Goal: Information Seeking & Learning: Learn about a topic

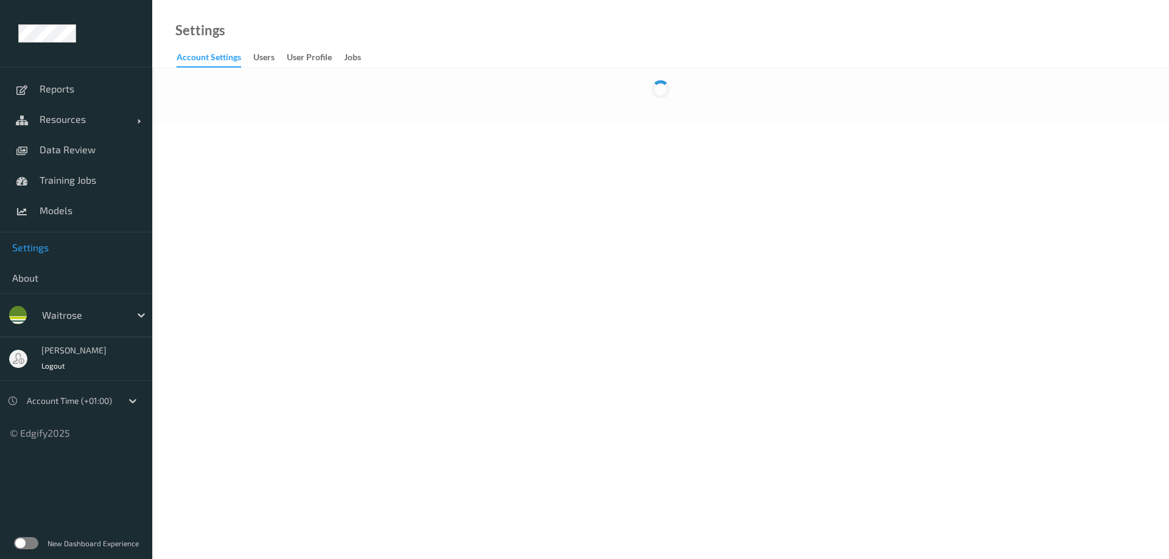
click at [32, 541] on label at bounding box center [26, 543] width 24 height 12
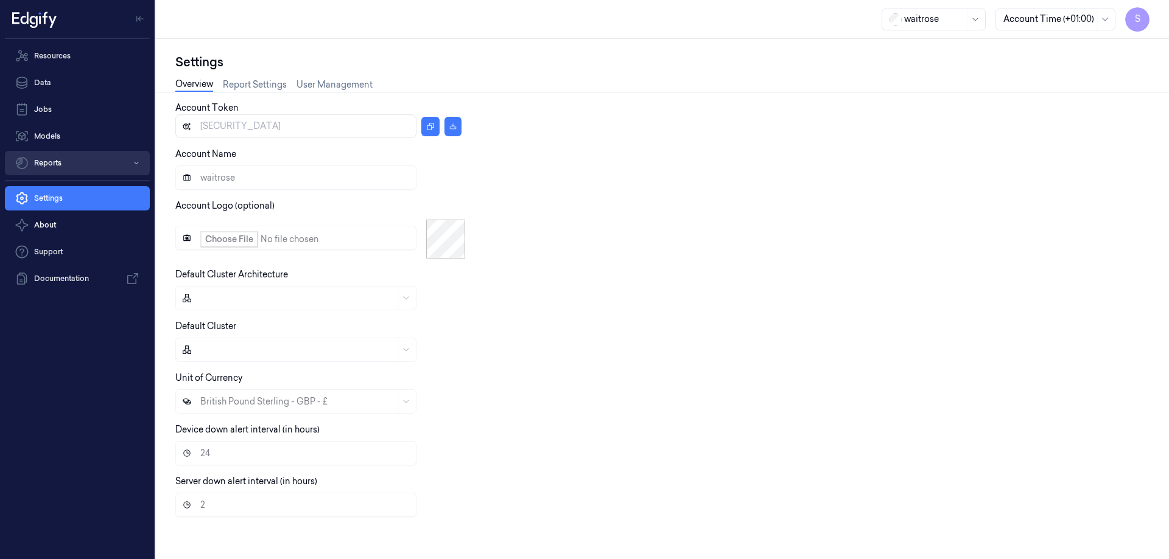
click at [75, 156] on button "Reports" at bounding box center [77, 163] width 145 height 24
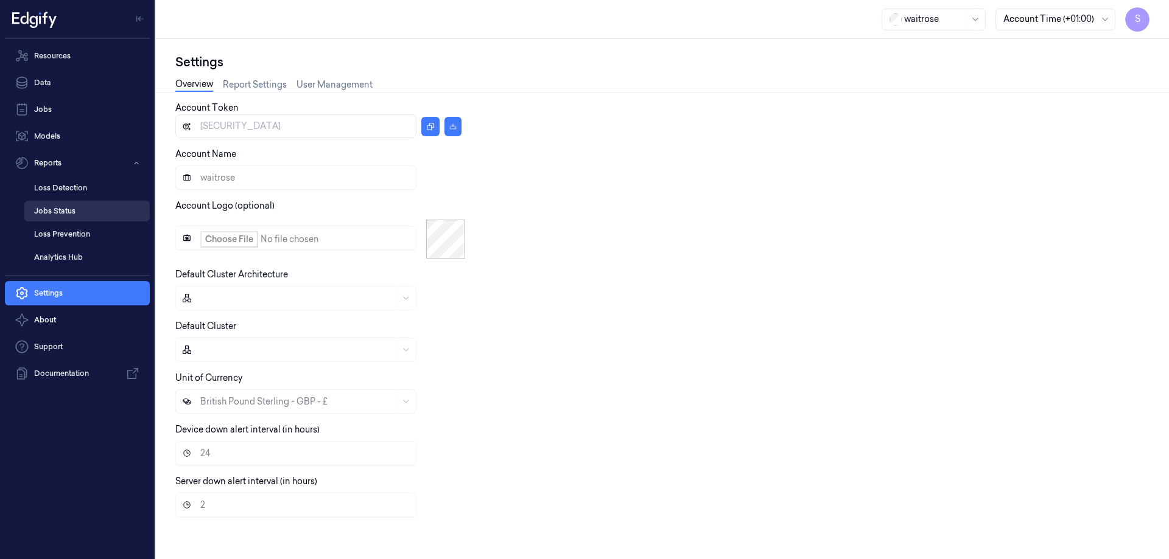
click at [62, 210] on link "Jobs Status" at bounding box center [86, 211] width 125 height 21
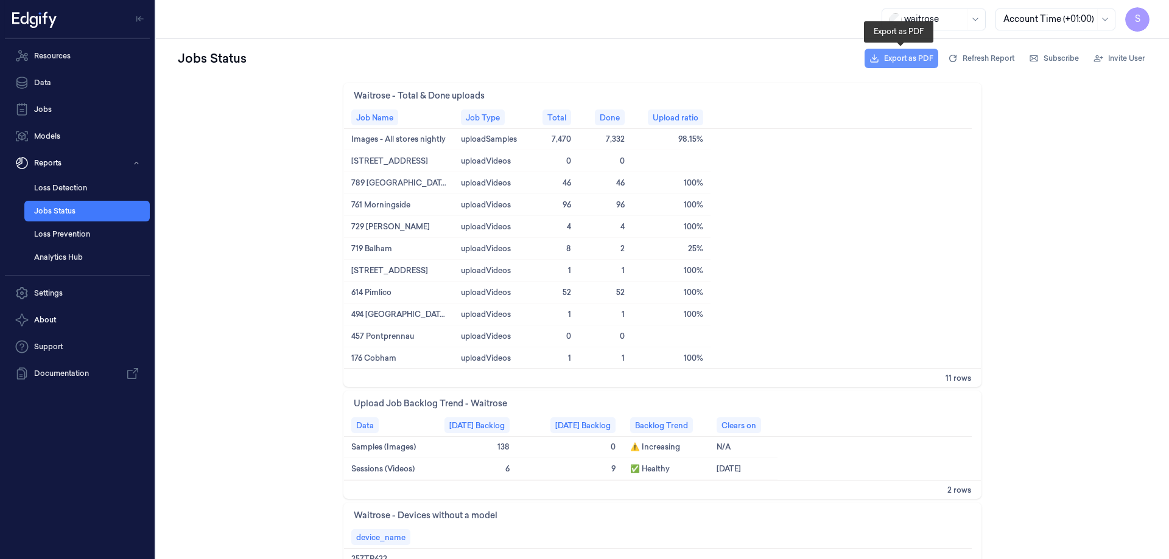
click at [903, 55] on span "Export as PDF" at bounding box center [908, 58] width 49 height 11
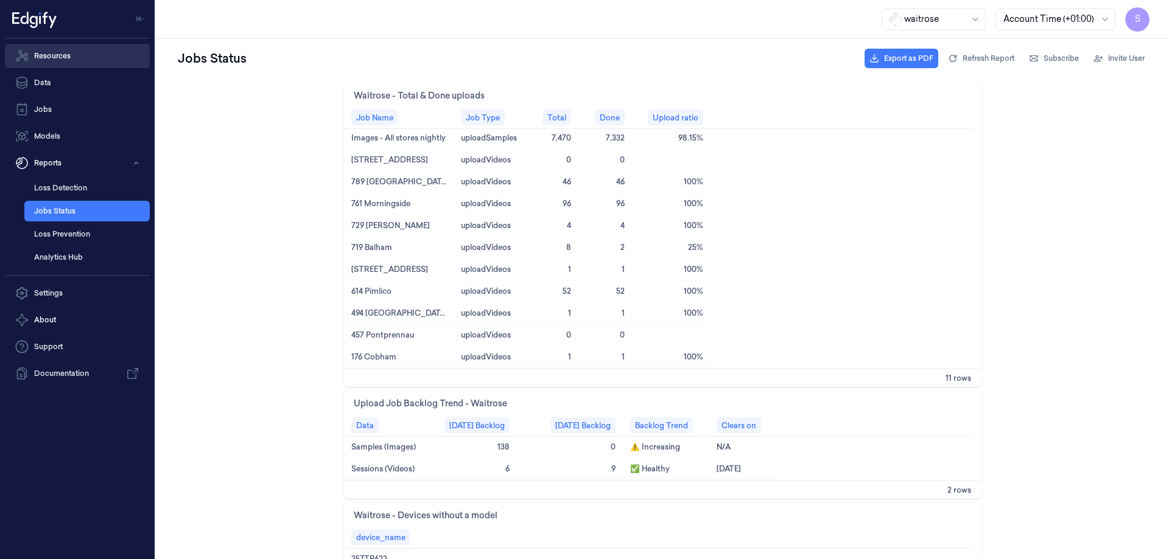
click at [63, 62] on link "Resources" at bounding box center [77, 56] width 145 height 24
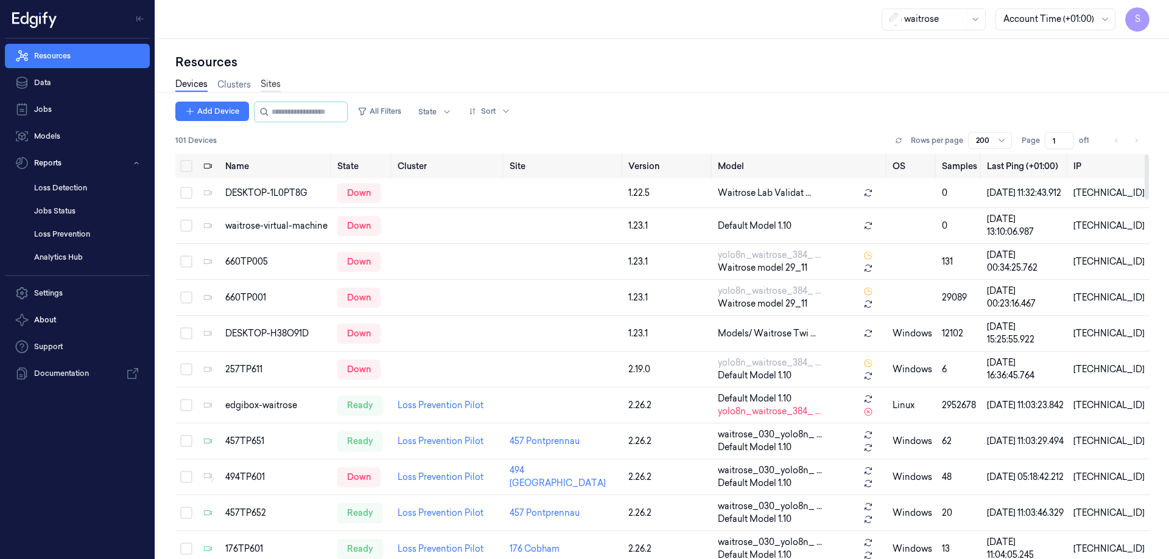
click at [270, 81] on link "Sites" at bounding box center [270, 85] width 20 height 14
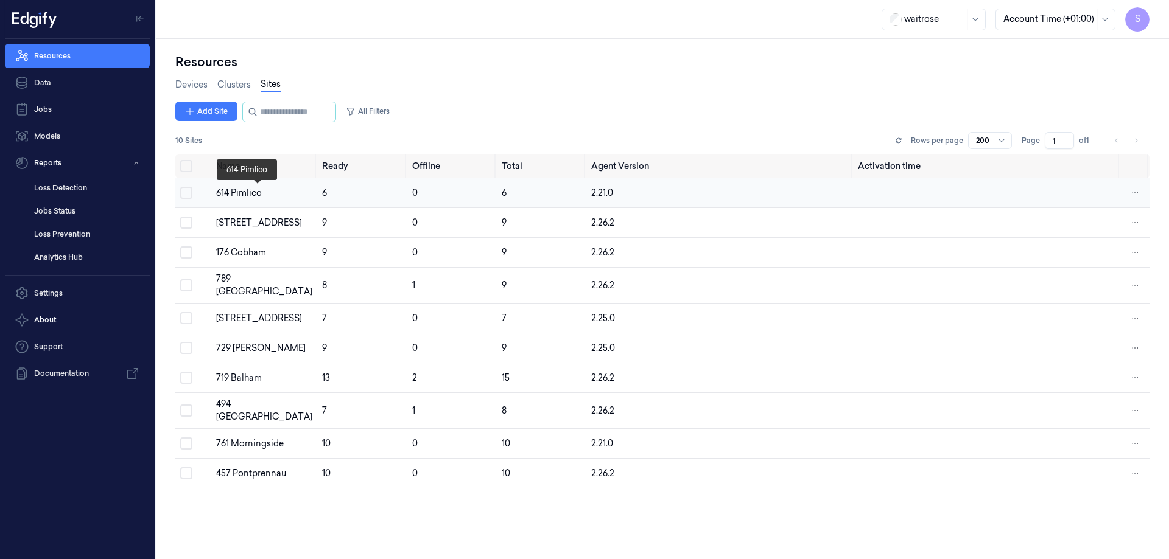
click at [227, 188] on div "614 Pimlico" at bounding box center [264, 193] width 96 height 13
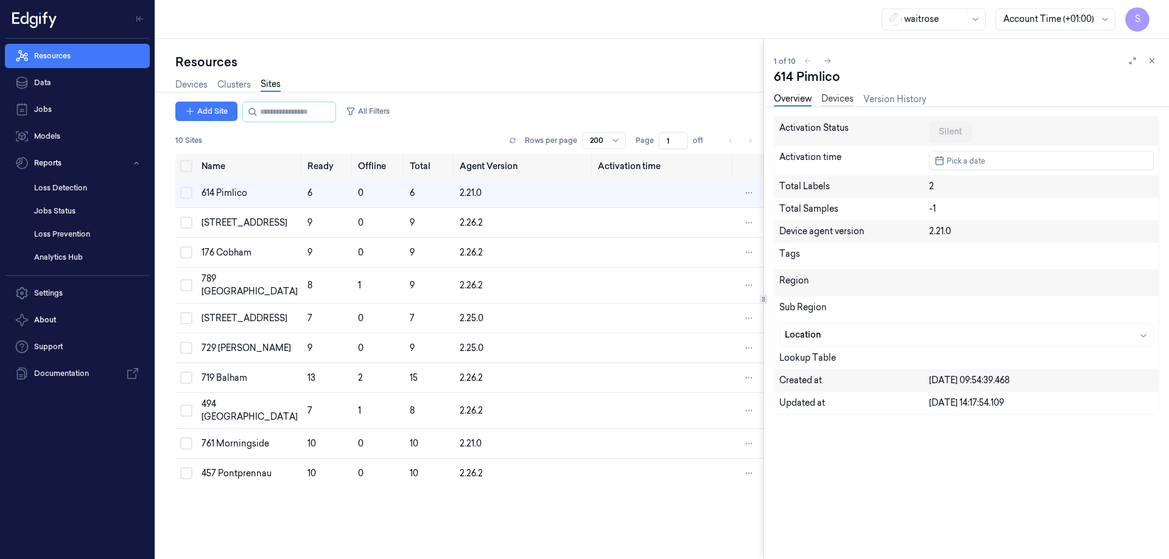
click at [839, 96] on link "Devices" at bounding box center [837, 100] width 32 height 14
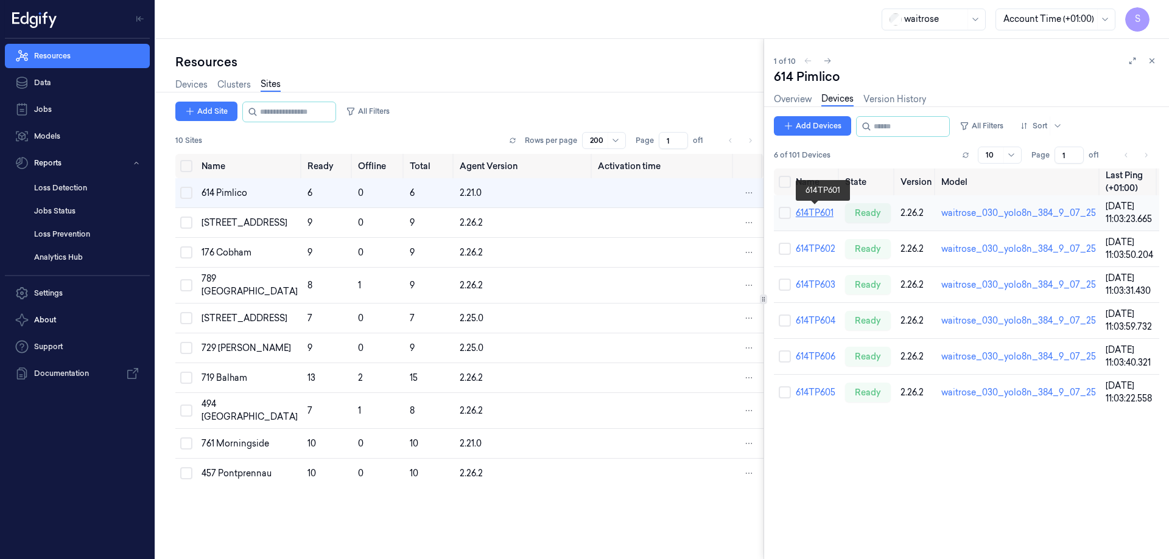
click at [822, 215] on link "614TP601" at bounding box center [814, 213] width 38 height 11
click at [806, 211] on link "614TP601" at bounding box center [814, 213] width 38 height 11
click at [806, 212] on link "614TP601" at bounding box center [814, 213] width 38 height 11
click at [826, 215] on link "614TP601" at bounding box center [814, 213] width 38 height 11
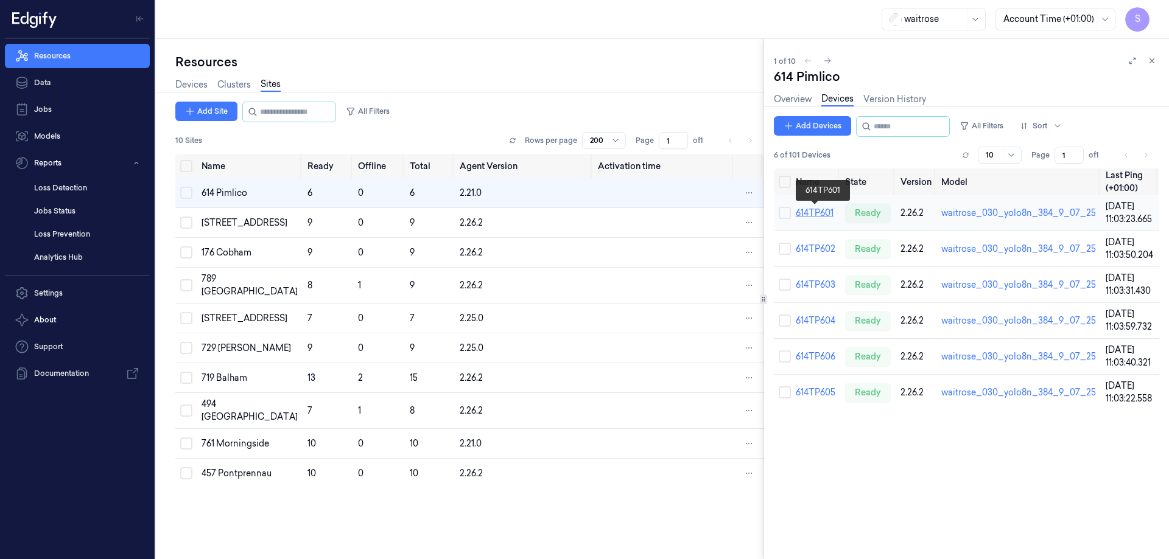
click at [826, 215] on link "614TP601" at bounding box center [814, 213] width 38 height 11
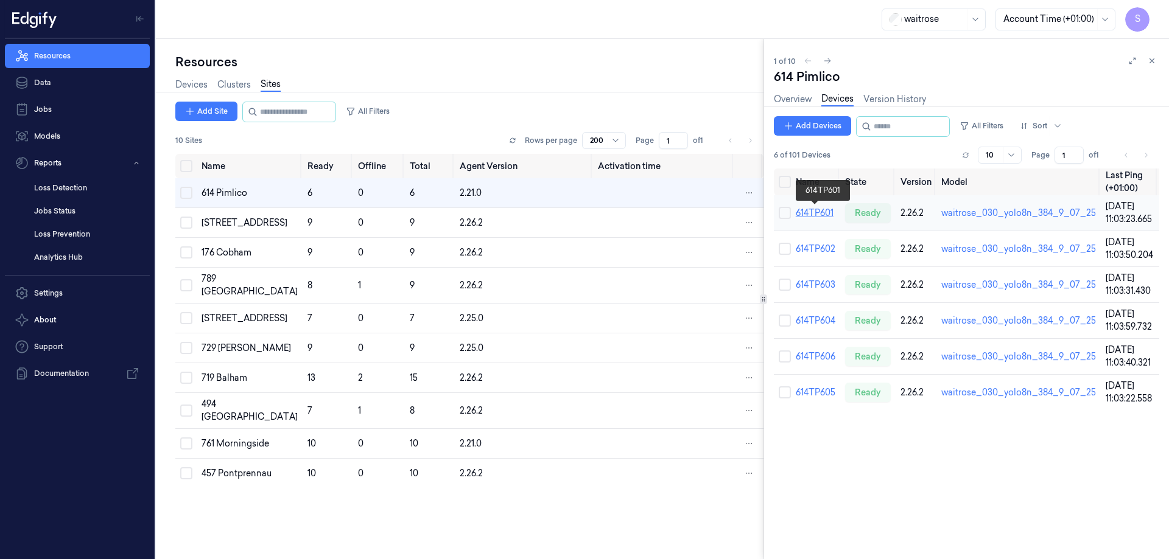
click at [811, 214] on link "614TP601" at bounding box center [814, 213] width 38 height 11
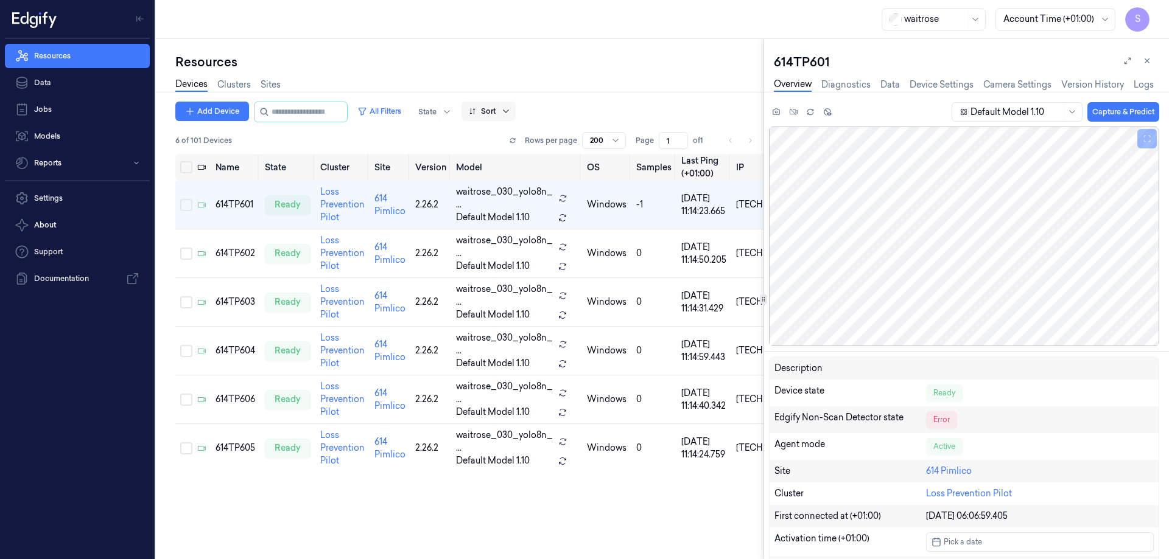
click at [511, 113] on icon at bounding box center [506, 112] width 10 height 10
click at [505, 178] on div "Name" at bounding box center [493, 176] width 24 height 13
click at [1139, 80] on link "Logs" at bounding box center [1143, 85] width 20 height 14
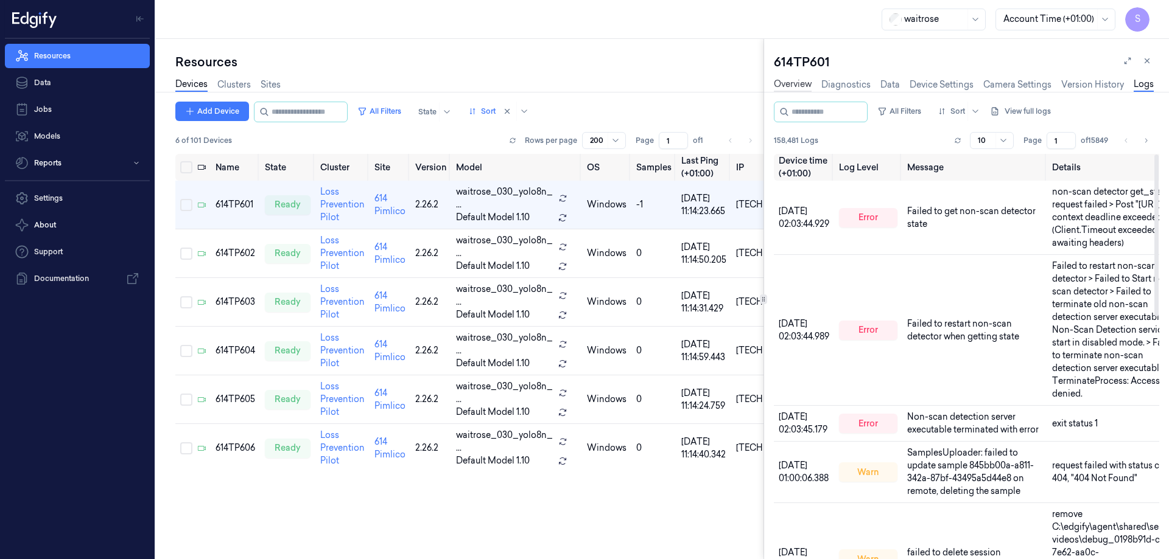
click at [786, 80] on link "Overview" at bounding box center [793, 85] width 38 height 14
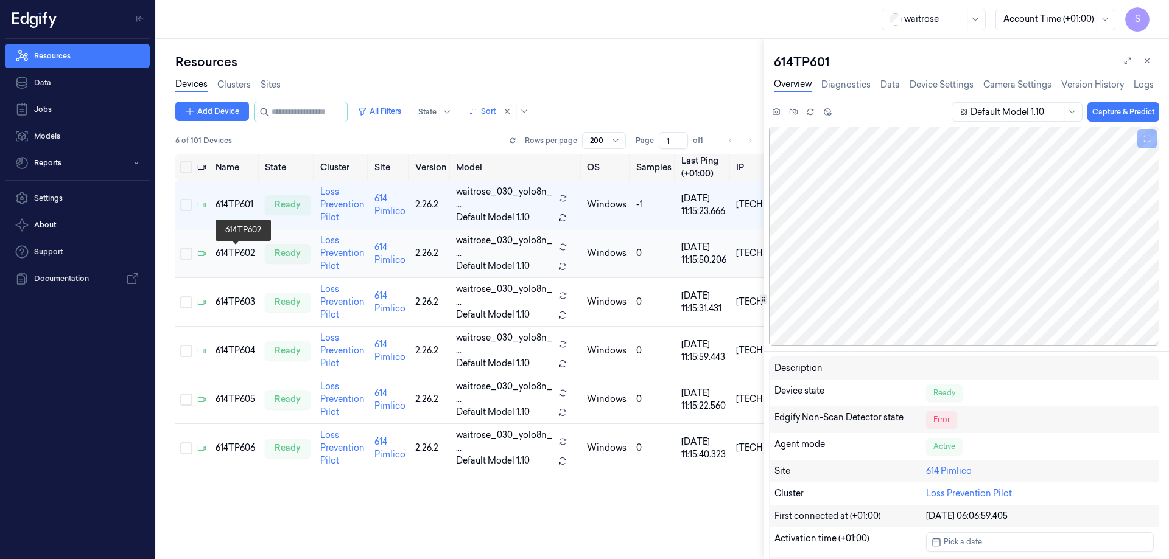
click at [226, 250] on div "614TP602" at bounding box center [235, 253] width 40 height 13
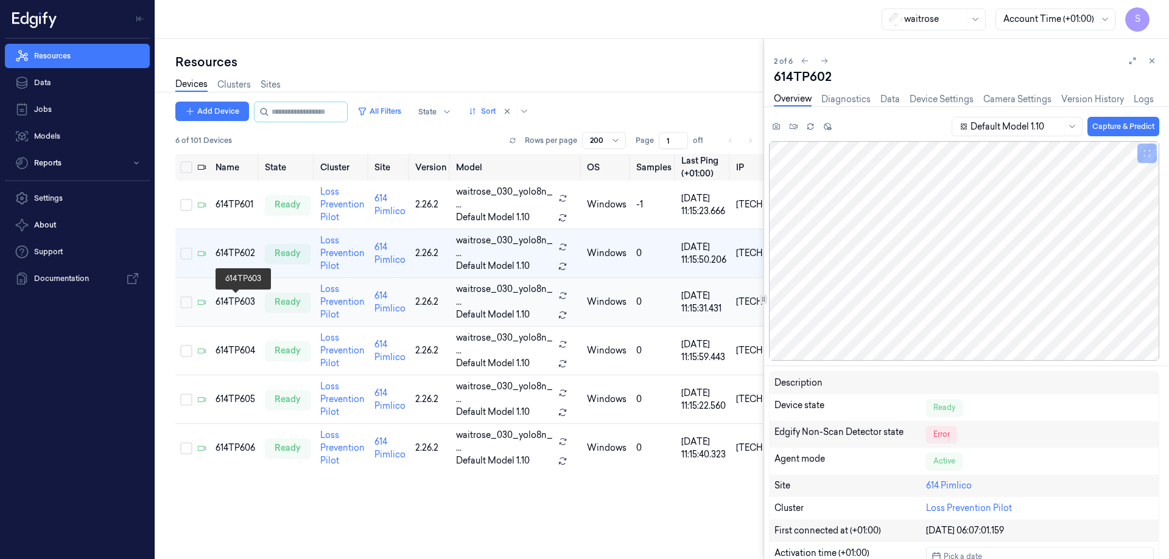
click at [228, 302] on div "614TP603" at bounding box center [235, 302] width 40 height 13
click at [234, 246] on td "614TP602" at bounding box center [235, 253] width 49 height 49
click at [1141, 100] on link "Logs" at bounding box center [1143, 100] width 20 height 14
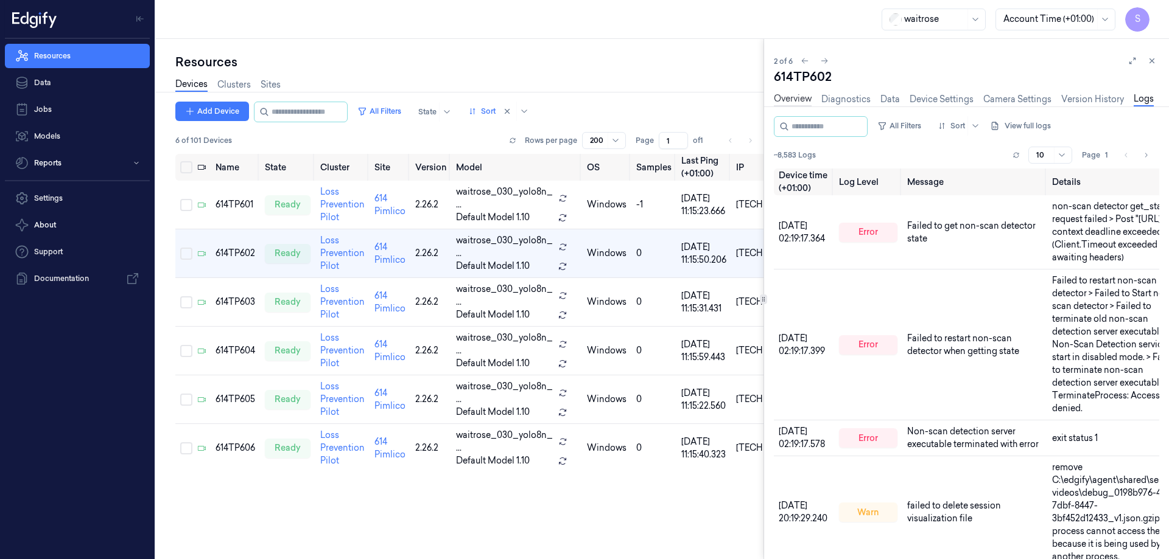
click at [796, 99] on link "Overview" at bounding box center [793, 100] width 38 height 14
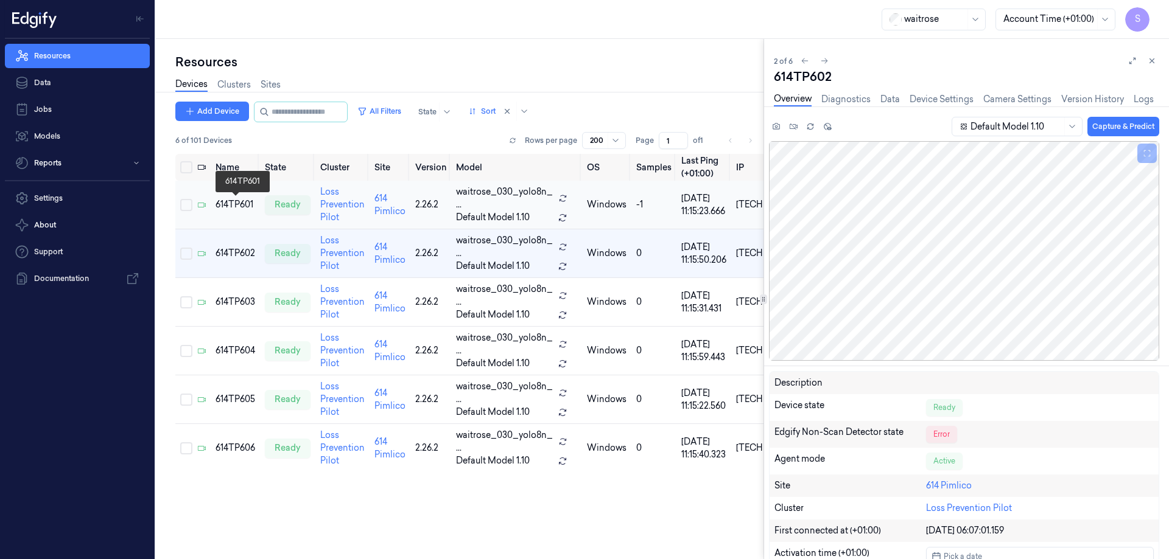
click at [234, 208] on div "614TP601" at bounding box center [235, 204] width 40 height 13
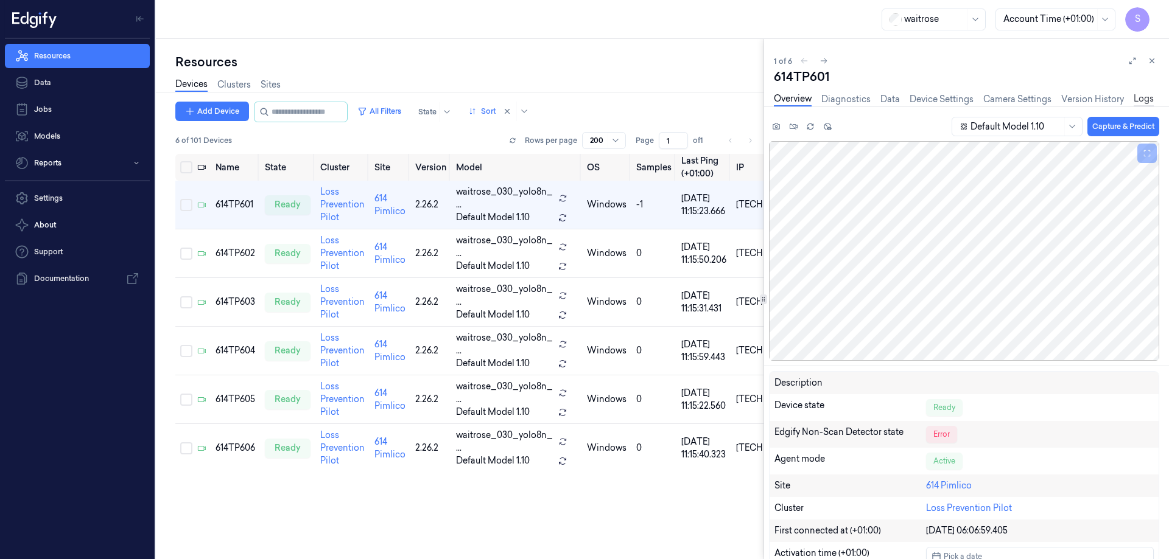
click at [1141, 97] on link "Logs" at bounding box center [1143, 100] width 20 height 14
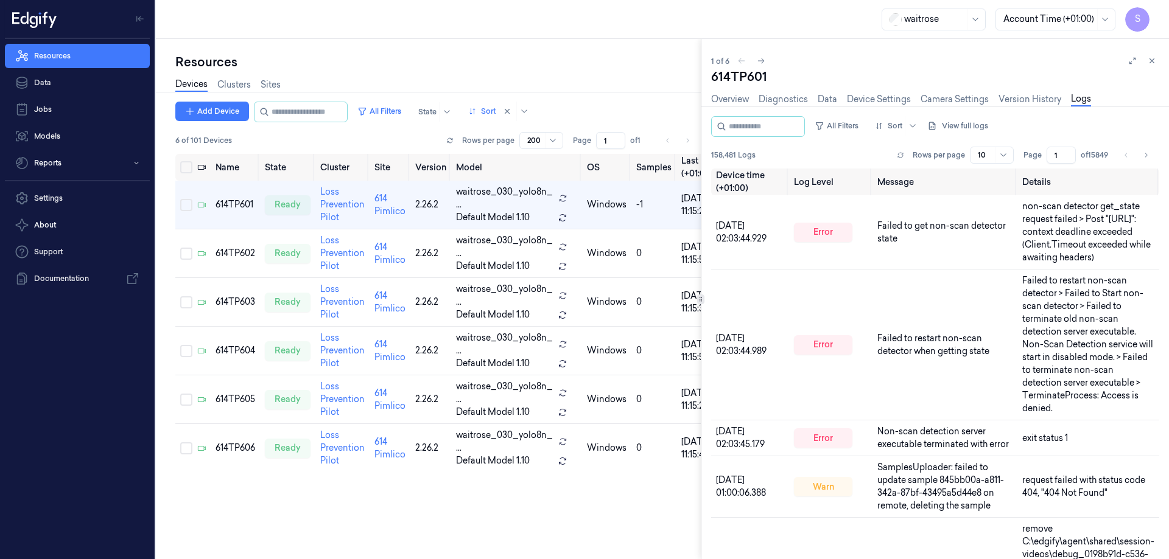
click at [701, 307] on div at bounding box center [701, 299] width 1 height 520
click at [246, 294] on td "614TP603" at bounding box center [235, 302] width 49 height 49
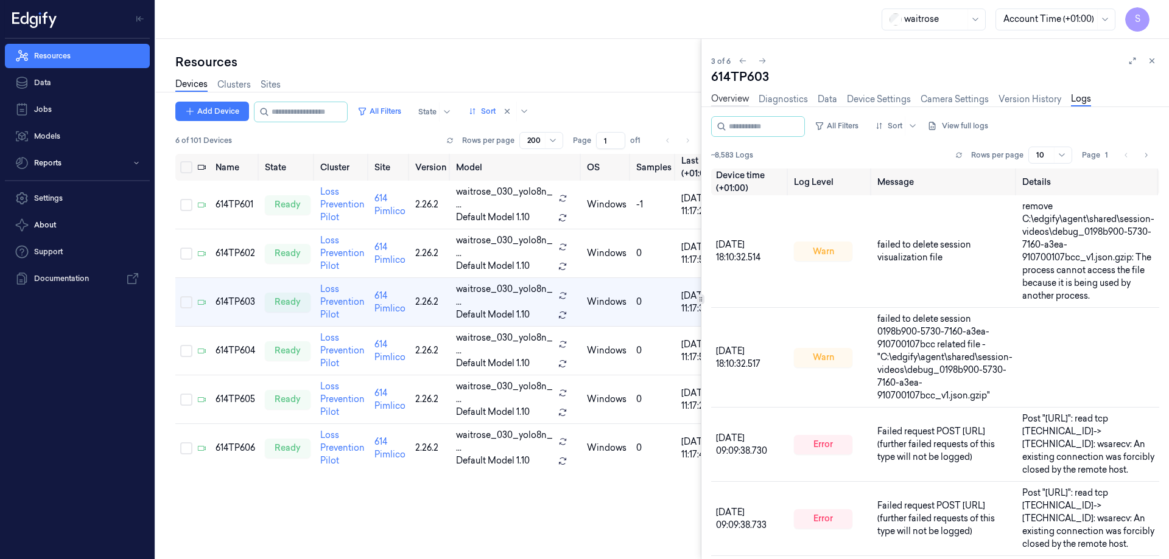
click at [730, 96] on link "Overview" at bounding box center [730, 100] width 38 height 14
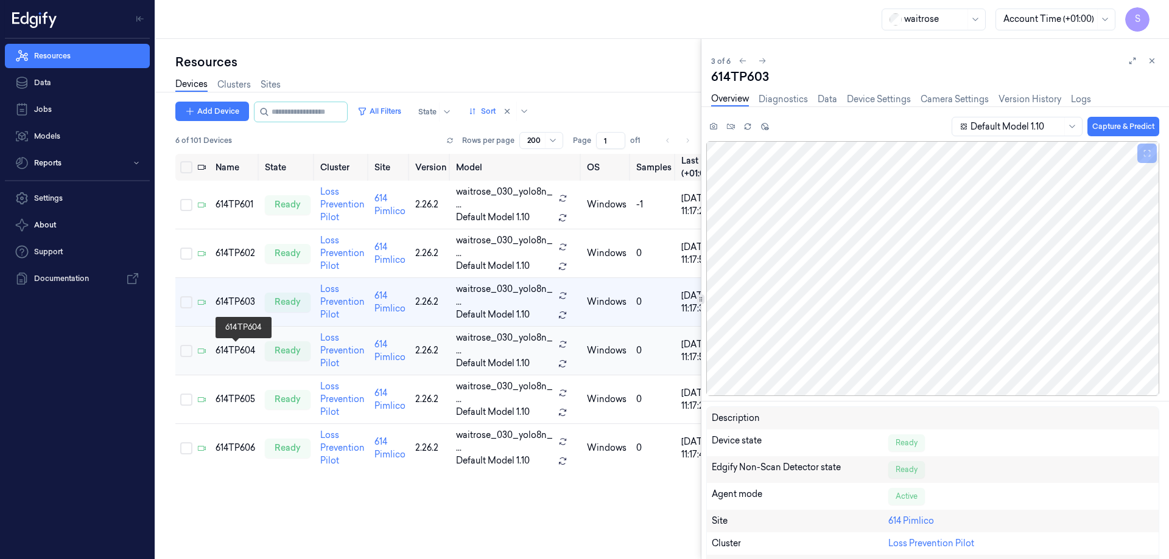
click at [237, 348] on div "614TP604" at bounding box center [235, 350] width 40 height 13
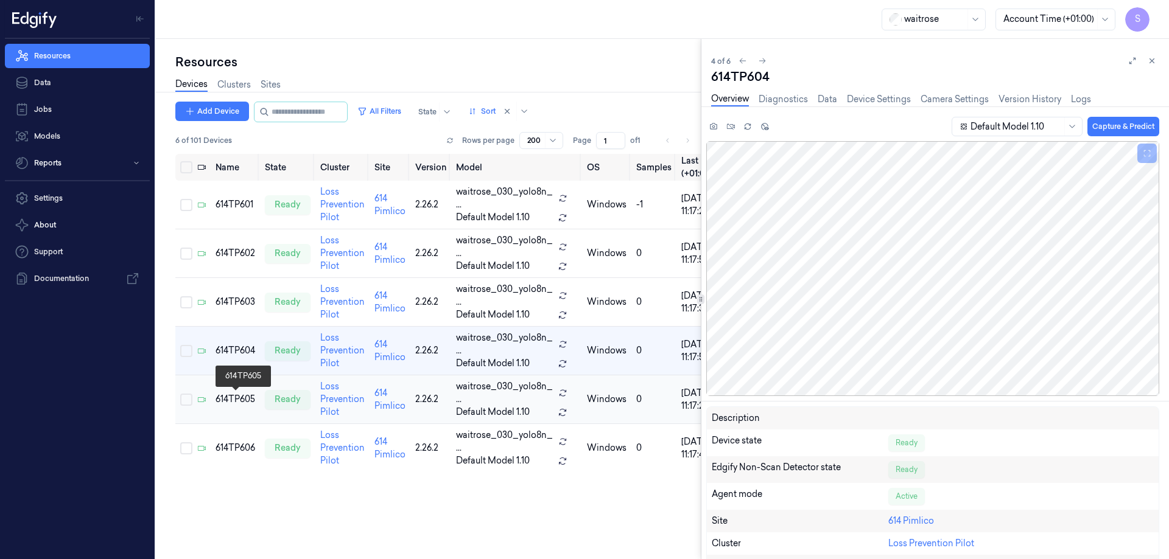
click at [239, 399] on div "614TP605" at bounding box center [235, 399] width 40 height 13
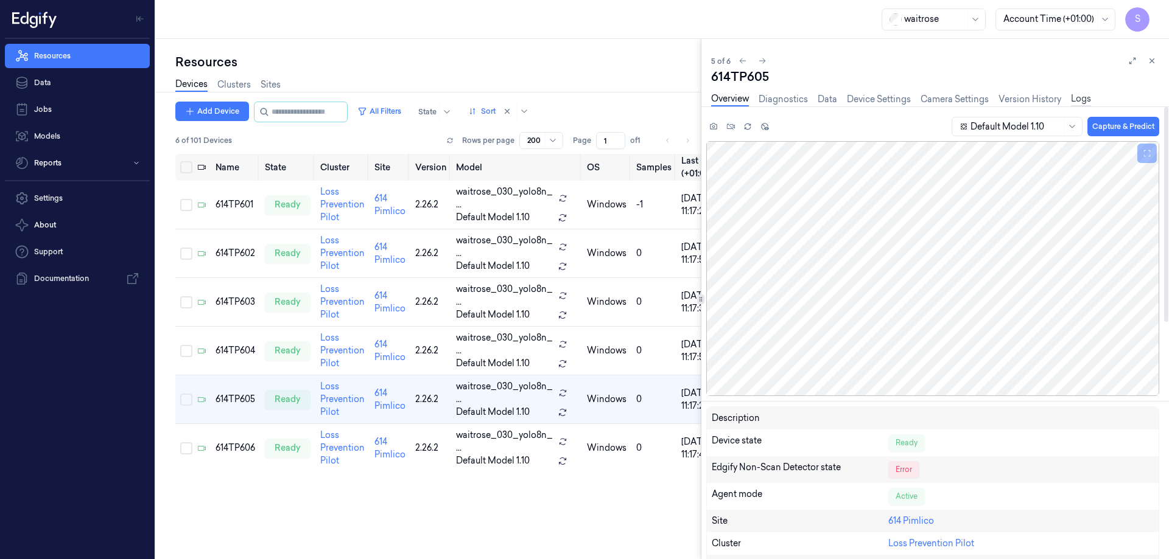
click at [1077, 100] on link "Logs" at bounding box center [1081, 100] width 20 height 14
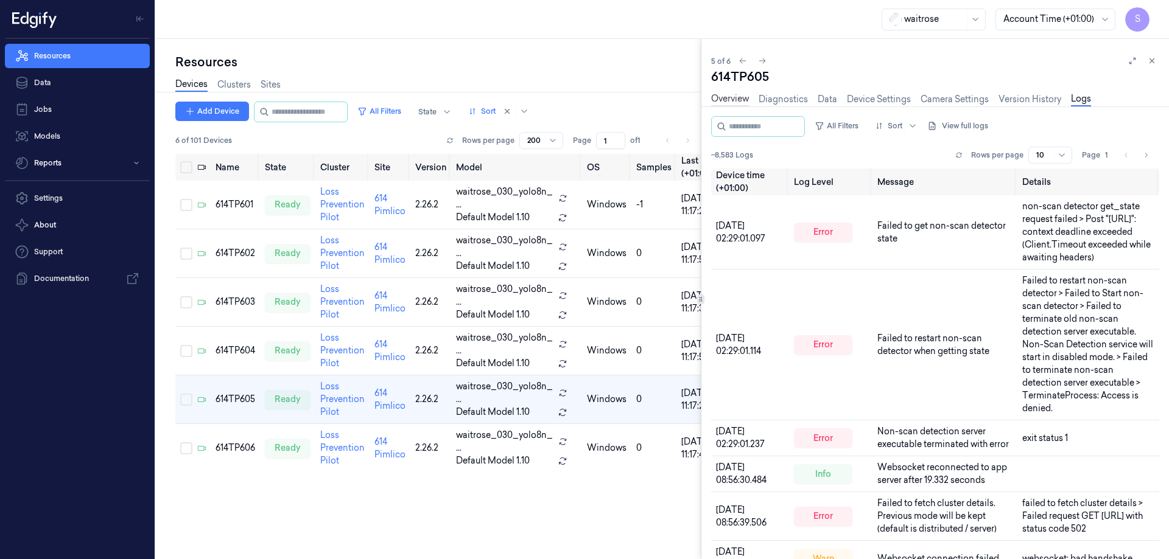
click at [728, 97] on link "Overview" at bounding box center [730, 100] width 38 height 14
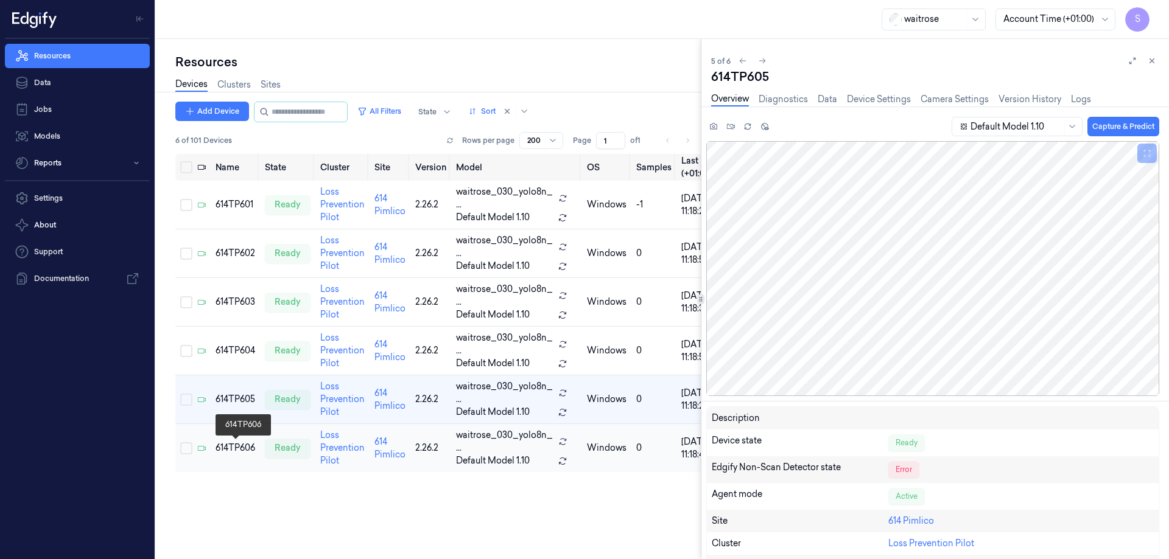
click at [233, 443] on div "614TP606" at bounding box center [235, 448] width 40 height 13
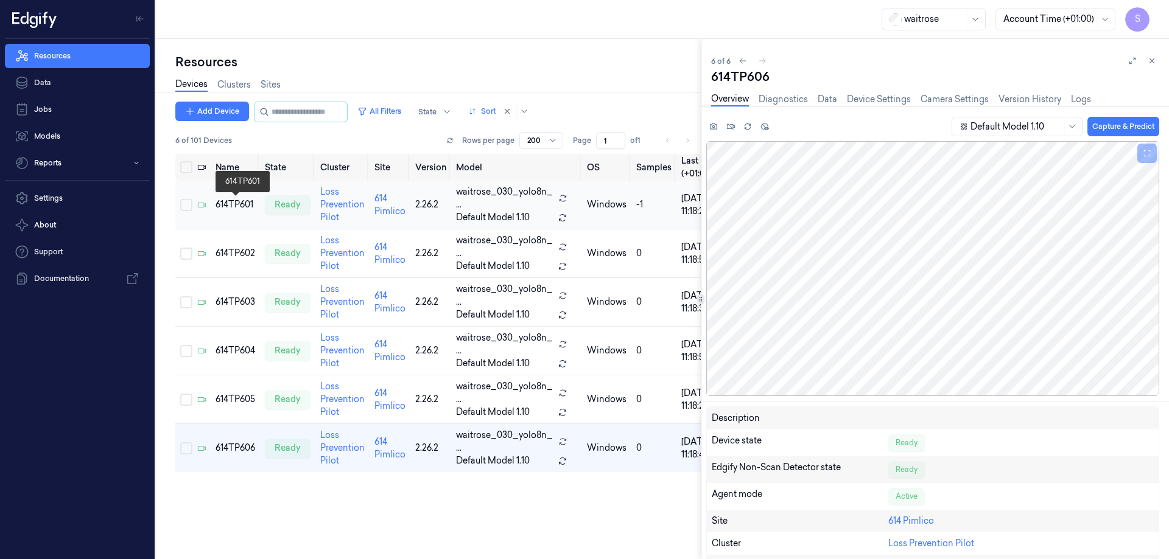
click at [243, 201] on div "614TP601" at bounding box center [235, 204] width 40 height 13
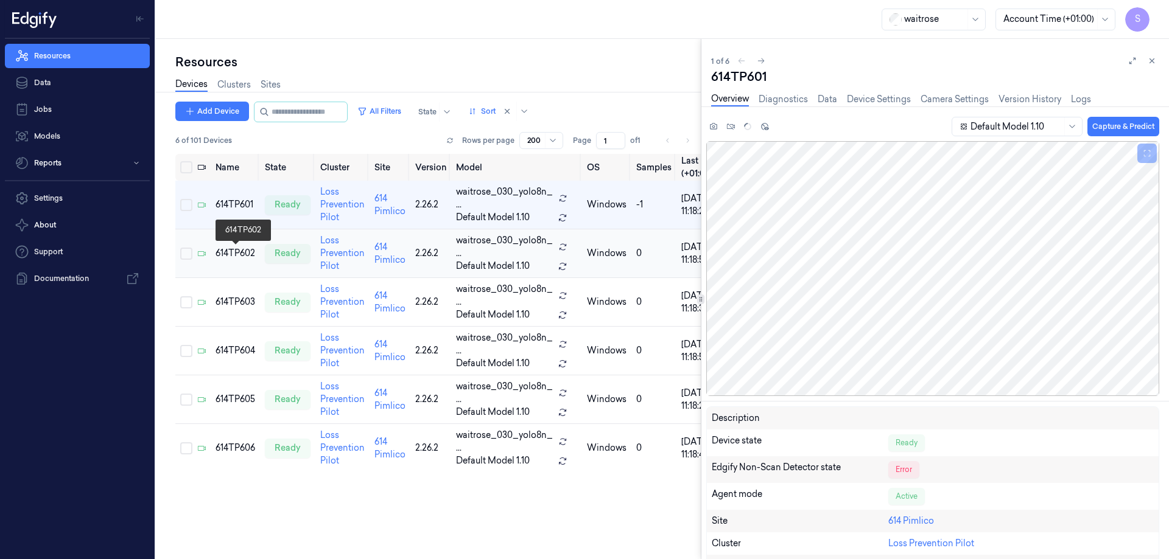
click at [243, 249] on div "614TP602" at bounding box center [235, 253] width 40 height 13
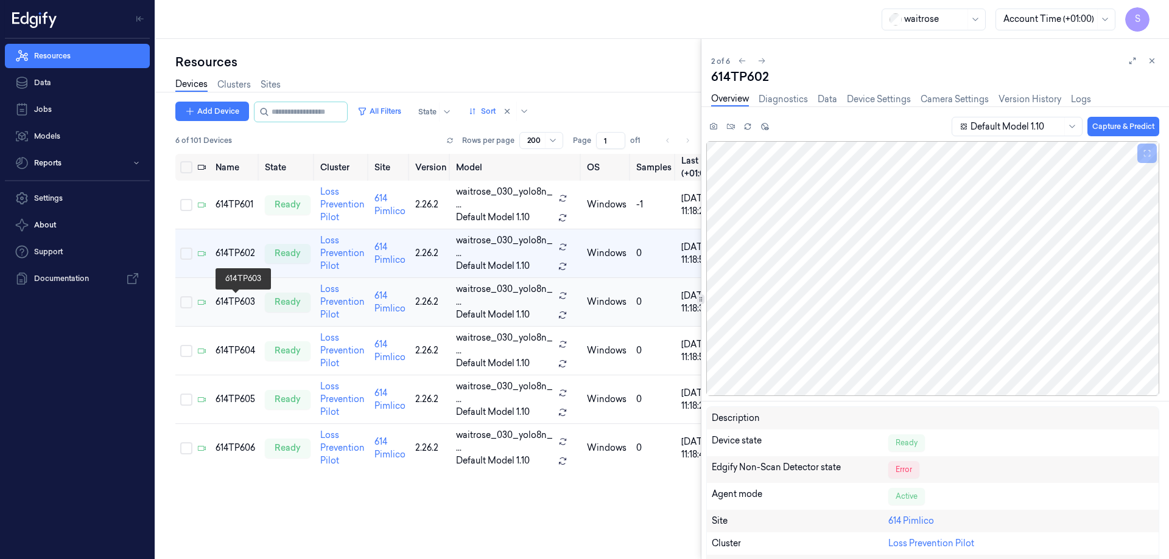
click at [243, 300] on div "614TP603" at bounding box center [235, 302] width 40 height 13
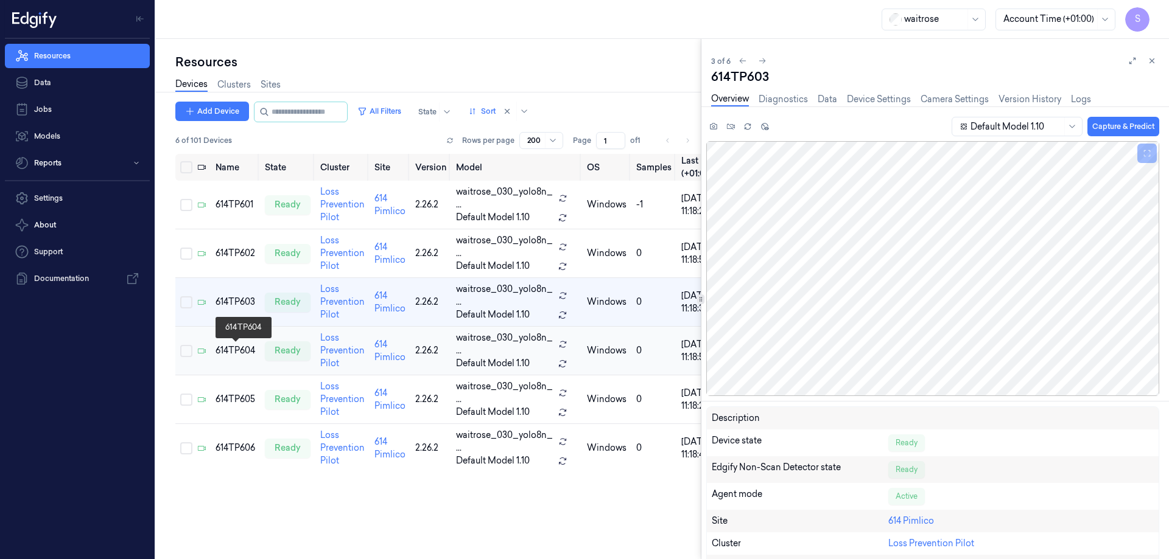
click at [243, 349] on div "614TP604" at bounding box center [235, 350] width 40 height 13
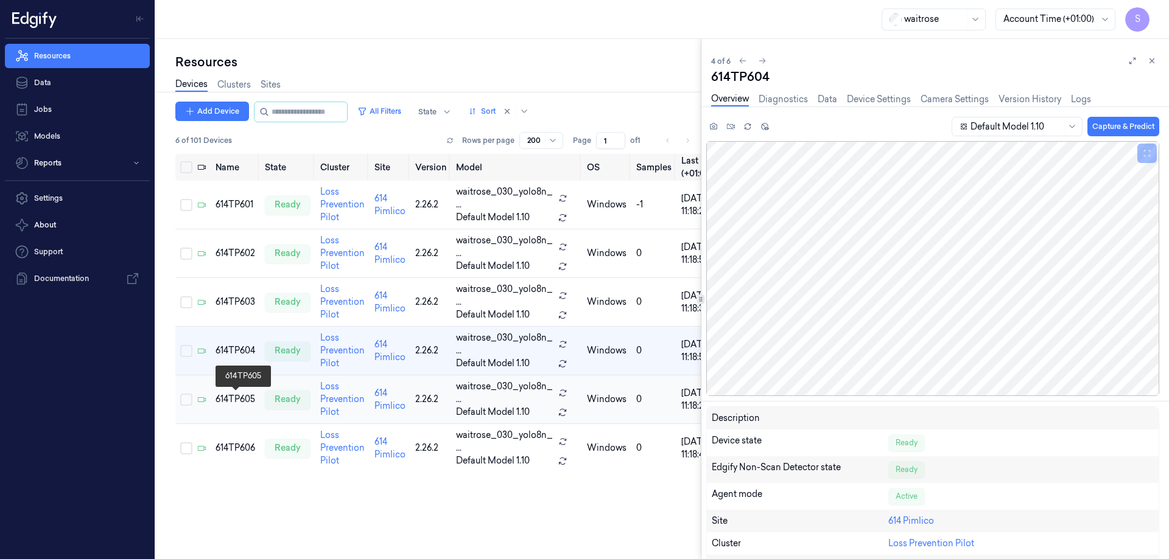
click at [237, 396] on div "614TP605" at bounding box center [235, 399] width 40 height 13
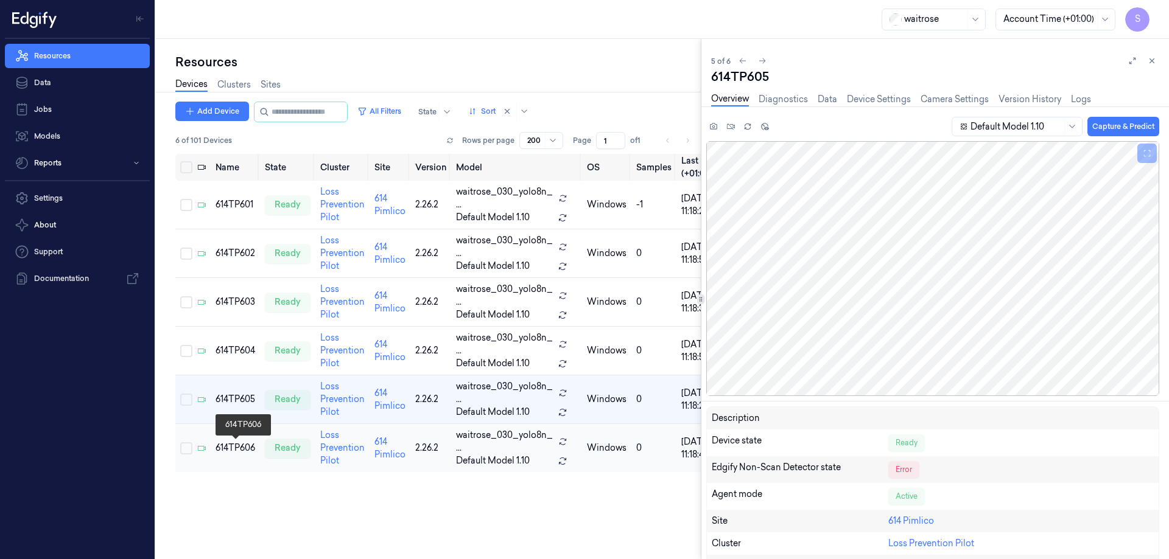
click at [229, 452] on div "614TP606" at bounding box center [235, 448] width 40 height 13
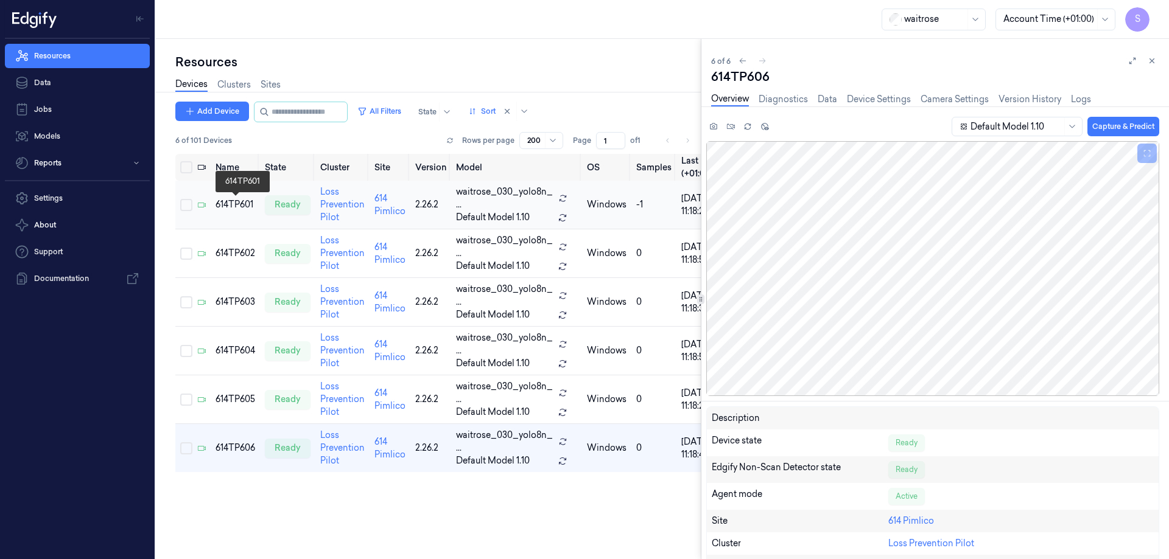
click at [233, 208] on div "614TP601" at bounding box center [235, 204] width 40 height 13
click at [241, 444] on div "614TP606" at bounding box center [235, 448] width 40 height 13
click at [278, 80] on link "Sites" at bounding box center [270, 85] width 20 height 14
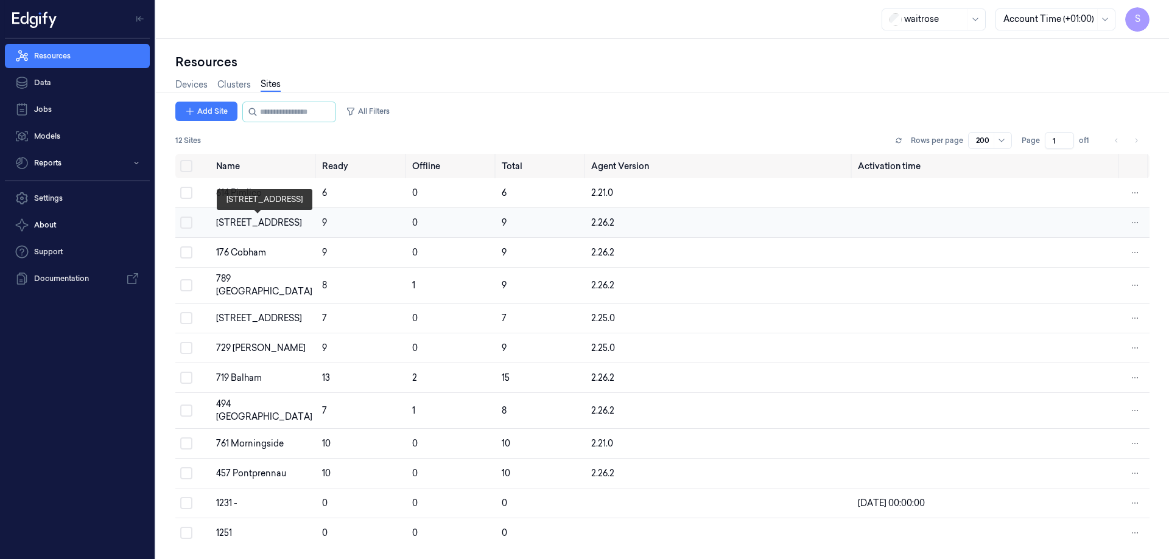
click at [243, 223] on div "[STREET_ADDRESS]" at bounding box center [264, 223] width 96 height 13
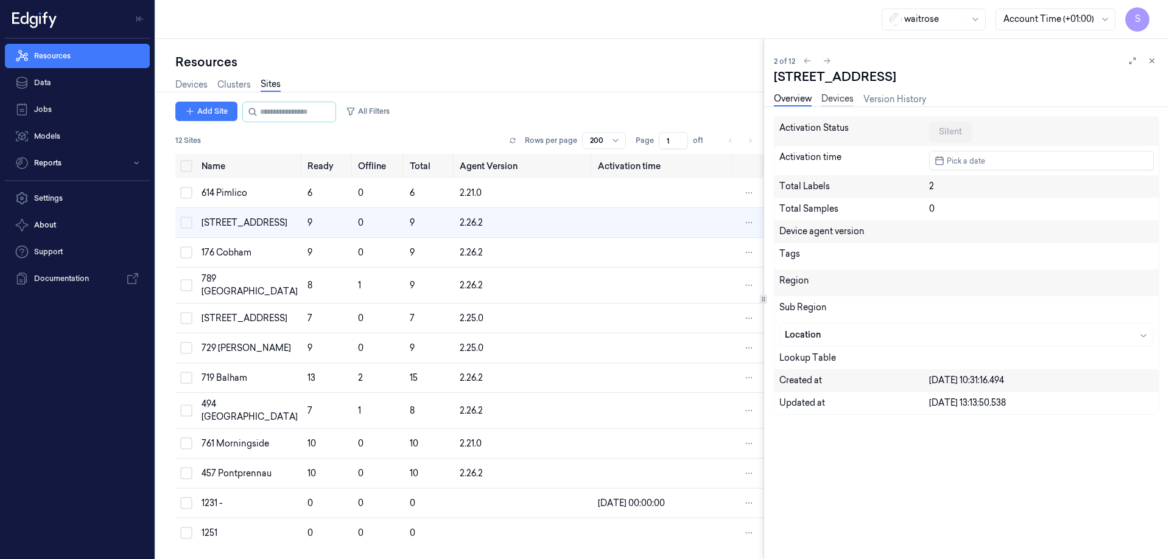
click at [839, 97] on link "Devices" at bounding box center [837, 100] width 32 height 14
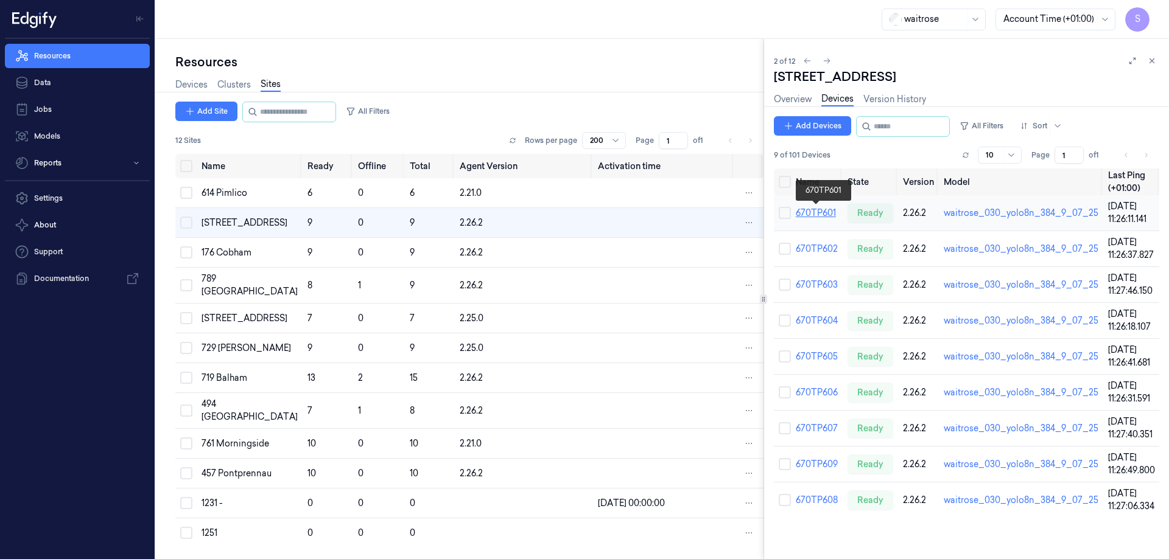
click at [825, 209] on link "670TP601" at bounding box center [815, 213] width 40 height 11
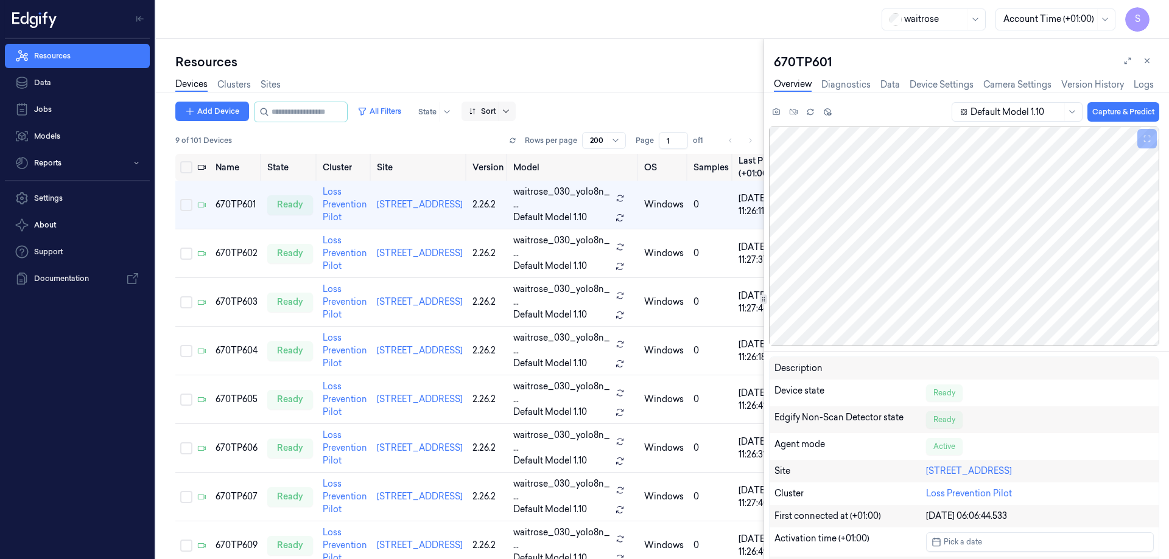
click at [511, 114] on icon at bounding box center [506, 112] width 10 height 10
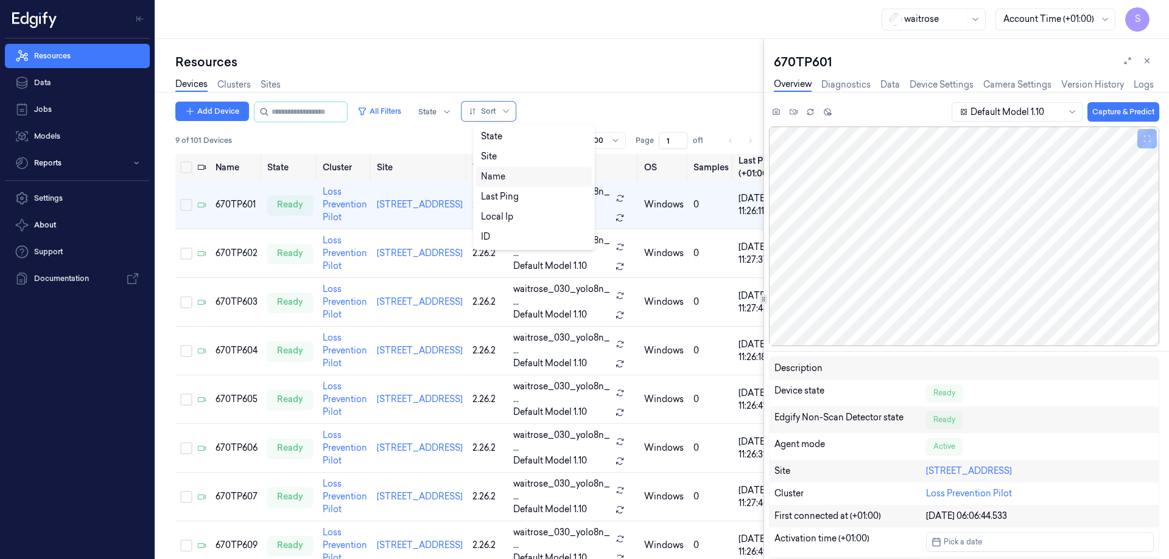
click at [508, 178] on div "Name" at bounding box center [534, 176] width 106 height 13
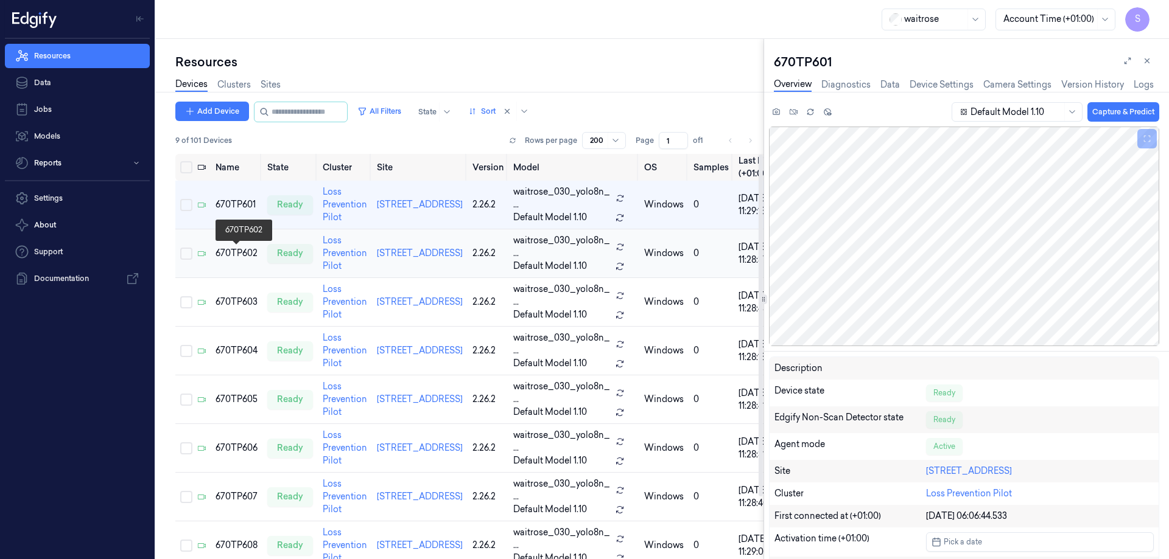
click at [228, 250] on div "670TP602" at bounding box center [236, 253] width 42 height 13
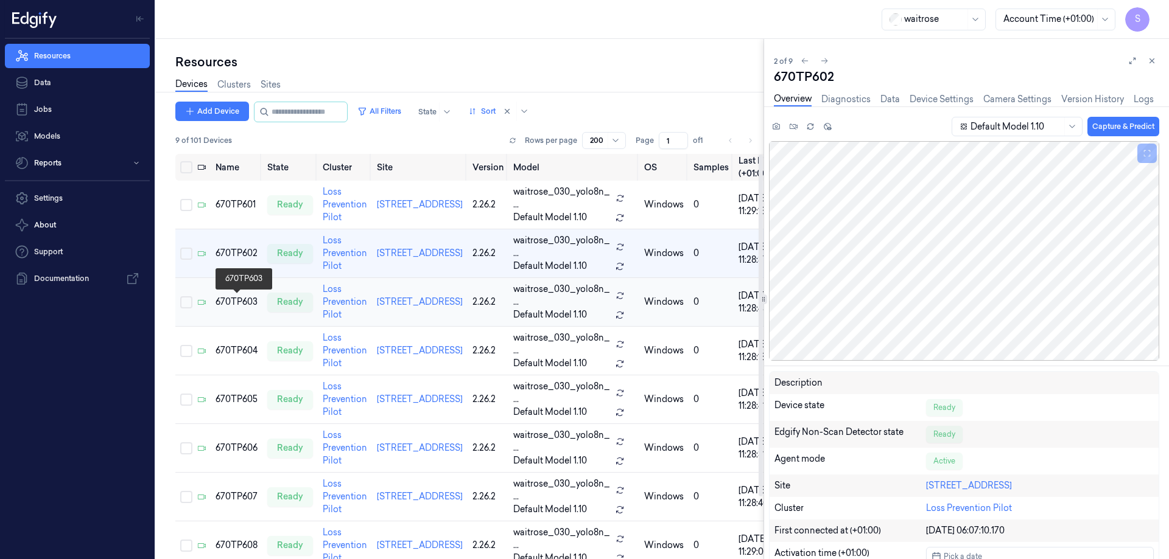
click at [240, 299] on div "670TP603" at bounding box center [236, 302] width 42 height 13
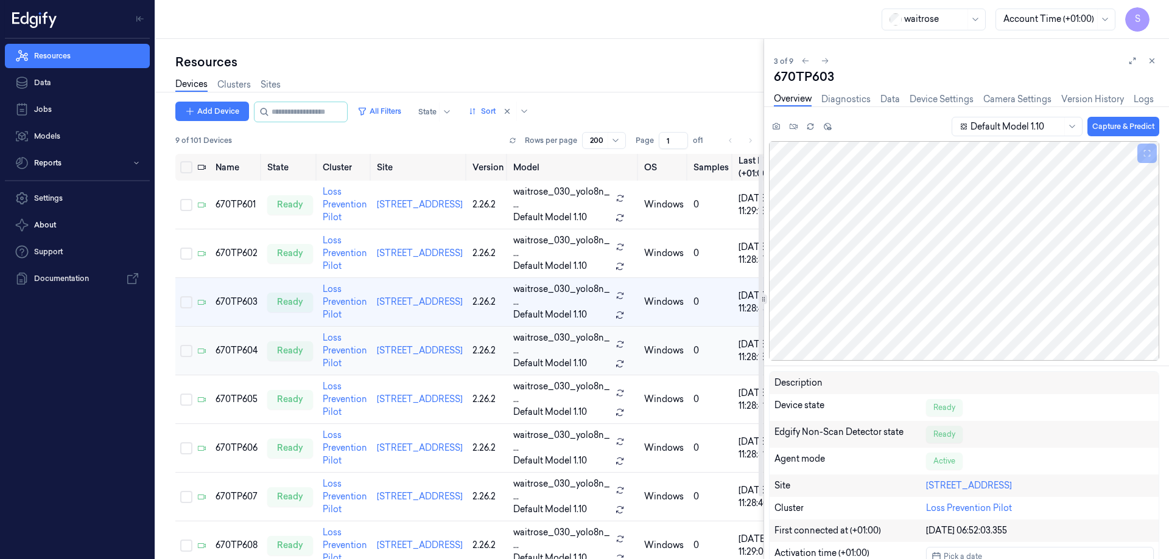
click at [237, 343] on td "670TP604" at bounding box center [237, 351] width 52 height 49
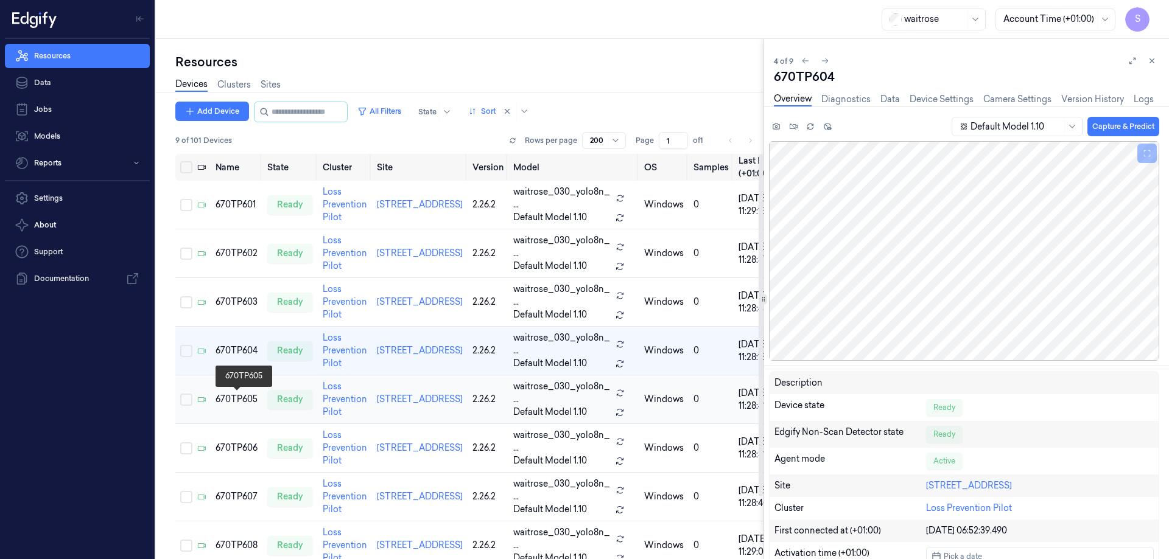
click at [224, 394] on div "670TP605" at bounding box center [236, 399] width 42 height 13
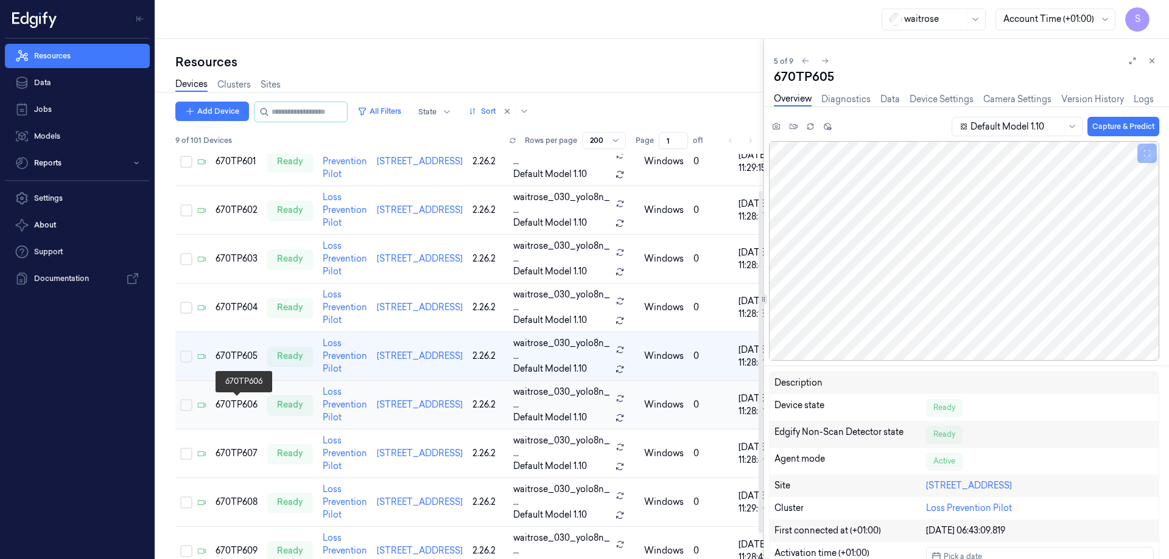
click at [238, 408] on div "670TP606" at bounding box center [236, 405] width 42 height 13
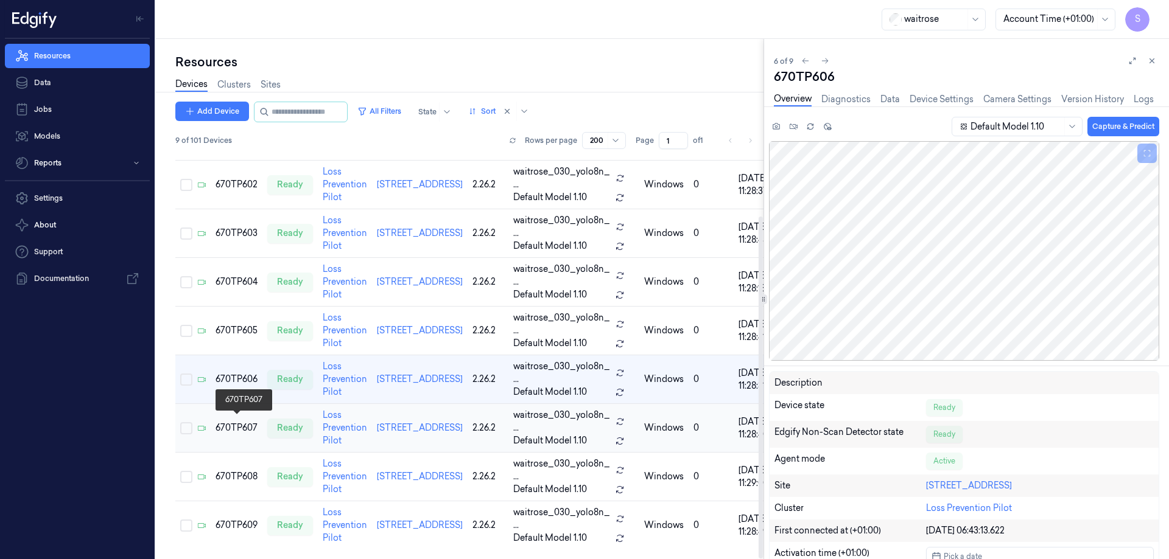
click at [236, 422] on div "670TP607" at bounding box center [236, 428] width 42 height 13
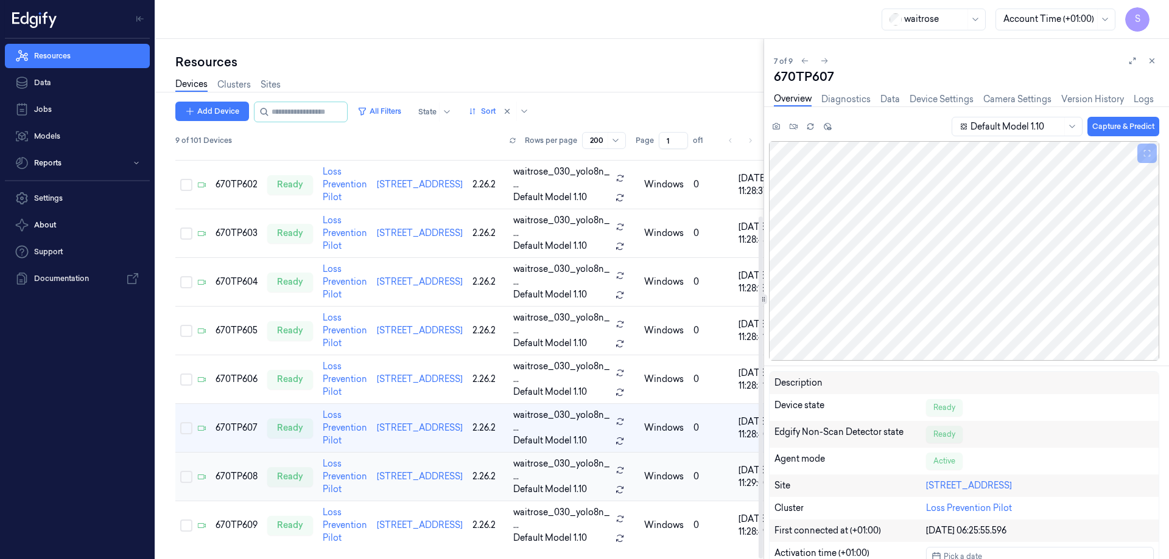
click at [227, 465] on td "670TP608" at bounding box center [237, 477] width 52 height 49
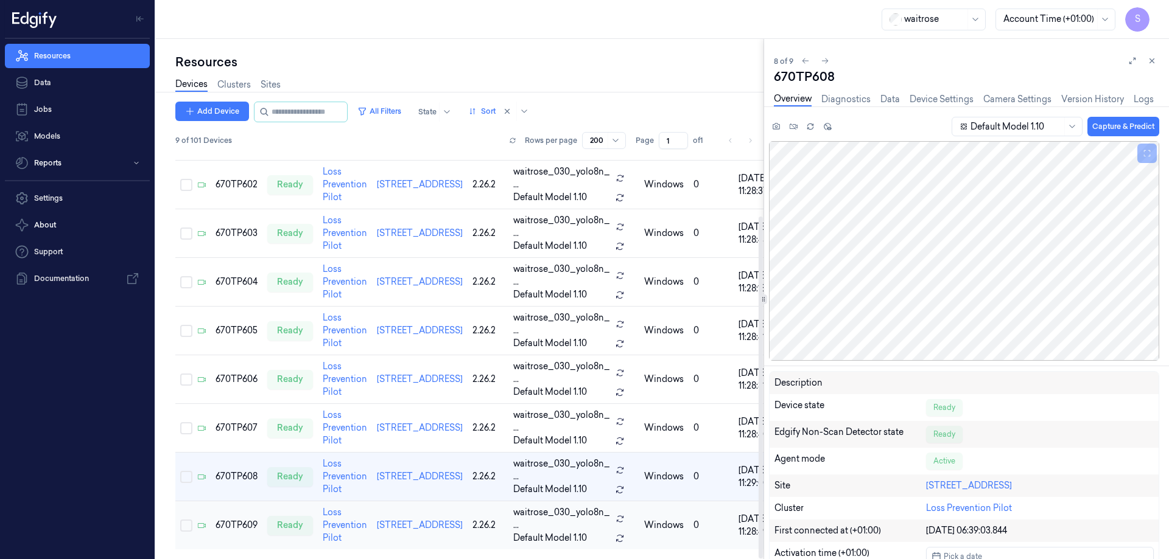
click at [245, 512] on td "670TP609" at bounding box center [237, 526] width 52 height 49
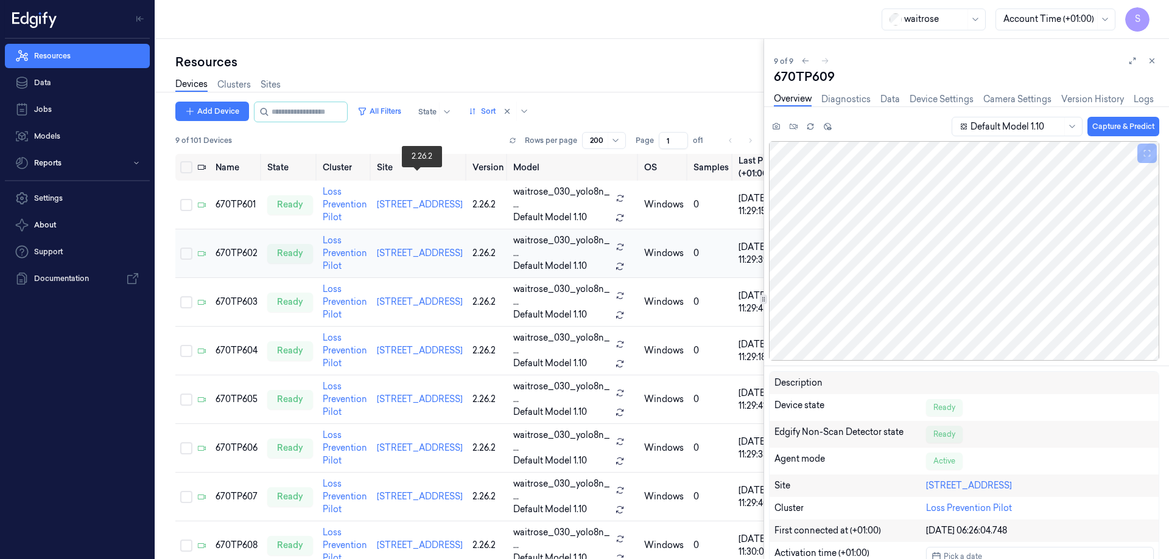
scroll to position [74, 0]
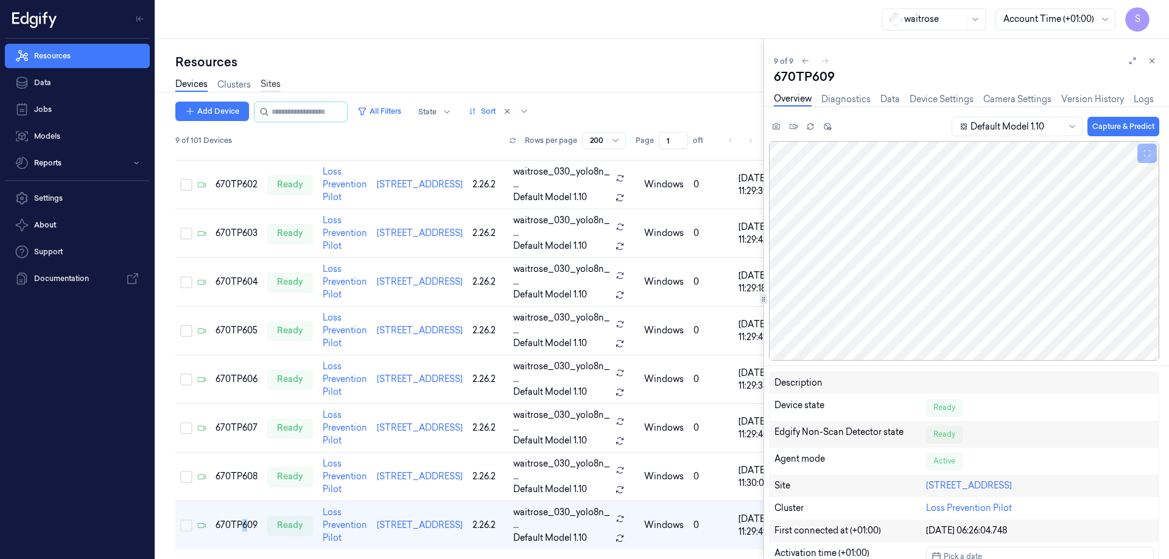
click at [268, 80] on link "Sites" at bounding box center [270, 85] width 20 height 14
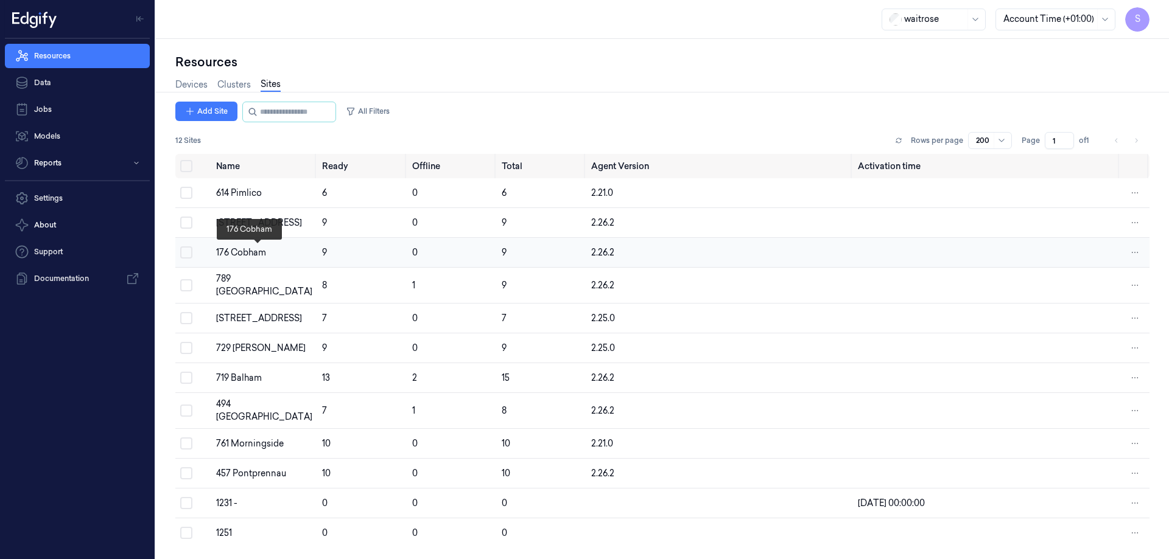
click at [254, 253] on div "176 Cobham" at bounding box center [264, 252] width 96 height 13
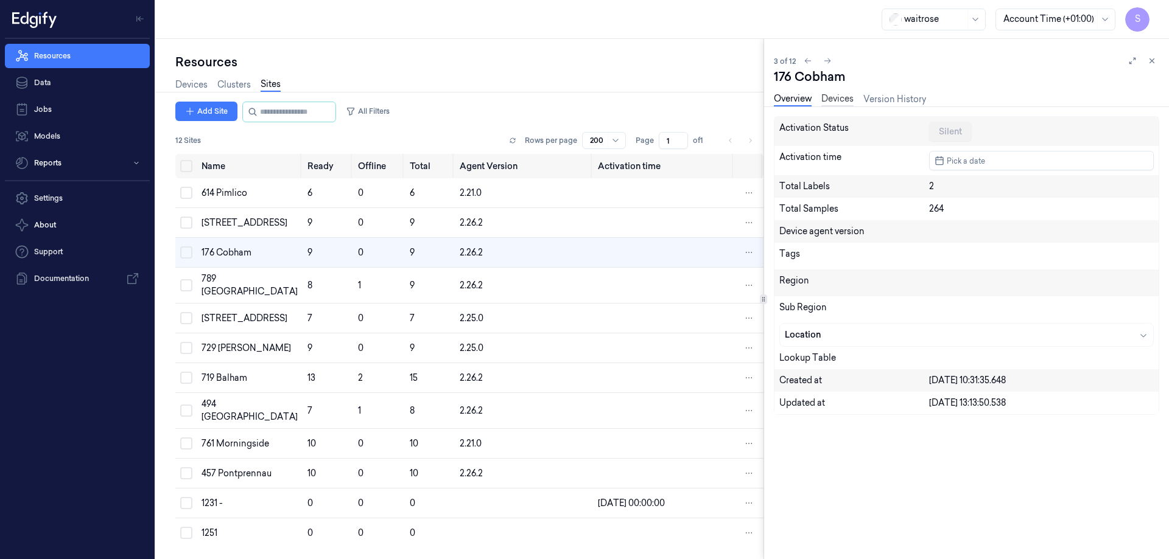
click at [838, 97] on link "Devices" at bounding box center [837, 100] width 32 height 14
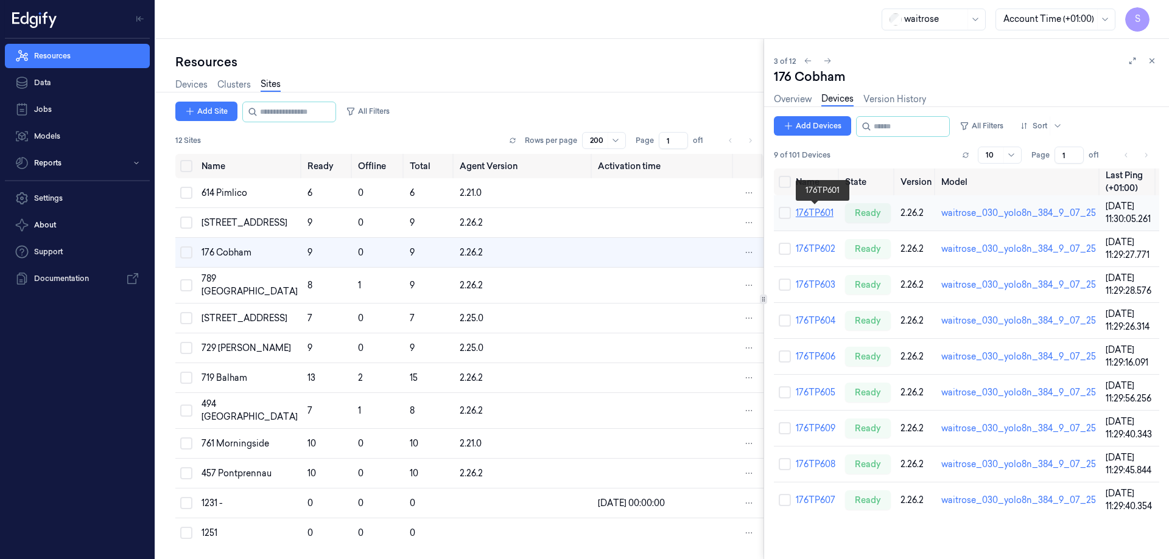
click at [813, 212] on link "176TP601" at bounding box center [814, 213] width 38 height 11
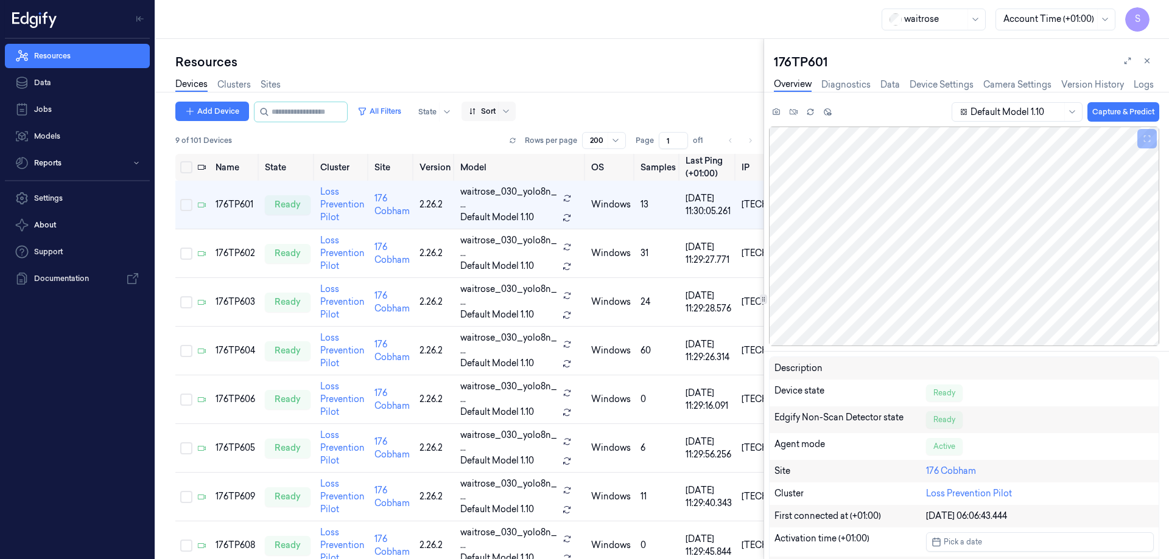
click at [513, 107] on div at bounding box center [505, 111] width 15 height 19
click at [501, 180] on div "Name" at bounding box center [493, 176] width 24 height 13
click at [234, 255] on div "176TP602" at bounding box center [235, 253] width 40 height 13
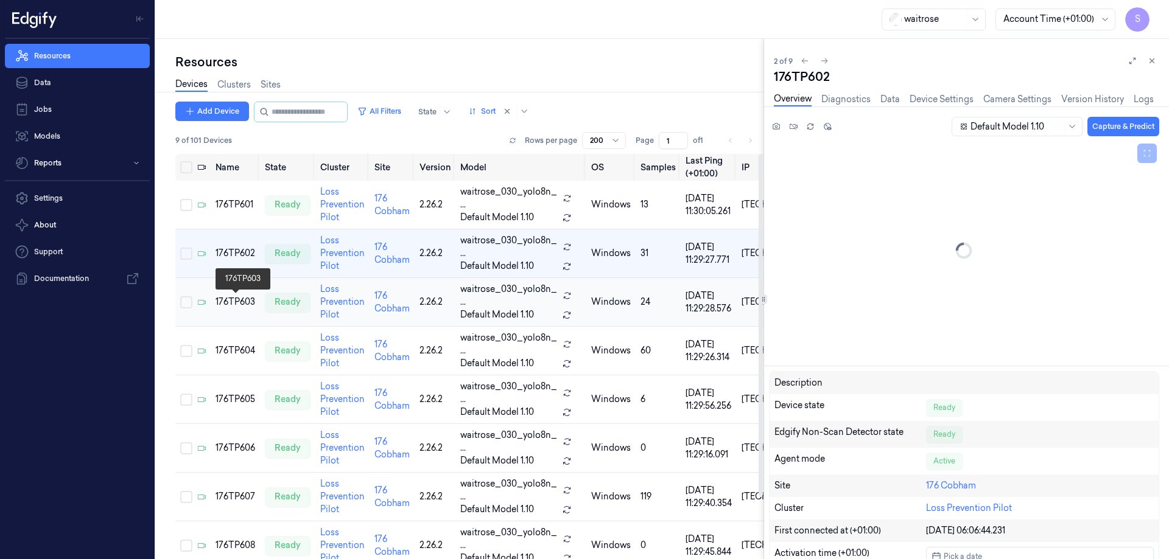
click at [232, 299] on div "176TP603" at bounding box center [235, 302] width 40 height 13
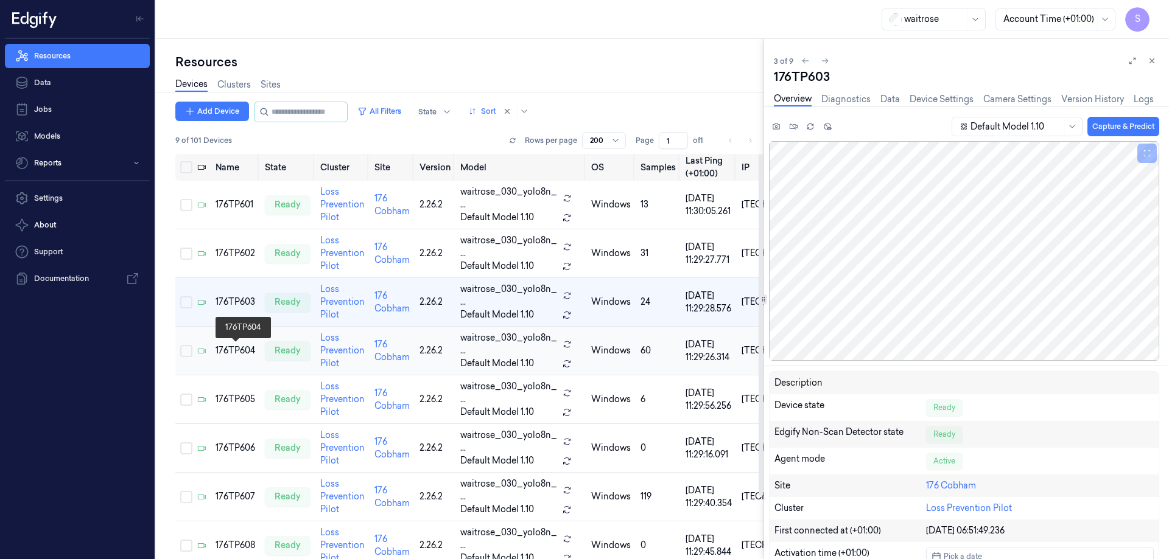
click at [244, 350] on div "176TP604" at bounding box center [235, 350] width 40 height 13
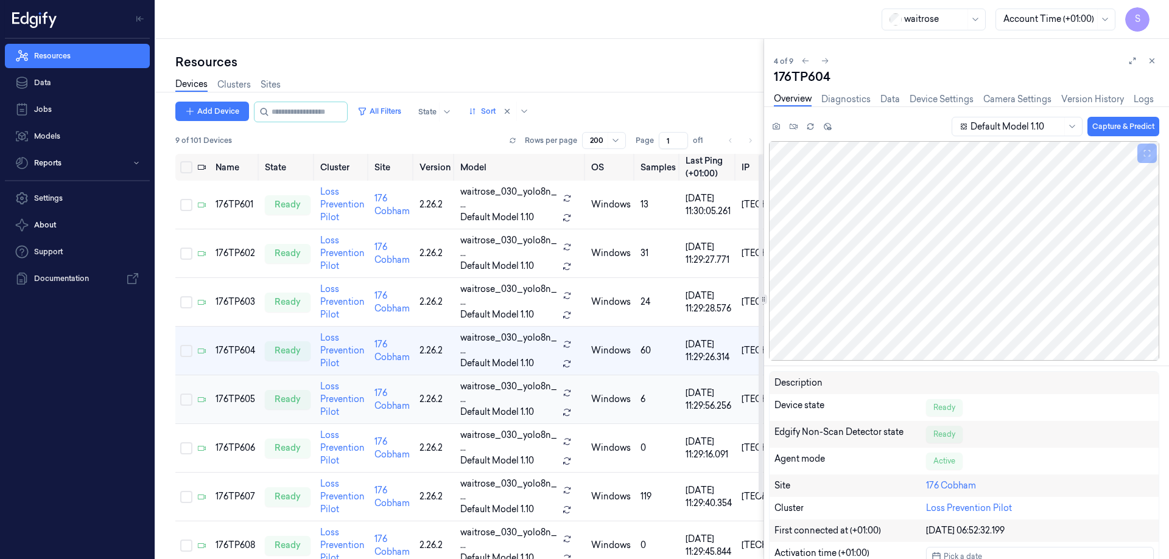
click at [235, 388] on td "176TP605" at bounding box center [235, 400] width 49 height 49
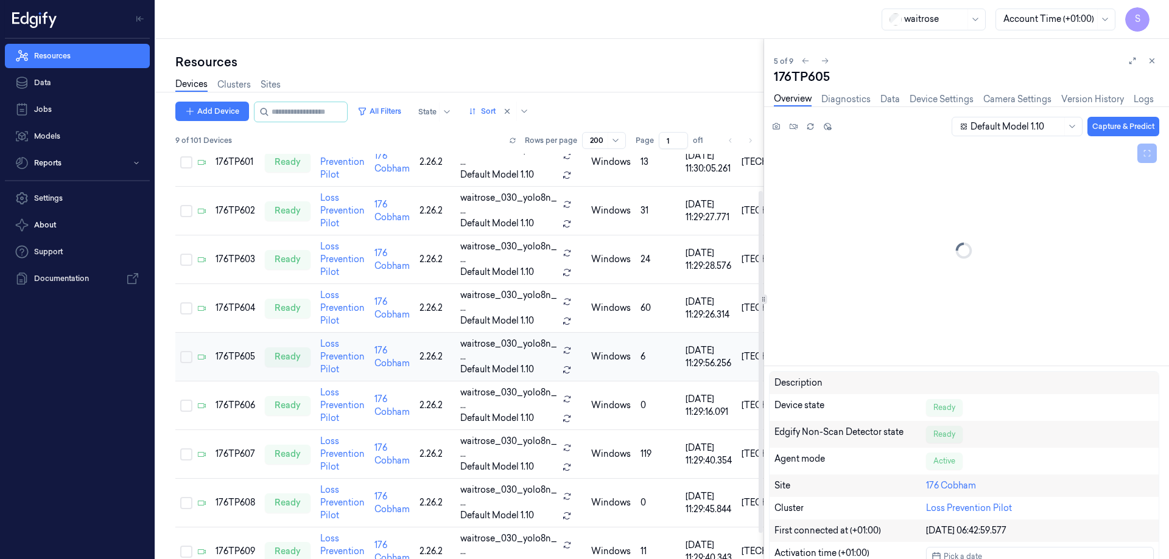
scroll to position [43, 0]
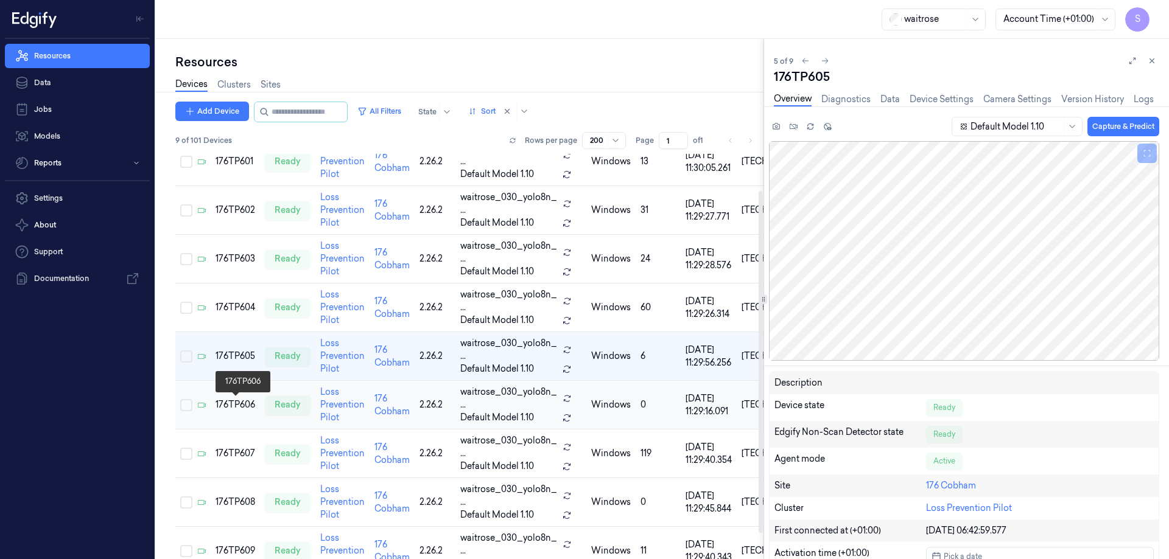
click at [239, 400] on div "176TP606" at bounding box center [235, 405] width 40 height 13
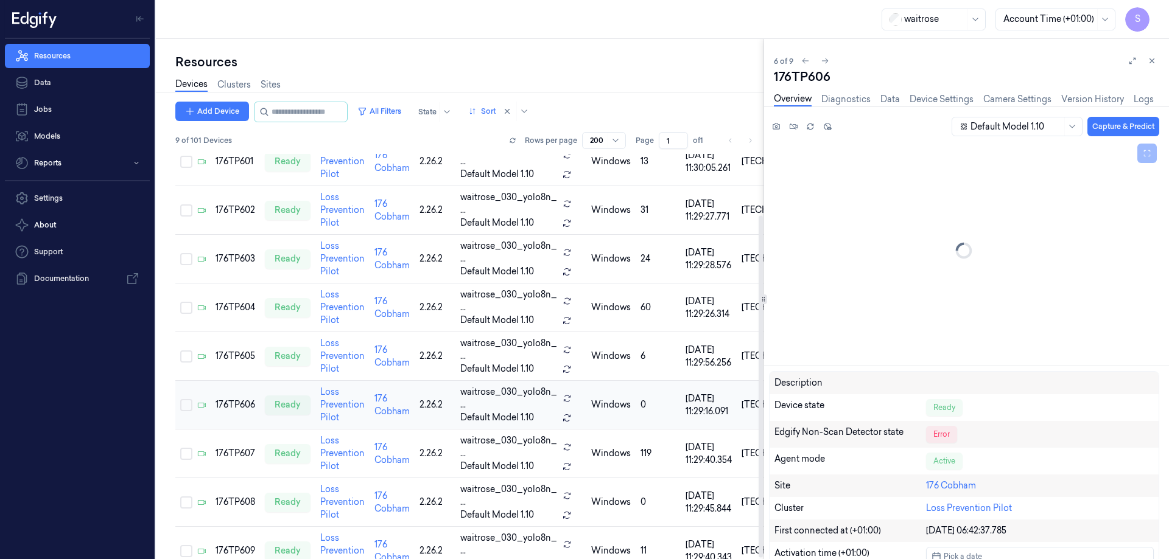
scroll to position [74, 0]
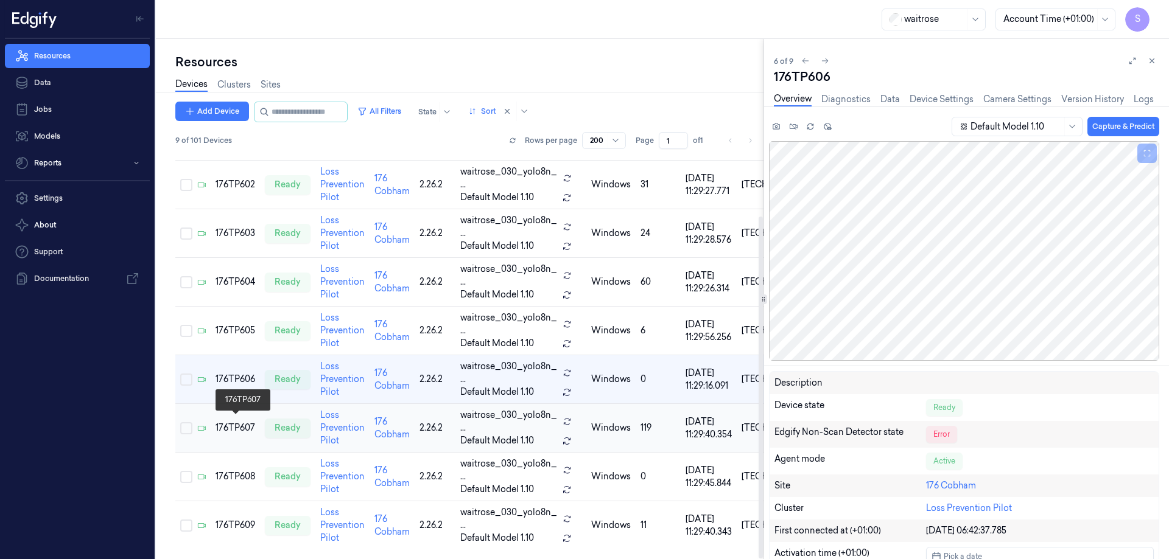
click at [240, 422] on div "176TP607" at bounding box center [235, 428] width 40 height 13
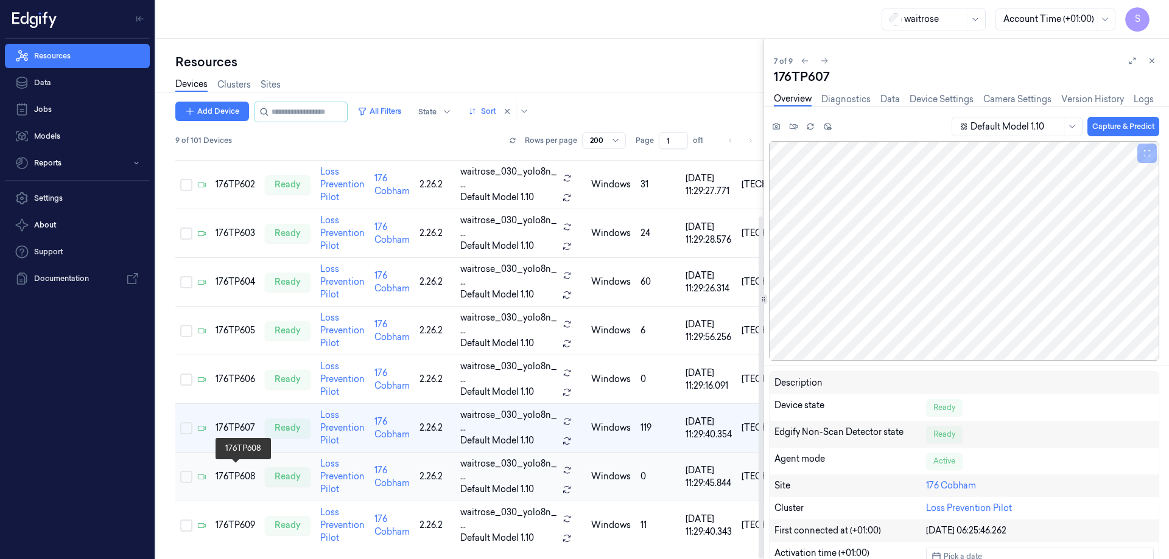
click at [242, 472] on div "176TP608" at bounding box center [235, 476] width 40 height 13
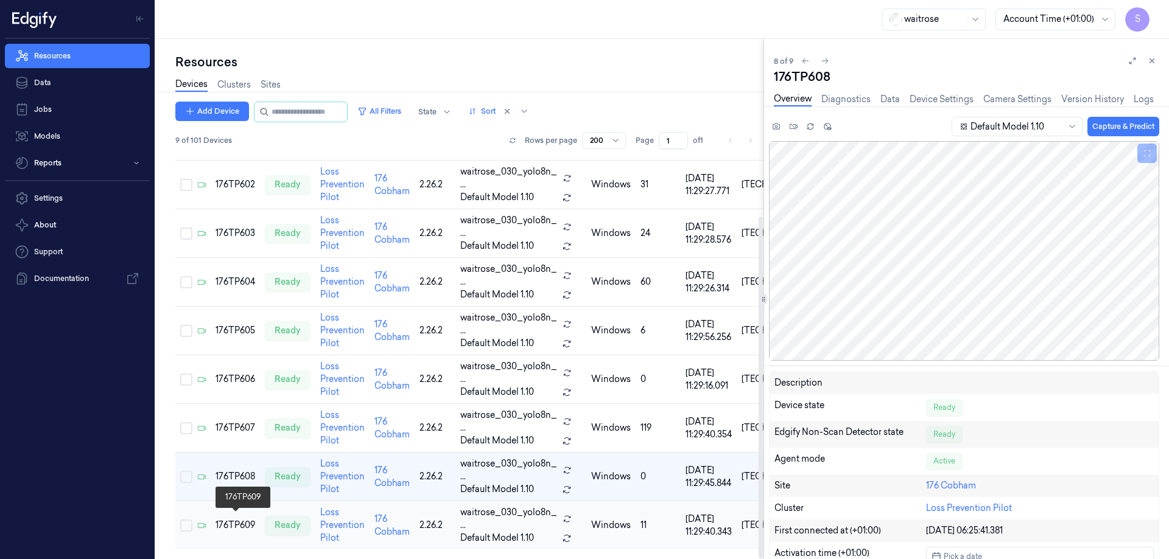
click at [238, 519] on div "176TP609" at bounding box center [235, 525] width 40 height 13
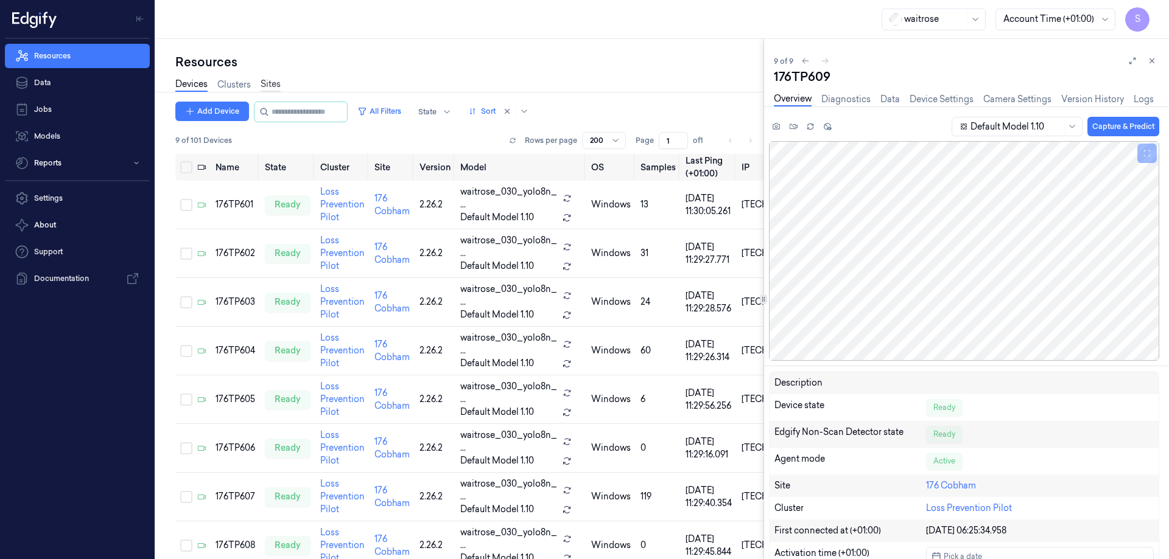
click at [276, 86] on link "Sites" at bounding box center [270, 85] width 20 height 14
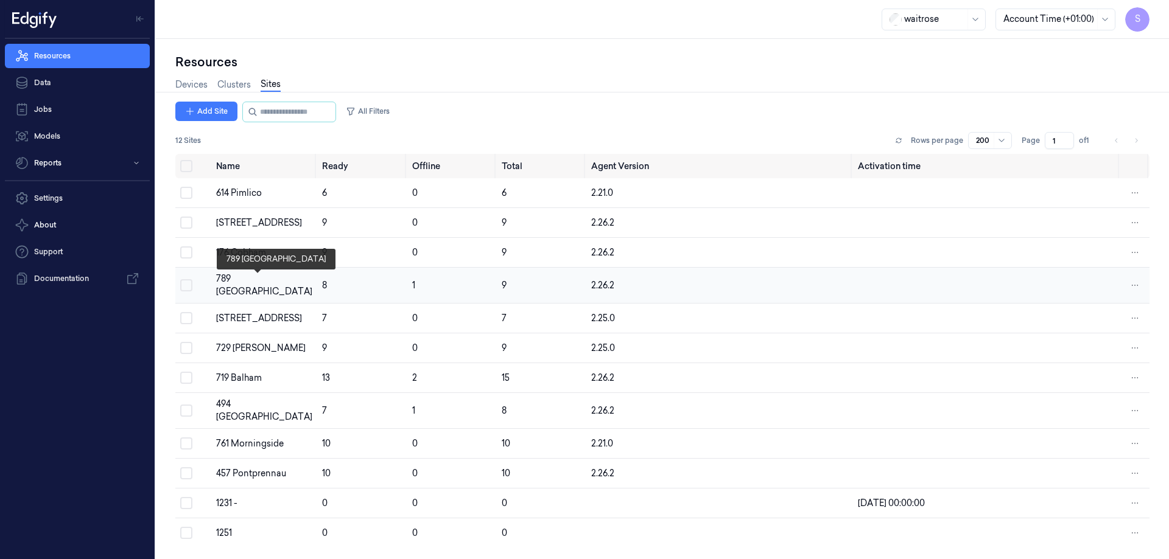
click at [259, 281] on div "789 [GEOGRAPHIC_DATA]" at bounding box center [264, 286] width 96 height 26
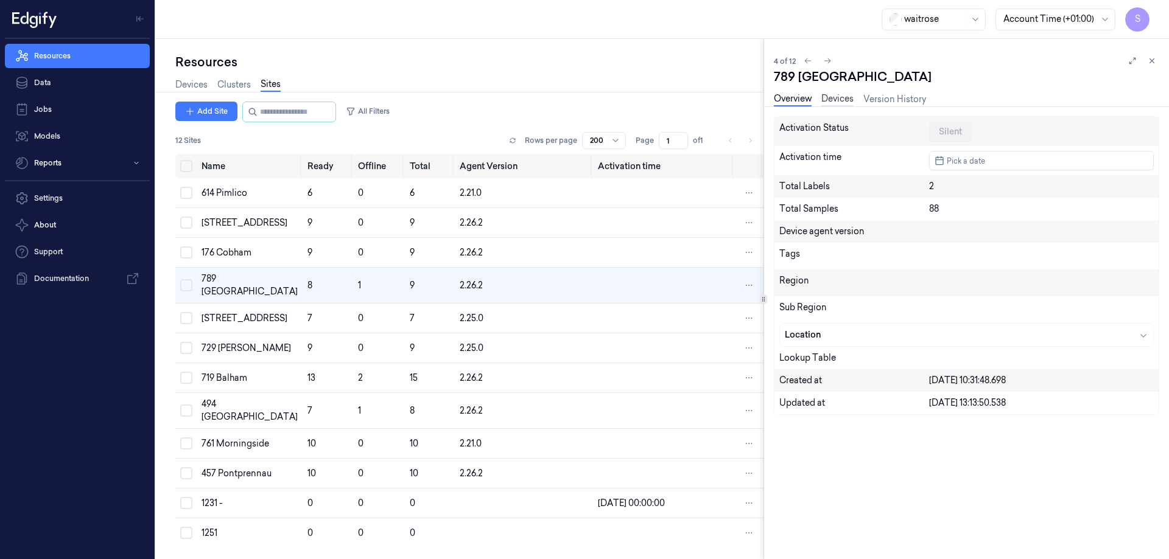
click at [836, 96] on link "Devices" at bounding box center [837, 100] width 32 height 14
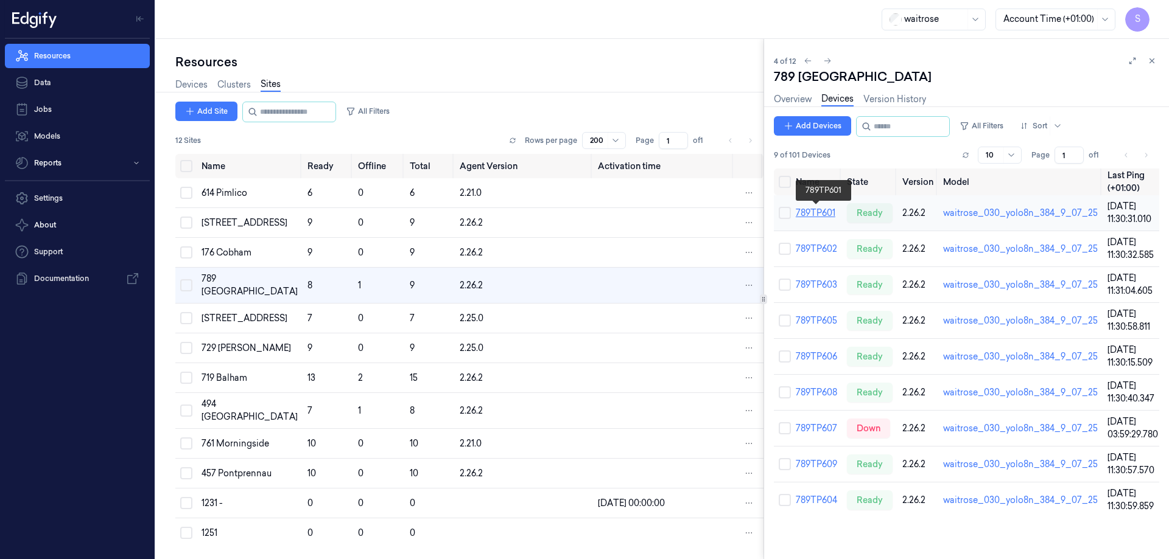
click at [826, 213] on link "789TP601" at bounding box center [815, 213] width 40 height 11
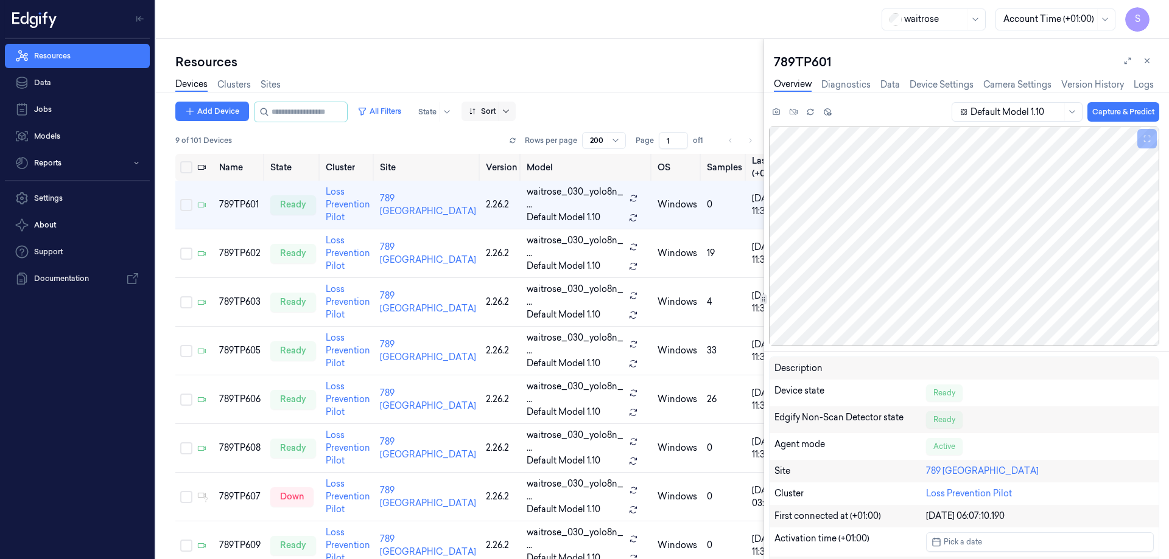
click at [511, 110] on icon at bounding box center [506, 112] width 10 height 10
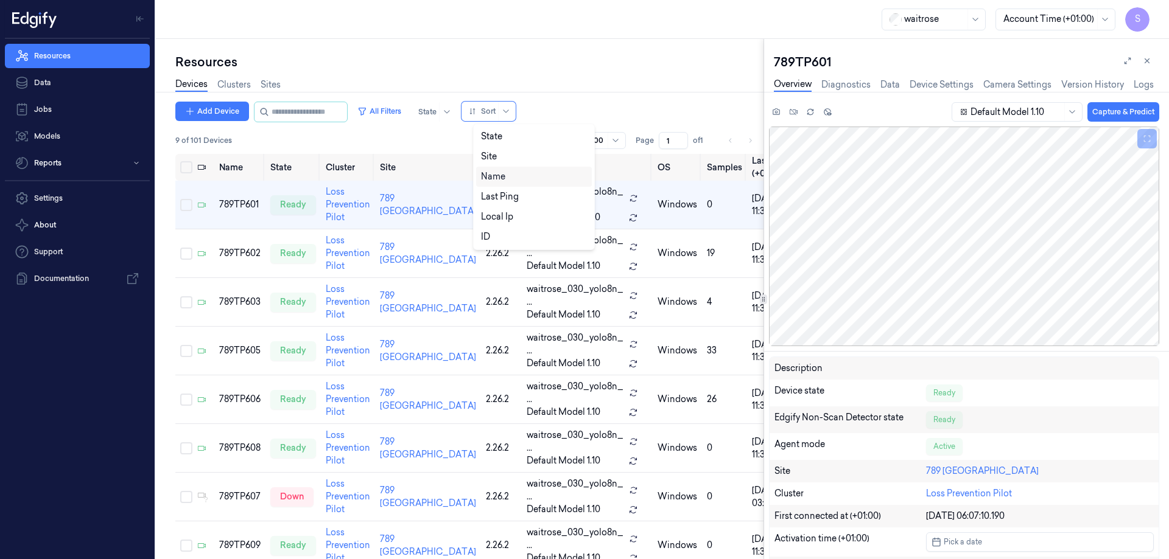
click at [489, 173] on div "Name" at bounding box center [493, 176] width 24 height 13
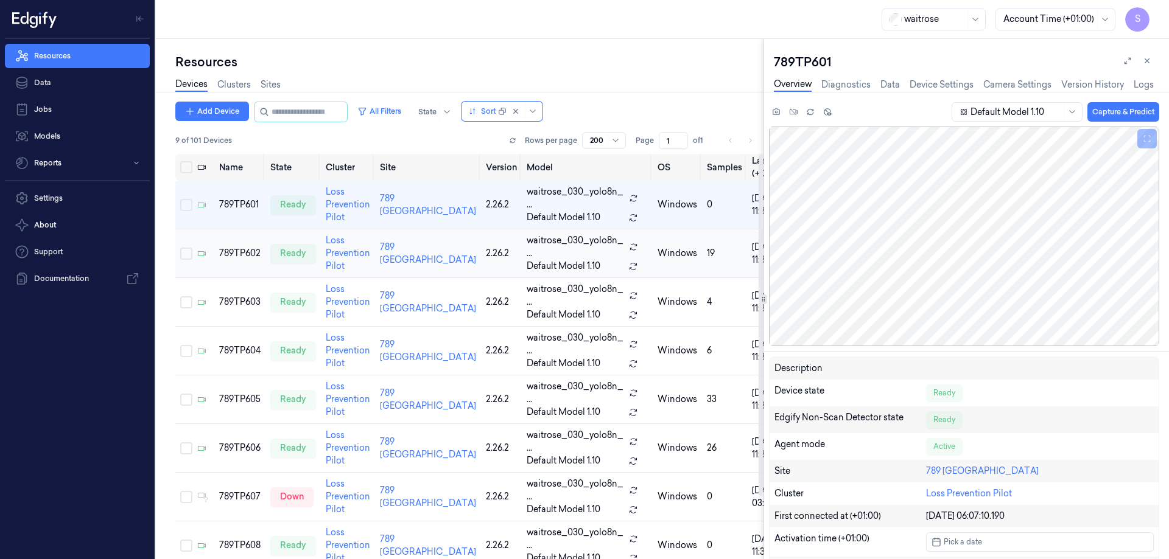
click at [235, 246] on td "789TP602" at bounding box center [239, 253] width 51 height 49
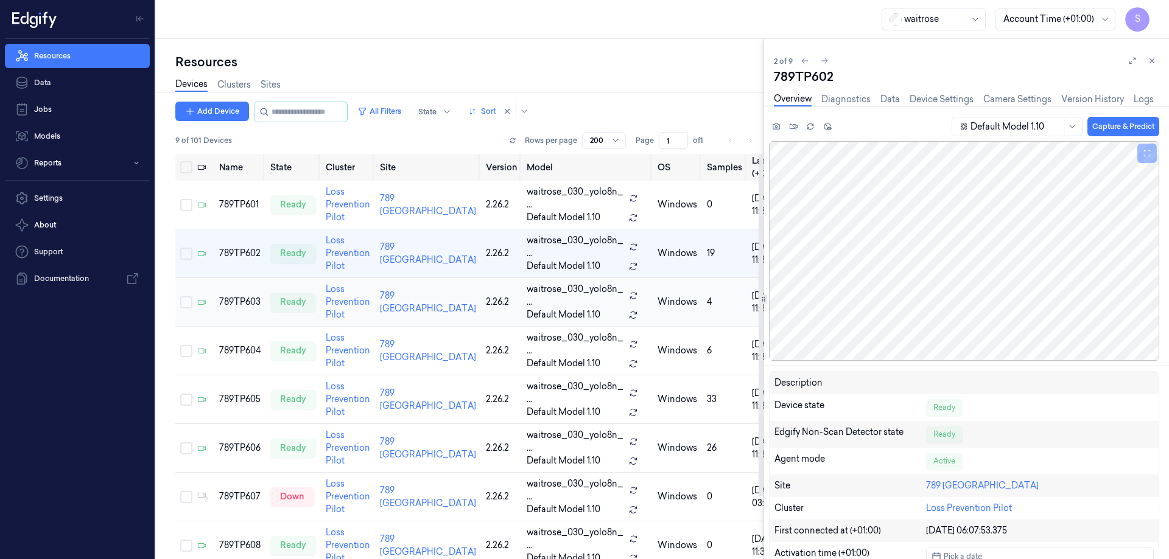
click at [239, 299] on div "789TP603" at bounding box center [239, 302] width 41 height 13
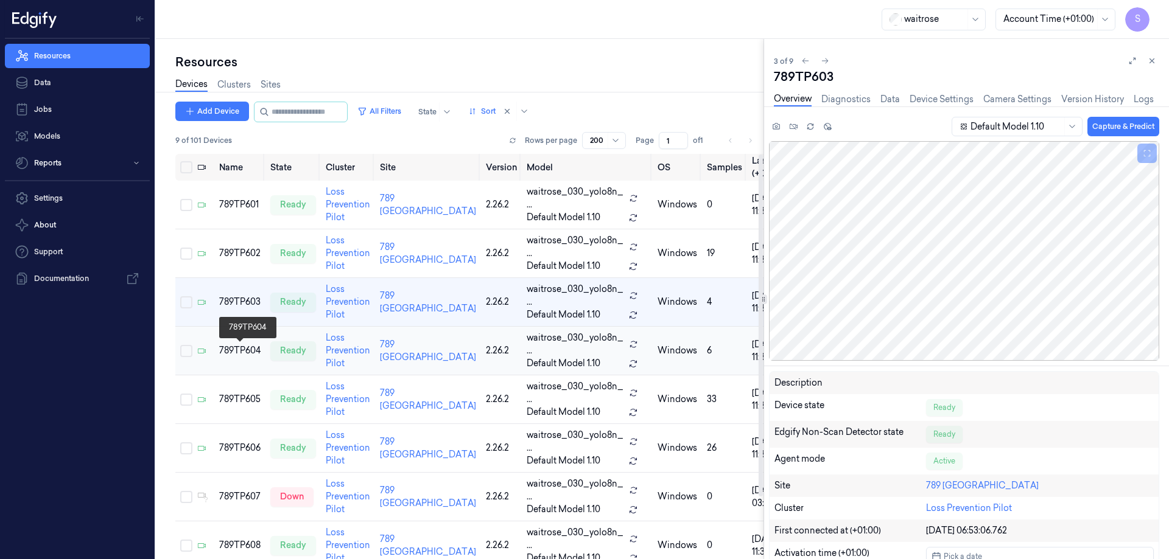
click at [237, 352] on div "789TP604" at bounding box center [239, 350] width 41 height 13
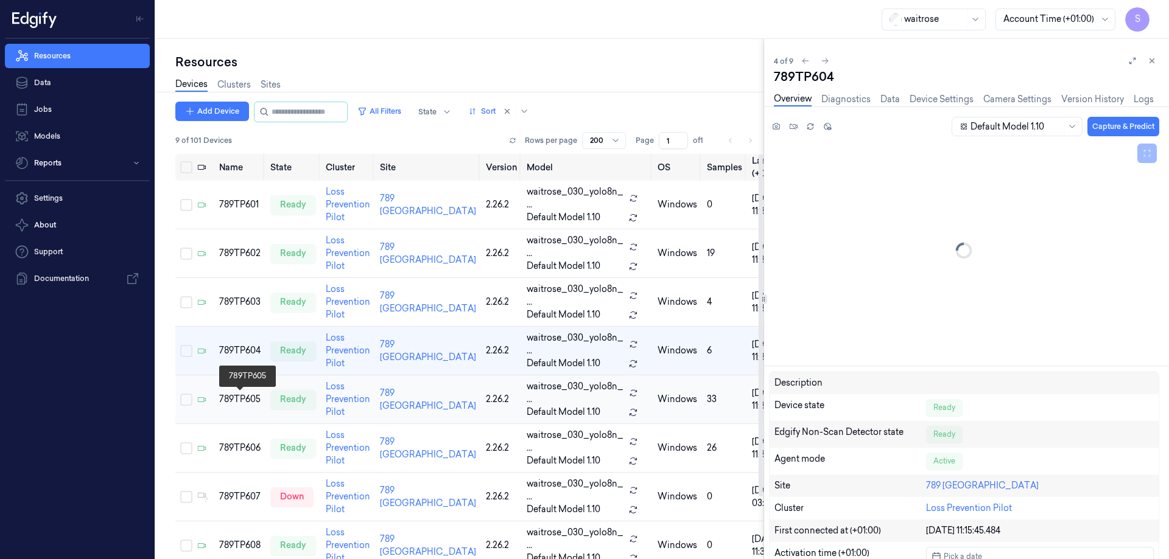
click at [244, 399] on div "789TP605" at bounding box center [239, 399] width 41 height 13
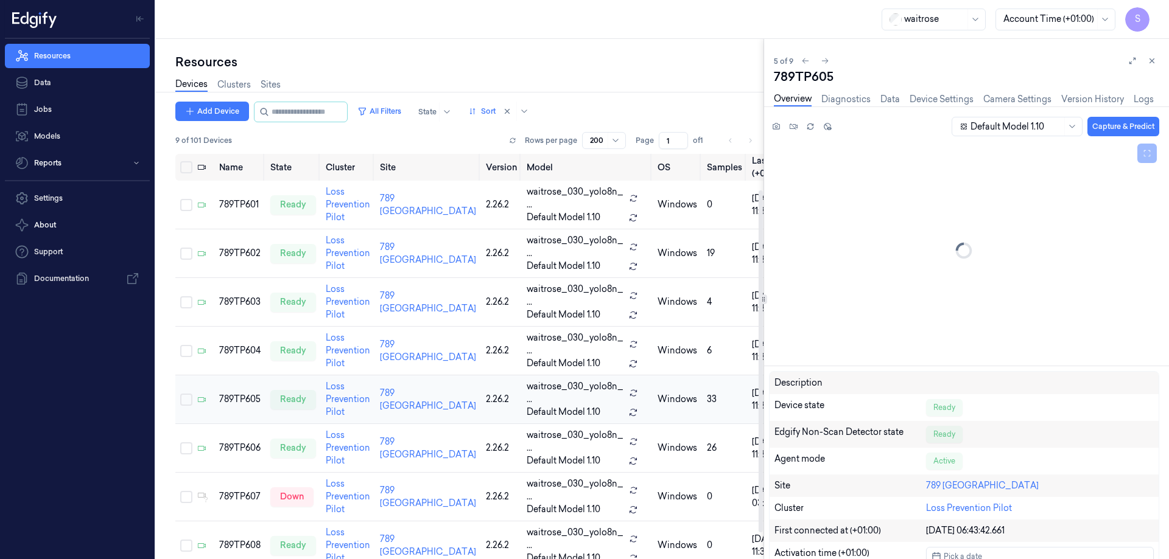
scroll to position [43, 0]
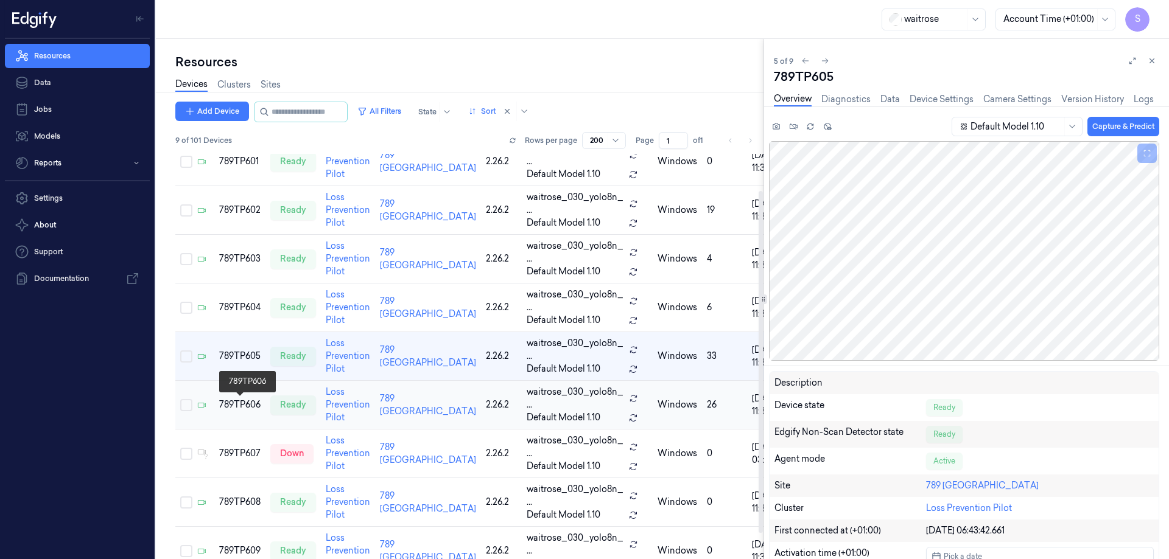
click at [232, 404] on div "789TP606" at bounding box center [239, 405] width 41 height 13
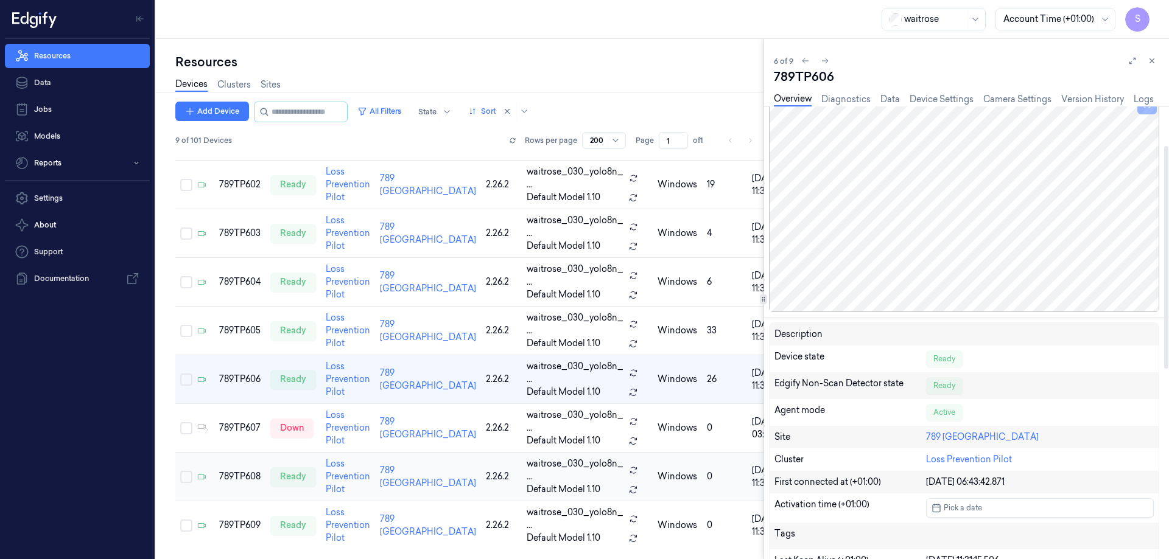
scroll to position [122, 0]
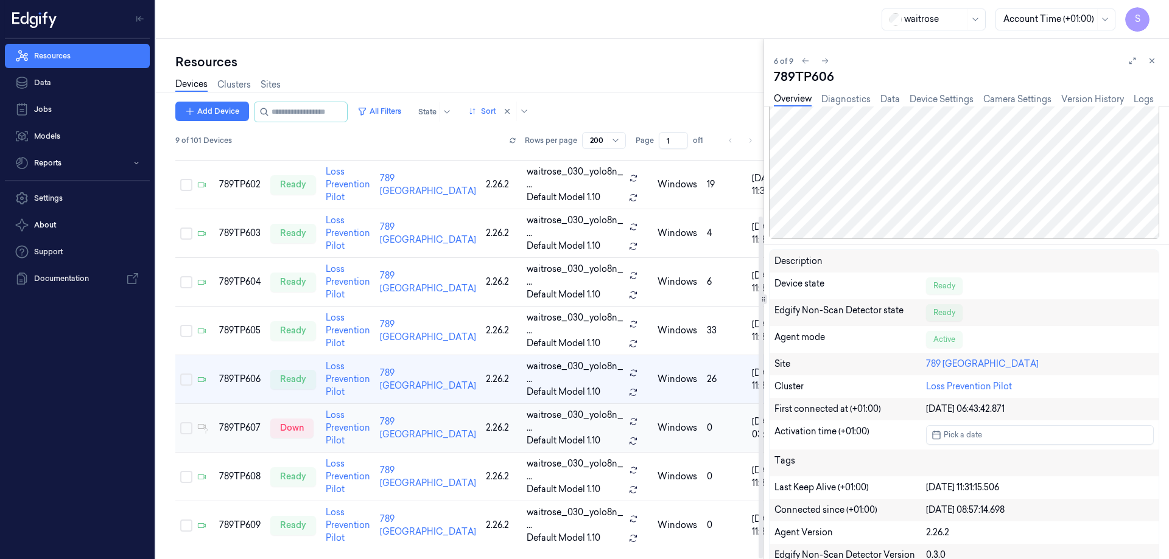
click at [239, 415] on td "789TP607" at bounding box center [239, 428] width 51 height 49
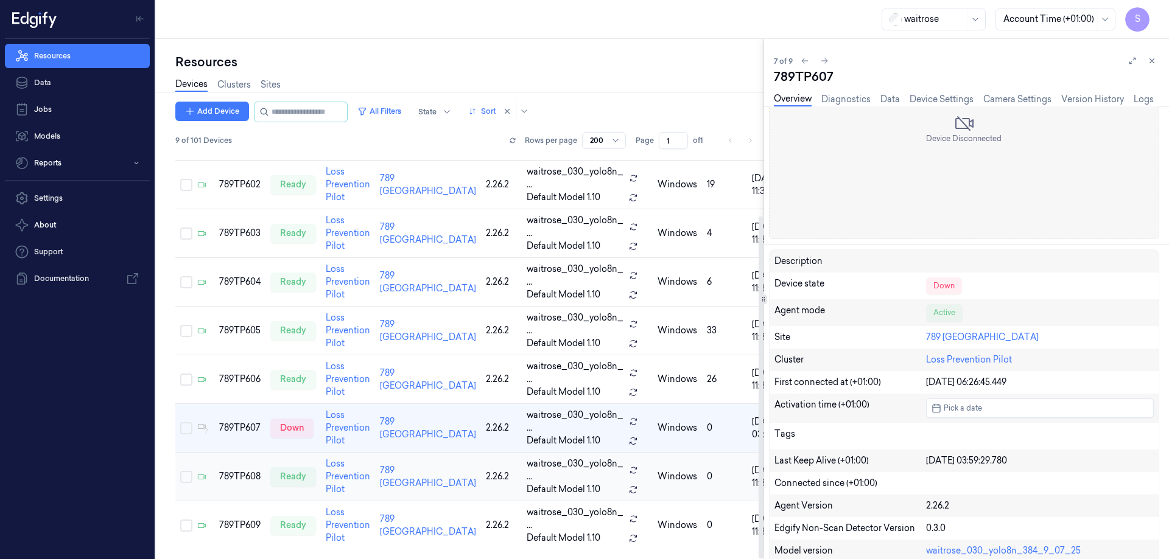
click at [242, 465] on td "789TP608" at bounding box center [239, 477] width 51 height 49
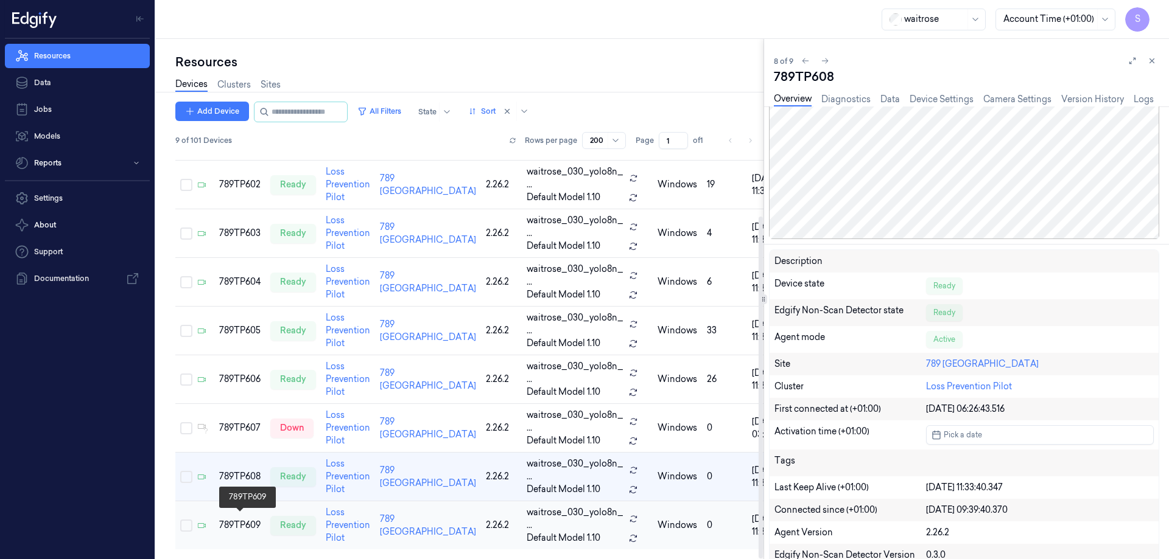
click at [229, 520] on div "789TP609" at bounding box center [239, 525] width 41 height 13
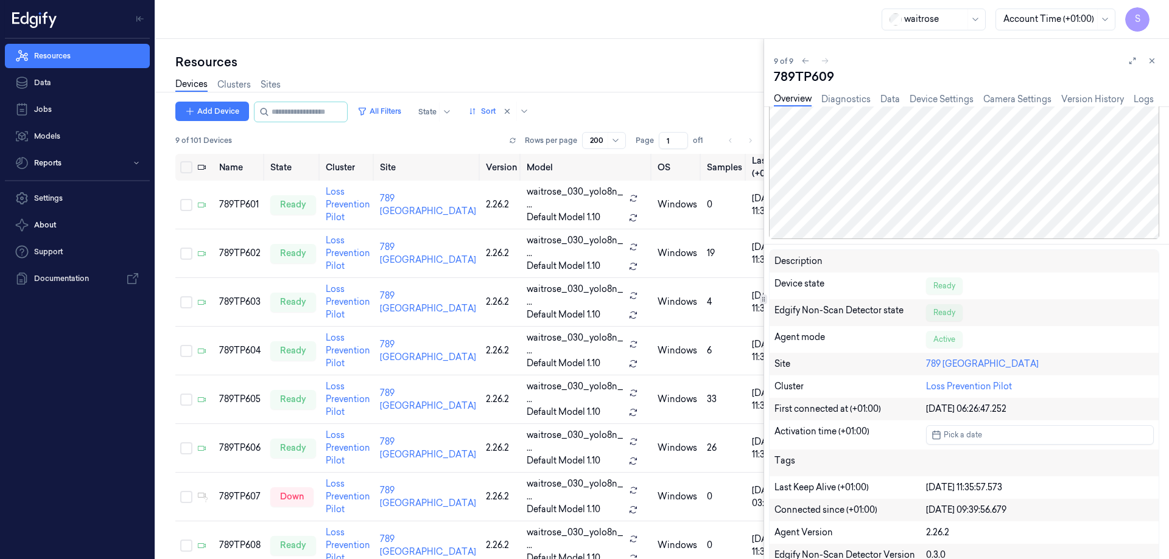
scroll to position [74, 0]
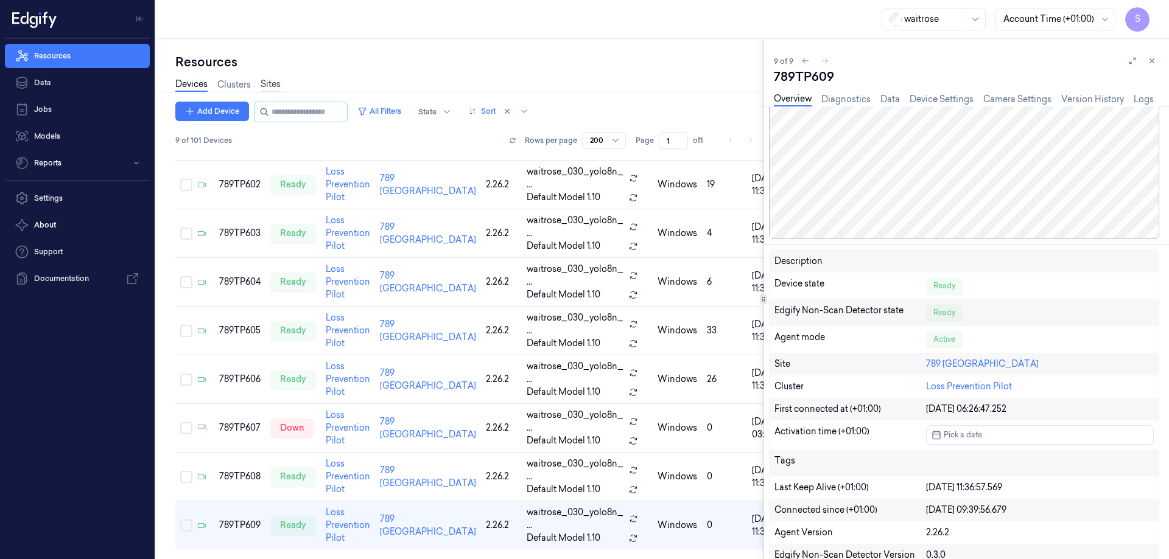
click at [275, 84] on link "Sites" at bounding box center [270, 85] width 20 height 14
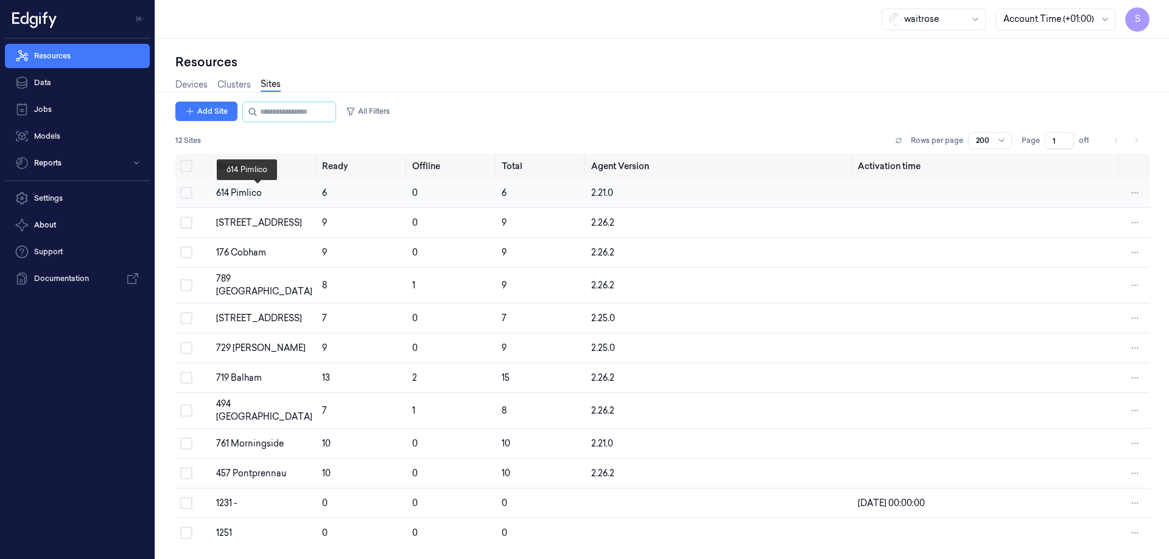
drag, startPoint x: 240, startPoint y: 189, endPoint x: 250, endPoint y: 190, distance: 9.1
click at [240, 189] on div "614 Pimlico" at bounding box center [264, 193] width 96 height 13
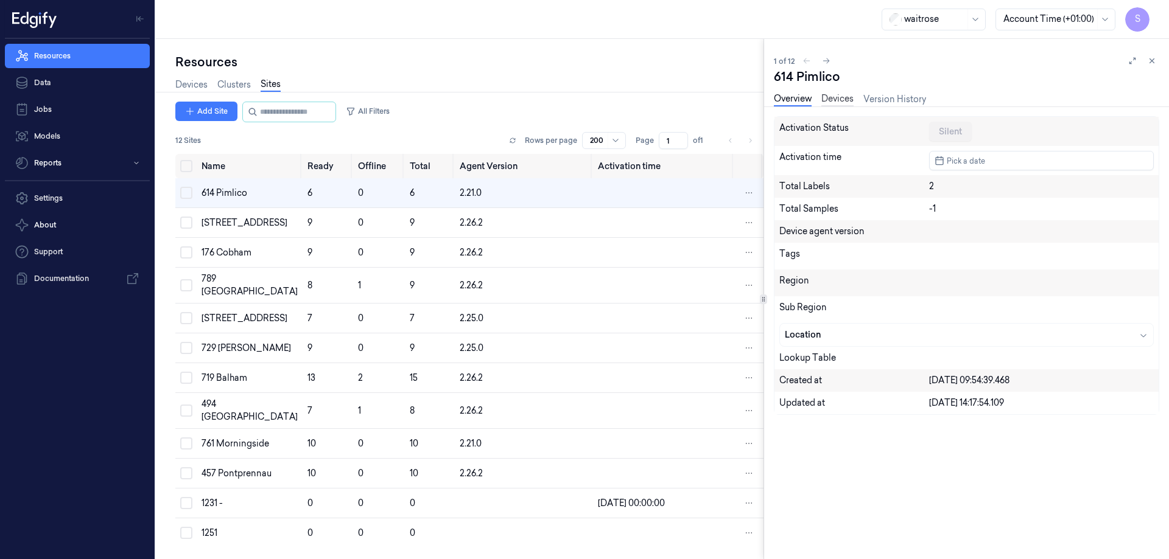
click at [845, 99] on link "Devices" at bounding box center [837, 100] width 32 height 14
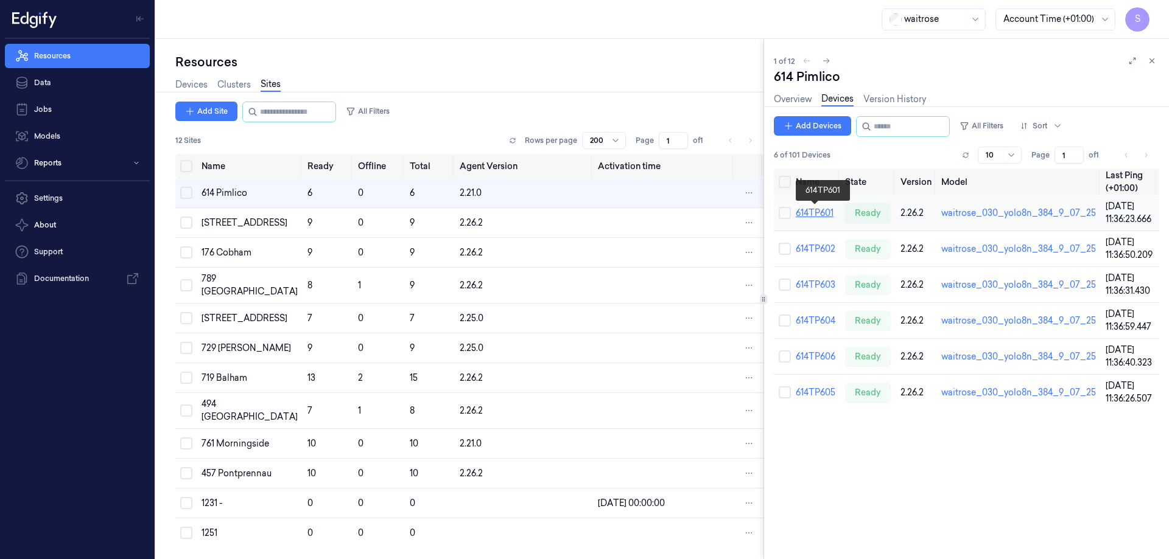
click at [812, 214] on link "614TP601" at bounding box center [814, 213] width 38 height 11
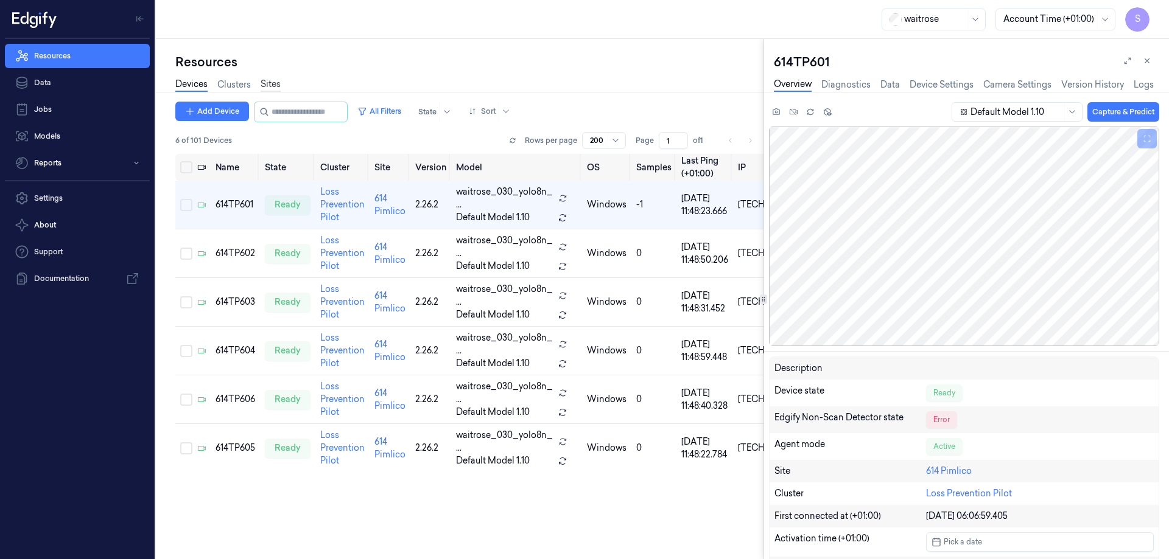
click at [273, 84] on link "Sites" at bounding box center [270, 85] width 20 height 14
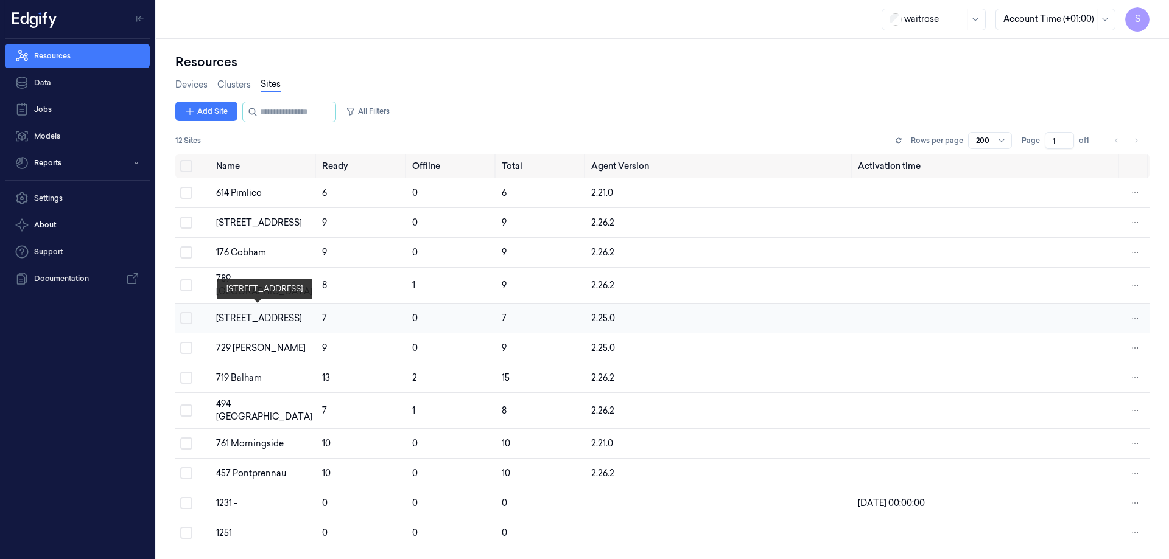
click at [239, 317] on div "[STREET_ADDRESS]" at bounding box center [264, 318] width 96 height 13
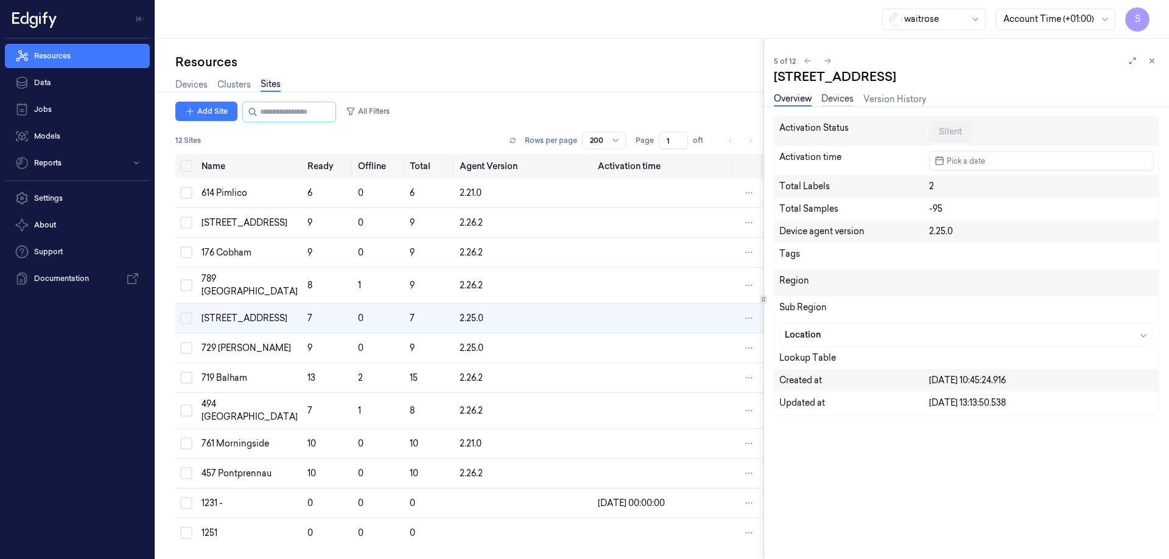
click at [836, 96] on link "Devices" at bounding box center [837, 100] width 32 height 14
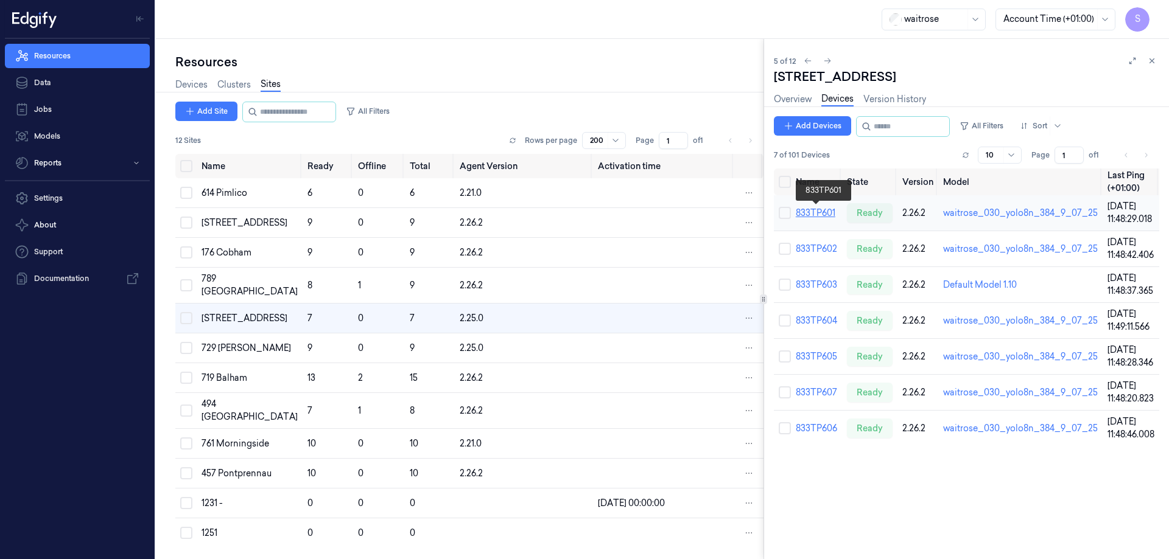
click at [820, 209] on link "833TP601" at bounding box center [815, 213] width 40 height 11
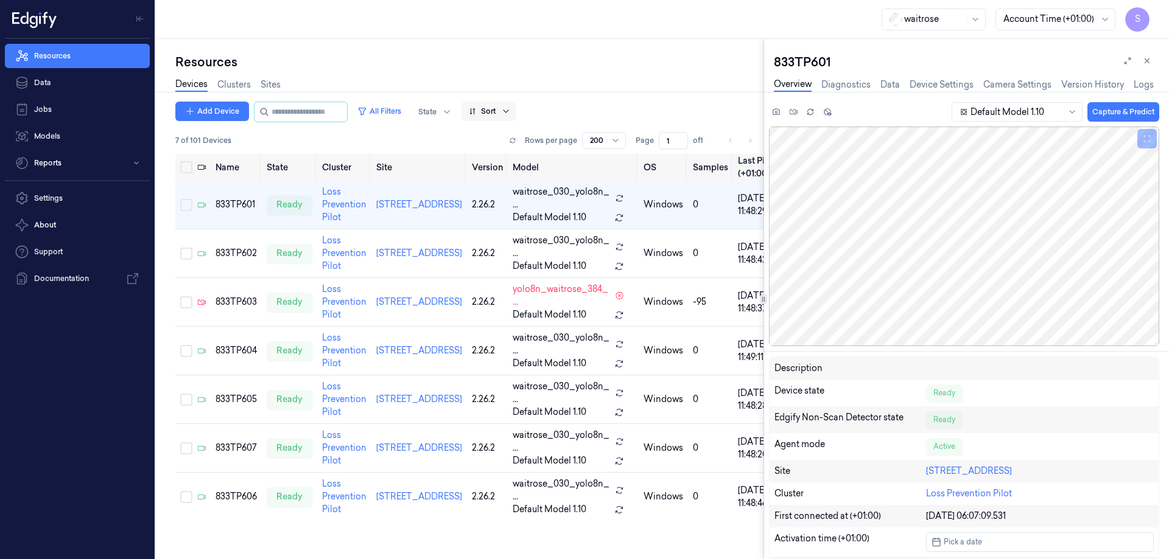
click at [511, 107] on icon at bounding box center [506, 112] width 10 height 10
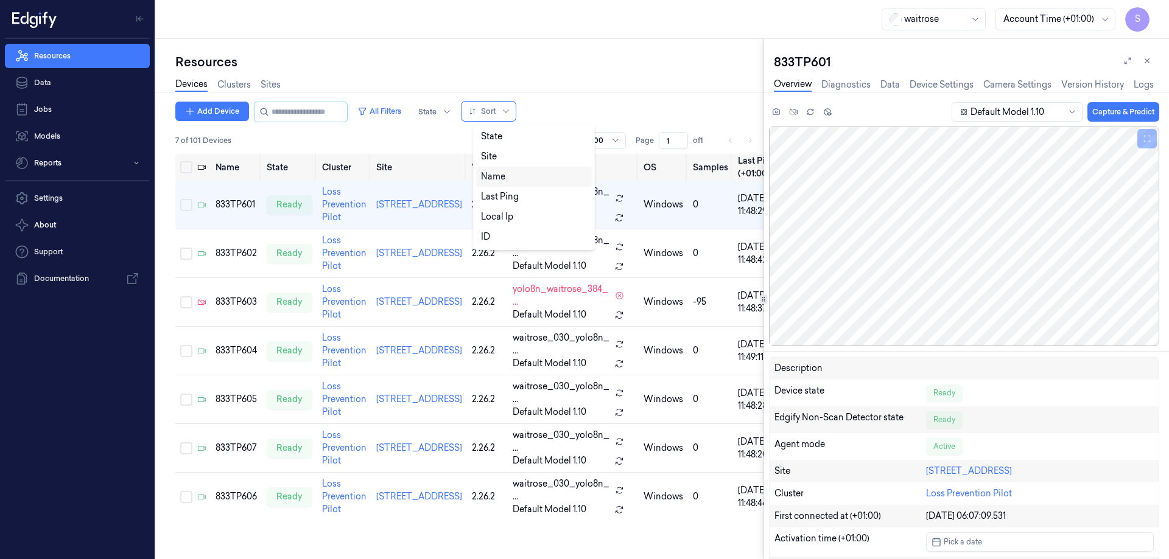
click at [500, 178] on div "Name" at bounding box center [493, 176] width 24 height 13
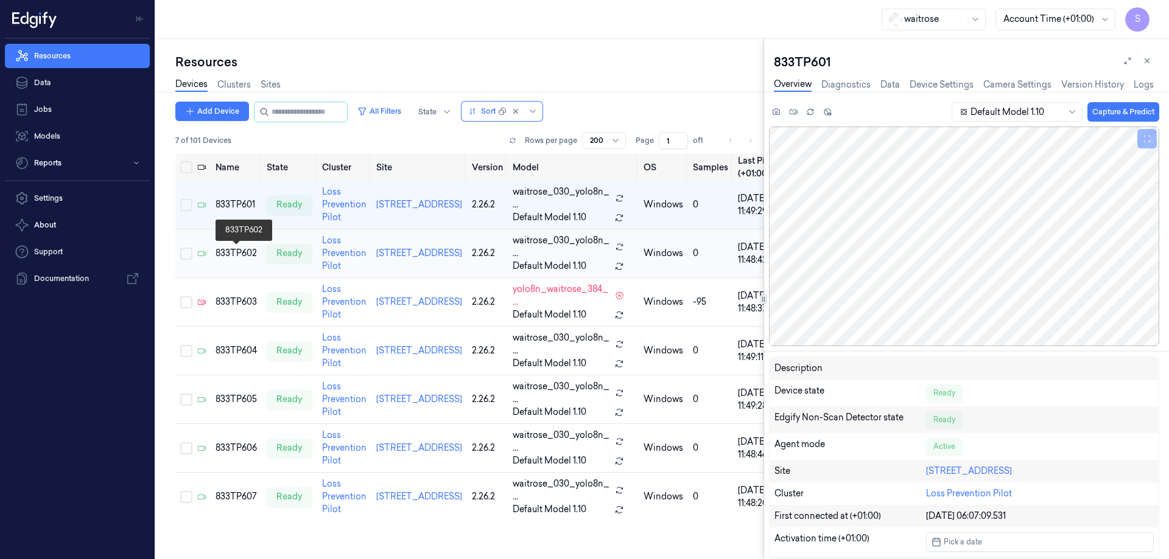
click at [235, 252] on div "833TP602" at bounding box center [235, 253] width 41 height 13
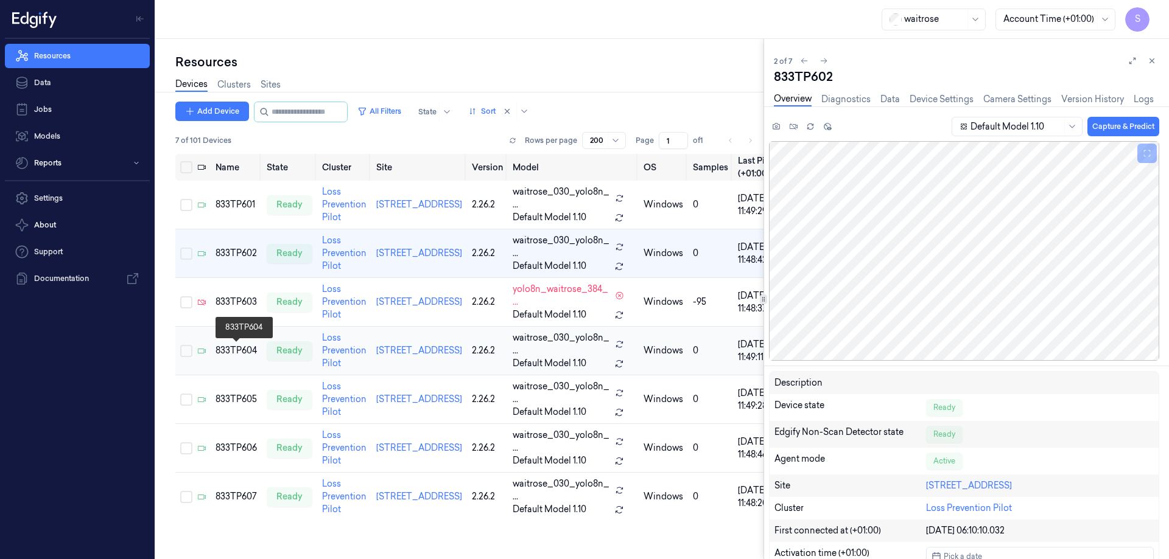
click at [234, 351] on div "833TP604" at bounding box center [235, 350] width 41 height 13
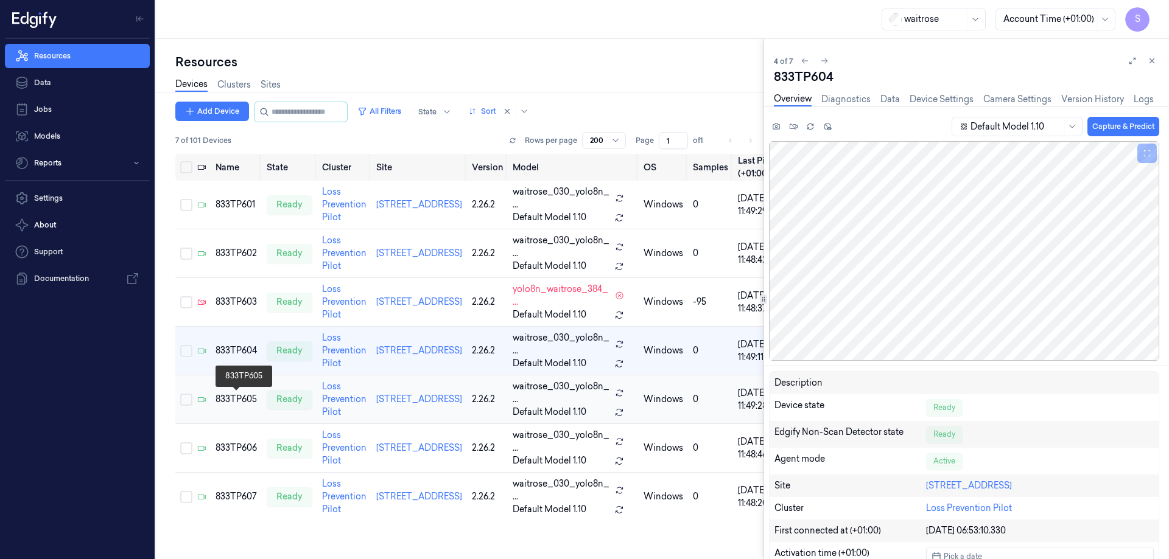
click at [239, 399] on div "833TP605" at bounding box center [235, 399] width 41 height 13
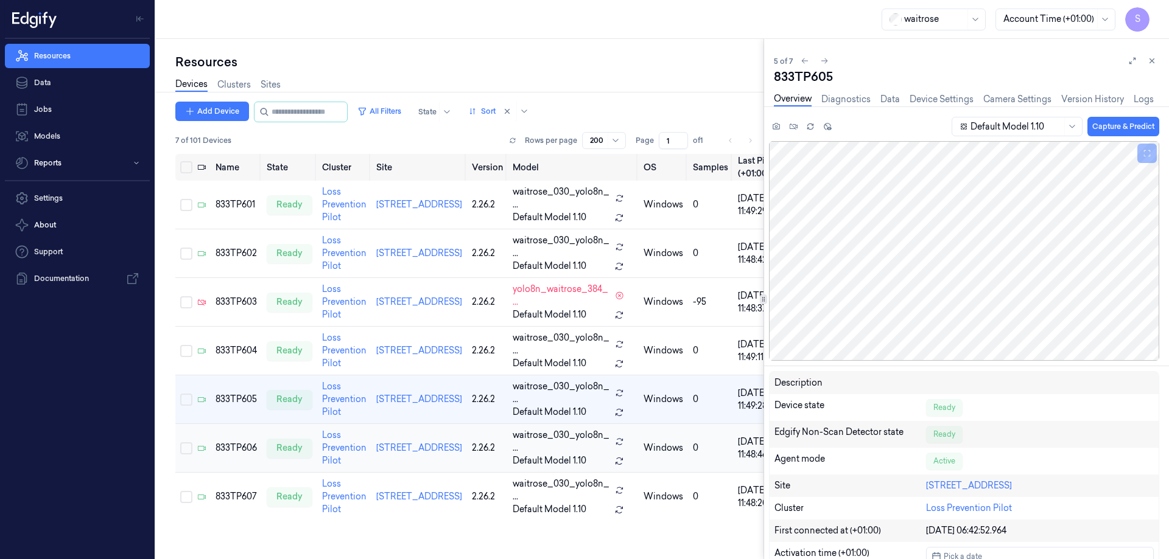
click at [242, 441] on td "833TP606" at bounding box center [236, 448] width 51 height 49
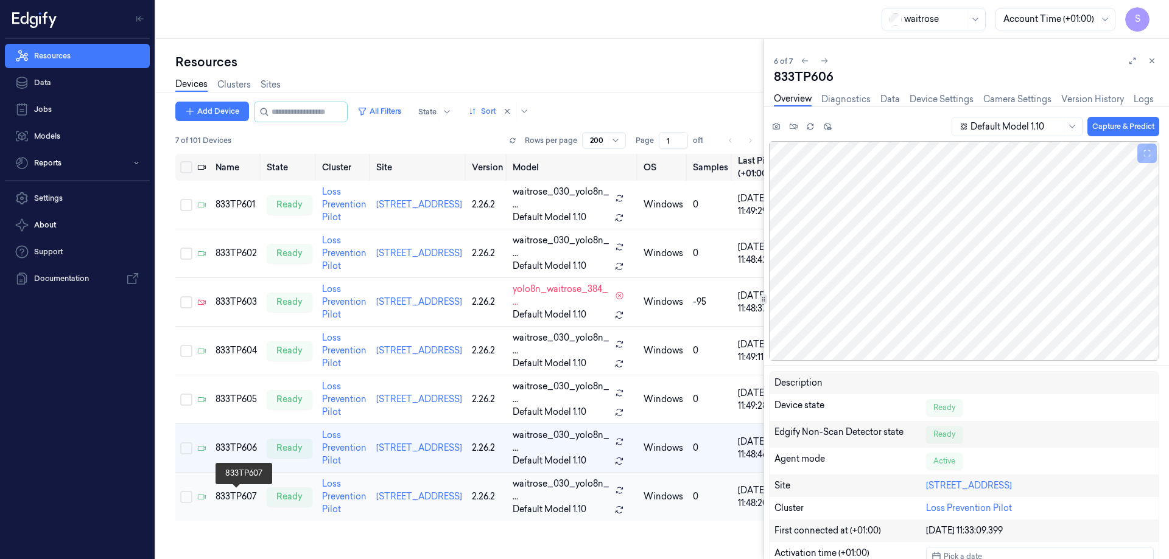
click at [234, 494] on div "833TP607" at bounding box center [235, 497] width 41 height 13
click at [234, 446] on div "833TP606" at bounding box center [235, 448] width 41 height 13
click at [799, 75] on div "833TP606" at bounding box center [966, 76] width 385 height 17
copy div "833TP606"
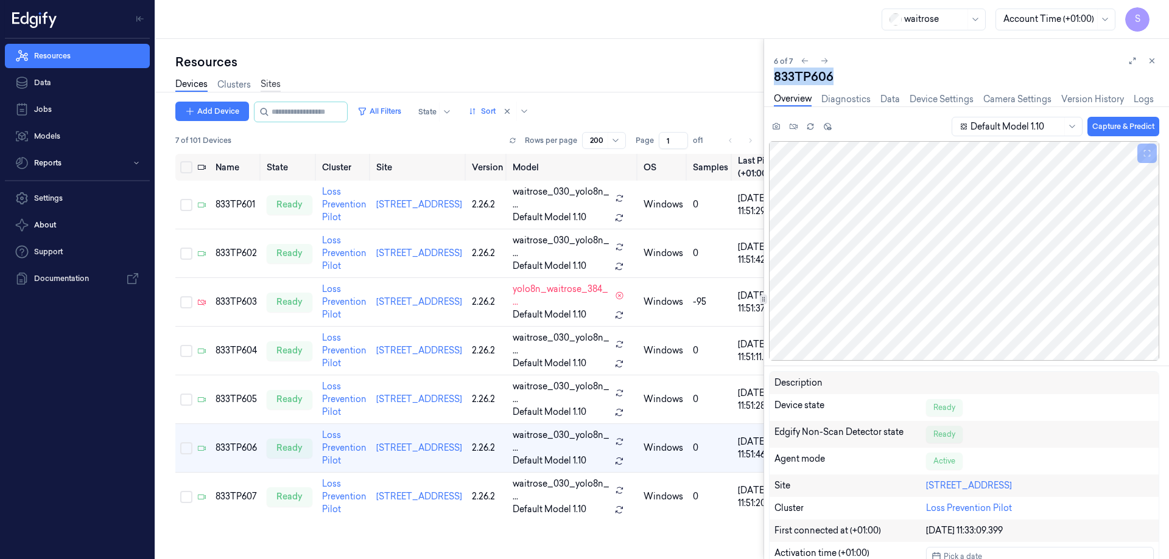
click at [270, 80] on link "Sites" at bounding box center [270, 85] width 20 height 14
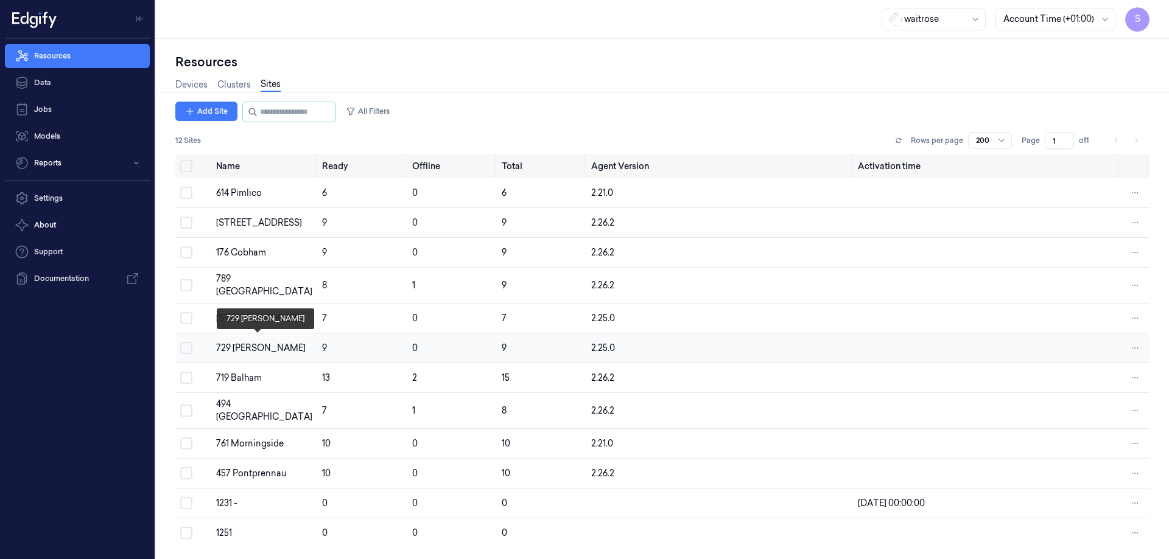
click at [242, 344] on div "729 [PERSON_NAME]" at bounding box center [264, 348] width 96 height 13
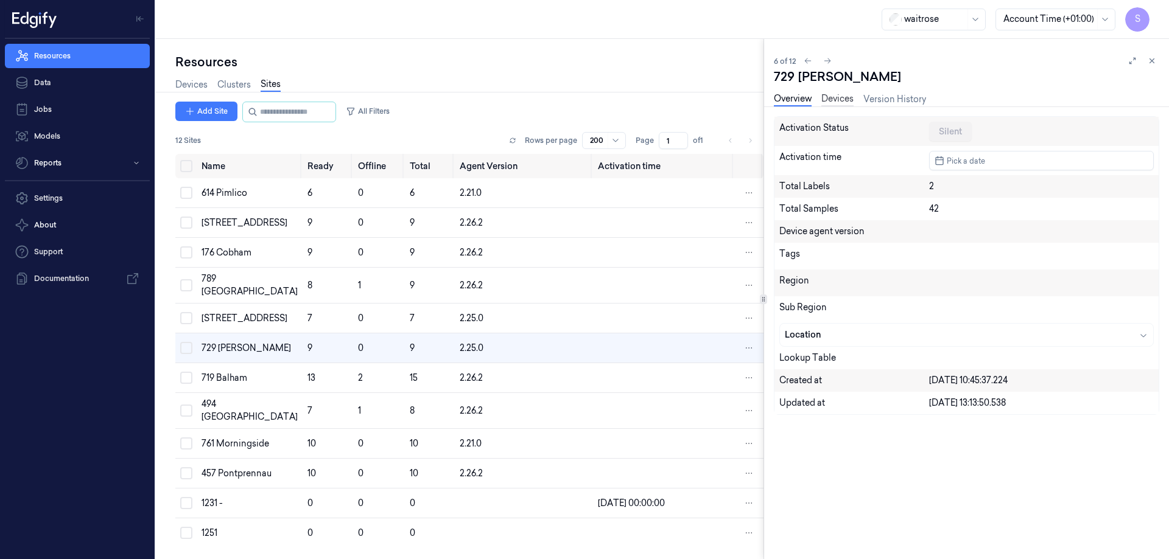
click at [830, 99] on link "Devices" at bounding box center [837, 100] width 32 height 14
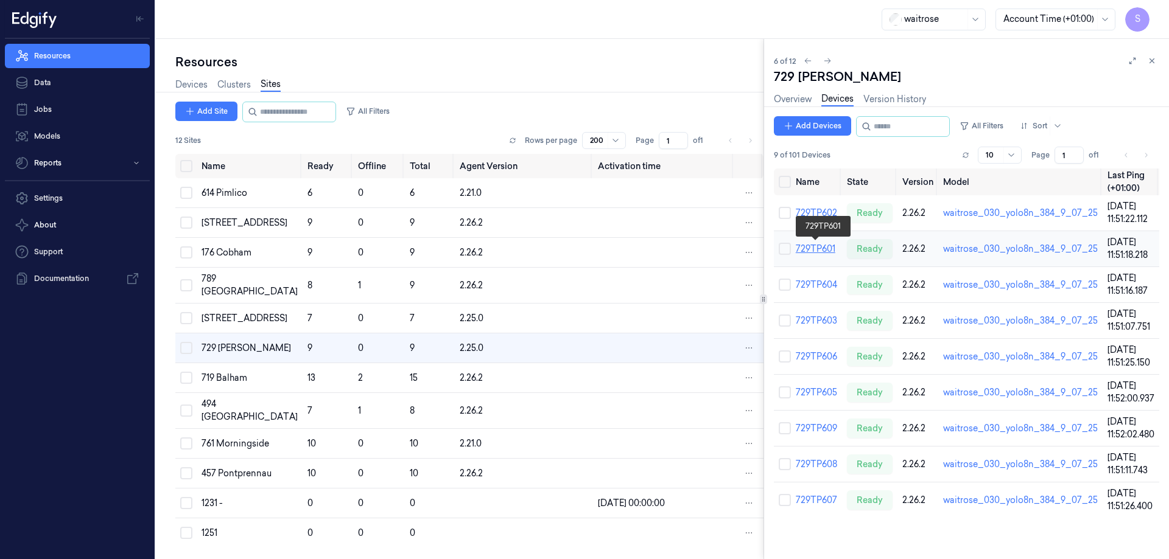
click at [809, 246] on link "729TP601" at bounding box center [815, 248] width 40 height 11
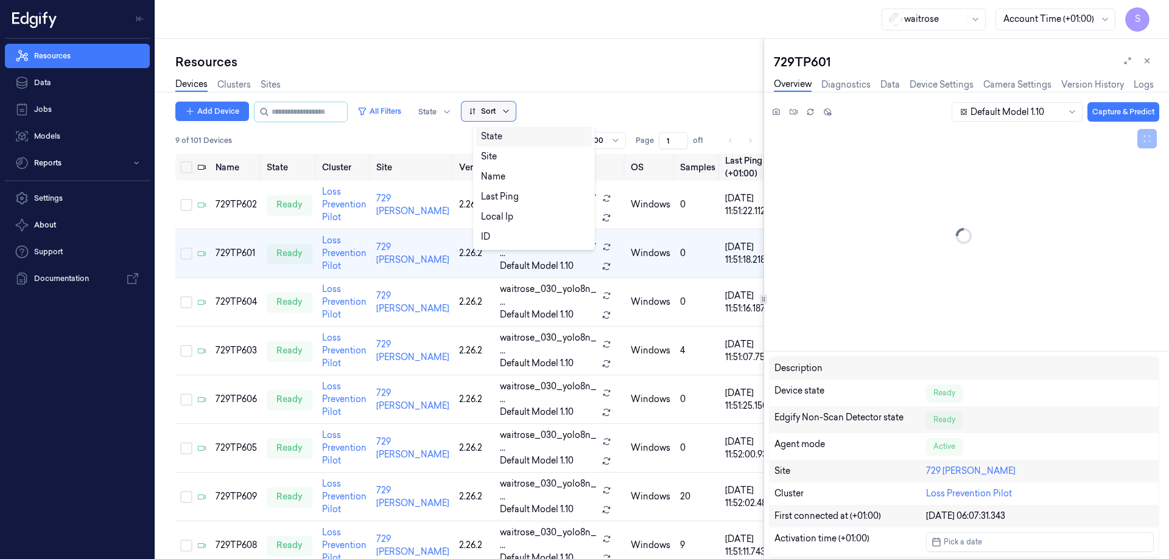
click at [511, 113] on icon at bounding box center [506, 112] width 10 height 10
click at [502, 176] on div "Name" at bounding box center [493, 176] width 24 height 13
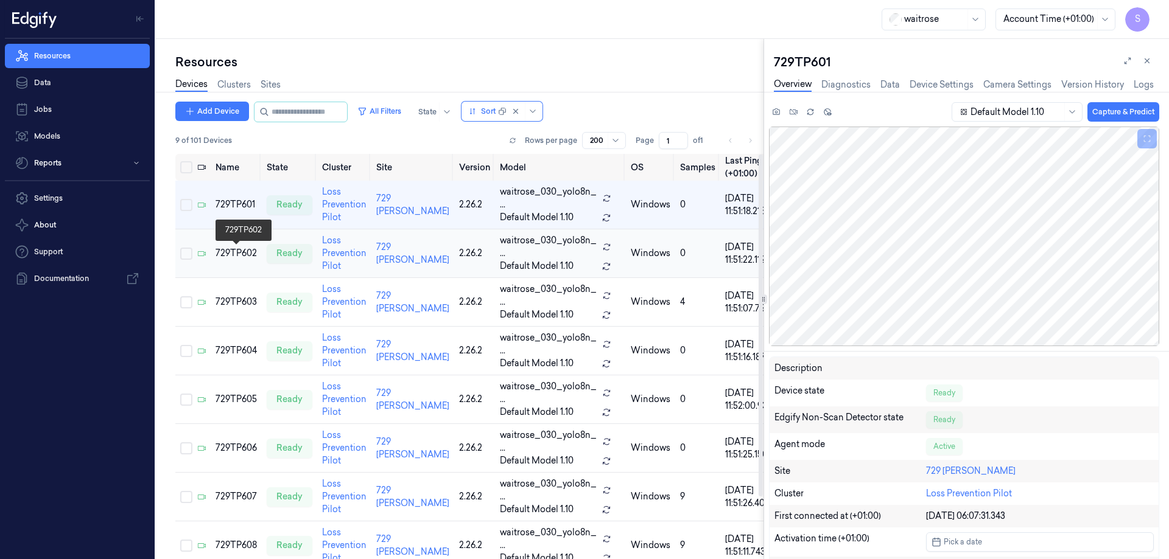
click at [223, 258] on div "729TP602" at bounding box center [235, 253] width 41 height 13
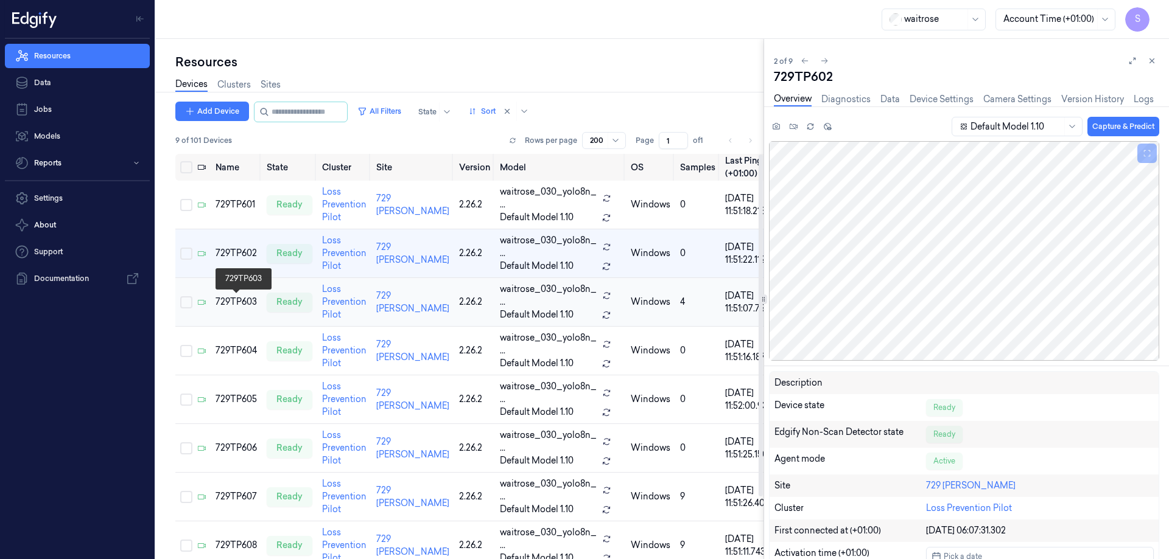
click at [245, 298] on div "729TP603" at bounding box center [235, 302] width 41 height 13
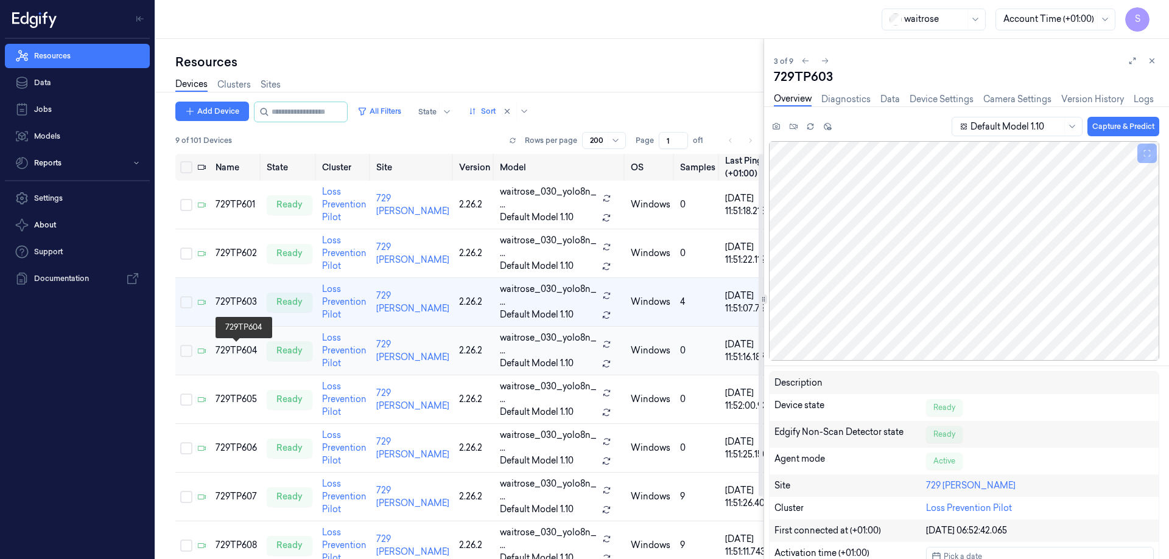
click at [237, 352] on div "729TP604" at bounding box center [235, 350] width 41 height 13
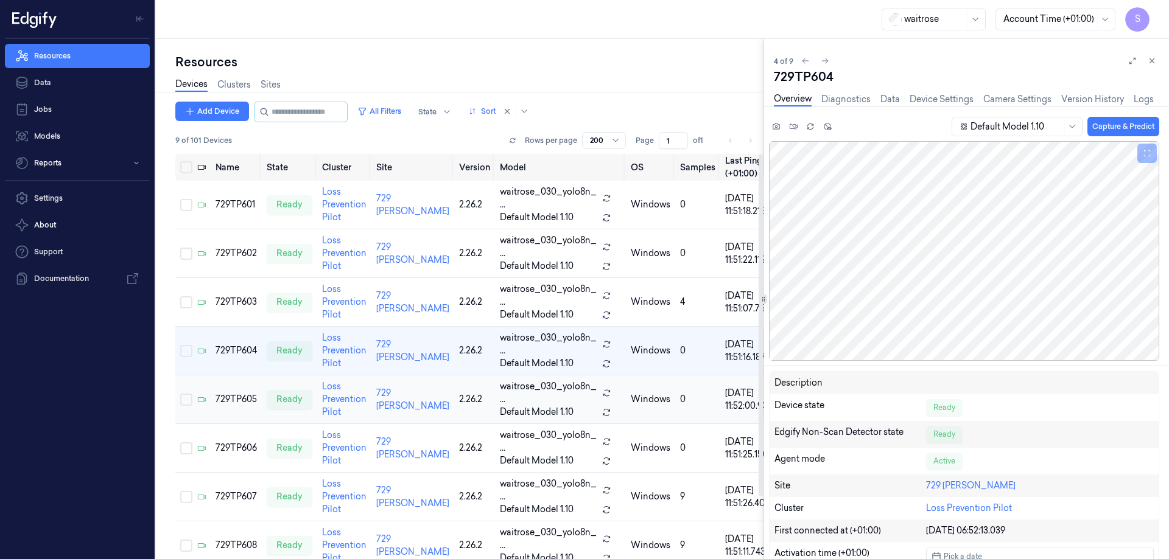
click at [228, 393] on td "729TP605" at bounding box center [236, 400] width 51 height 49
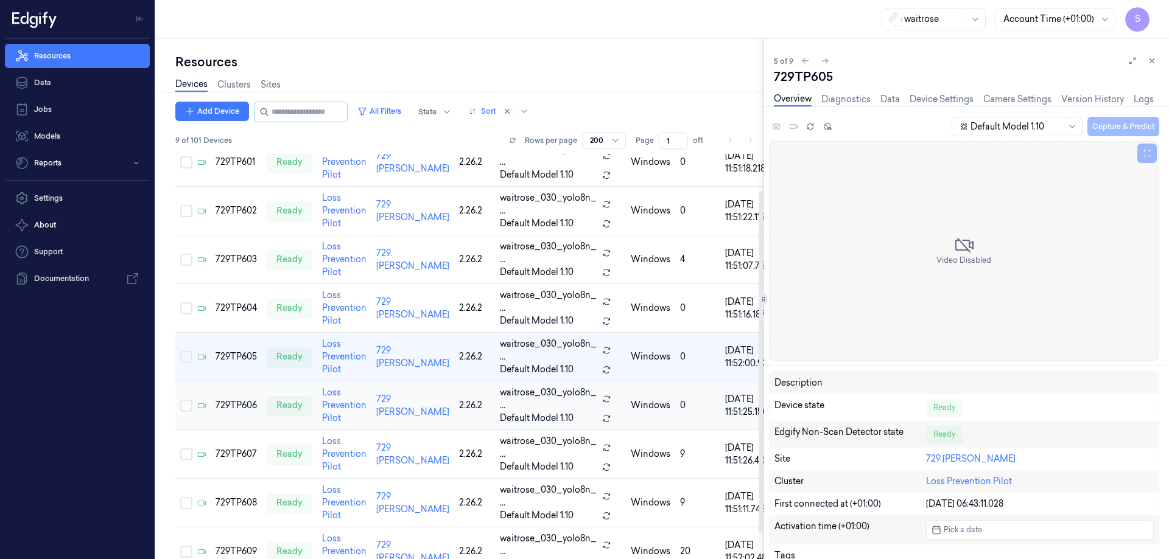
scroll to position [43, 0]
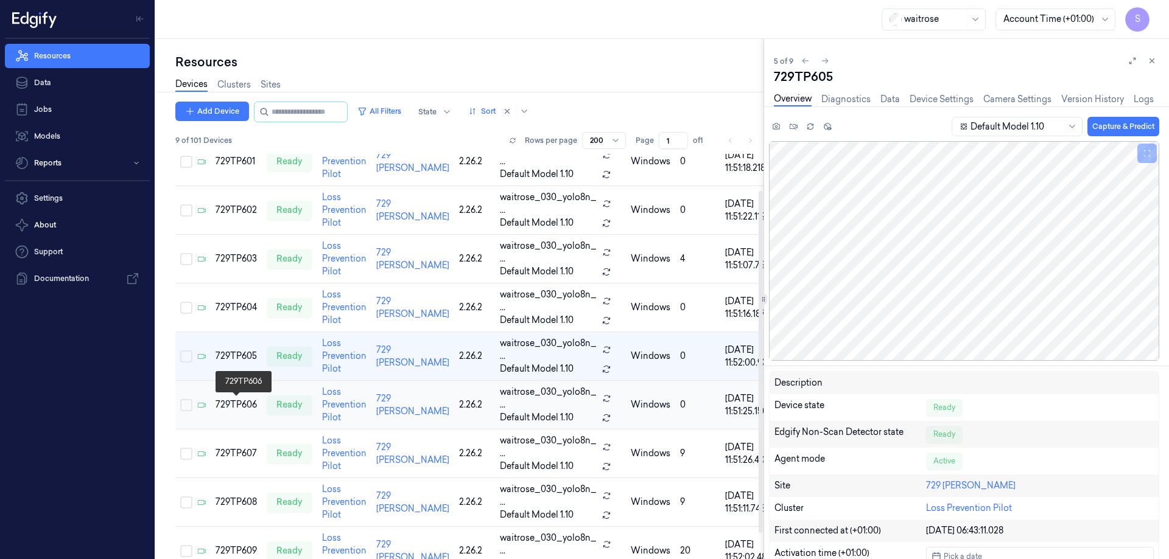
click at [238, 405] on div "729TP606" at bounding box center [235, 405] width 41 height 13
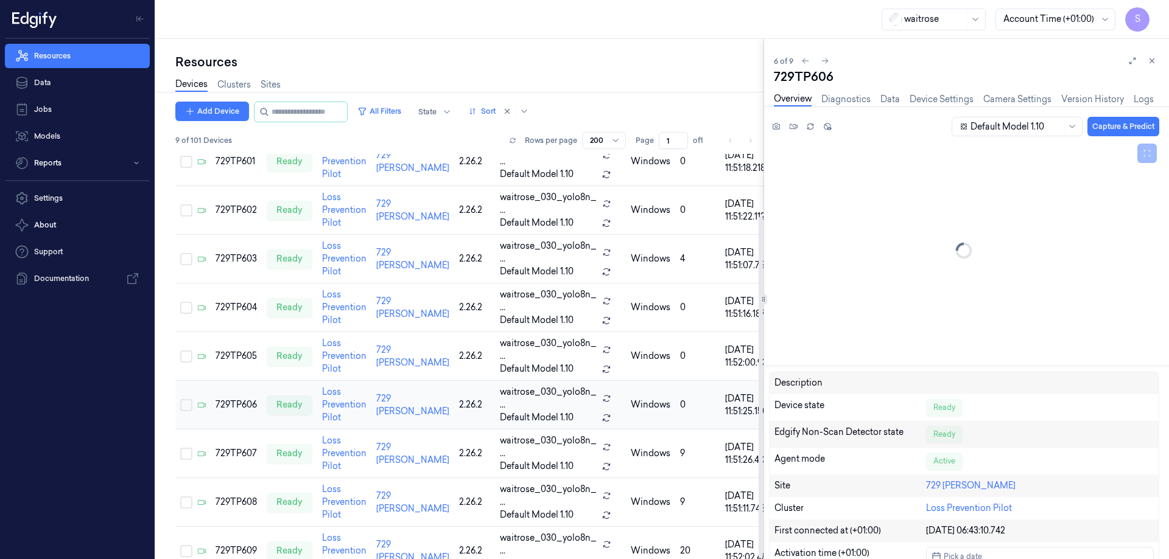
scroll to position [74, 0]
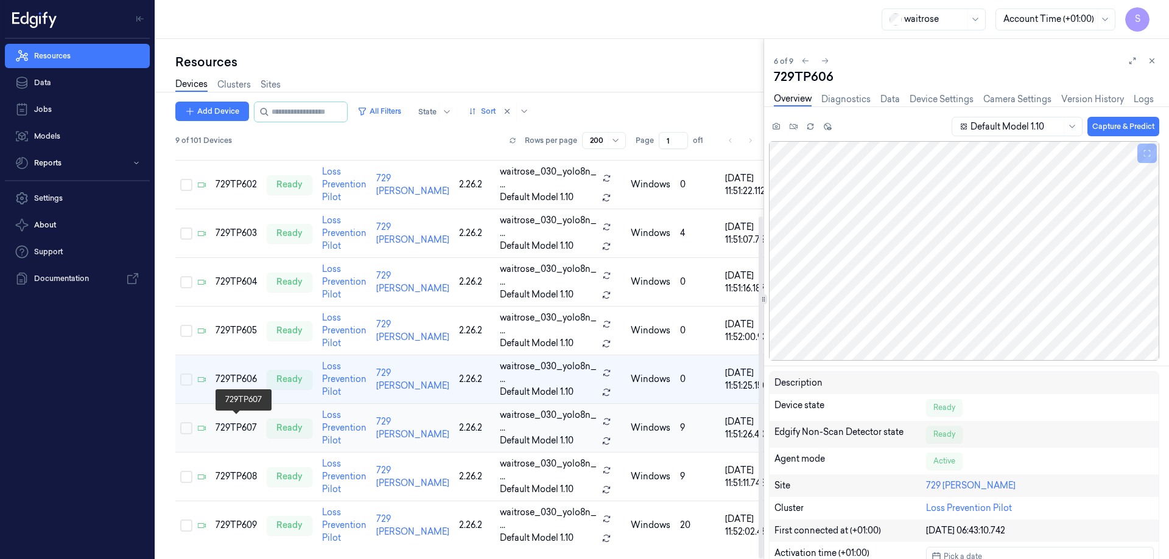
click at [232, 422] on div "729TP607" at bounding box center [235, 428] width 41 height 13
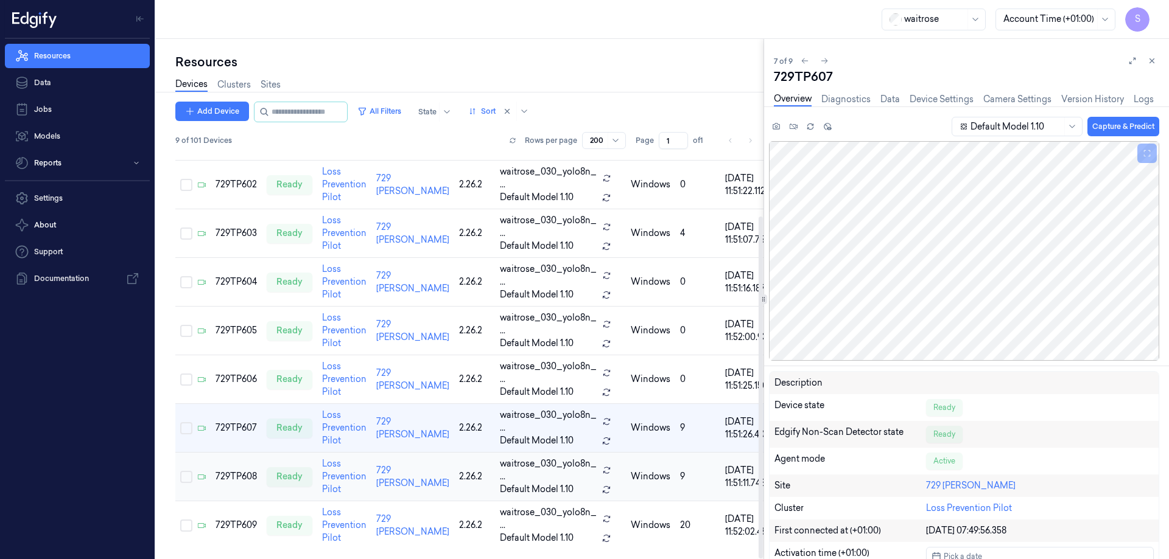
click at [232, 464] on td "729TP608" at bounding box center [236, 477] width 51 height 49
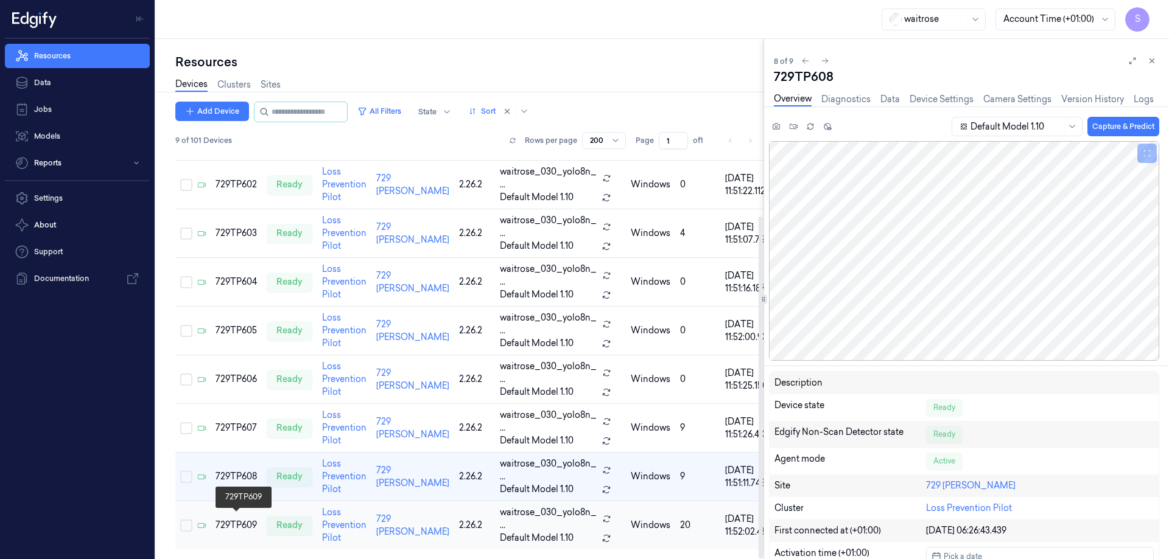
click at [236, 519] on div "729TP609" at bounding box center [235, 525] width 41 height 13
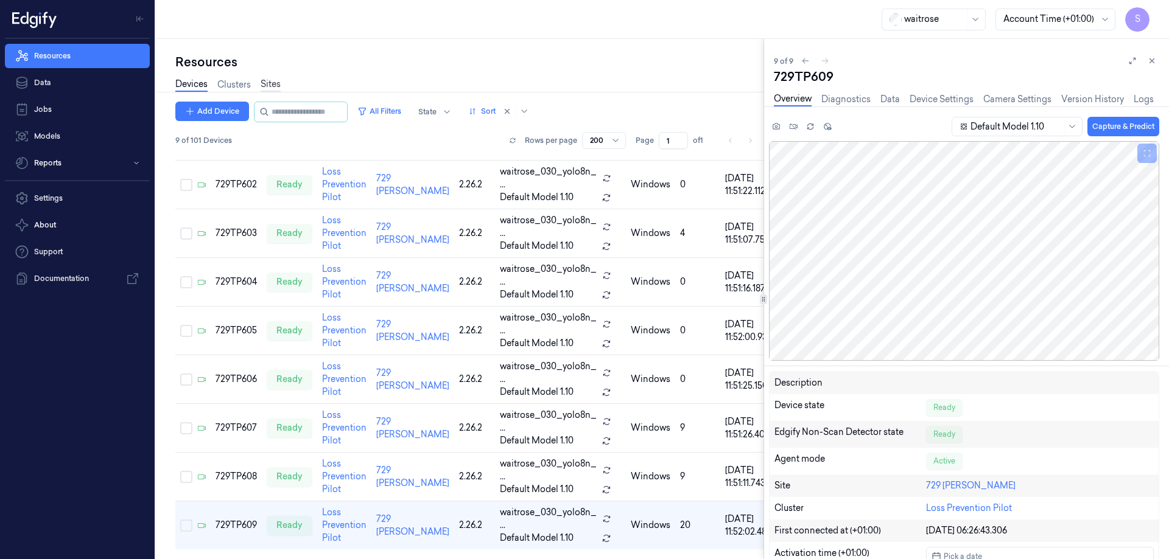
click at [266, 80] on link "Sites" at bounding box center [270, 85] width 20 height 14
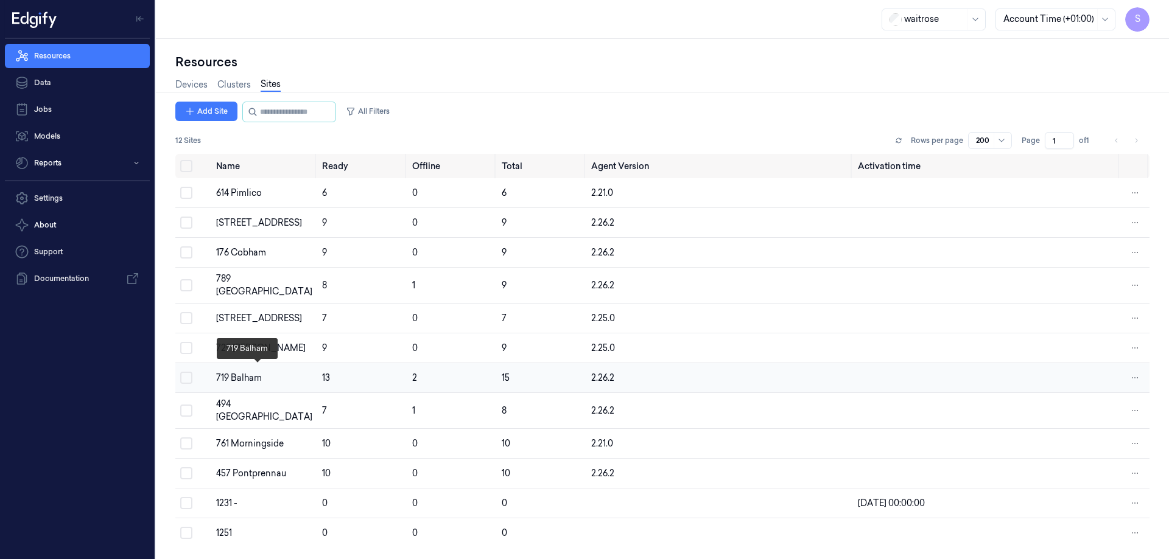
click at [234, 376] on div "719 Balham" at bounding box center [264, 378] width 96 height 13
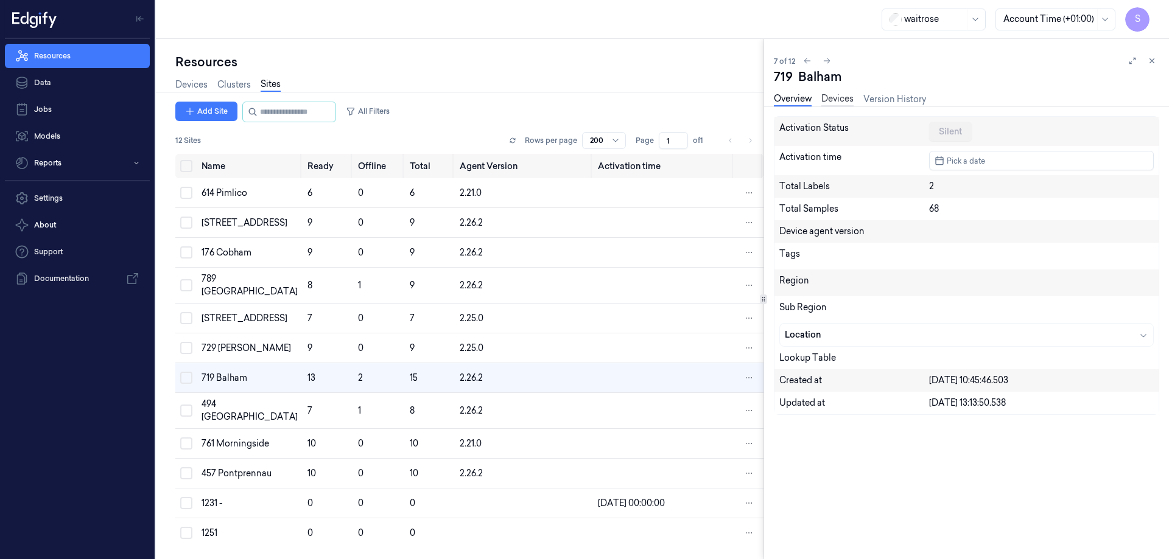
click at [840, 99] on link "Devices" at bounding box center [837, 100] width 32 height 14
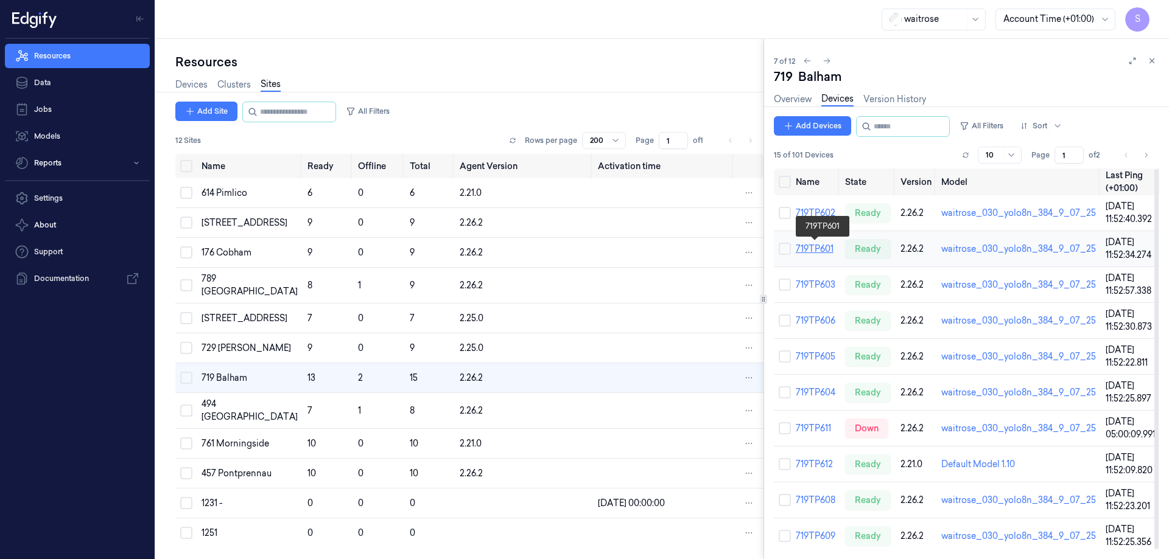
click at [808, 249] on link "719TP601" at bounding box center [814, 248] width 38 height 11
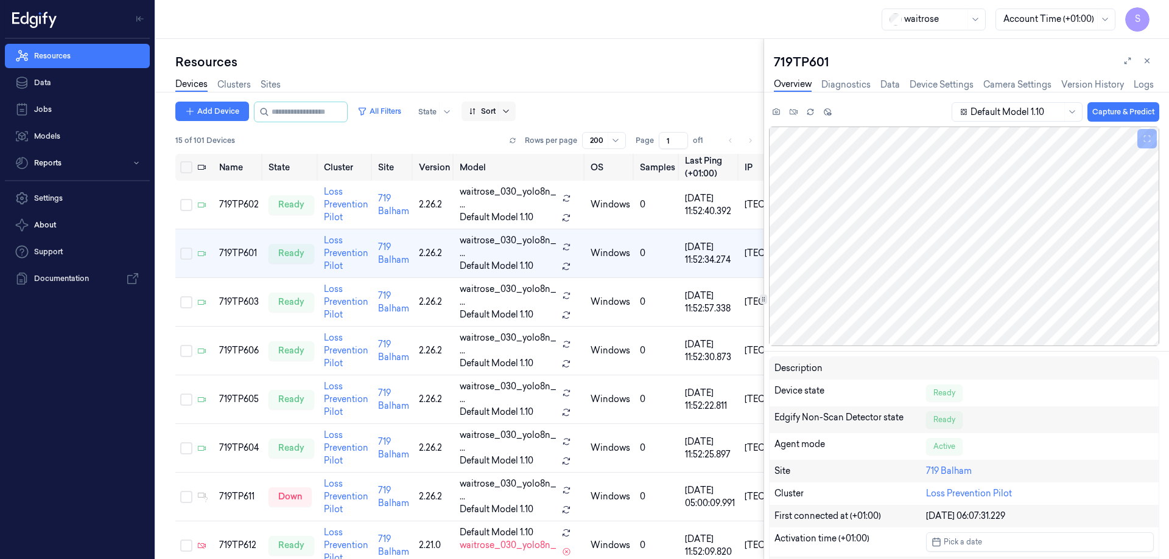
click at [511, 110] on icon at bounding box center [506, 112] width 10 height 10
click at [491, 172] on div "Name" at bounding box center [493, 176] width 24 height 13
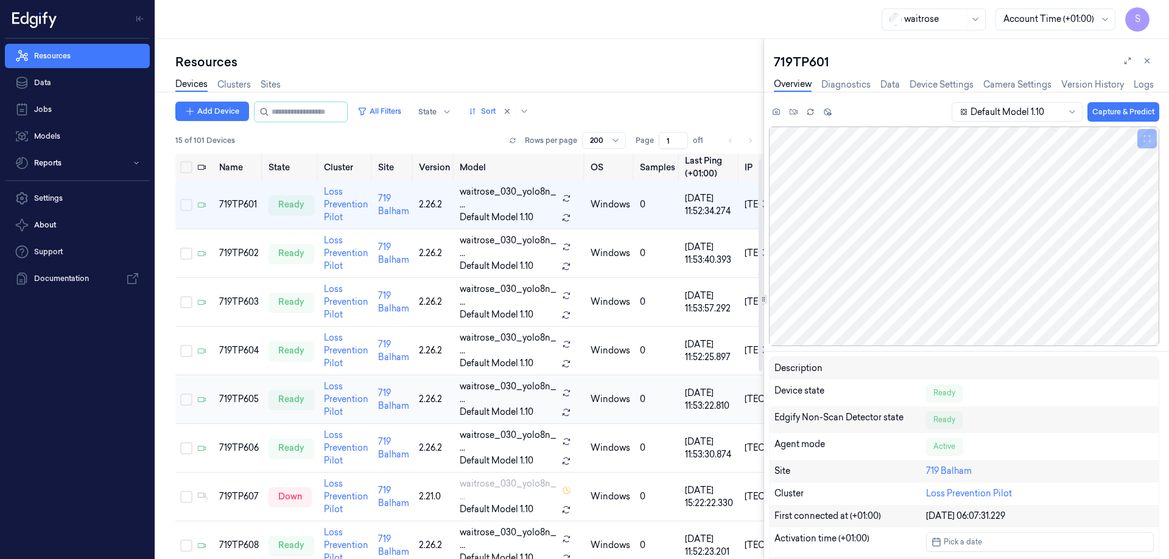
scroll to position [304, 0]
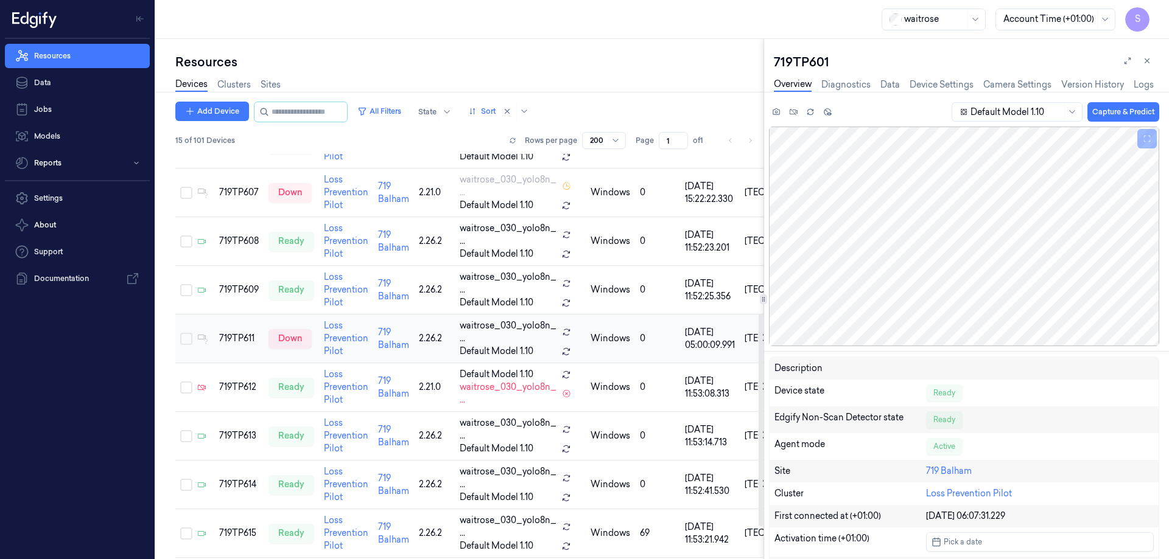
click at [232, 337] on div "719TP611" at bounding box center [239, 338] width 40 height 13
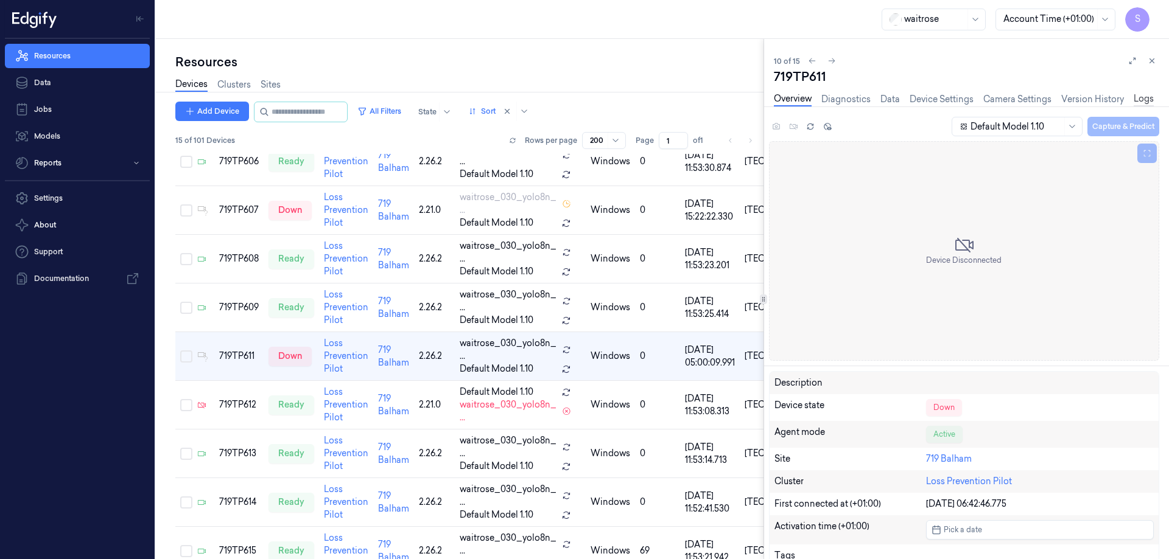
click at [1138, 99] on link "Logs" at bounding box center [1143, 100] width 20 height 14
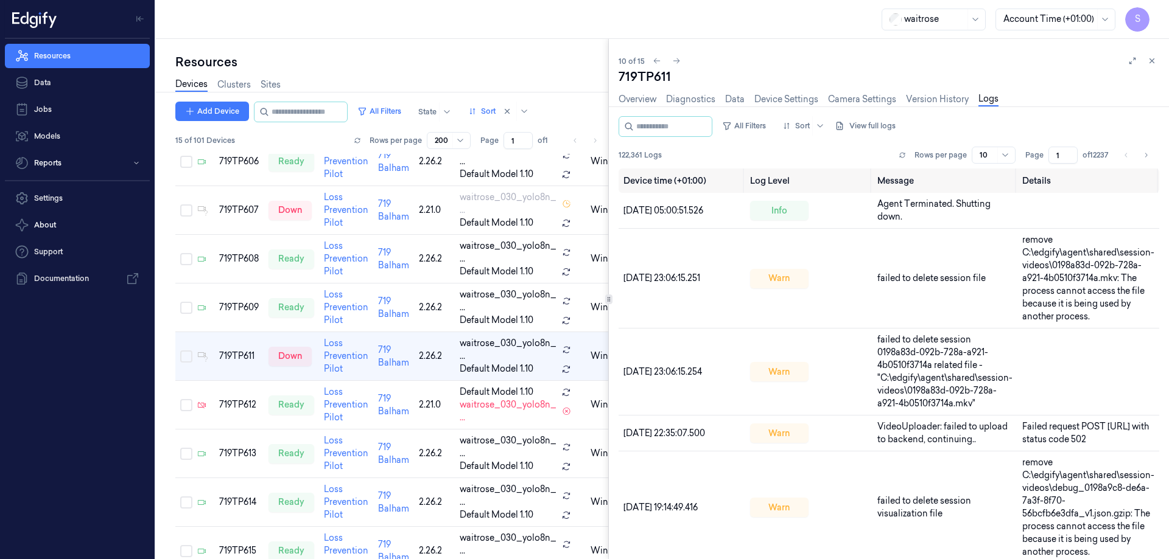
click at [608, 312] on div at bounding box center [608, 299] width 1 height 520
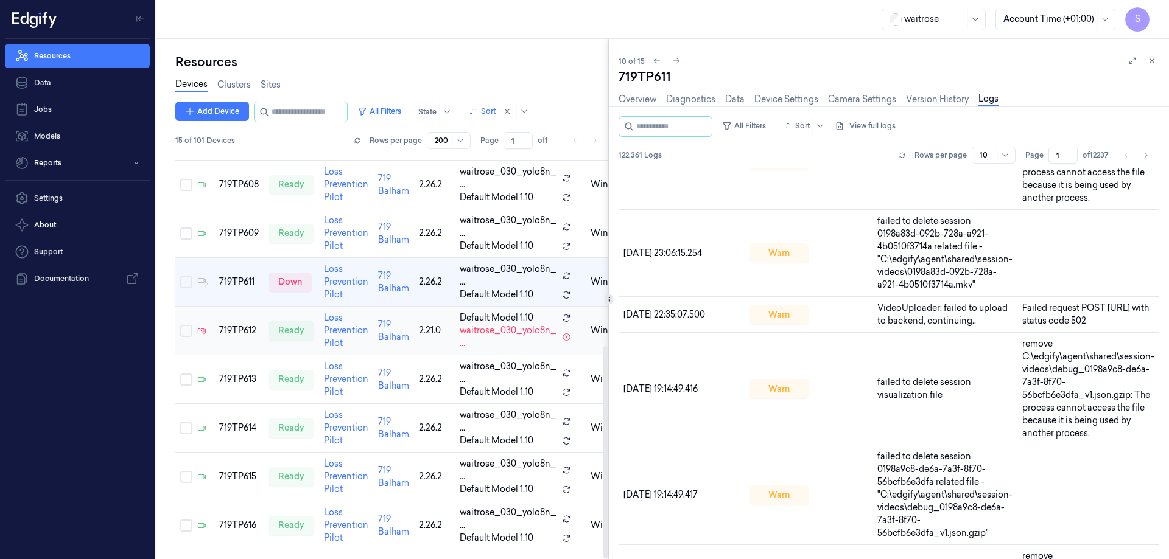
scroll to position [366, 0]
click at [236, 376] on div "719TP613" at bounding box center [239, 379] width 40 height 13
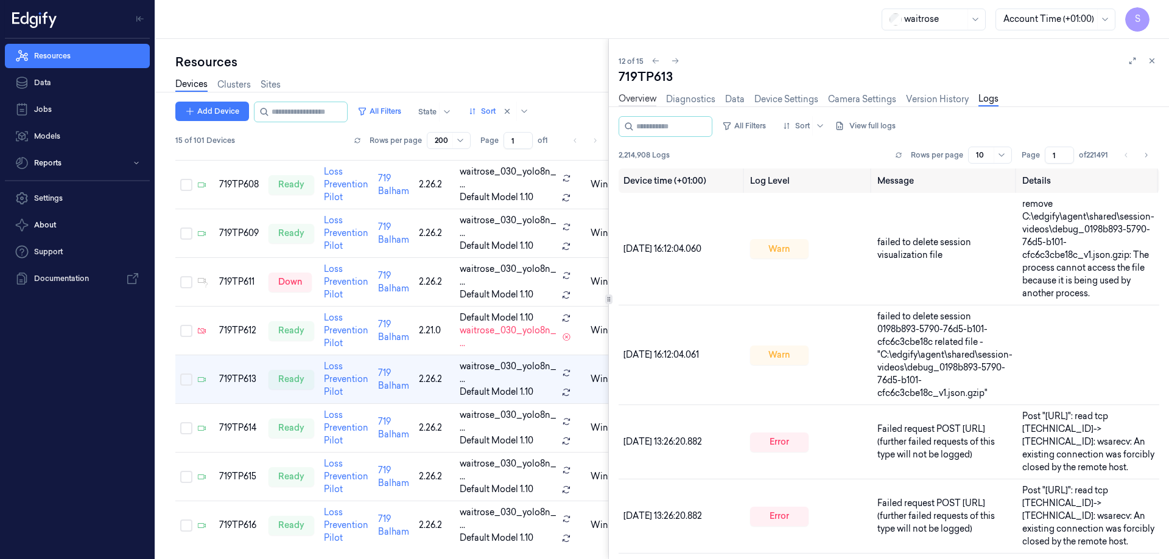
click at [648, 95] on link "Overview" at bounding box center [637, 100] width 38 height 14
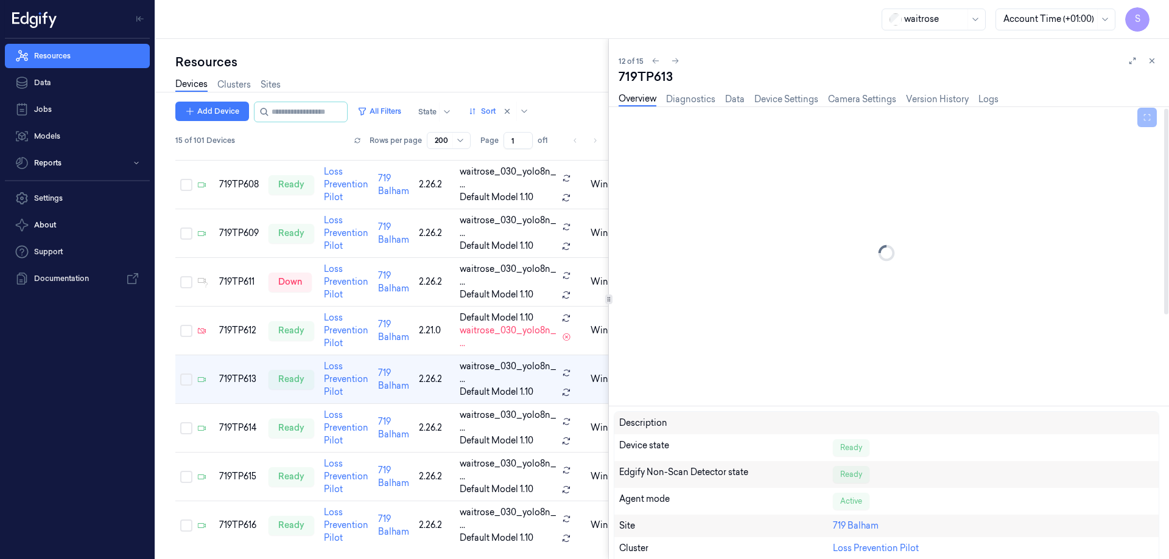
scroll to position [183, 0]
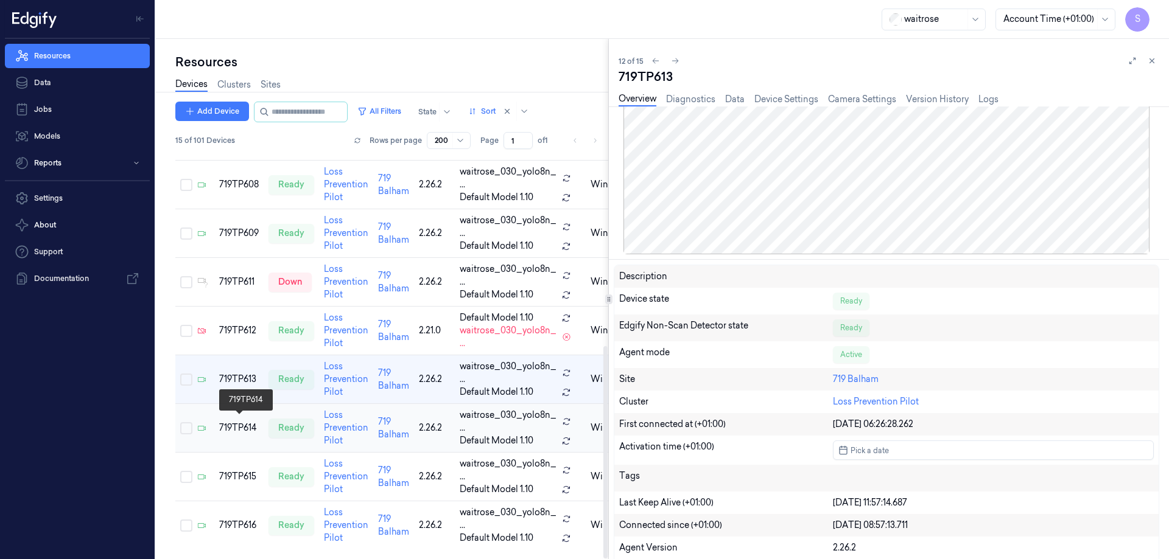
click at [237, 424] on div "719TP614" at bounding box center [239, 428] width 40 height 13
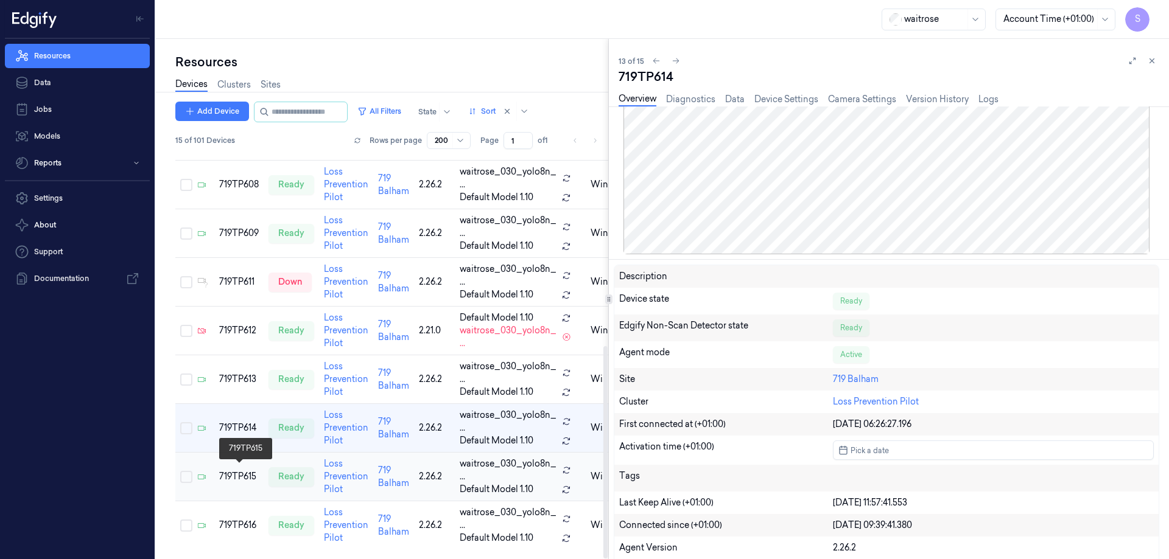
click at [246, 470] on div "719TP615" at bounding box center [239, 476] width 40 height 13
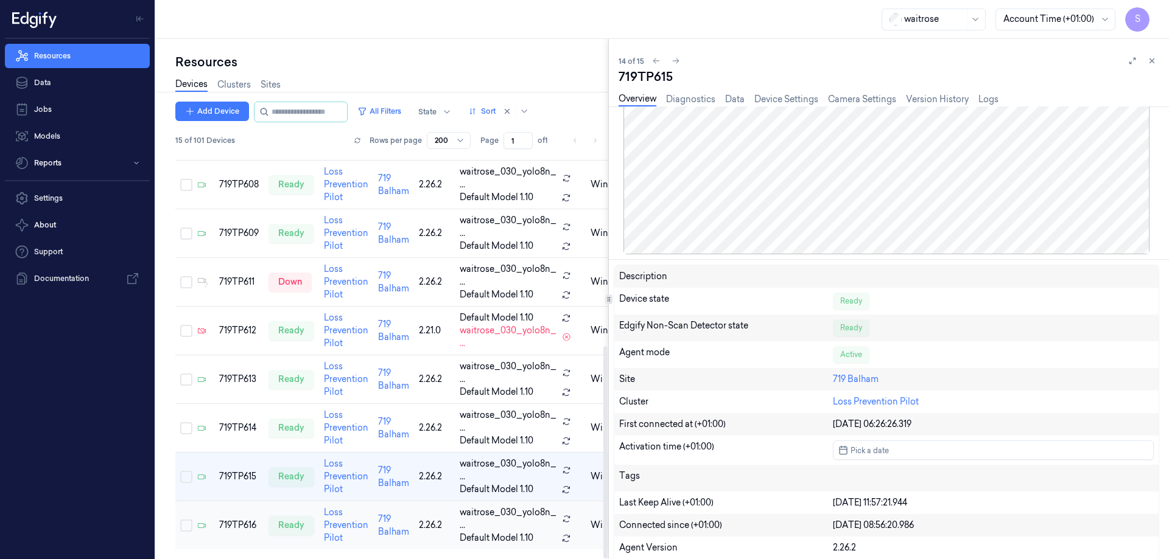
click at [228, 519] on div "719TP616" at bounding box center [239, 525] width 40 height 13
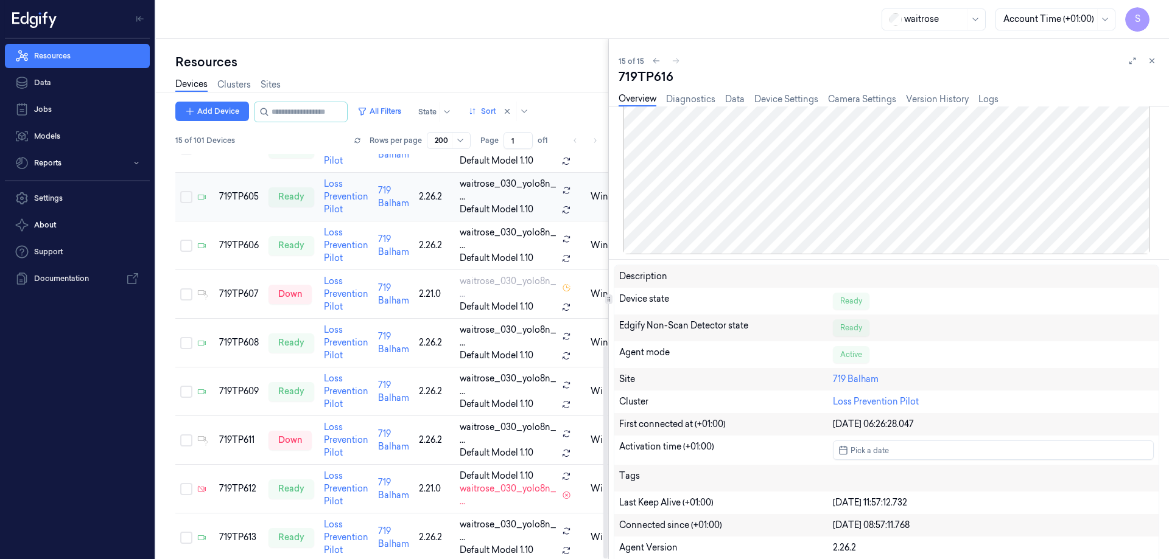
scroll to position [1, 0]
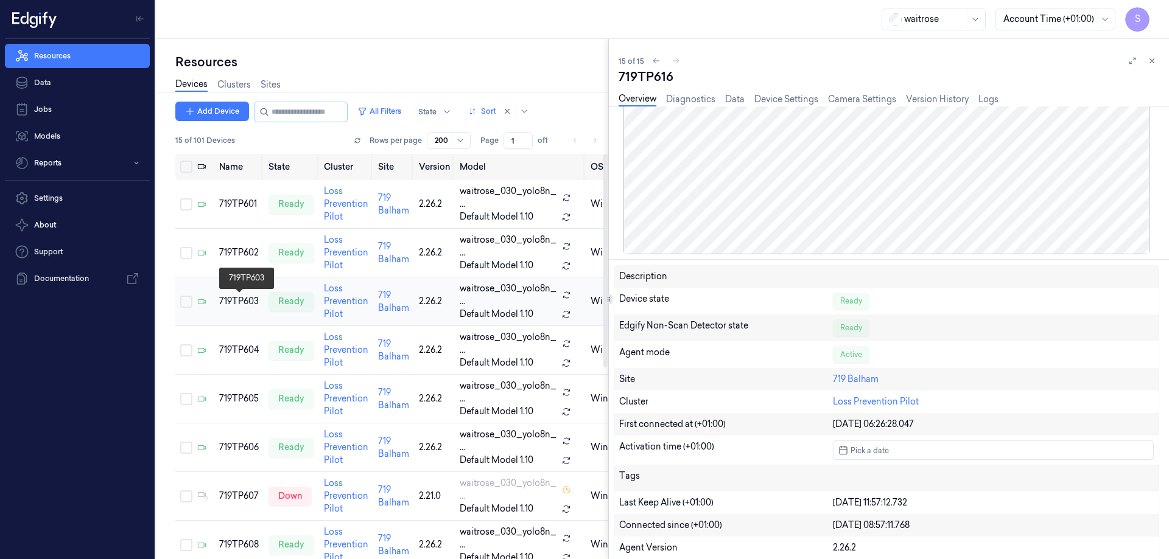
click at [243, 304] on div "719TP603" at bounding box center [239, 301] width 40 height 13
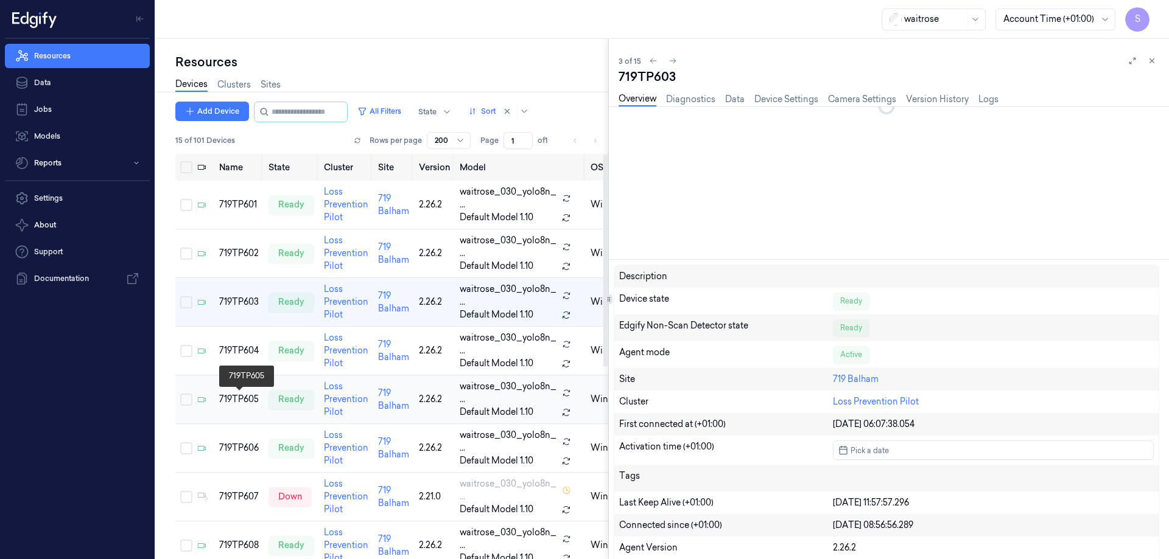
click at [243, 400] on div "719TP605" at bounding box center [239, 399] width 40 height 13
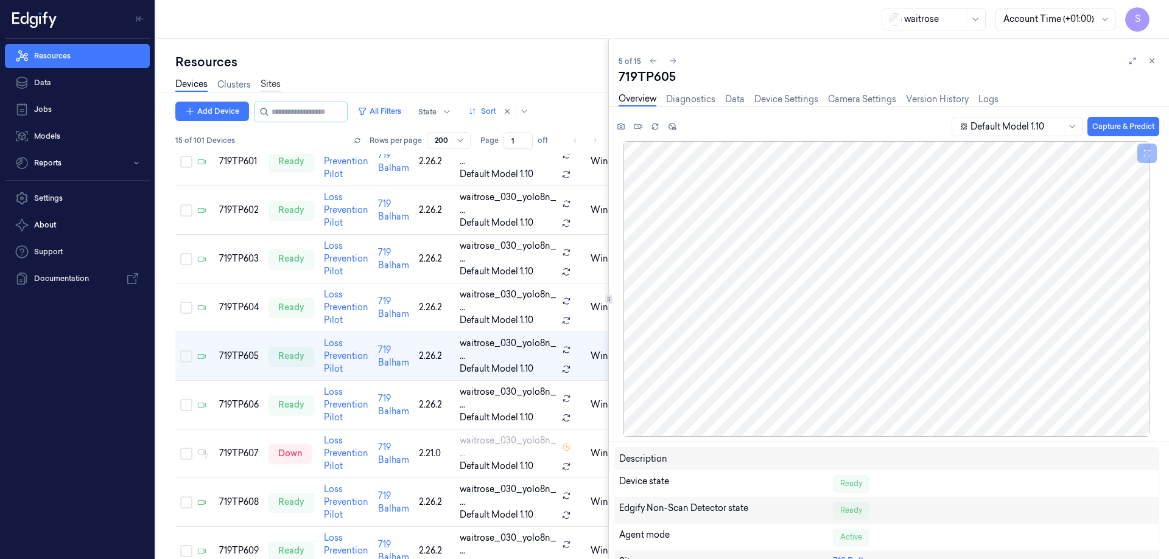
click at [281, 86] on link "Sites" at bounding box center [270, 85] width 20 height 14
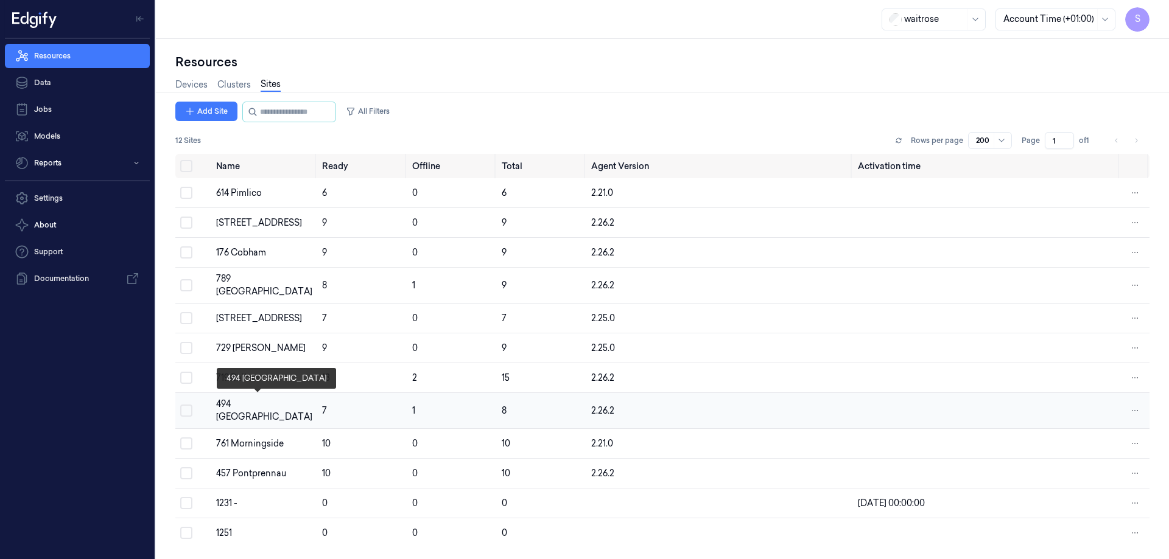
click at [251, 403] on div "494 [GEOGRAPHIC_DATA]" at bounding box center [264, 411] width 96 height 26
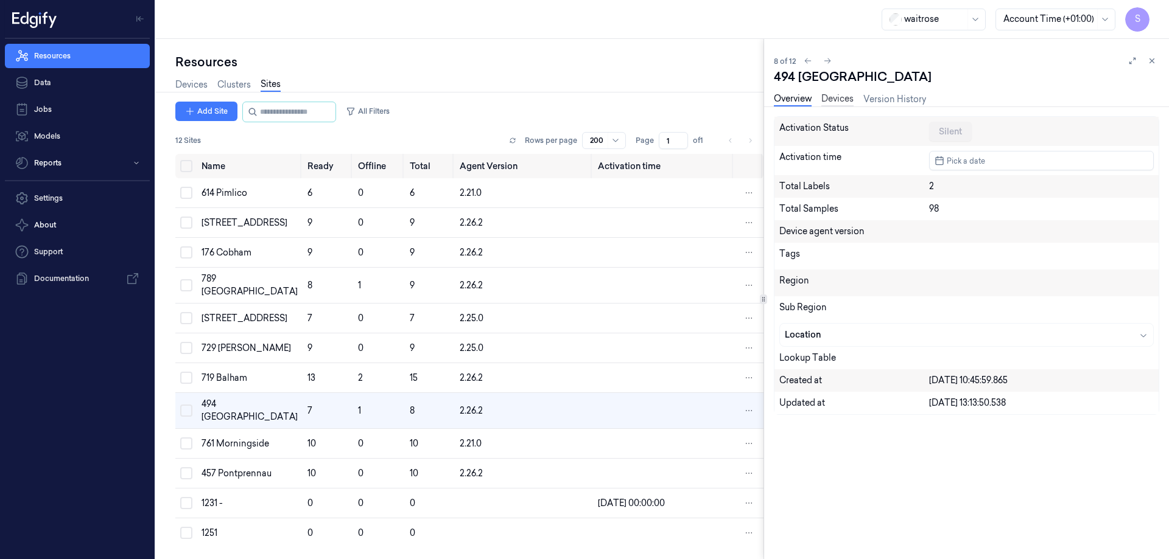
click at [835, 100] on link "Devices" at bounding box center [837, 100] width 32 height 14
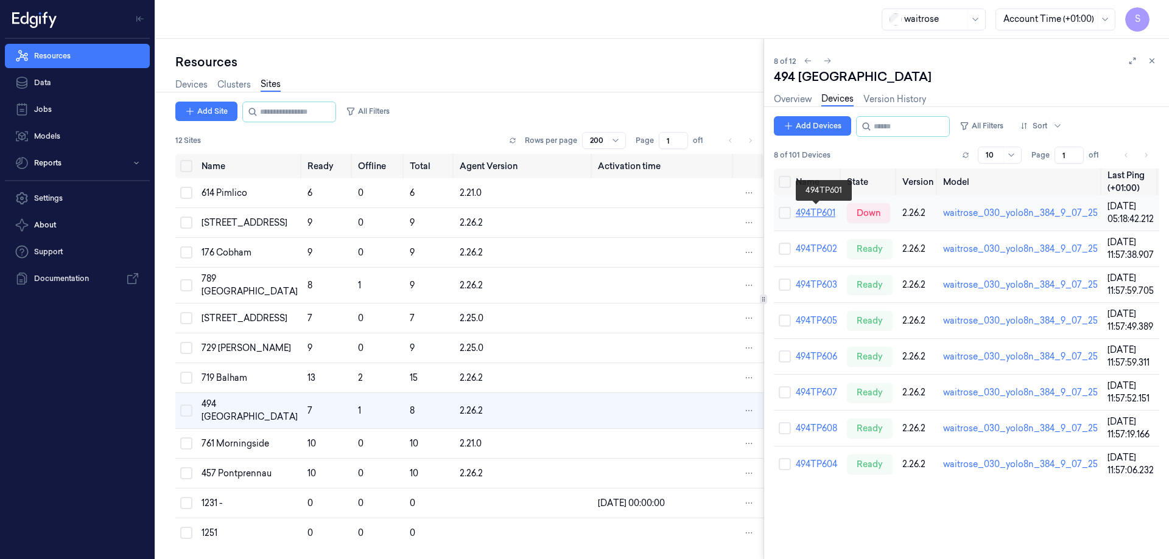
click at [814, 210] on link "494TP601" at bounding box center [815, 213] width 40 height 11
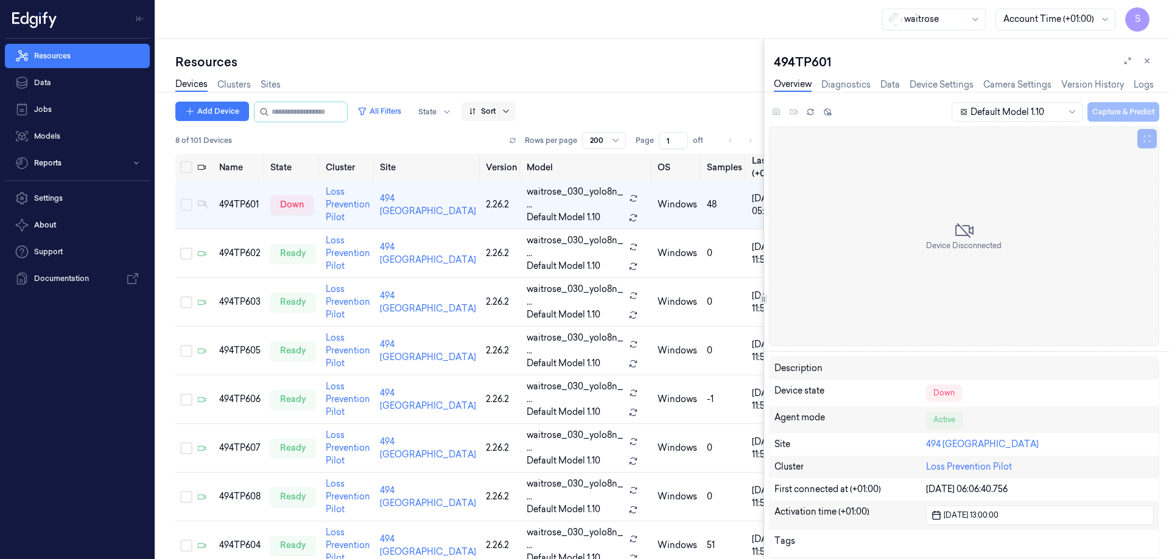
click at [511, 111] on icon at bounding box center [506, 112] width 10 height 10
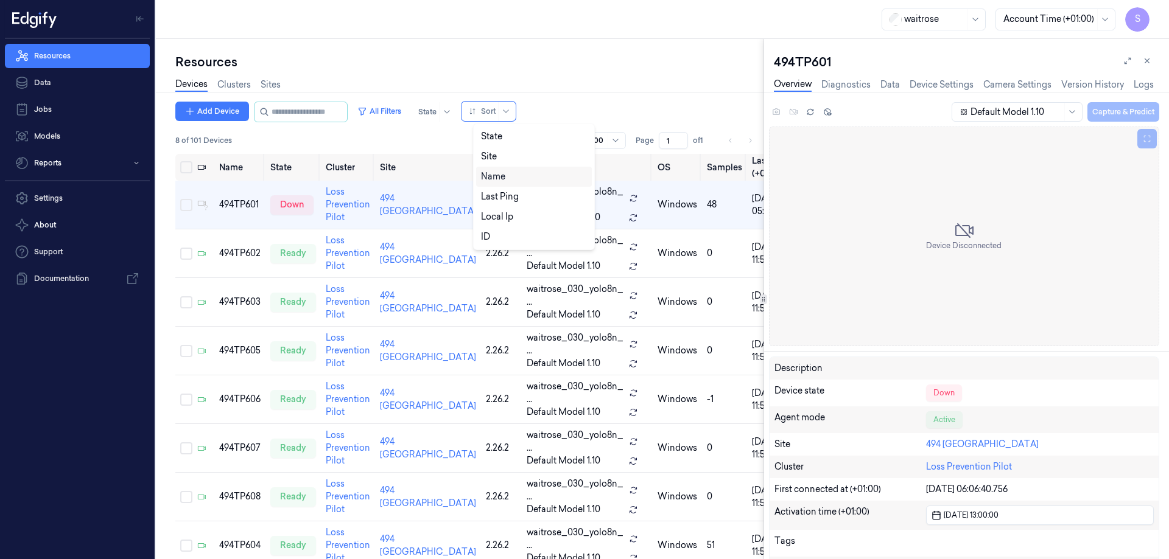
click at [501, 179] on div "Name" at bounding box center [493, 176] width 24 height 13
click at [1138, 82] on link "Logs" at bounding box center [1143, 85] width 20 height 14
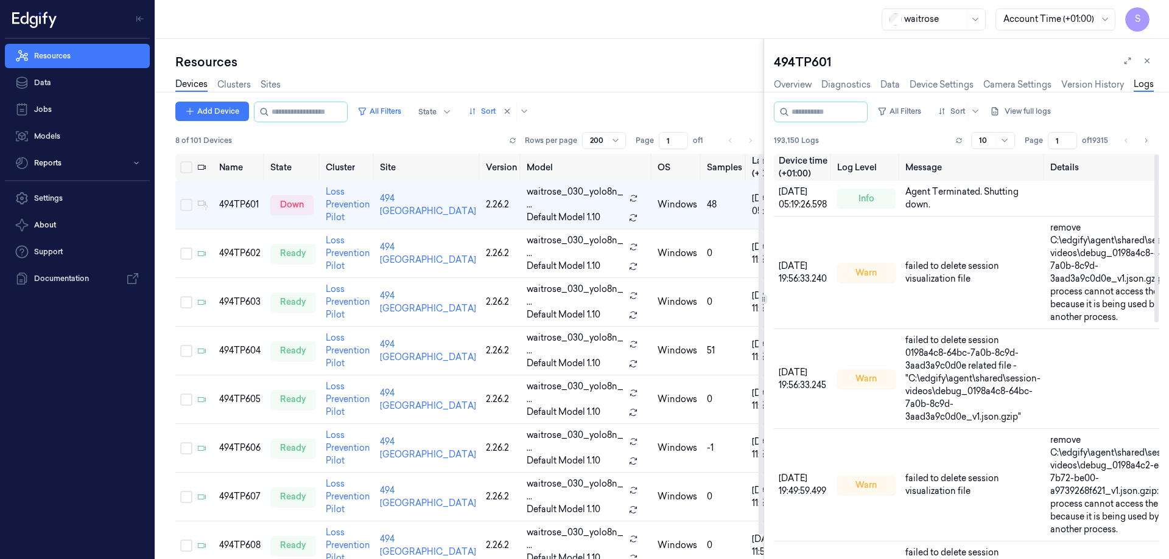
click at [811, 63] on div "494TP601" at bounding box center [966, 62] width 385 height 17
copy div "494TP601"
click at [249, 253] on div "494TP602" at bounding box center [239, 253] width 41 height 13
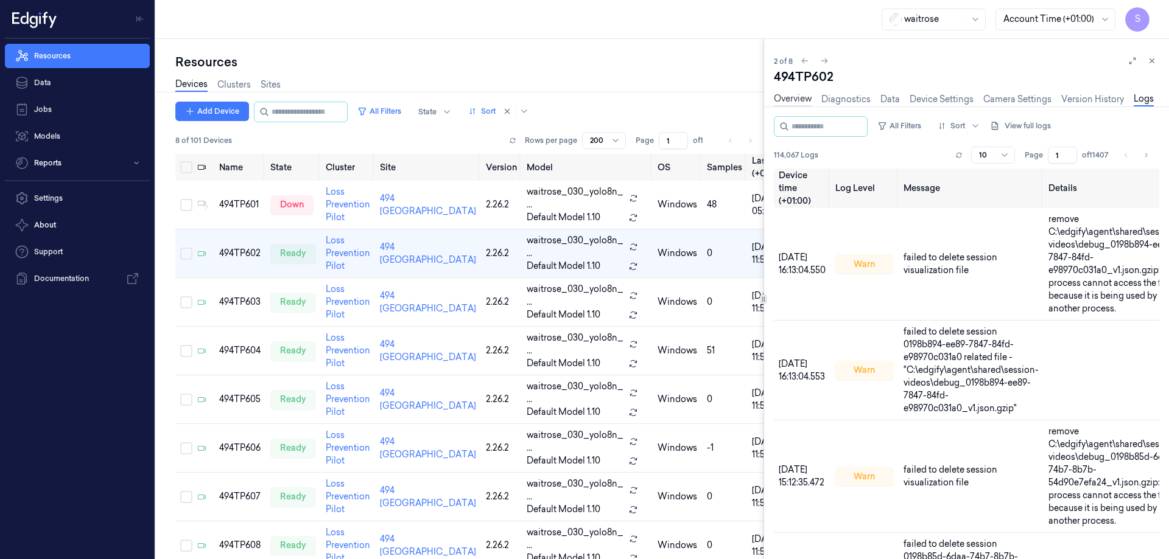
click at [792, 98] on link "Overview" at bounding box center [793, 100] width 38 height 14
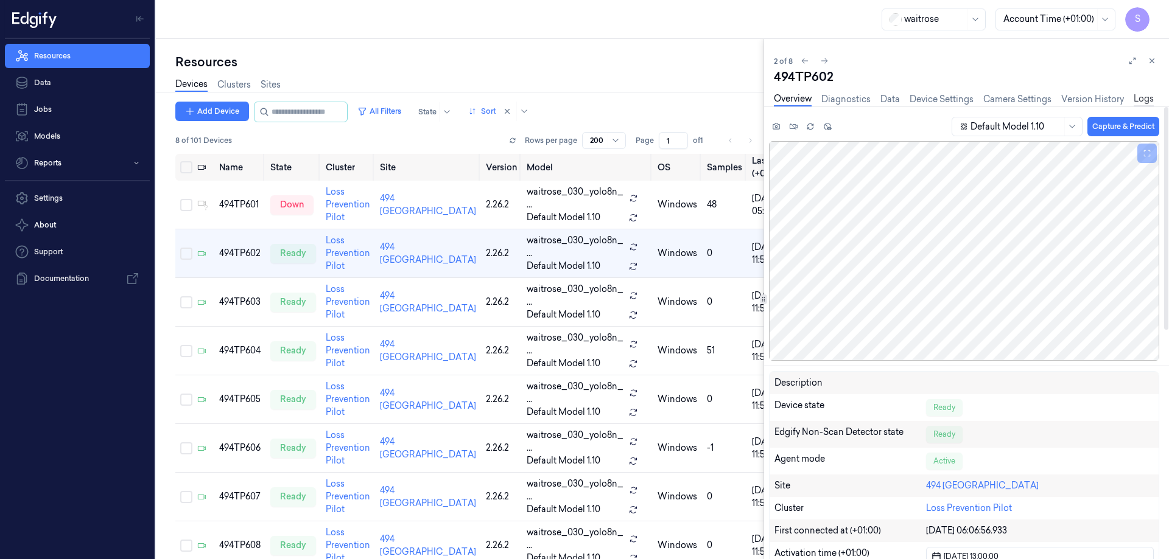
click at [1143, 103] on link "Logs" at bounding box center [1143, 100] width 20 height 14
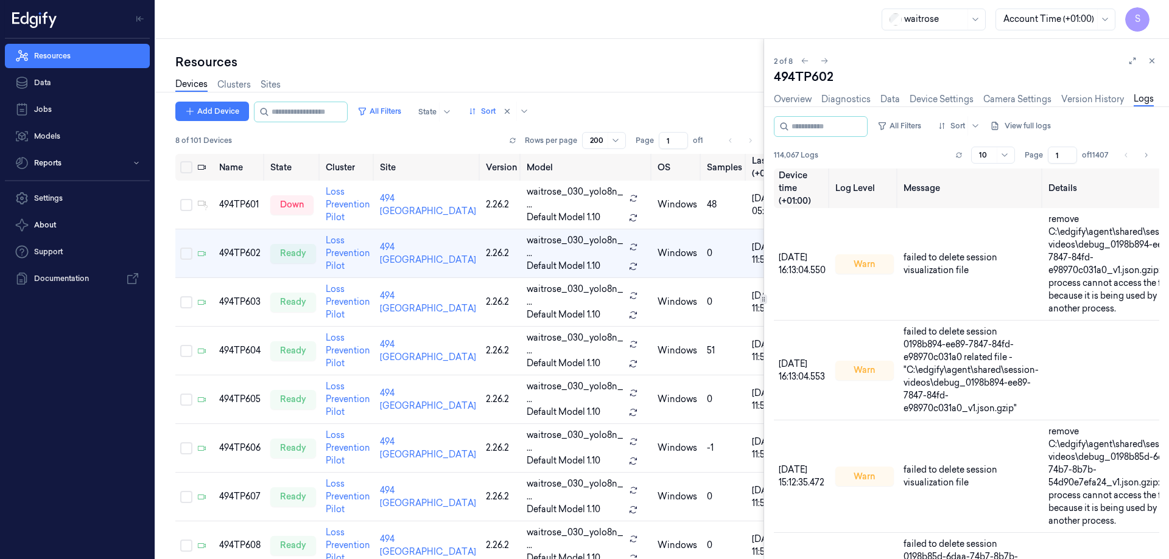
click at [803, 80] on div "494TP602" at bounding box center [966, 76] width 385 height 17
copy div "494TP602"
click at [795, 97] on link "Overview" at bounding box center [793, 100] width 38 height 14
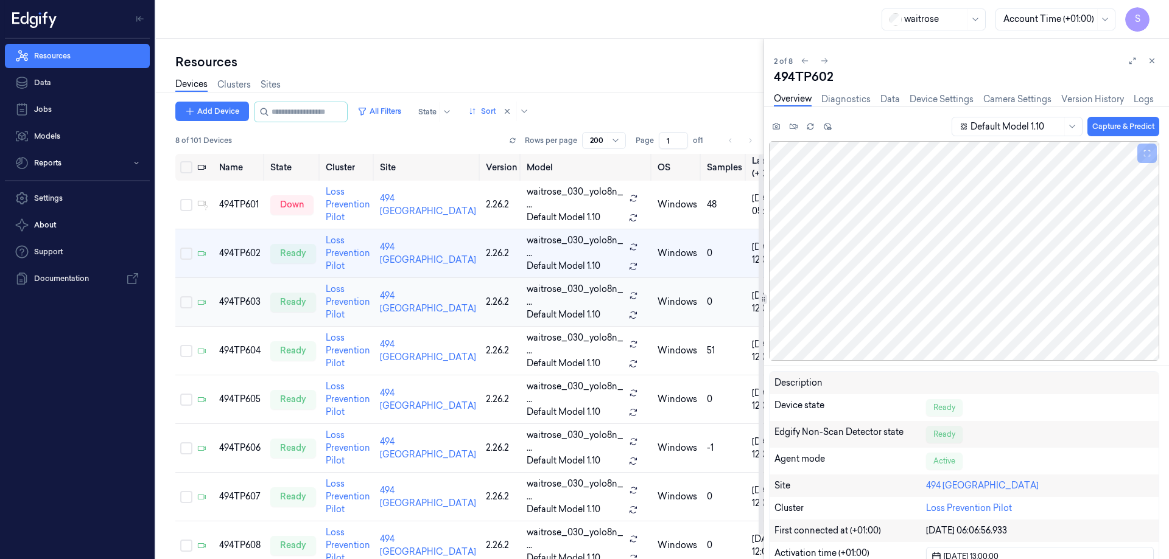
click at [251, 296] on div "494TP603" at bounding box center [239, 302] width 41 height 13
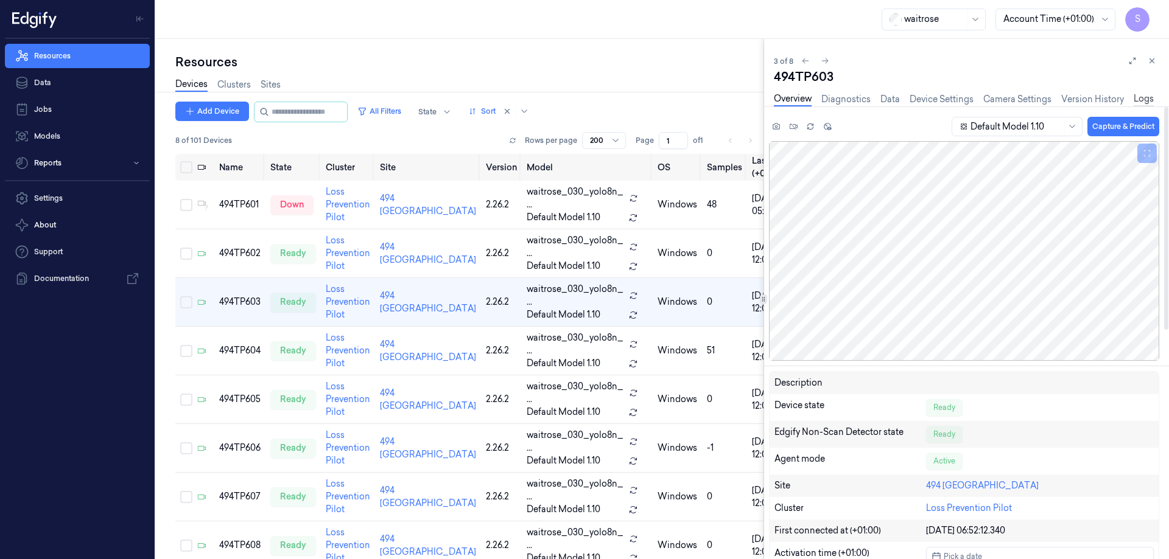
click at [1152, 99] on link "Logs" at bounding box center [1143, 100] width 20 height 14
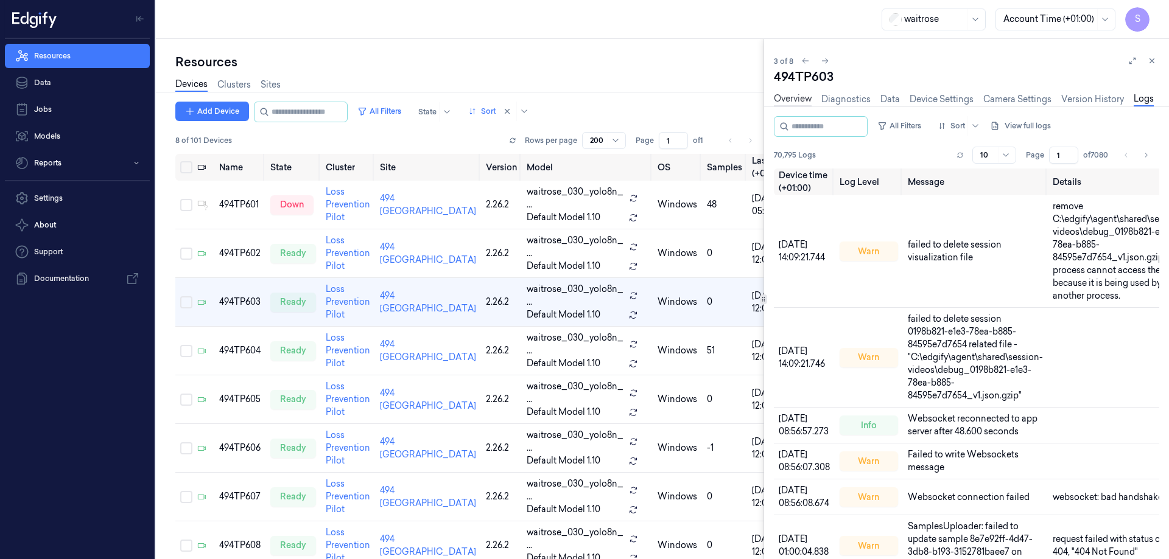
click at [795, 99] on link "Overview" at bounding box center [793, 100] width 38 height 14
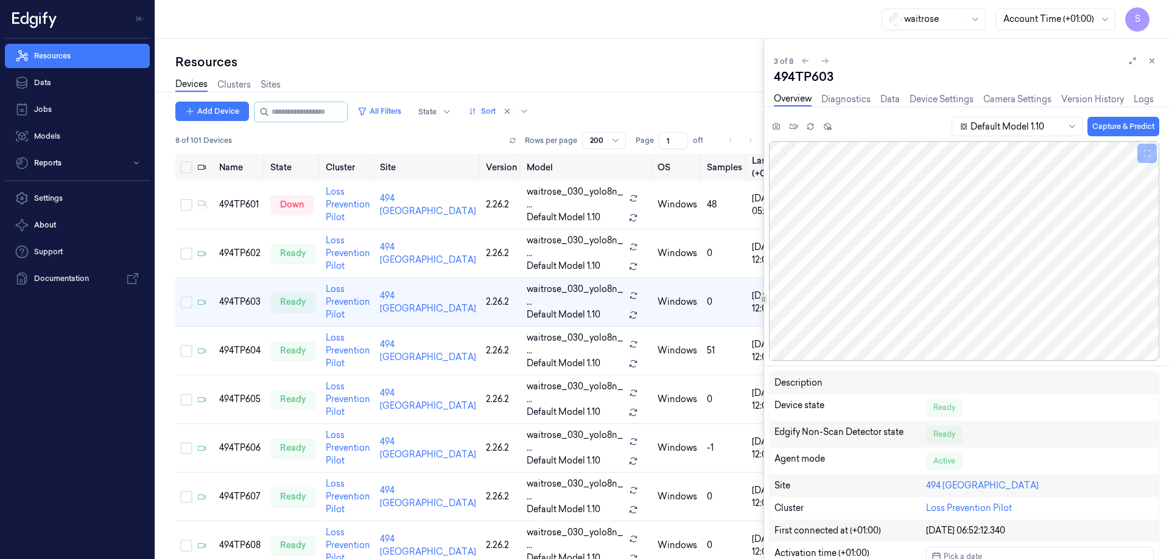
click at [804, 74] on div "494TP603" at bounding box center [966, 76] width 385 height 17
copy div "494TP603"
click at [246, 344] on div "494TP604" at bounding box center [239, 350] width 41 height 13
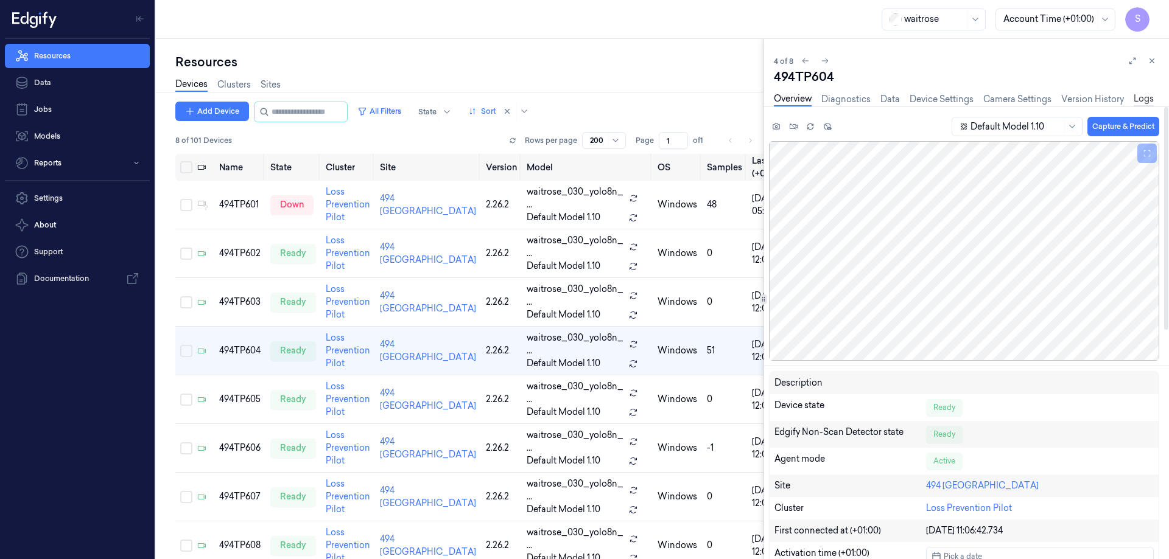
click at [1142, 94] on link "Logs" at bounding box center [1143, 100] width 20 height 14
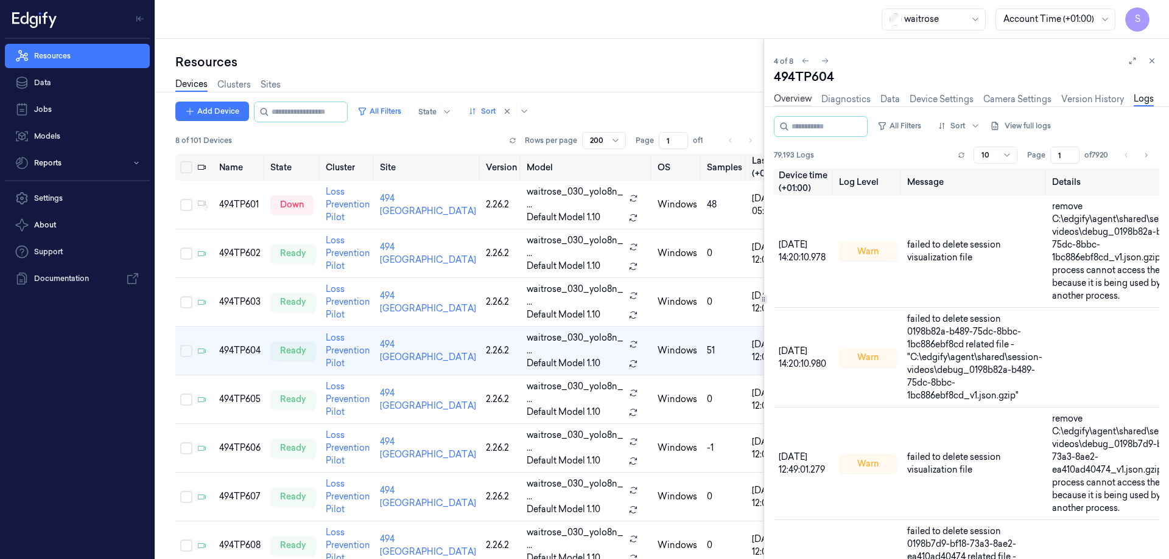
click at [798, 99] on link "Overview" at bounding box center [793, 100] width 38 height 14
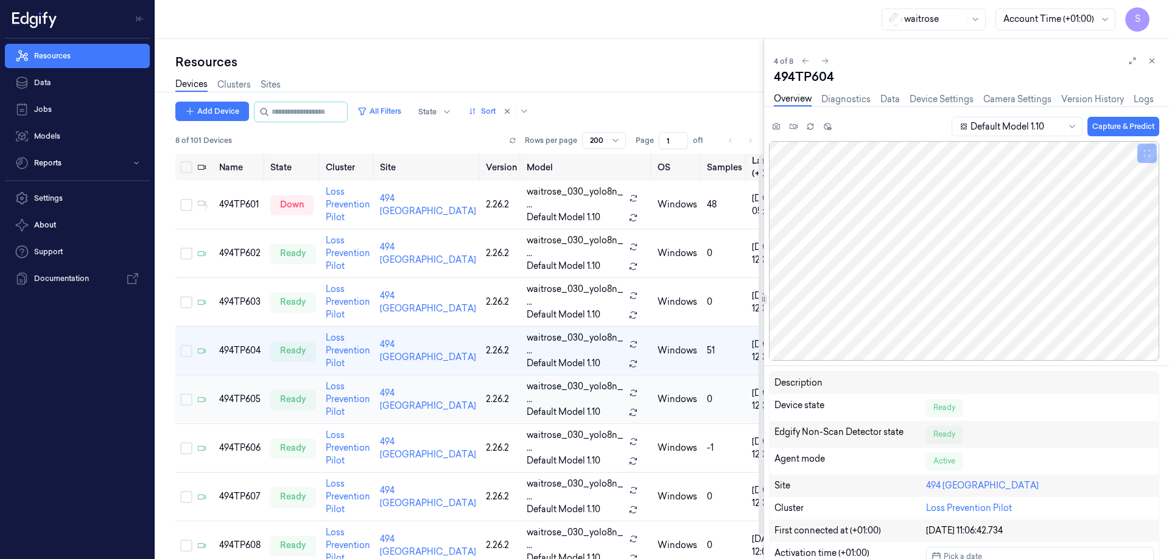
click at [246, 410] on td "494TP605" at bounding box center [239, 400] width 51 height 49
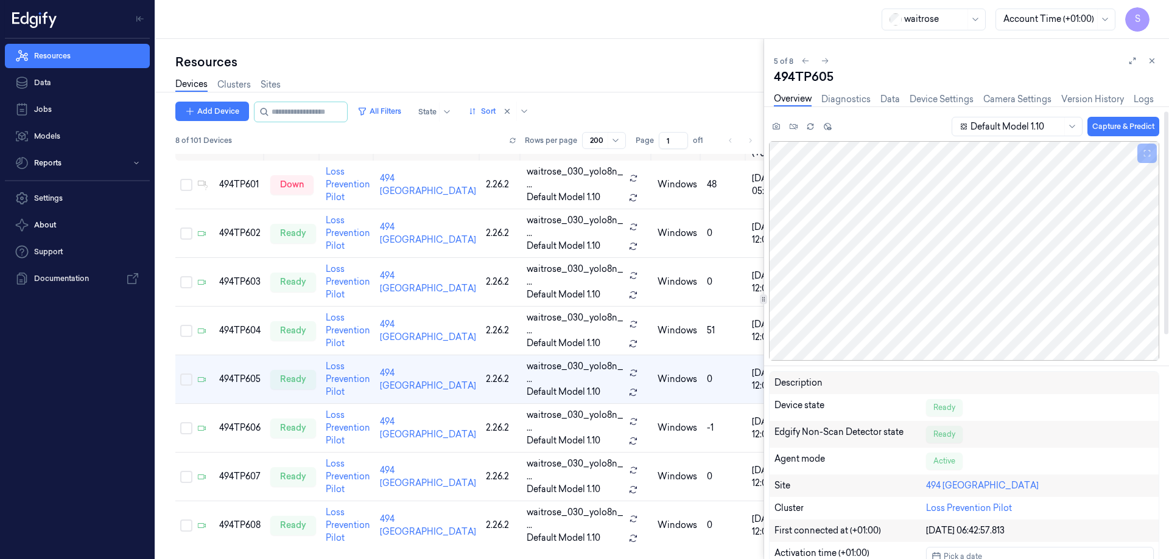
scroll to position [183, 0]
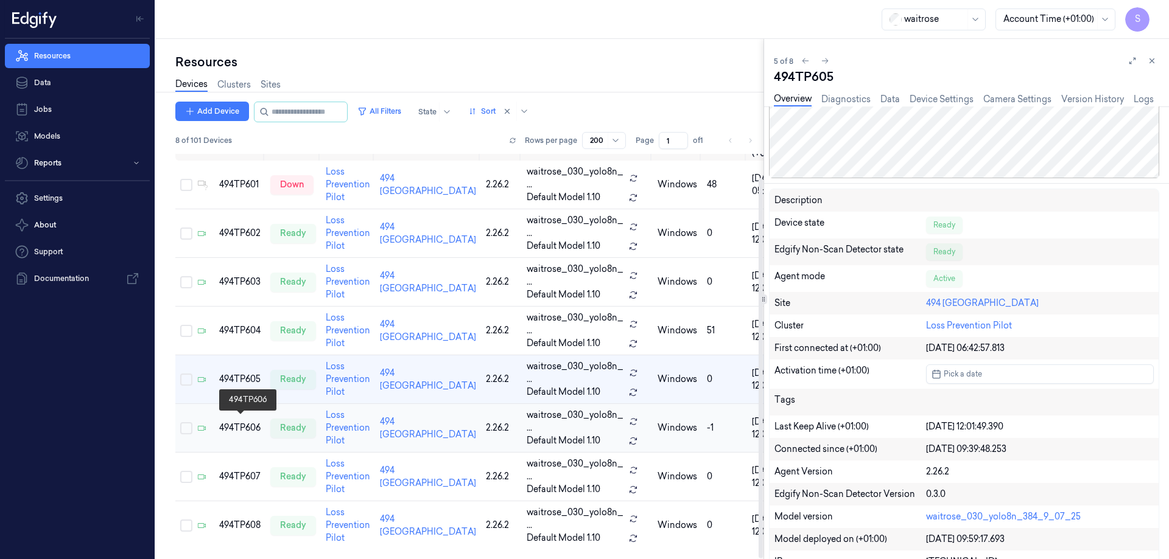
click at [240, 422] on div "494TP606" at bounding box center [239, 428] width 41 height 13
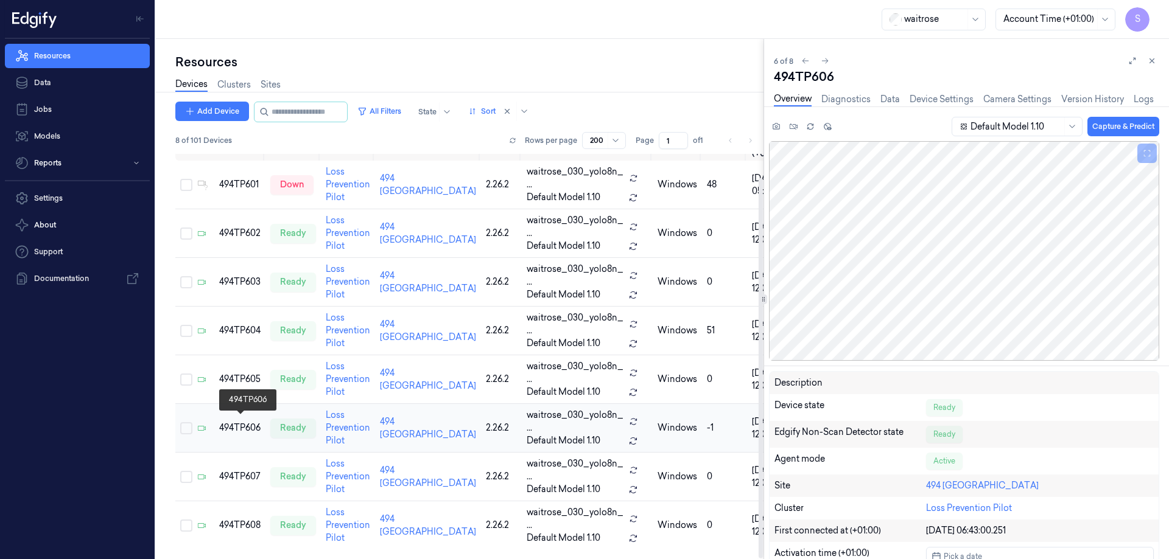
click at [260, 422] on div "494TP606" at bounding box center [239, 428] width 41 height 13
click at [234, 453] on td "494TP607" at bounding box center [239, 477] width 51 height 49
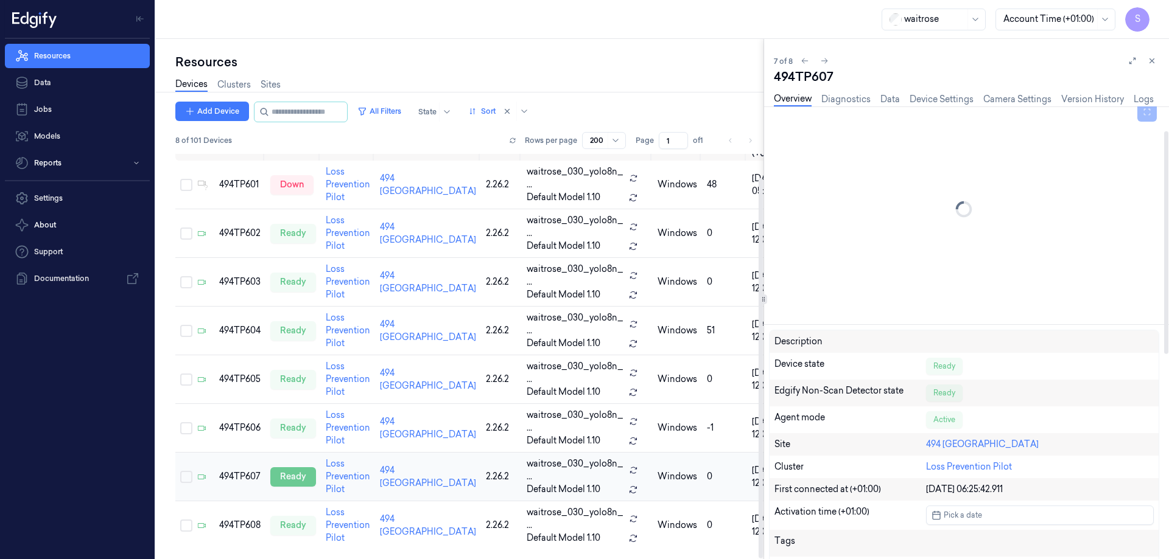
scroll to position [61, 0]
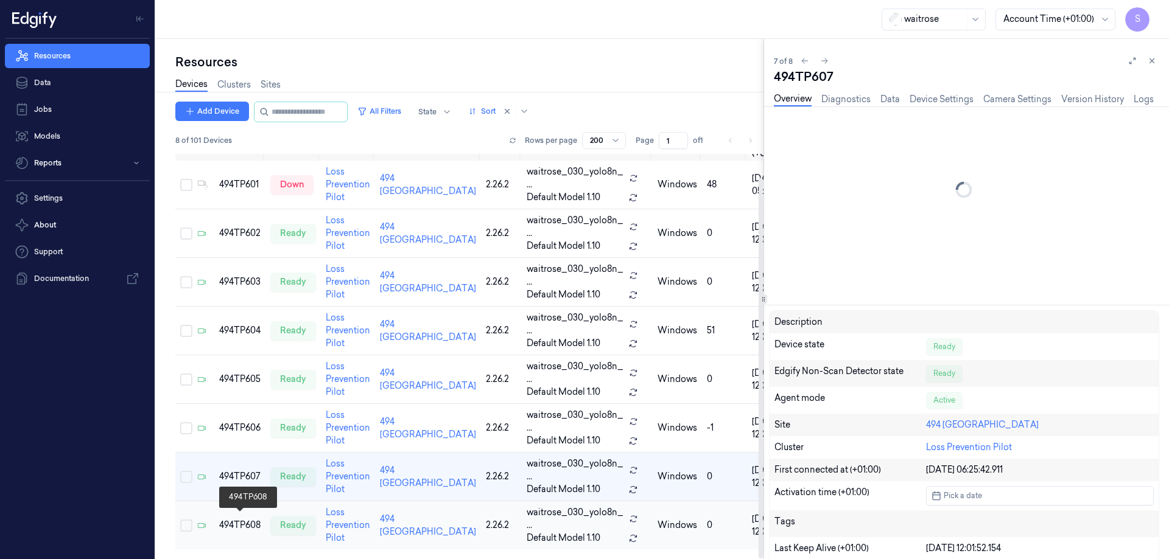
click at [240, 519] on div "494TP608" at bounding box center [239, 525] width 41 height 13
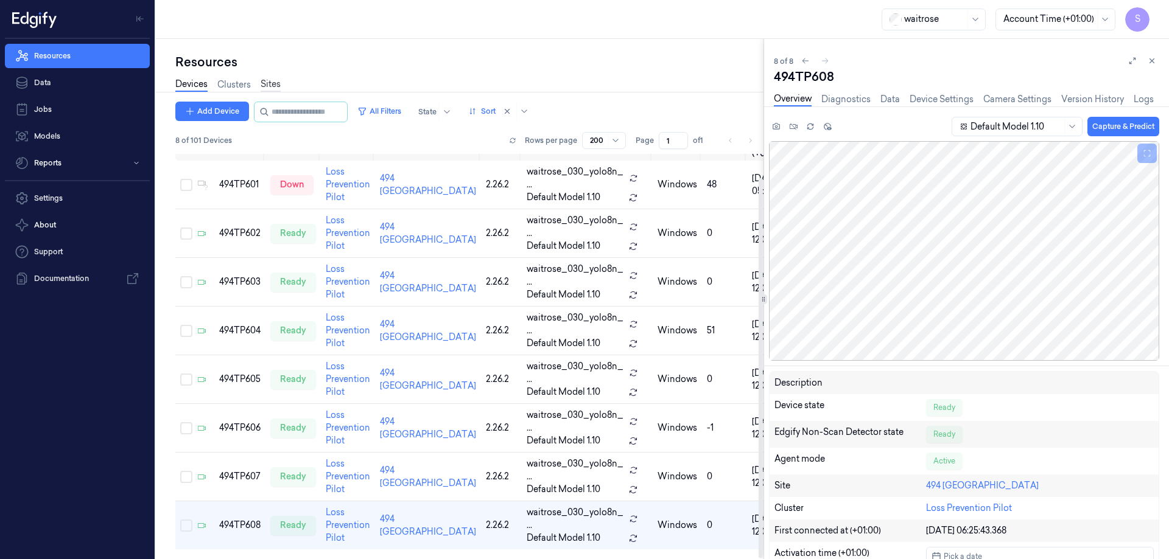
click at [271, 79] on link "Sites" at bounding box center [270, 85] width 20 height 14
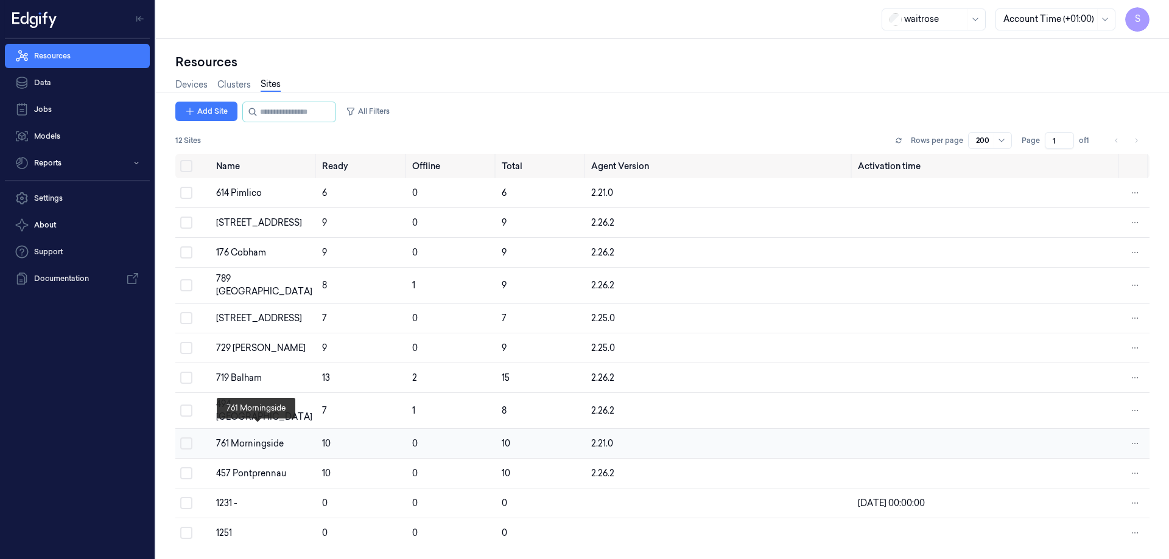
click at [262, 438] on div "761 Morningside" at bounding box center [264, 444] width 96 height 13
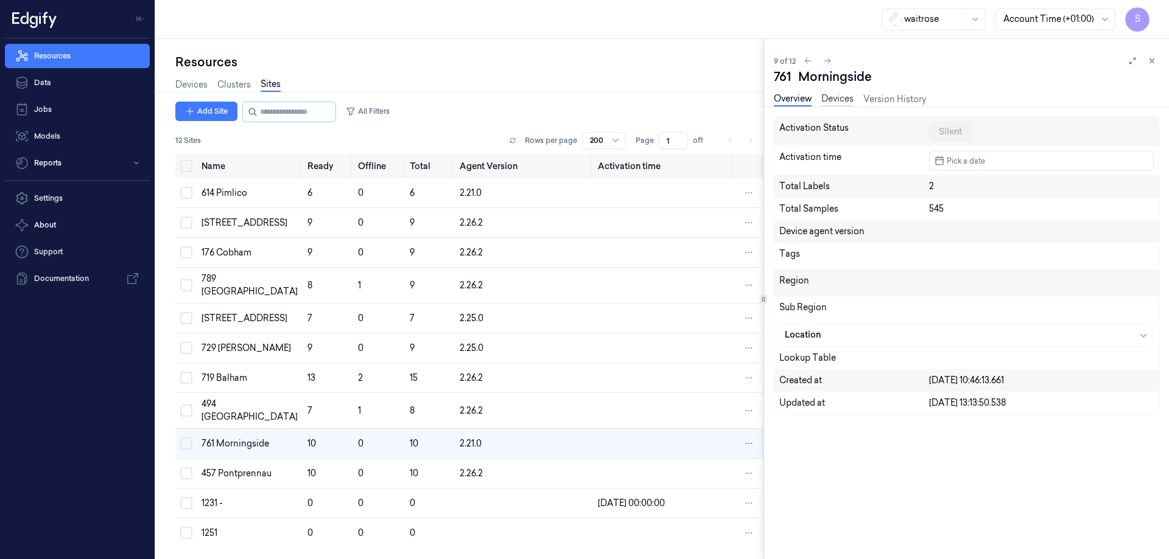
click at [839, 100] on link "Devices" at bounding box center [837, 100] width 32 height 14
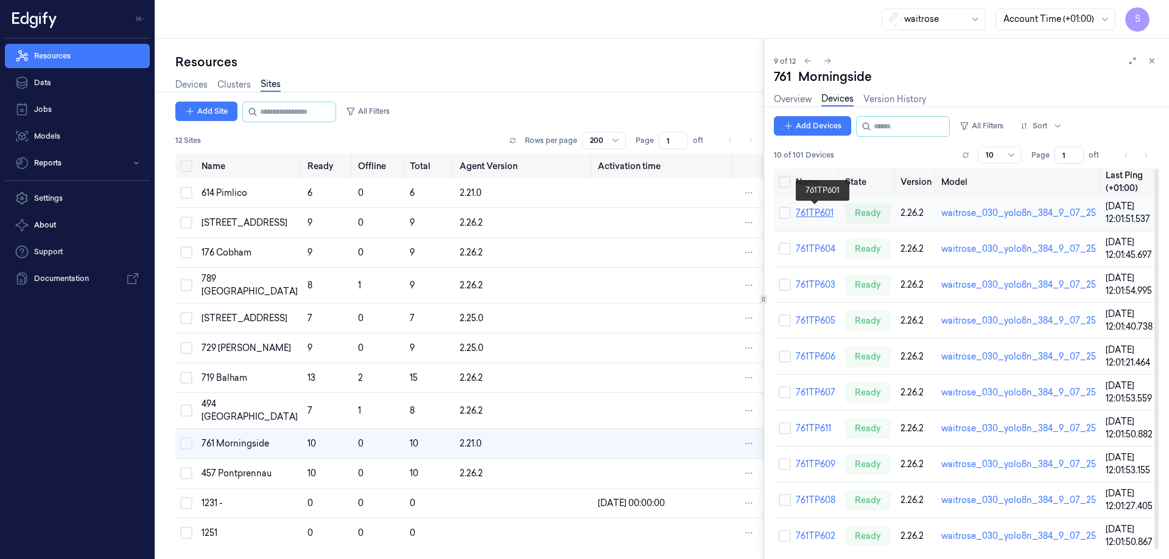
click at [817, 208] on link "761TP601" at bounding box center [814, 213] width 38 height 11
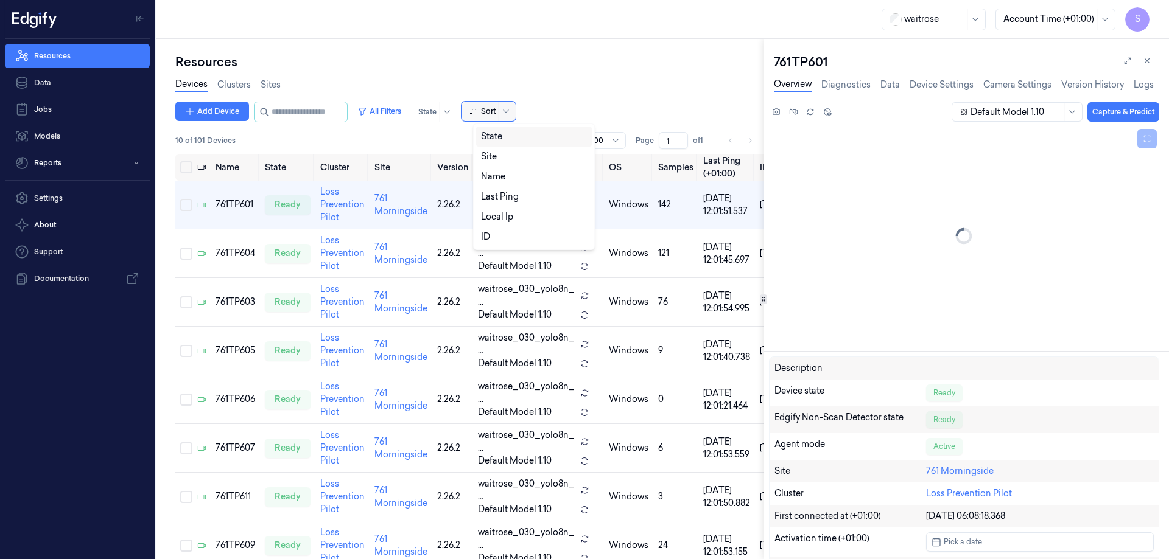
click at [508, 106] on div "Sort" at bounding box center [488, 111] width 54 height 19
click at [498, 175] on div "Name" at bounding box center [493, 176] width 24 height 13
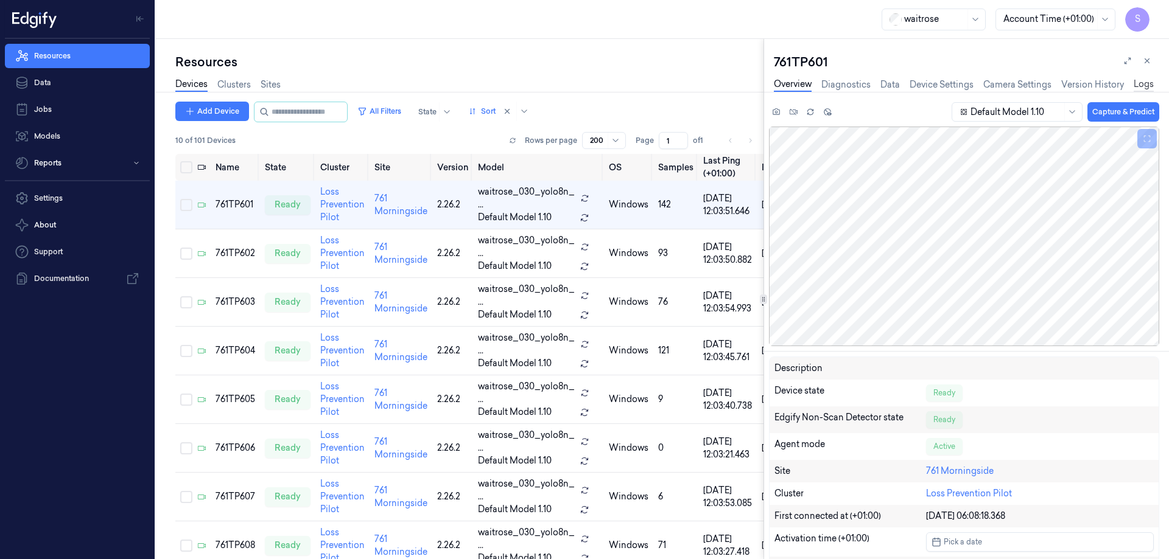
click at [1138, 83] on link "Logs" at bounding box center [1143, 85] width 20 height 14
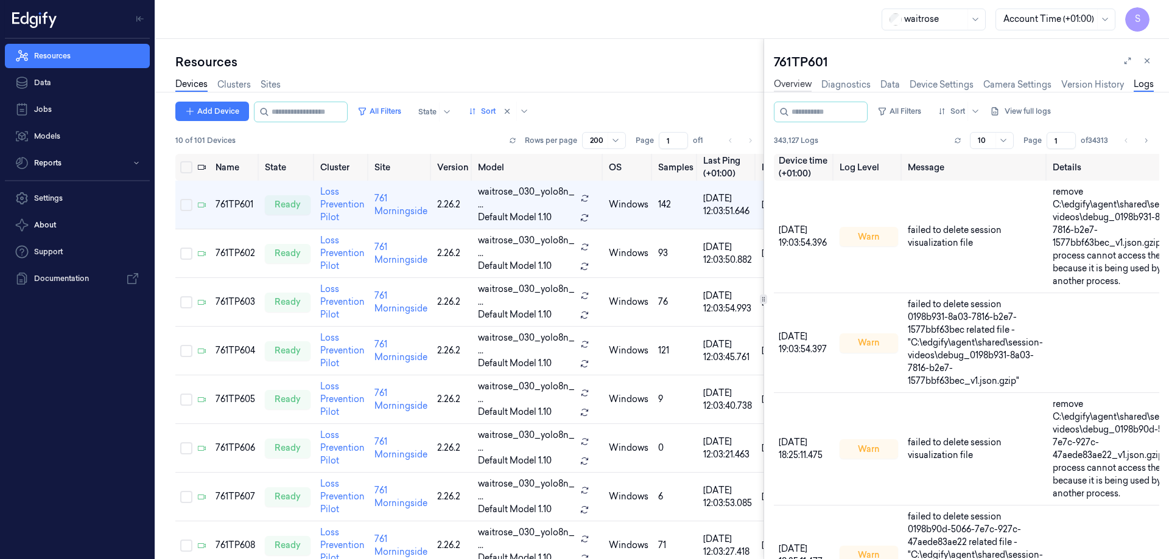
click at [794, 79] on link "Overview" at bounding box center [793, 85] width 38 height 14
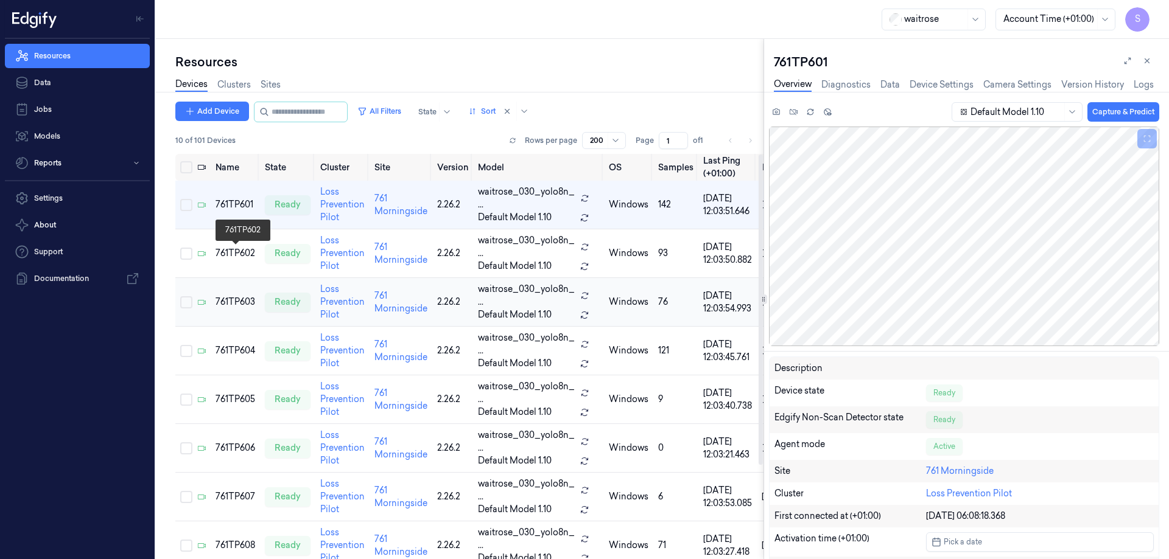
drag, startPoint x: 221, startPoint y: 253, endPoint x: 233, endPoint y: 284, distance: 33.3
click at [222, 253] on div "761TP602" at bounding box center [235, 253] width 40 height 13
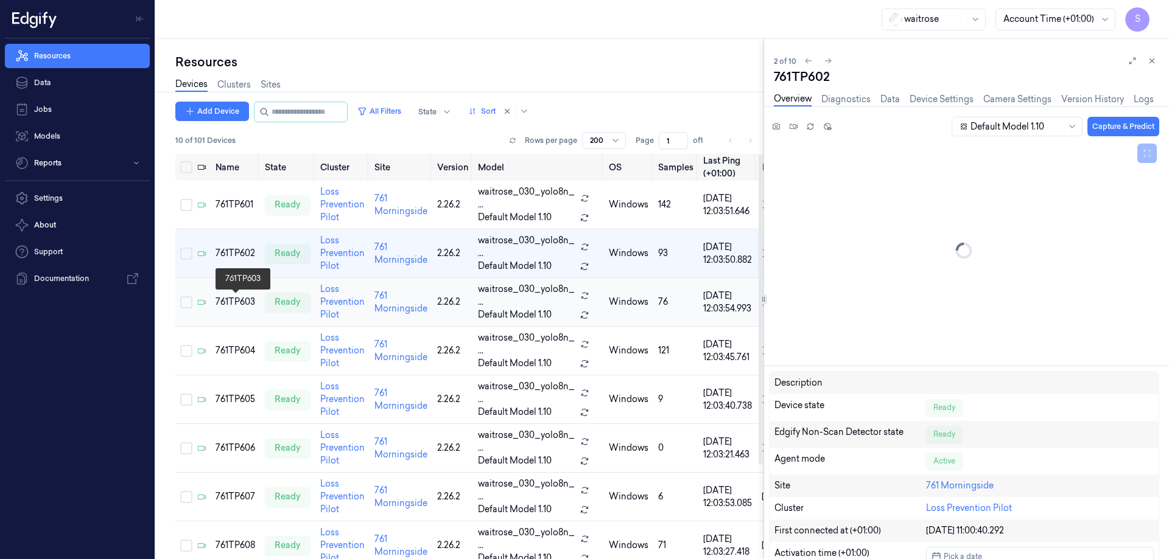
click at [235, 295] on td "761TP603" at bounding box center [235, 302] width 49 height 49
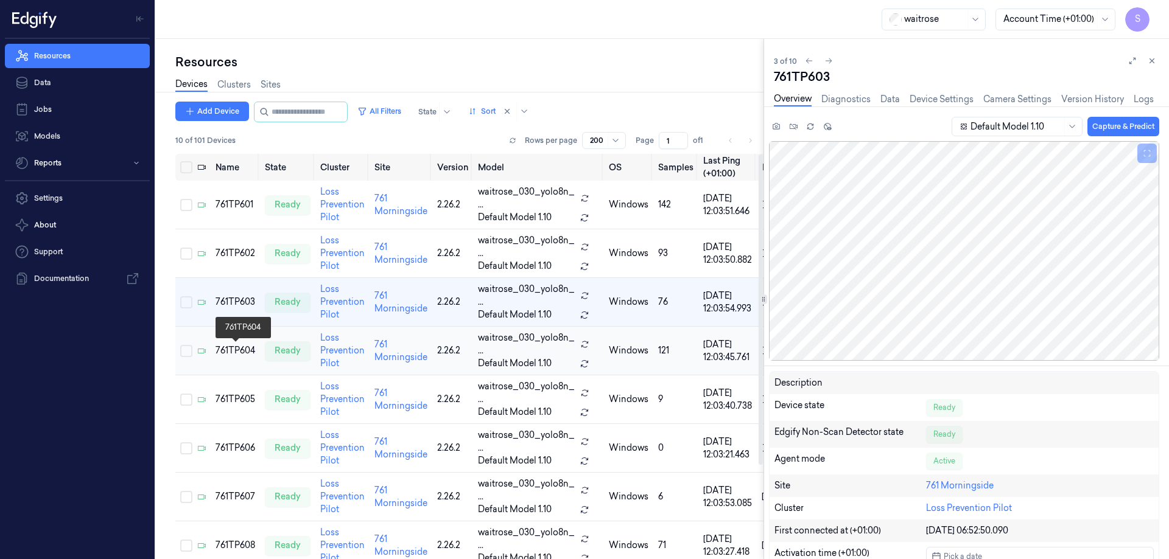
click at [226, 354] on div "761TP604" at bounding box center [235, 350] width 40 height 13
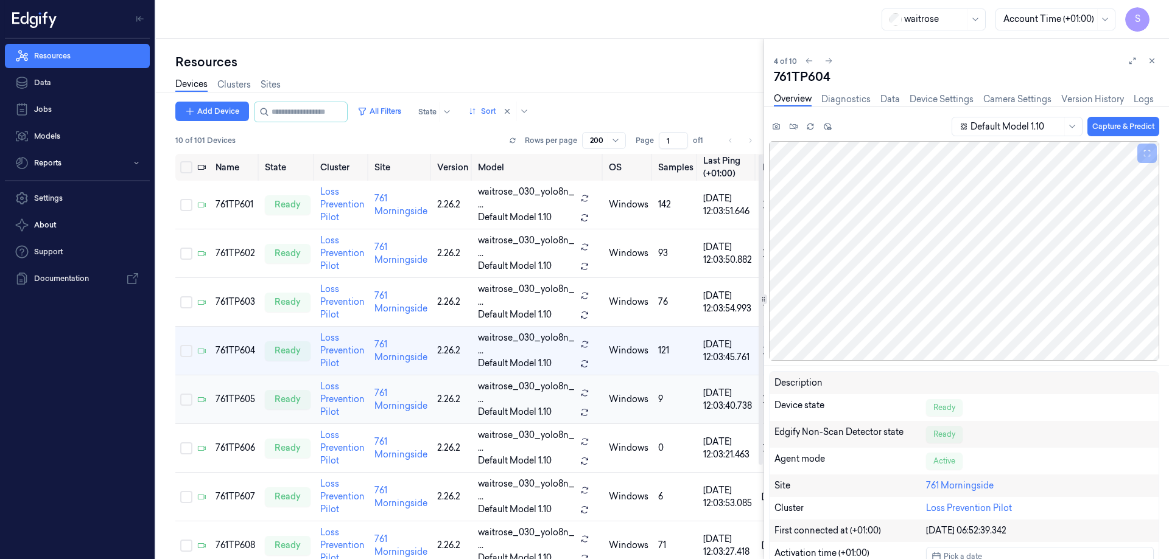
click at [237, 392] on td "761TP605" at bounding box center [235, 400] width 49 height 49
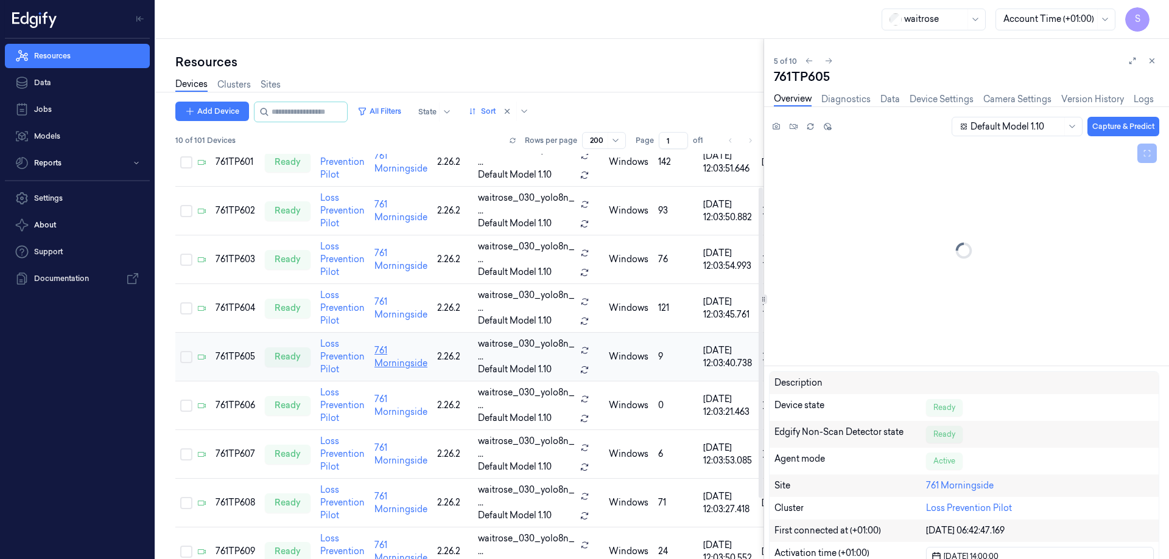
scroll to position [43, 0]
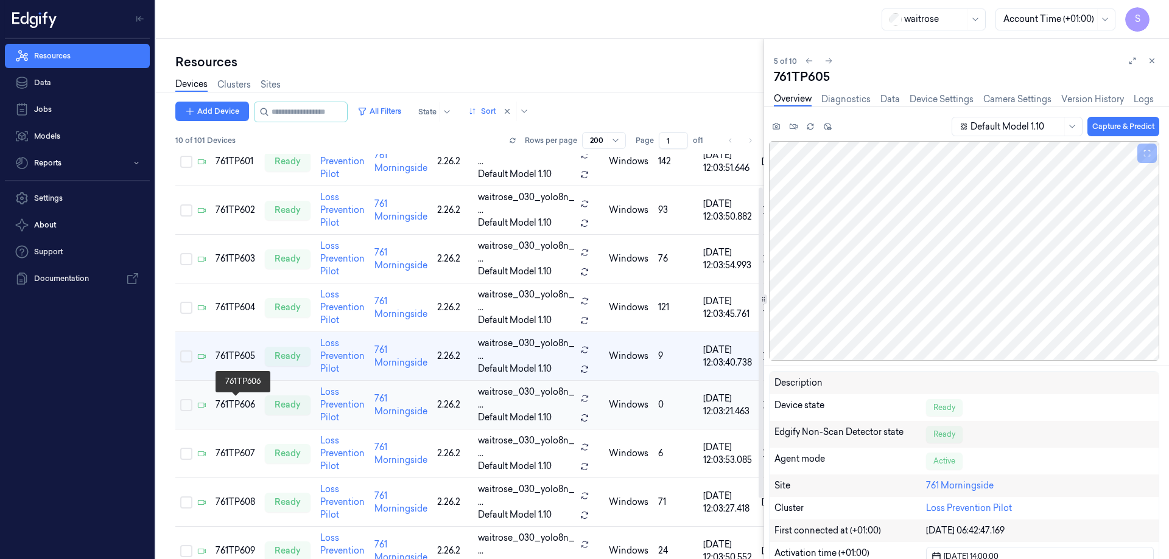
click at [240, 408] on div "761TP606" at bounding box center [235, 405] width 40 height 13
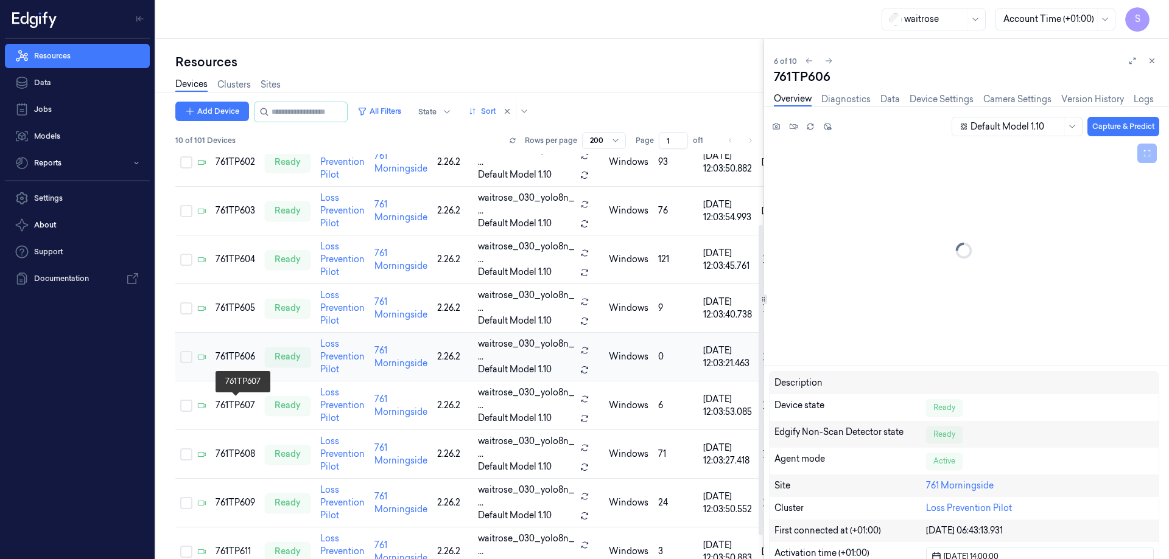
scroll to position [92, 0]
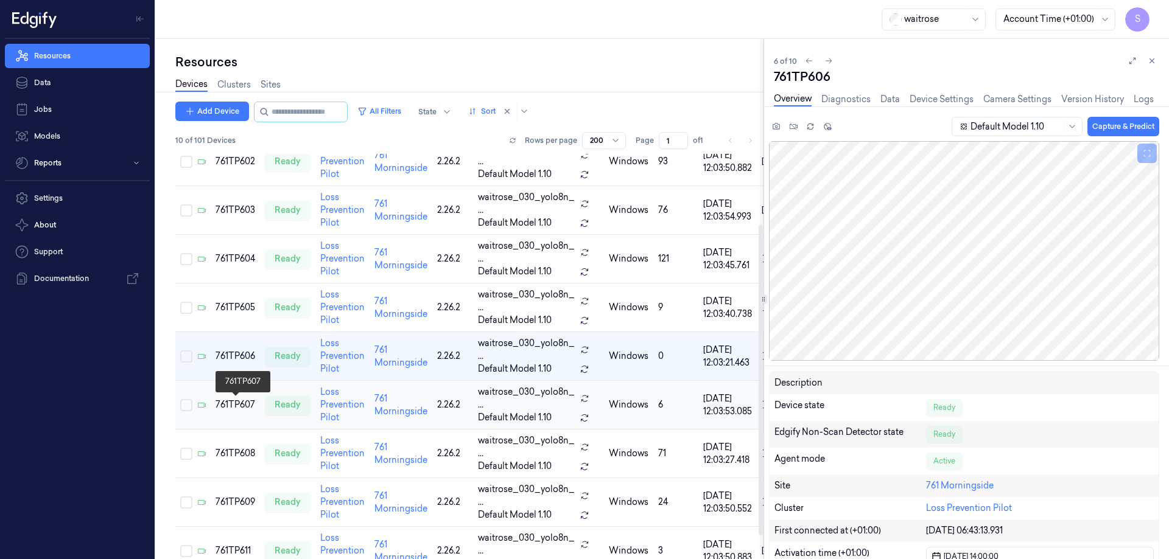
click at [231, 411] on div "761TP607" at bounding box center [235, 405] width 40 height 13
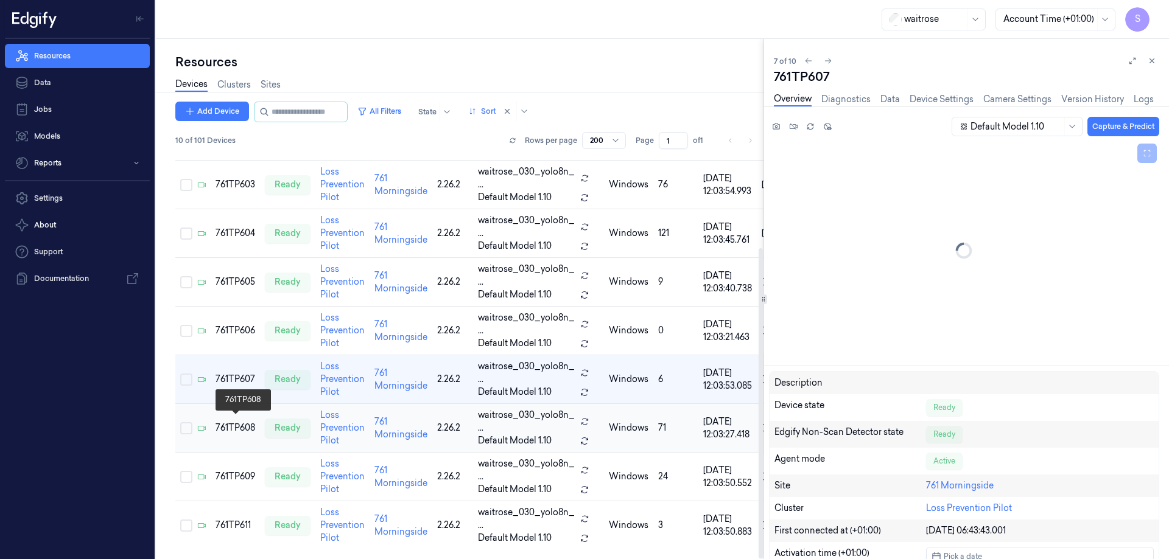
click at [234, 427] on div "761TP608" at bounding box center [235, 428] width 40 height 13
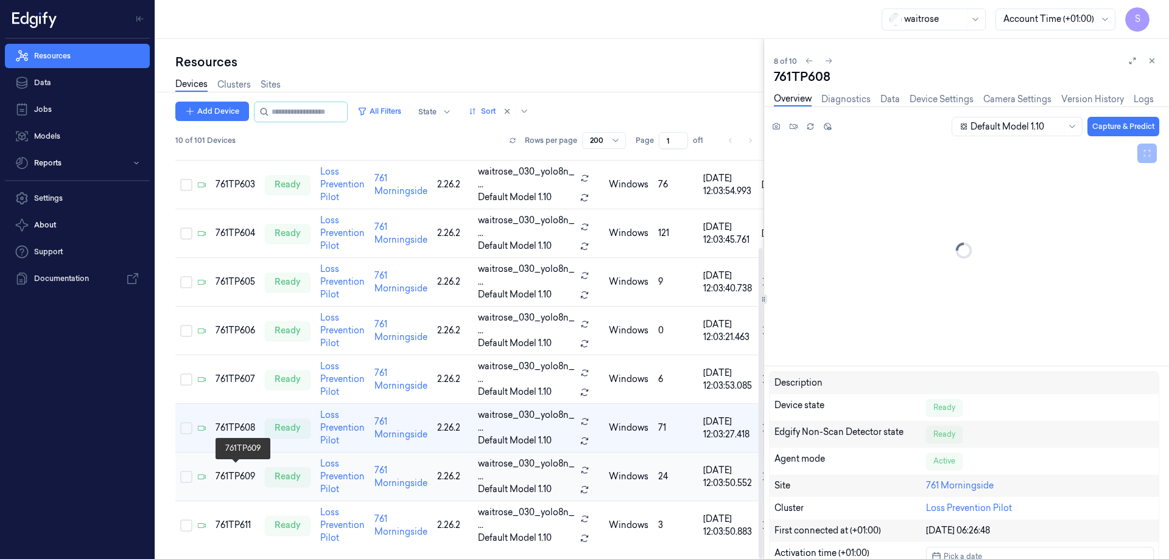
click at [234, 477] on div "761TP609" at bounding box center [235, 476] width 40 height 13
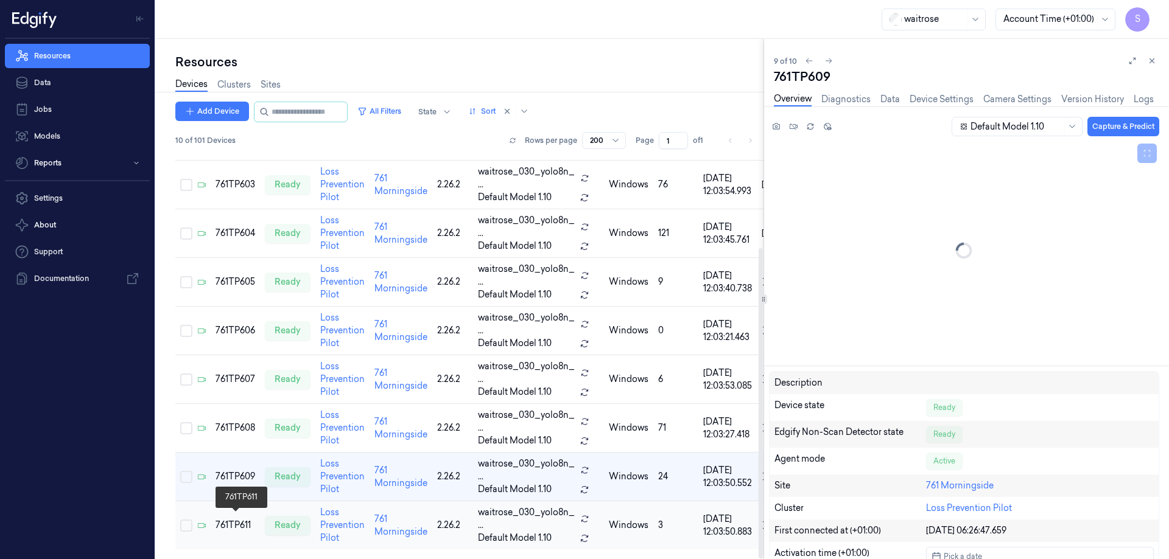
click at [245, 520] on div "761TP611" at bounding box center [235, 525] width 40 height 13
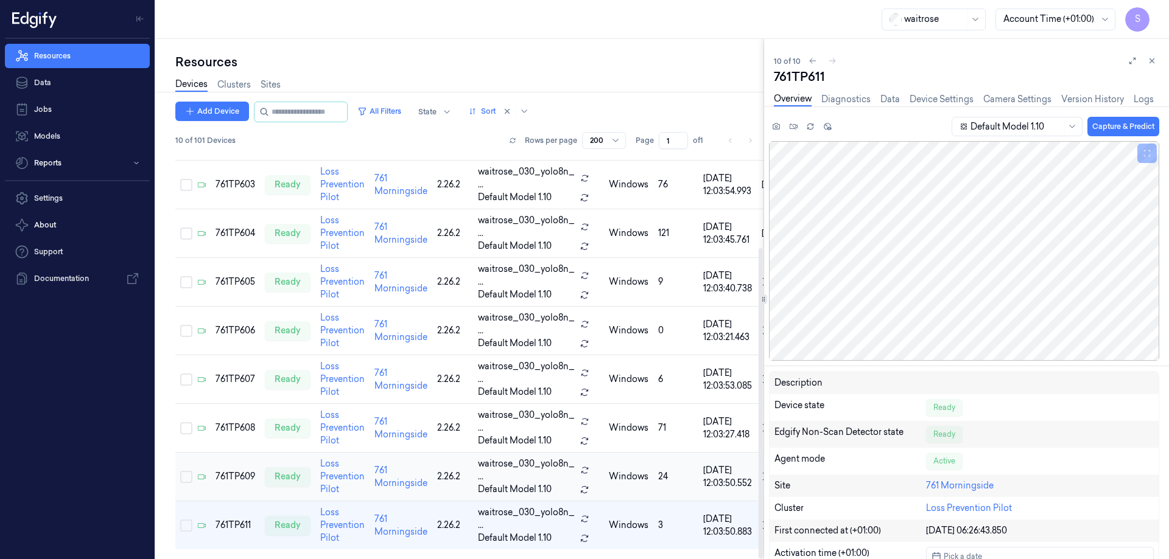
click at [240, 464] on td "761TP609" at bounding box center [235, 477] width 49 height 49
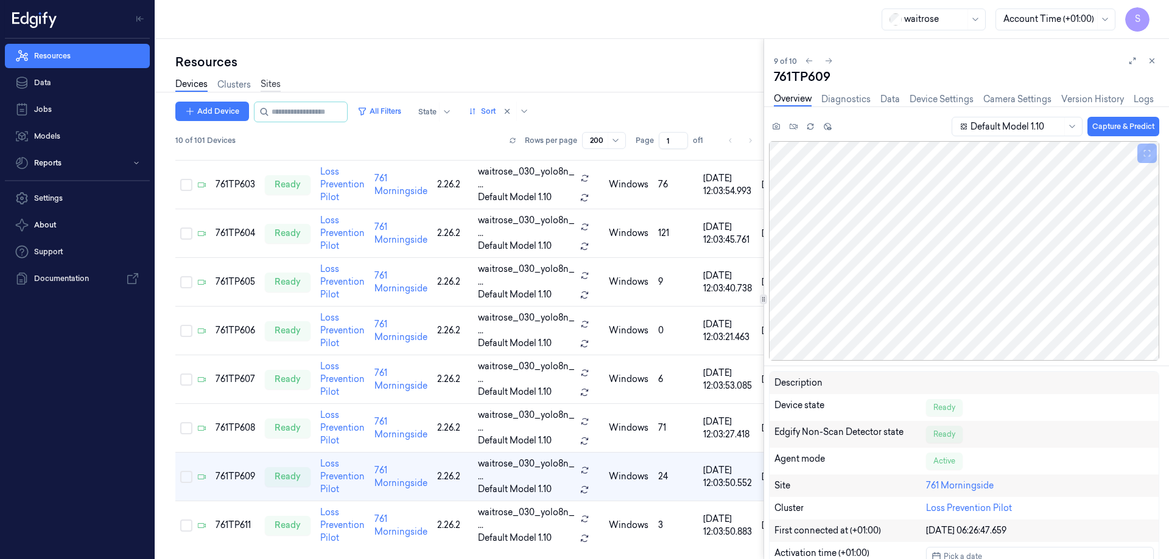
click at [267, 86] on link "Sites" at bounding box center [270, 85] width 20 height 14
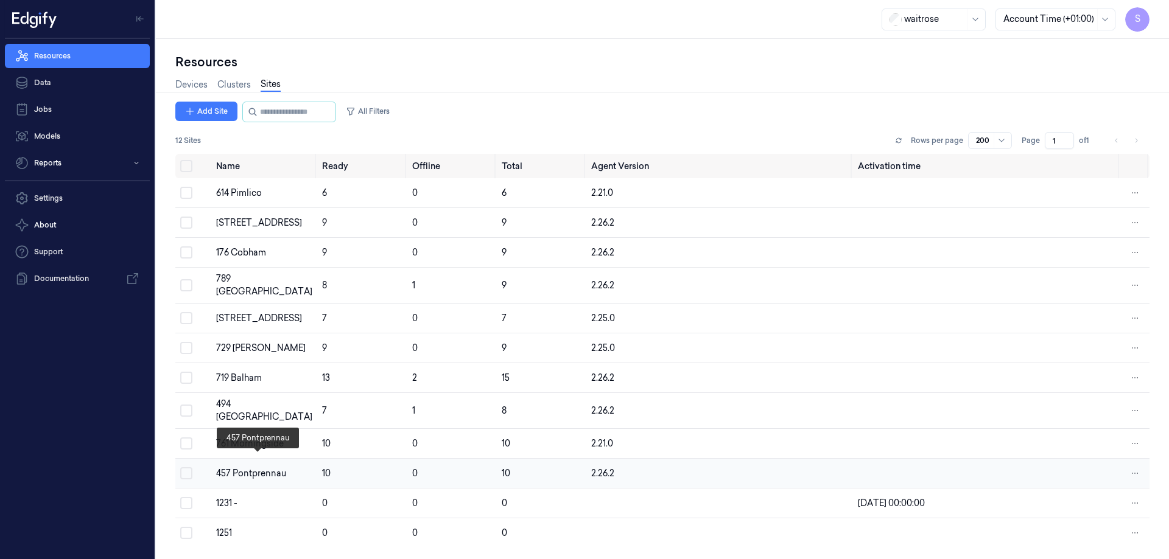
click at [275, 467] on div "457 Pontprennau" at bounding box center [264, 473] width 96 height 13
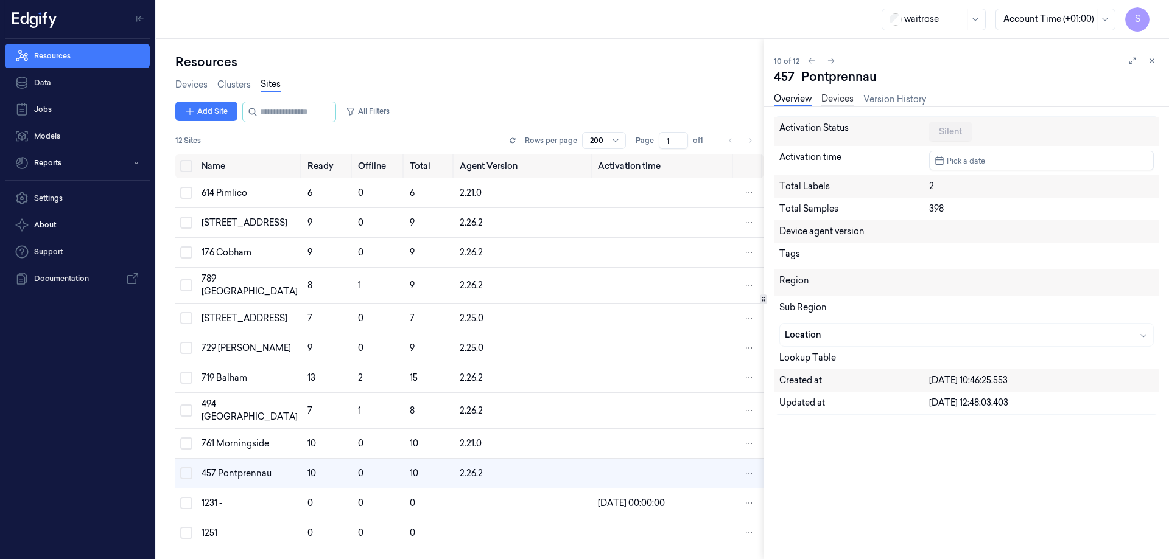
click at [838, 98] on link "Devices" at bounding box center [837, 100] width 32 height 14
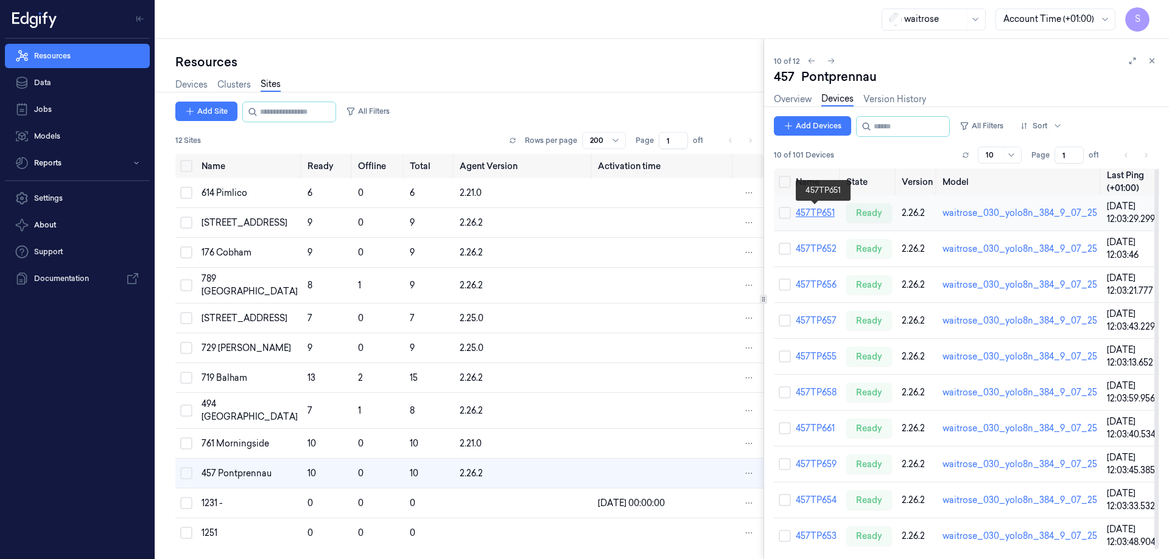
click at [811, 208] on link "457TP651" at bounding box center [814, 213] width 39 height 11
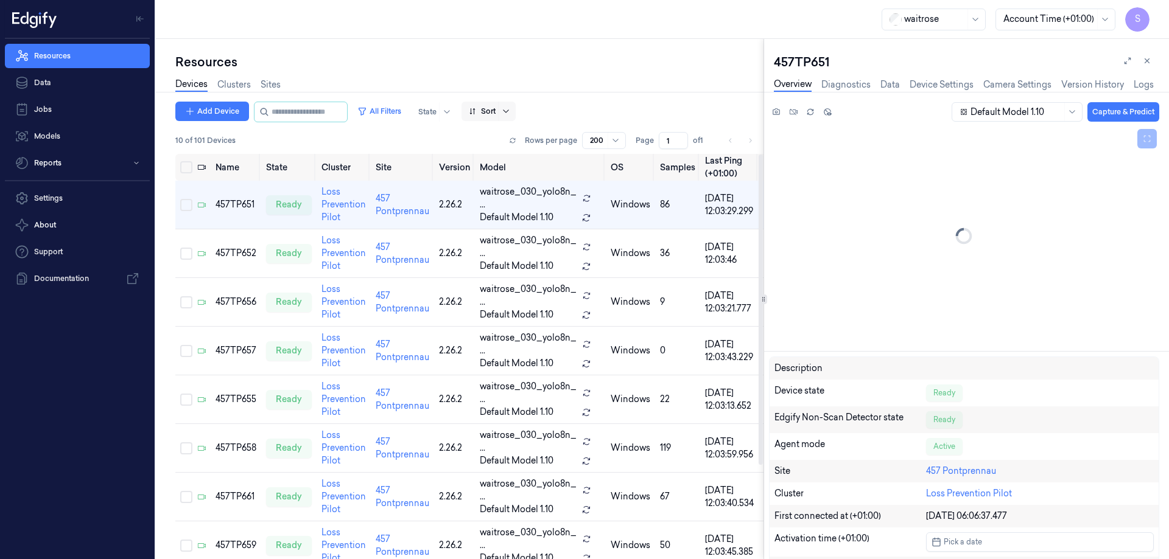
click at [511, 110] on icon at bounding box center [506, 112] width 10 height 10
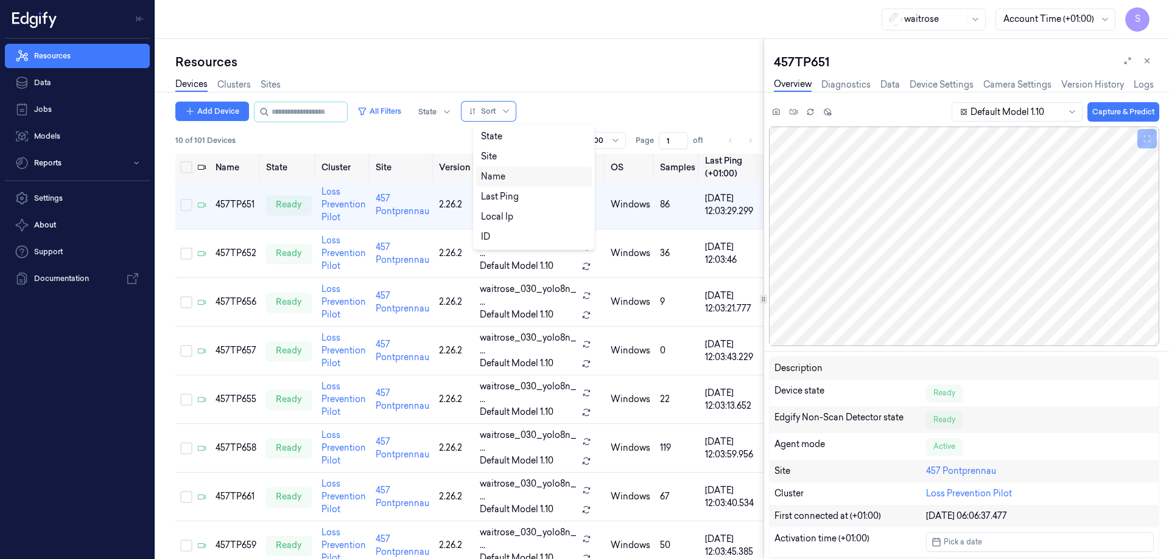
click at [499, 179] on div "Name" at bounding box center [493, 176] width 24 height 13
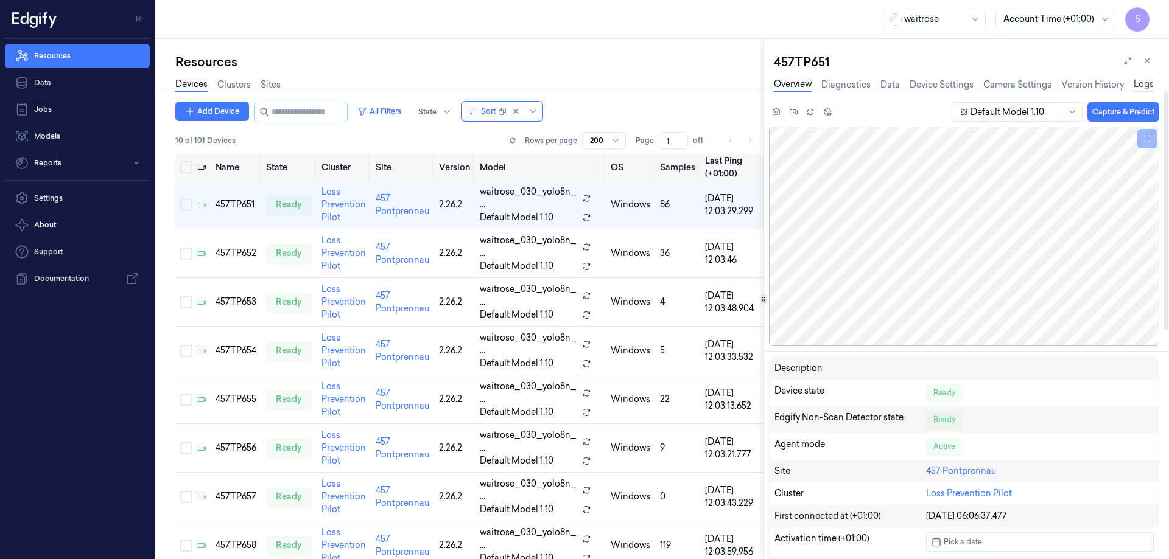
click at [1148, 83] on link "Logs" at bounding box center [1143, 85] width 20 height 14
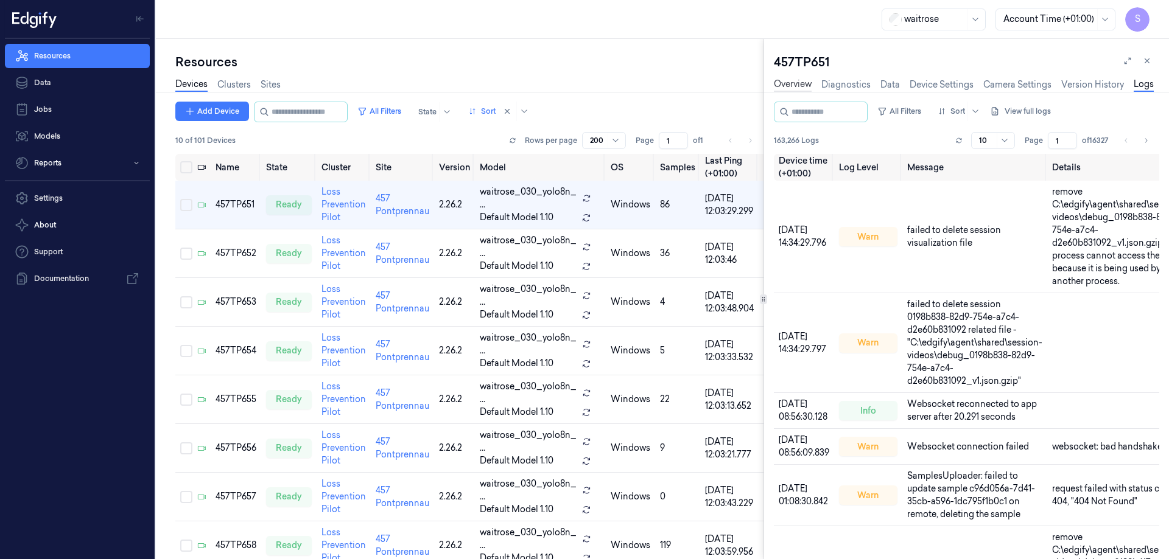
click at [792, 83] on link "Overview" at bounding box center [793, 85] width 38 height 14
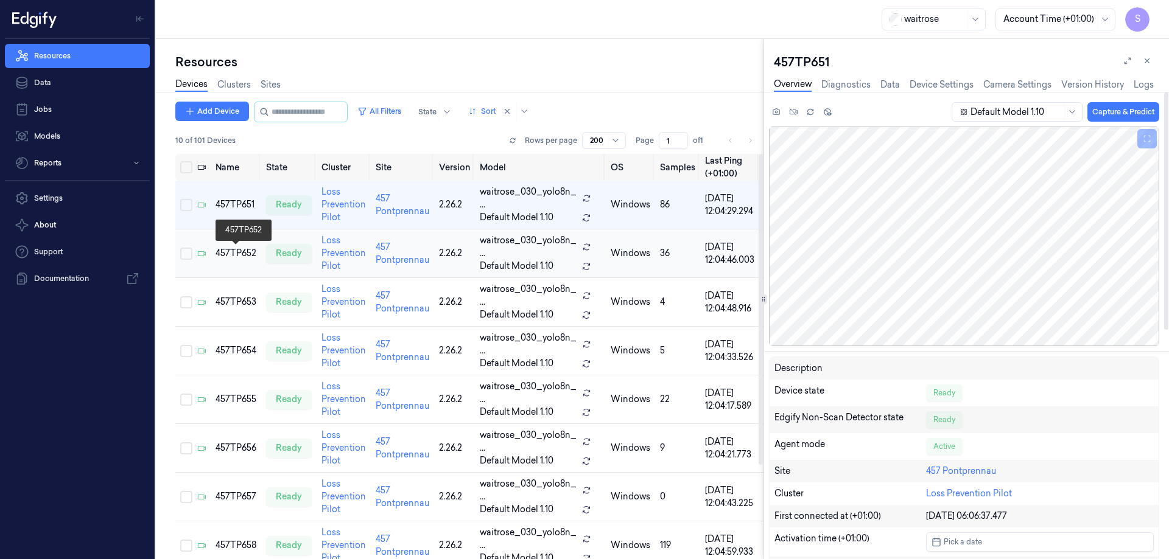
click at [223, 255] on div "457TP652" at bounding box center [235, 253] width 41 height 13
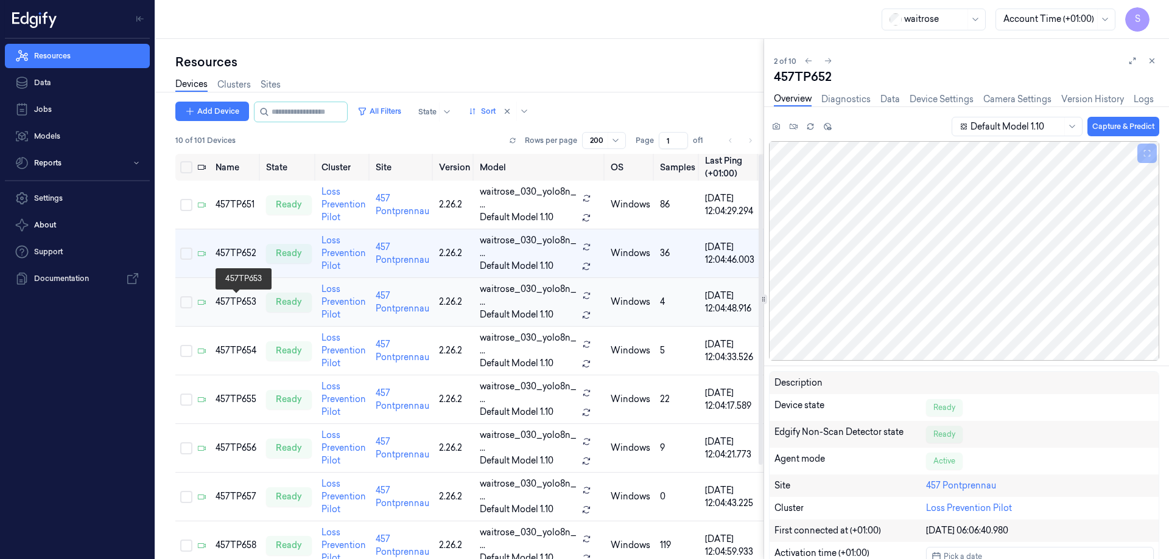
click at [240, 300] on div "457TP653" at bounding box center [235, 302] width 41 height 13
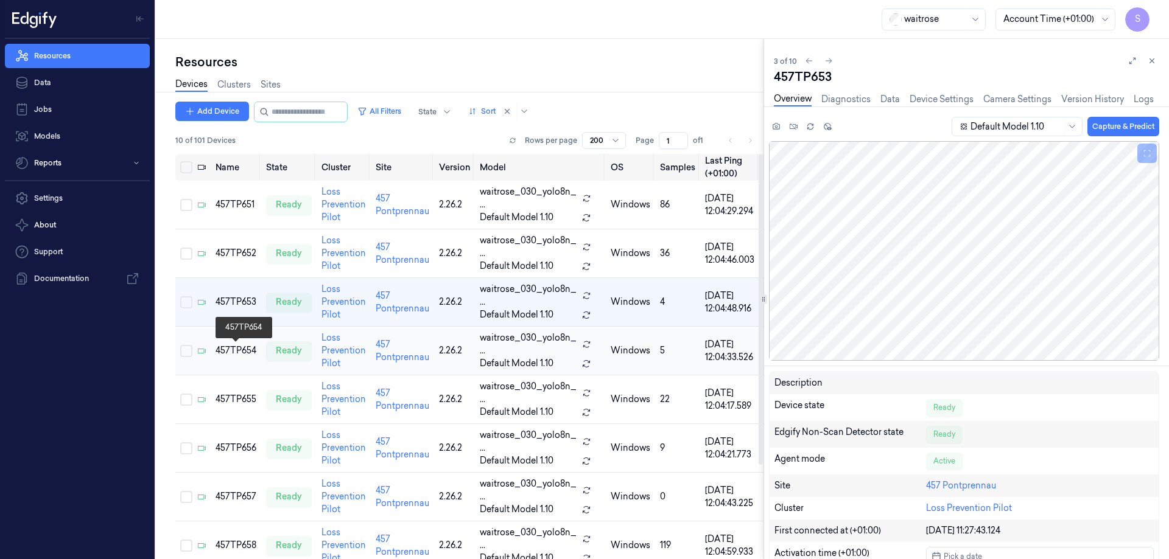
click at [237, 352] on div "457TP654" at bounding box center [235, 350] width 41 height 13
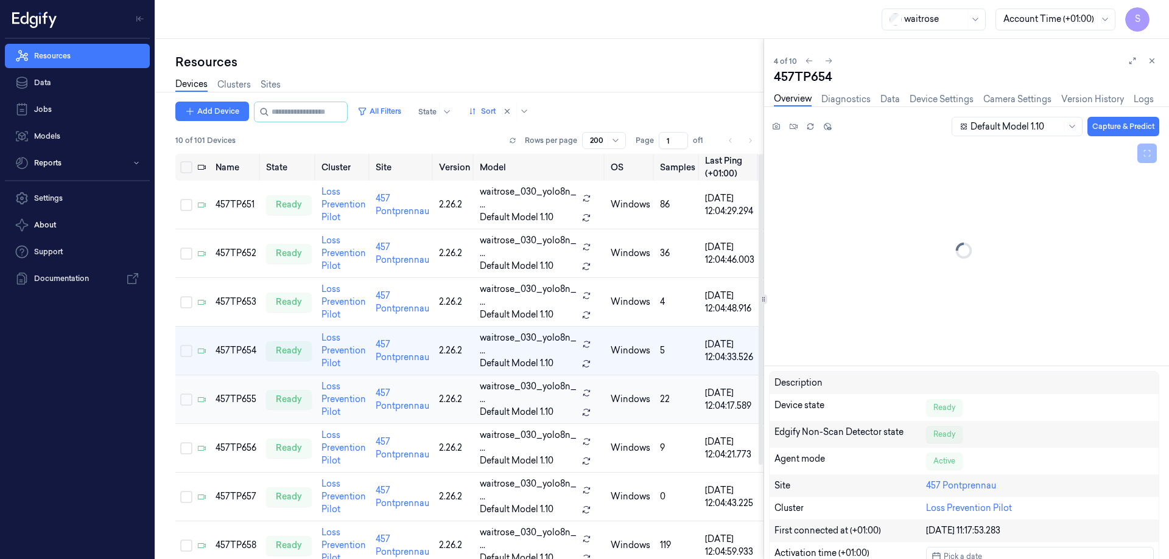
click at [236, 393] on td "457TP655" at bounding box center [236, 400] width 51 height 49
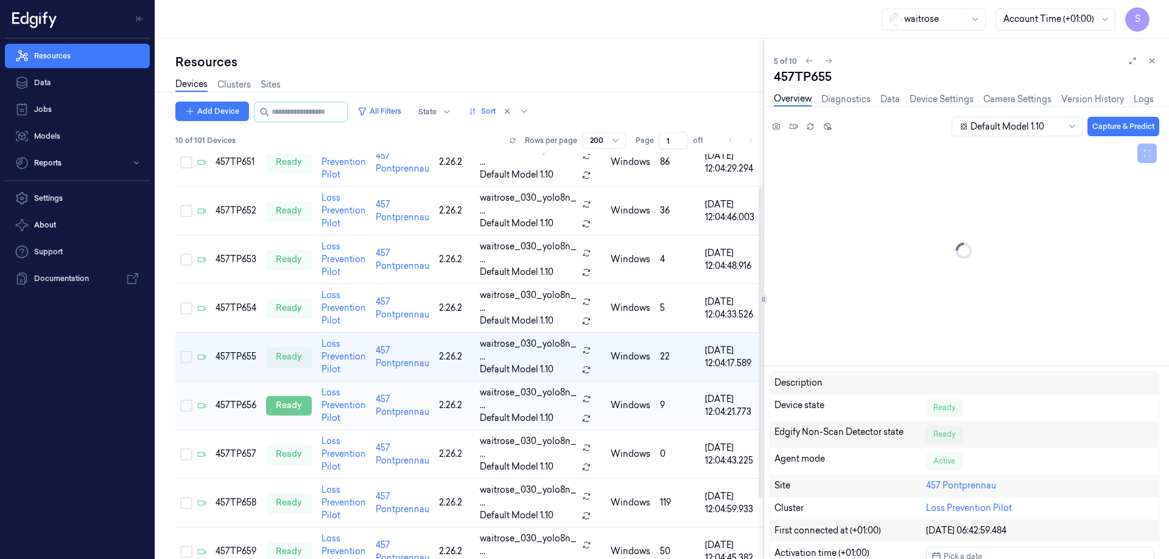
scroll to position [43, 0]
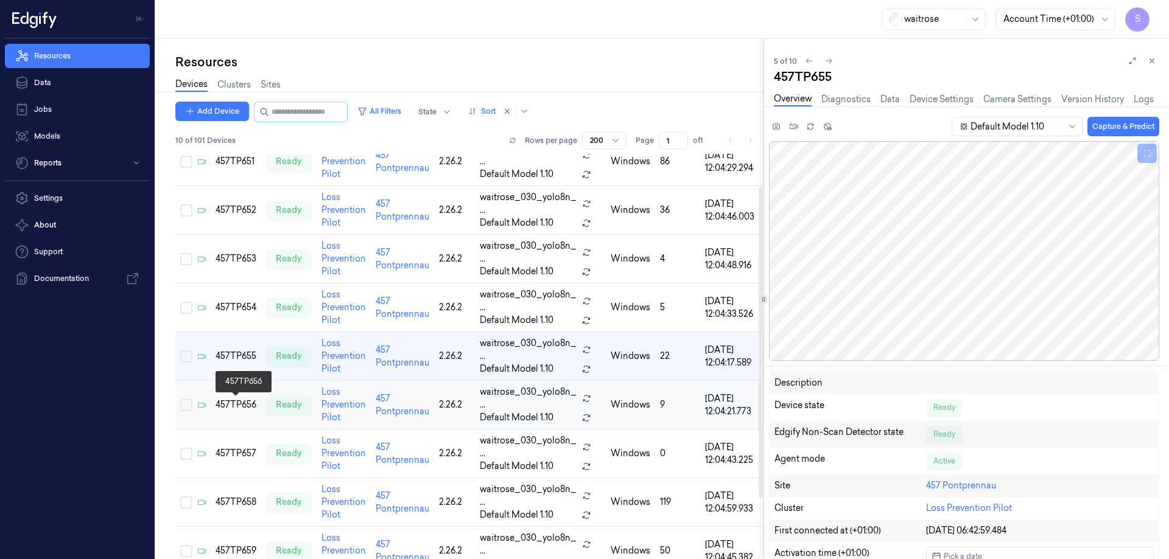
click at [246, 408] on div "457TP656" at bounding box center [235, 405] width 41 height 13
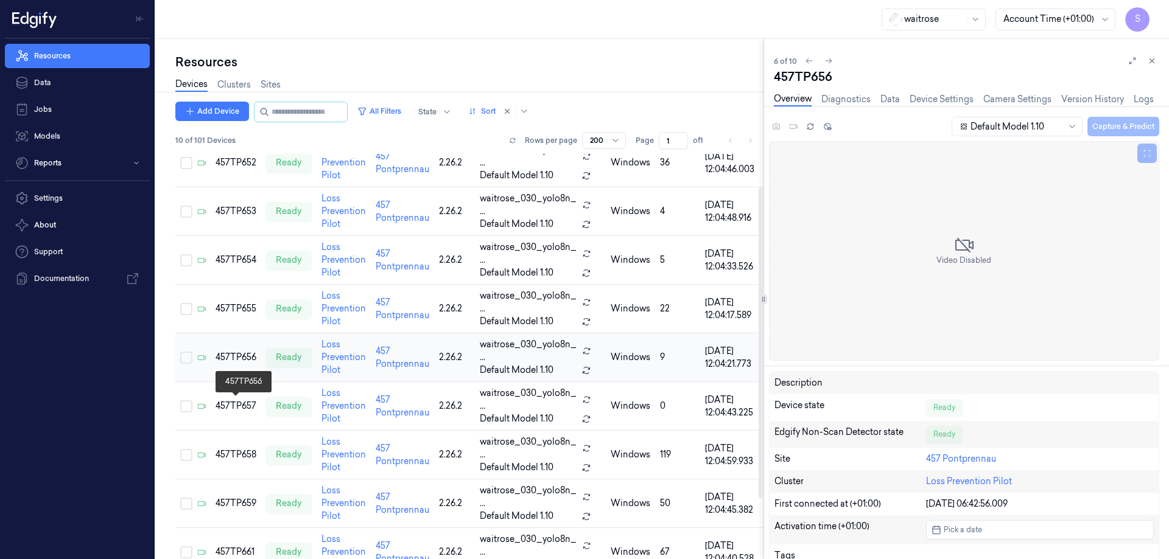
scroll to position [92, 0]
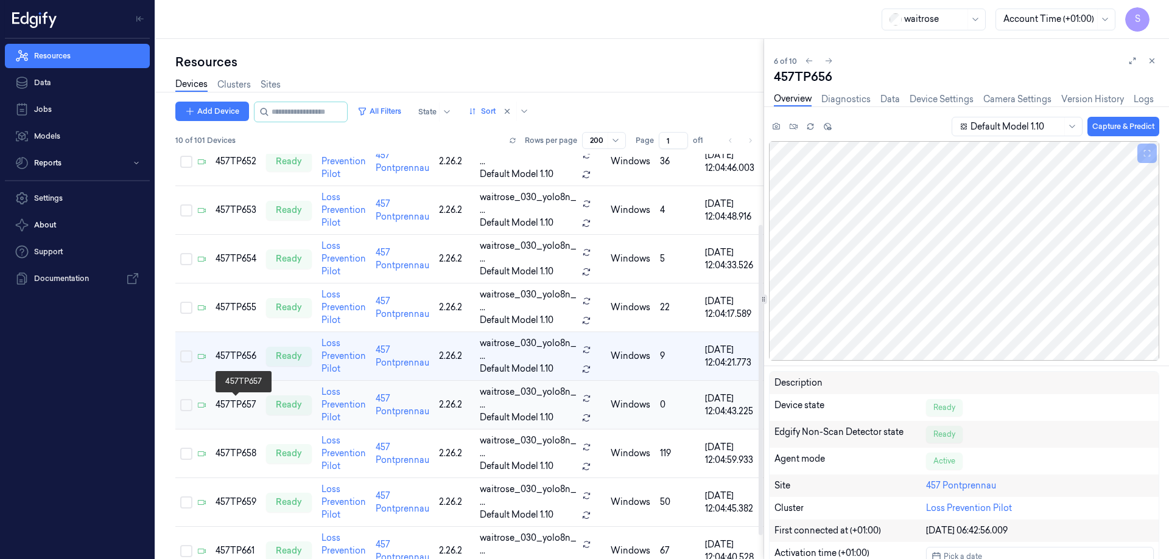
click at [234, 404] on div "457TP657" at bounding box center [235, 405] width 41 height 13
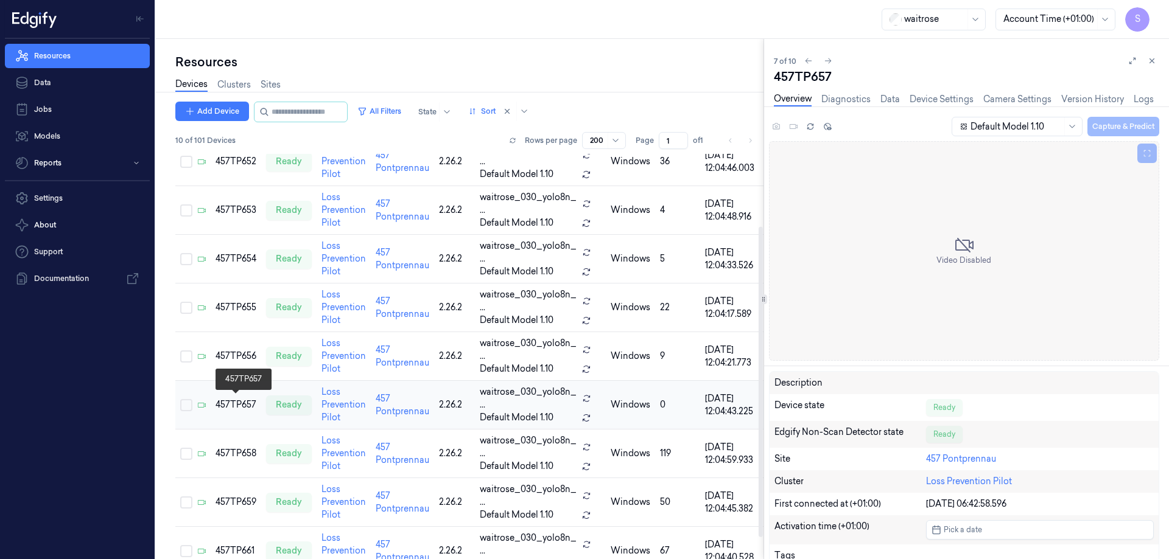
scroll to position [122, 0]
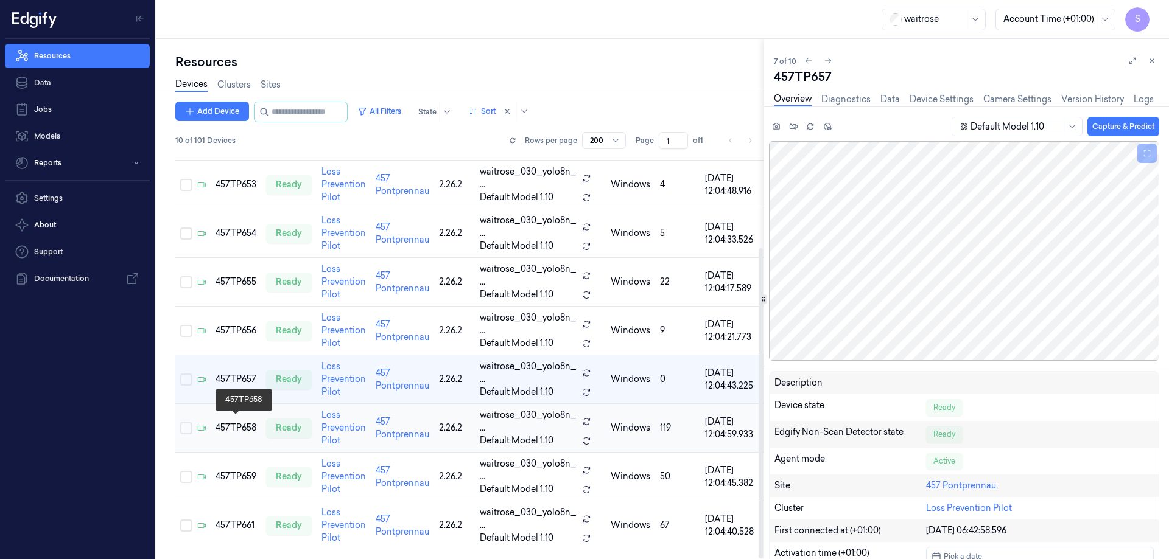
click at [242, 422] on div "457TP658" at bounding box center [235, 428] width 41 height 13
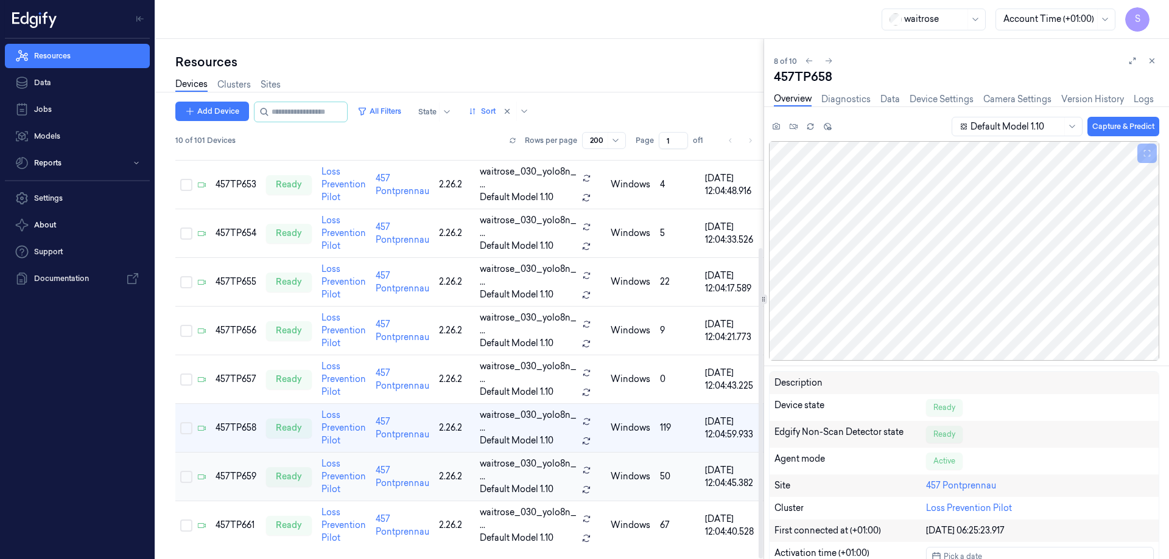
click at [243, 470] on div "457TP659" at bounding box center [235, 476] width 41 height 13
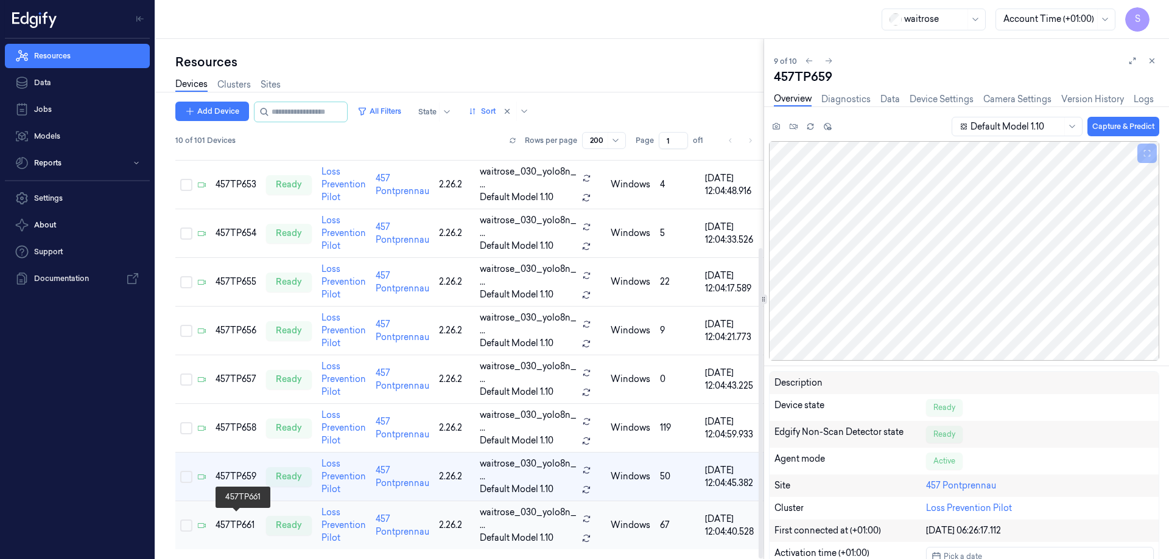
click at [241, 520] on div "457TP661" at bounding box center [235, 525] width 41 height 13
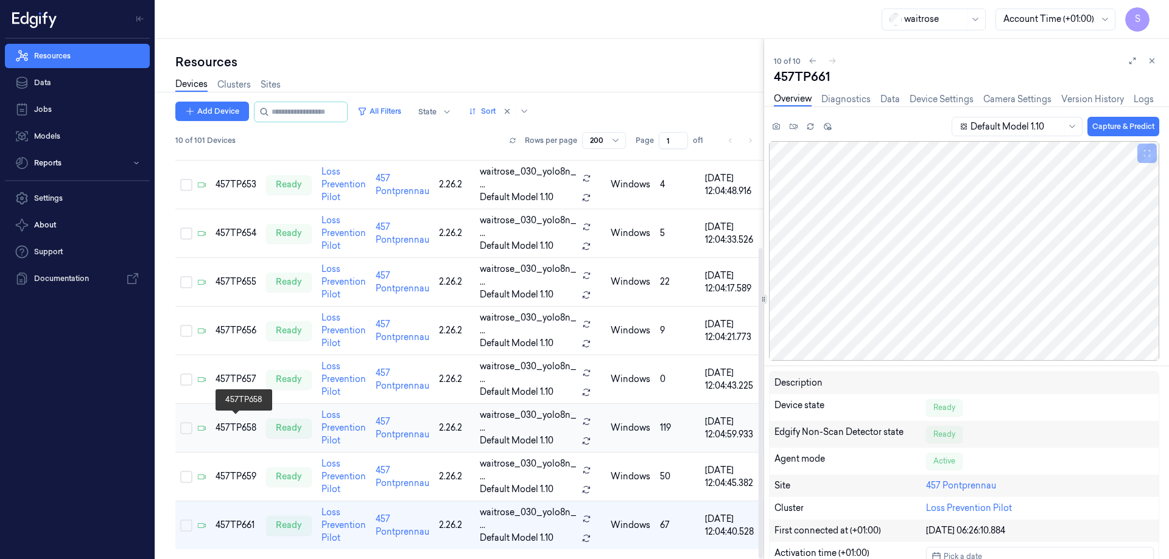
click at [241, 426] on div "457TP658" at bounding box center [235, 428] width 41 height 13
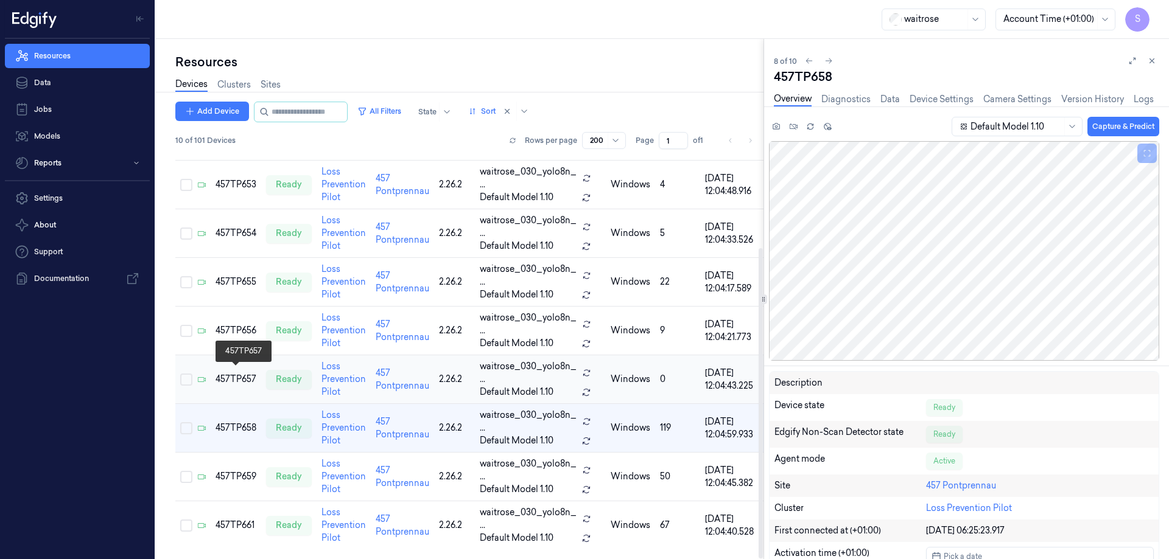
click at [246, 376] on div "457TP657" at bounding box center [235, 379] width 41 height 13
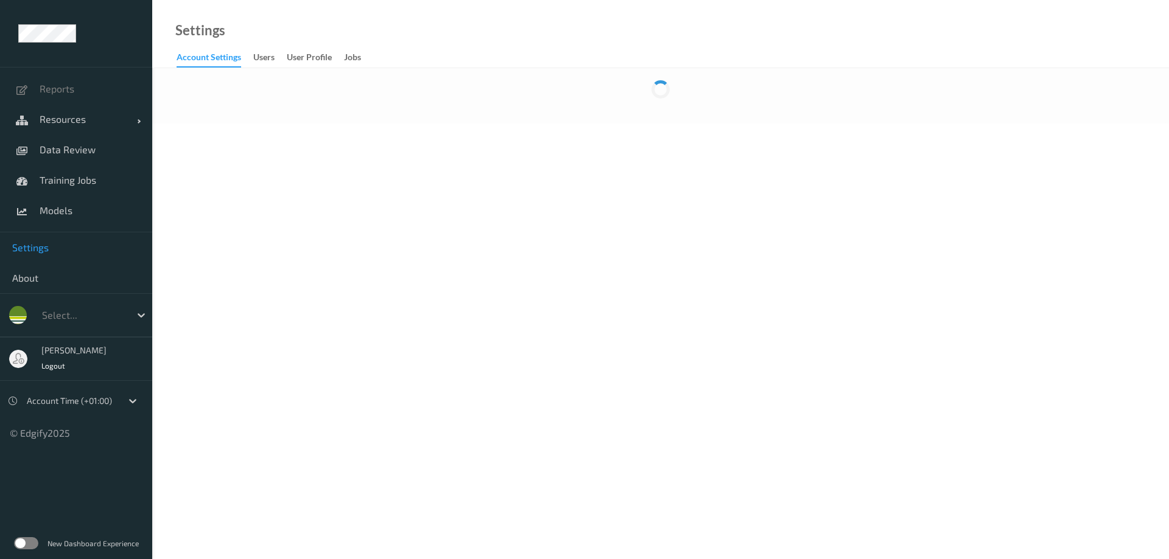
click at [29, 544] on label at bounding box center [26, 543] width 24 height 12
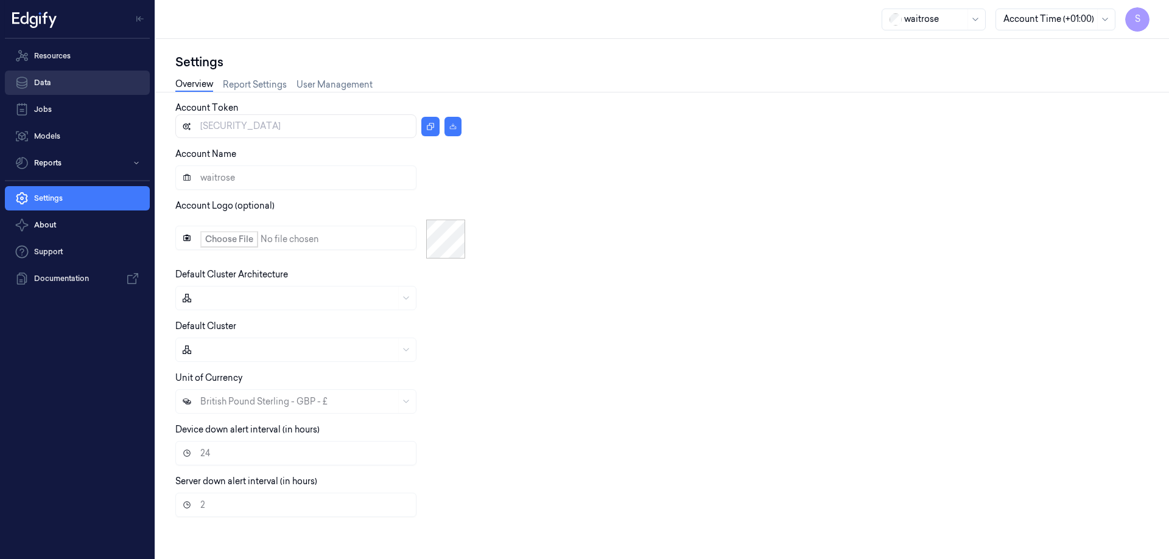
click at [56, 75] on link "Data" at bounding box center [77, 83] width 145 height 24
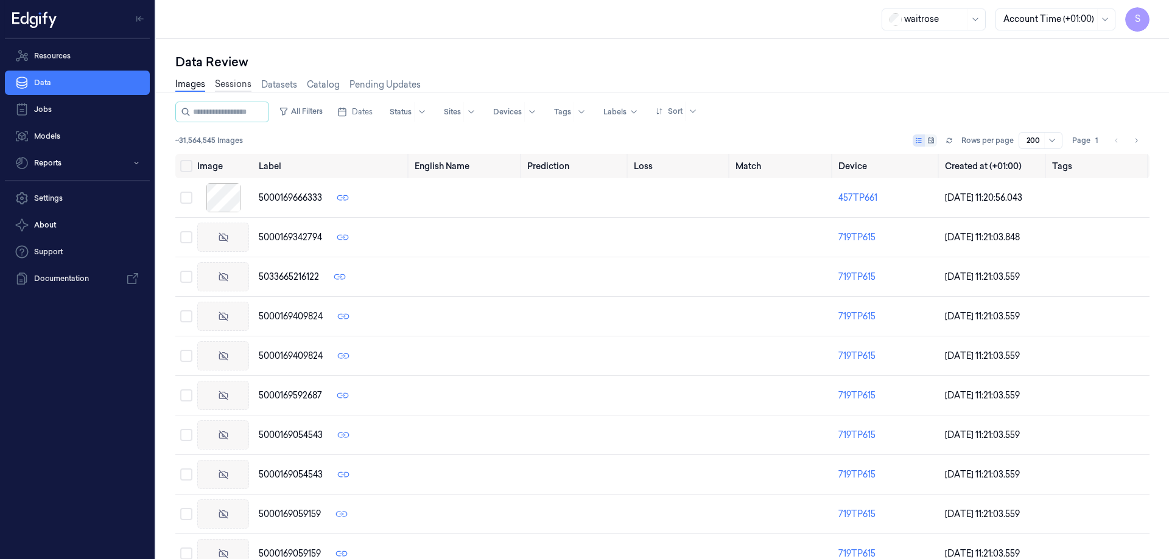
click at [234, 85] on link "Sessions" at bounding box center [233, 85] width 37 height 14
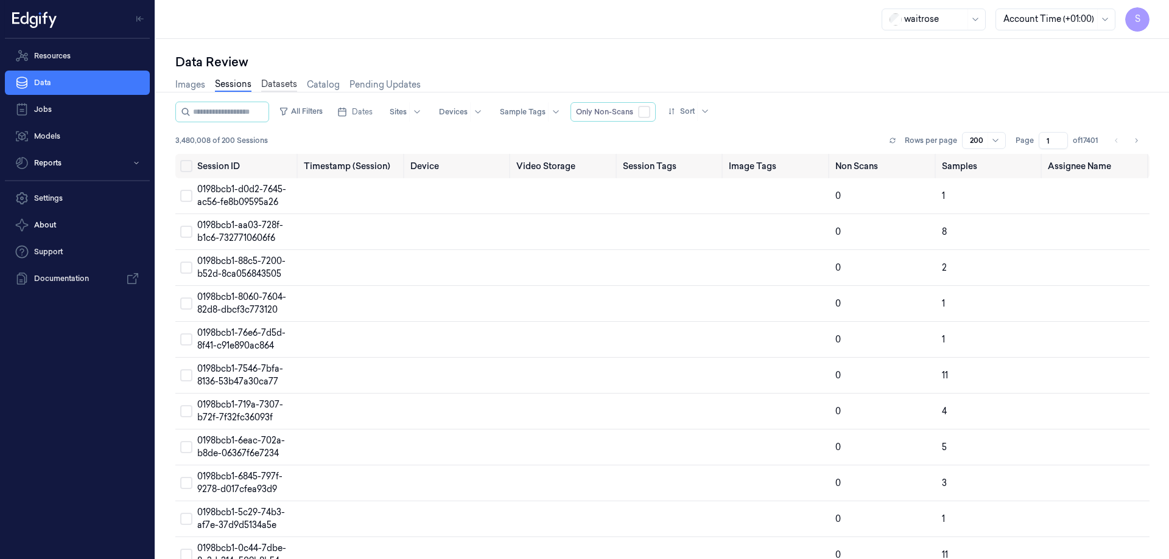
click at [278, 79] on link "Datasets" at bounding box center [279, 85] width 36 height 14
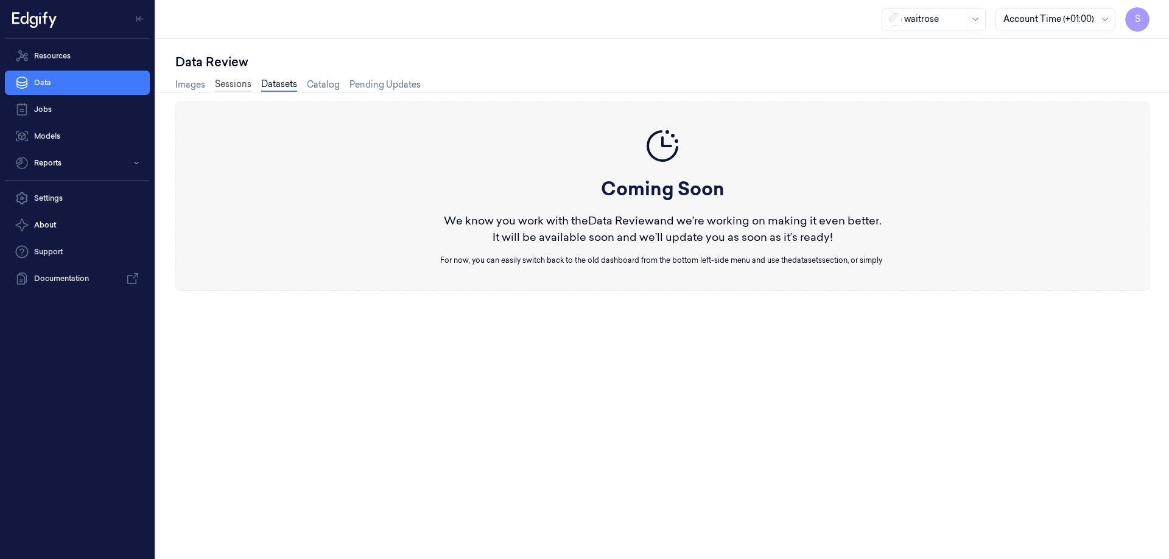
click at [233, 80] on link "Sessions" at bounding box center [233, 85] width 37 height 14
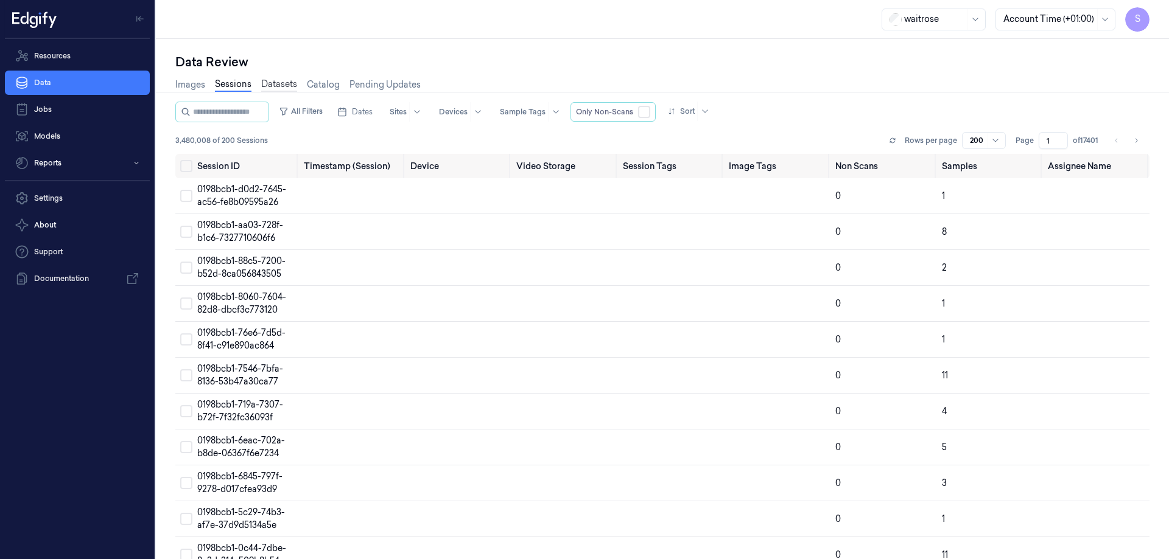
click at [286, 83] on link "Datasets" at bounding box center [279, 85] width 36 height 14
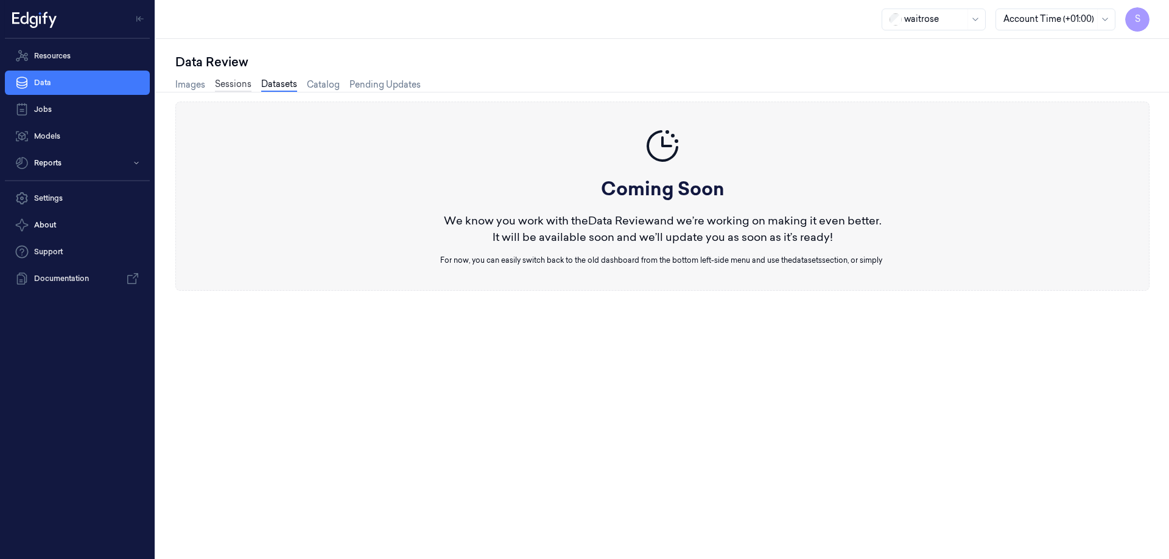
click at [234, 82] on link "Sessions" at bounding box center [233, 85] width 37 height 14
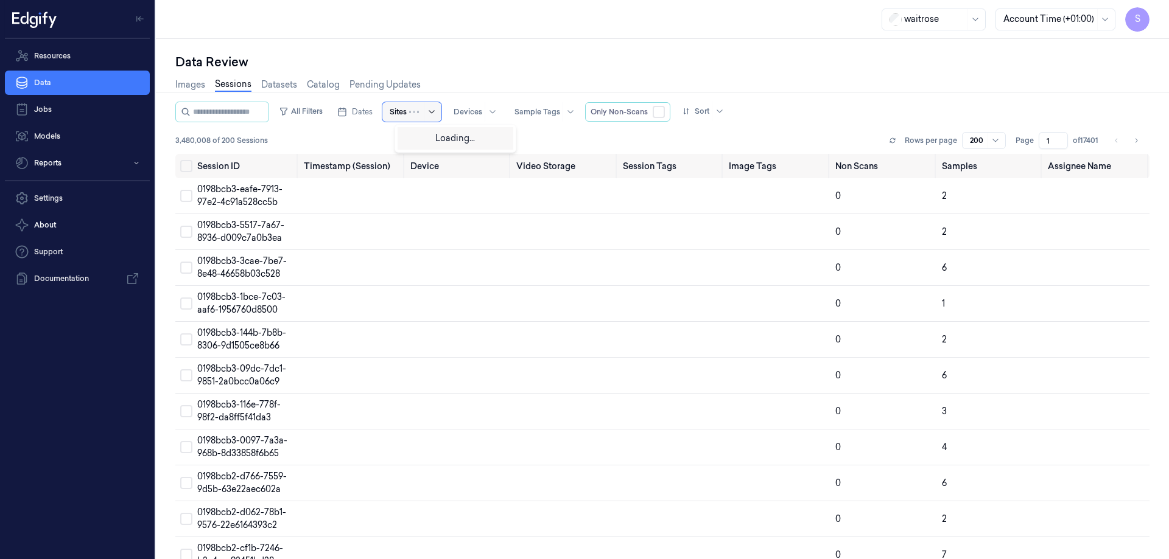
click at [431, 110] on div at bounding box center [424, 111] width 30 height 19
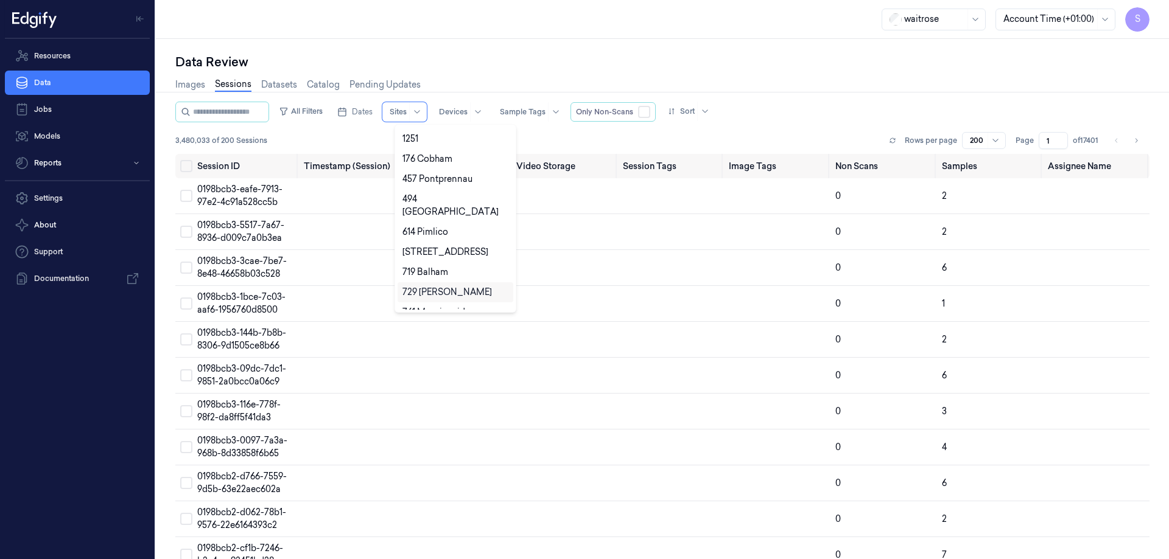
scroll to position [58, 0]
click at [467, 186] on div "614 Pimlico" at bounding box center [455, 192] width 106 height 13
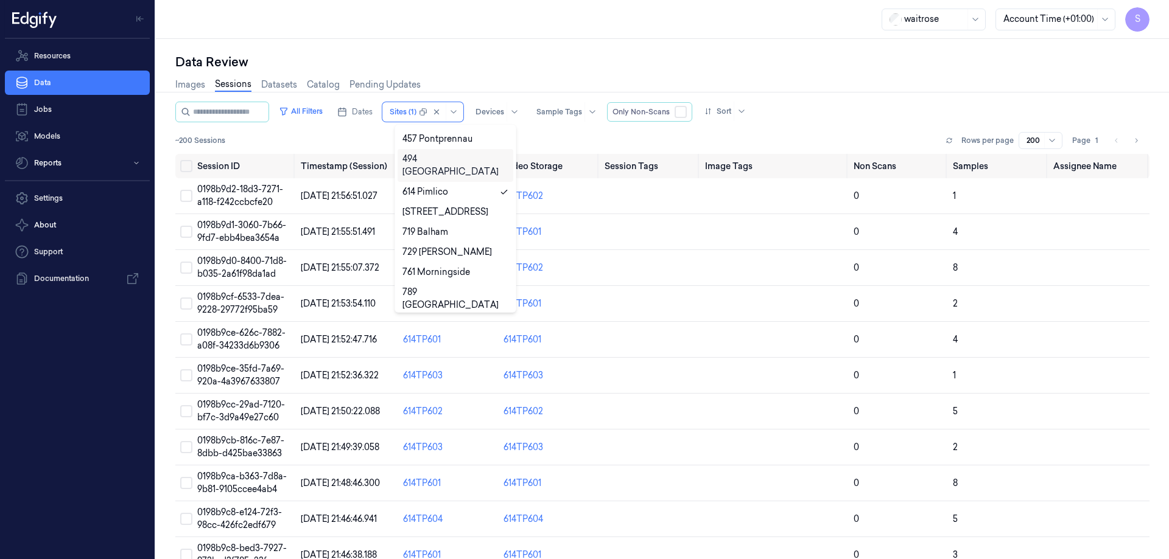
click at [606, 19] on div "waitrose Account Time (+01:00) S" at bounding box center [662, 19] width 1013 height 39
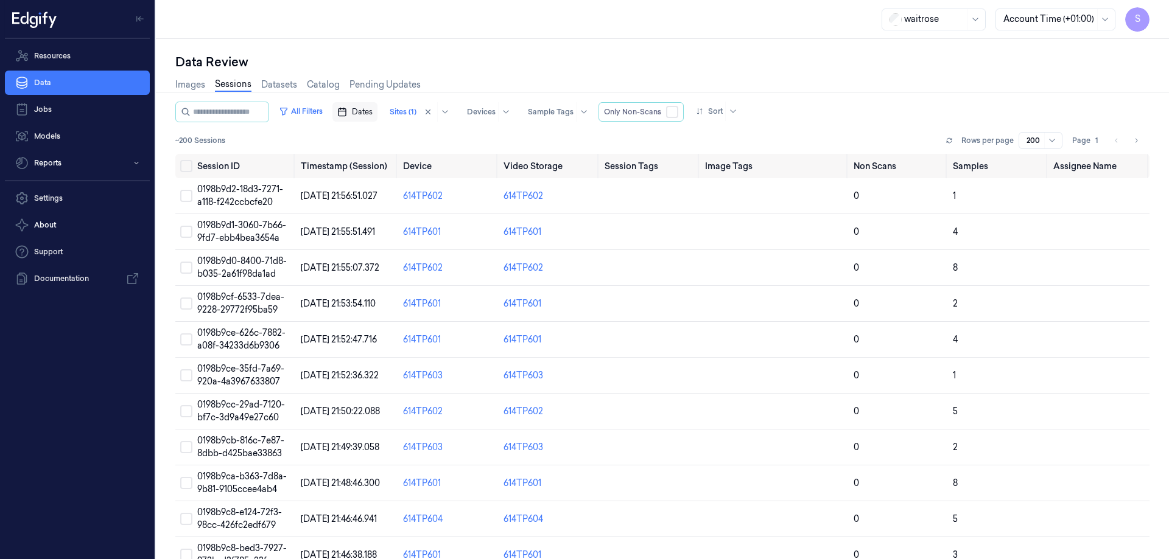
click at [372, 113] on span "Dates" at bounding box center [362, 112] width 21 height 11
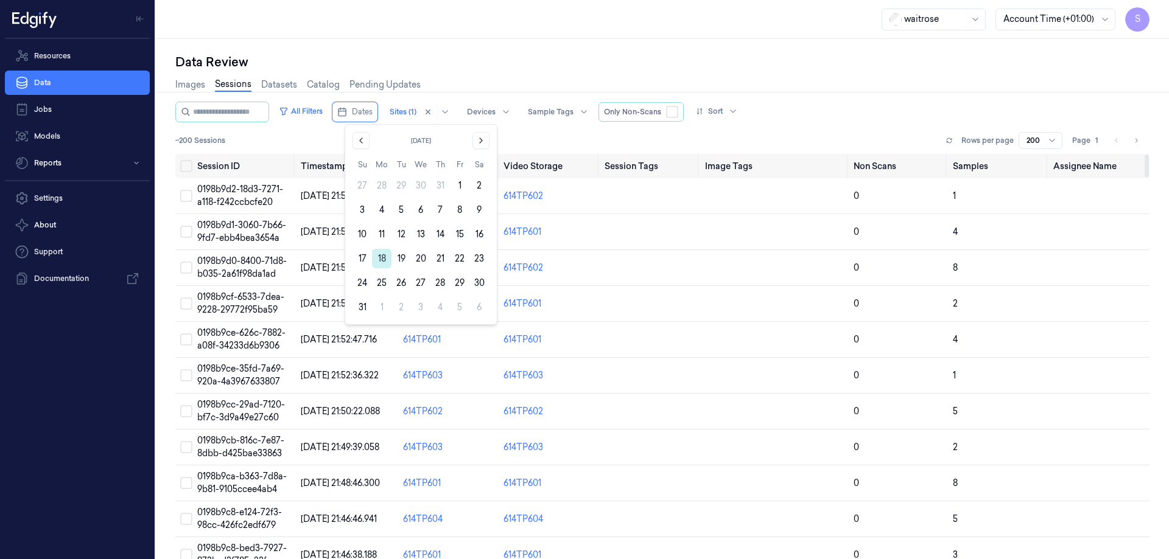
click at [385, 257] on button "18" at bounding box center [381, 258] width 19 height 19
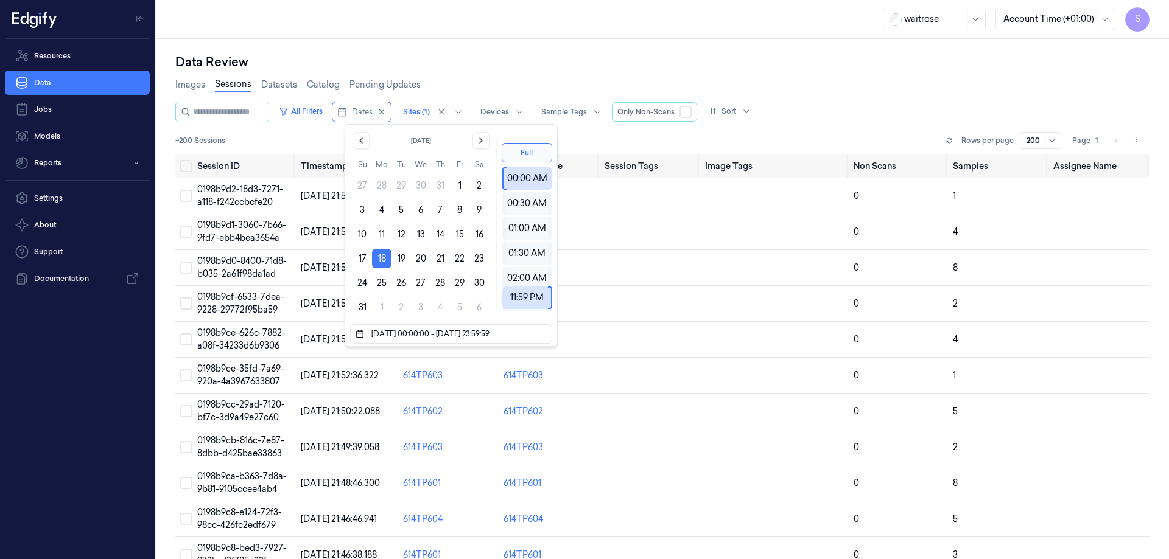
click at [385, 257] on button "18" at bounding box center [381, 258] width 19 height 19
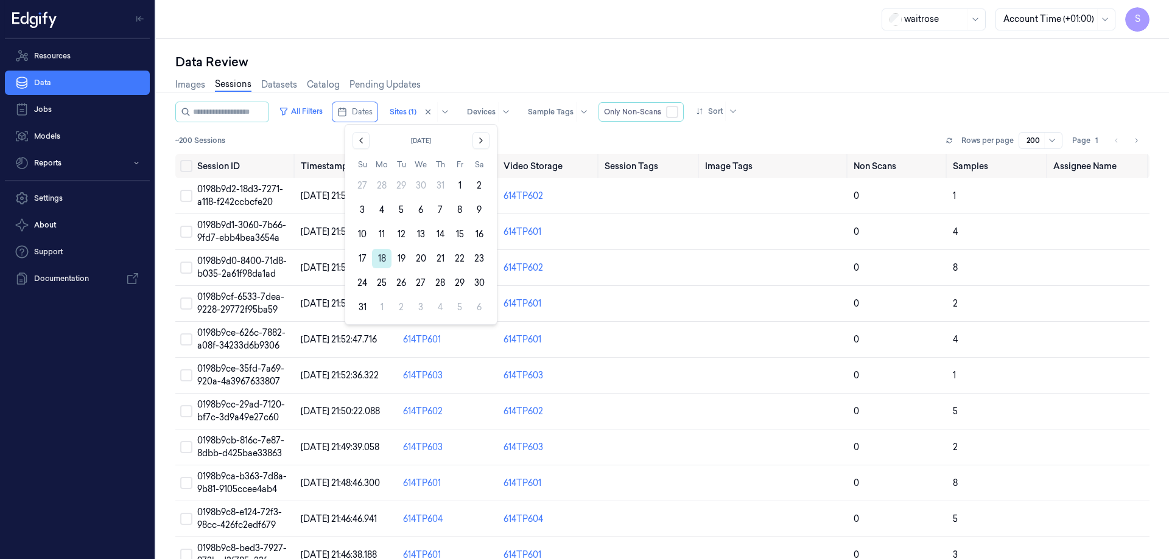
click at [381, 260] on button "18" at bounding box center [381, 258] width 19 height 19
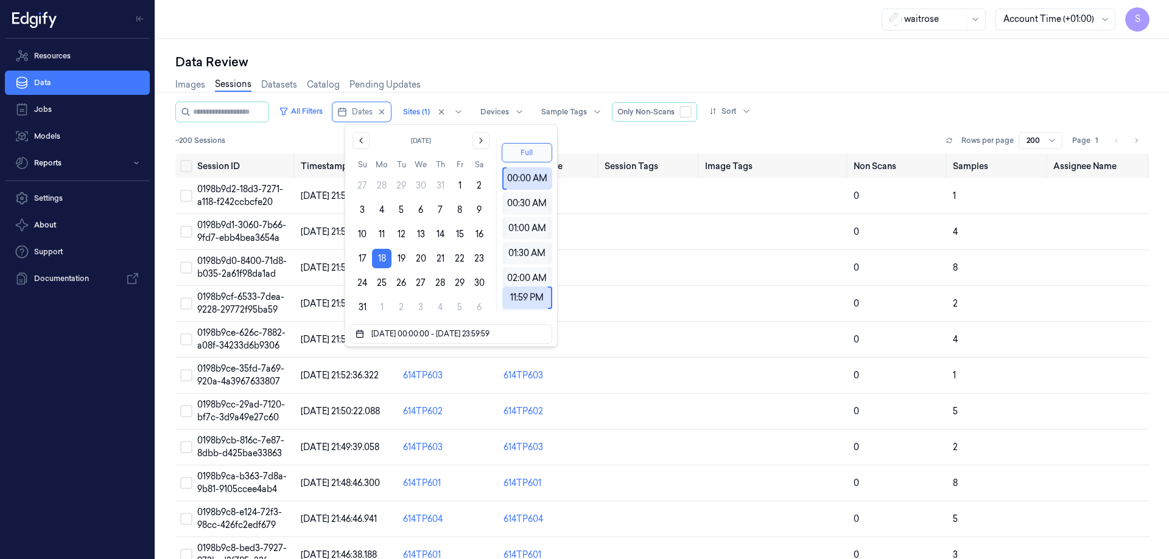
click at [541, 151] on button "Full" at bounding box center [527, 152] width 51 height 19
click at [590, 40] on div "waitrose Account Time (+01:00) S Data Review Images Sessions Datasets Catalog P…" at bounding box center [662, 279] width 1013 height 559
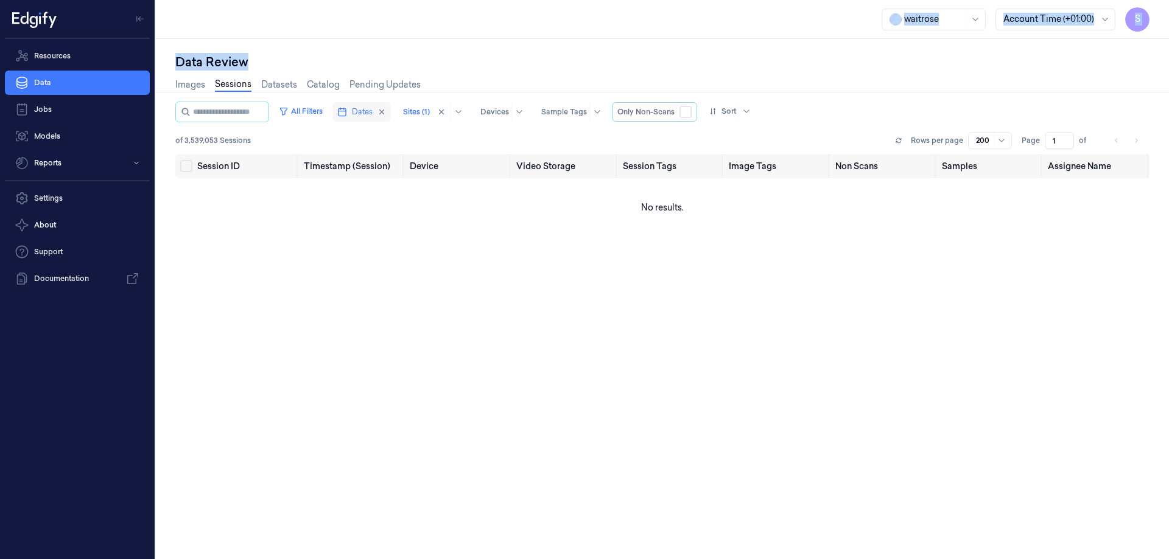
click at [372, 109] on span "Dates" at bounding box center [362, 112] width 21 height 11
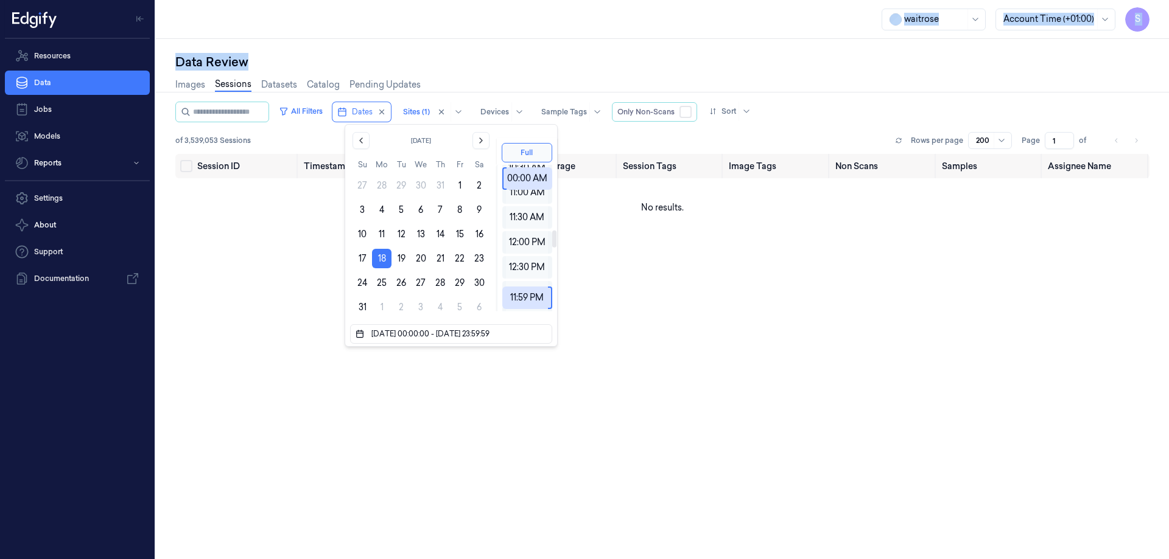
scroll to position [548, 0]
click at [534, 330] on input "string" at bounding box center [455, 334] width 172 height 15
click at [783, 375] on div "Session ID Timestamp (Session) Device Video Storage Session Tags Image Tags Non…" at bounding box center [662, 352] width 974 height 396
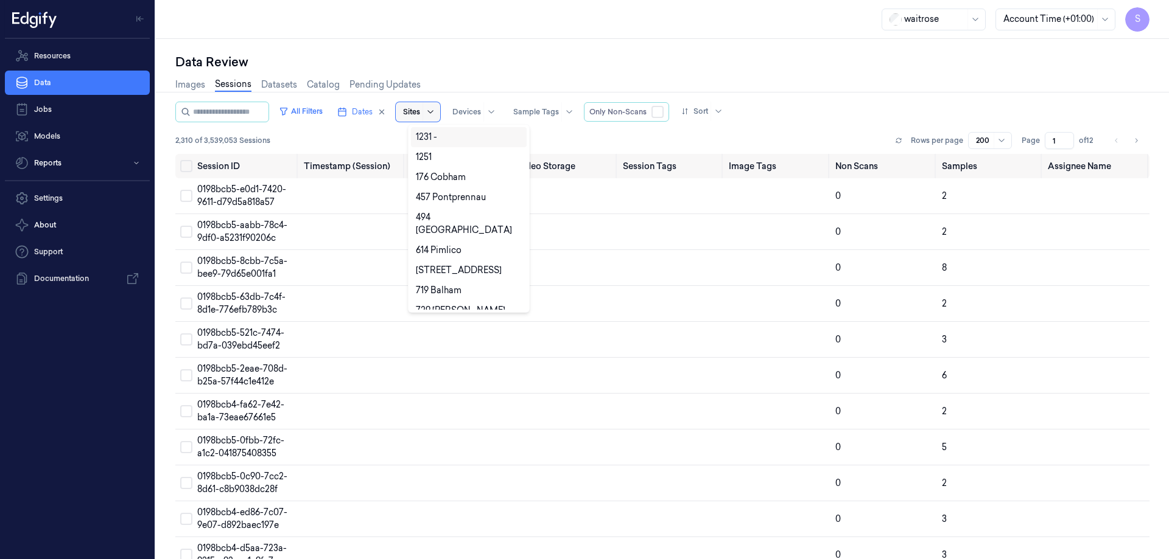
click at [435, 111] on icon at bounding box center [430, 112] width 10 height 10
click at [435, 195] on div "457 Pontprennau" at bounding box center [451, 197] width 70 height 13
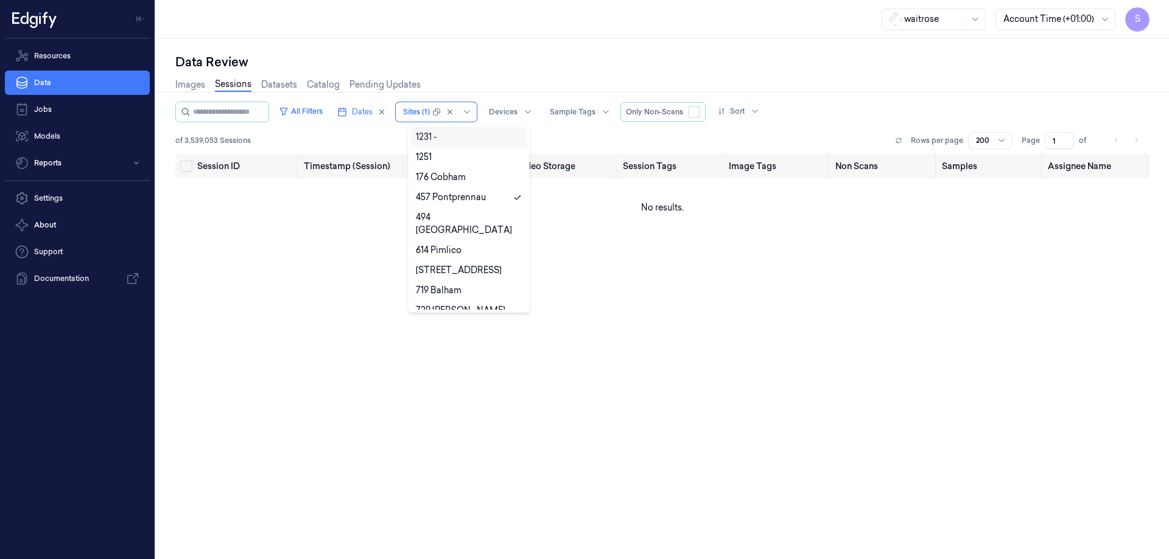
click at [531, 34] on div "waitrose Account Time (+01:00) S" at bounding box center [662, 19] width 1013 height 39
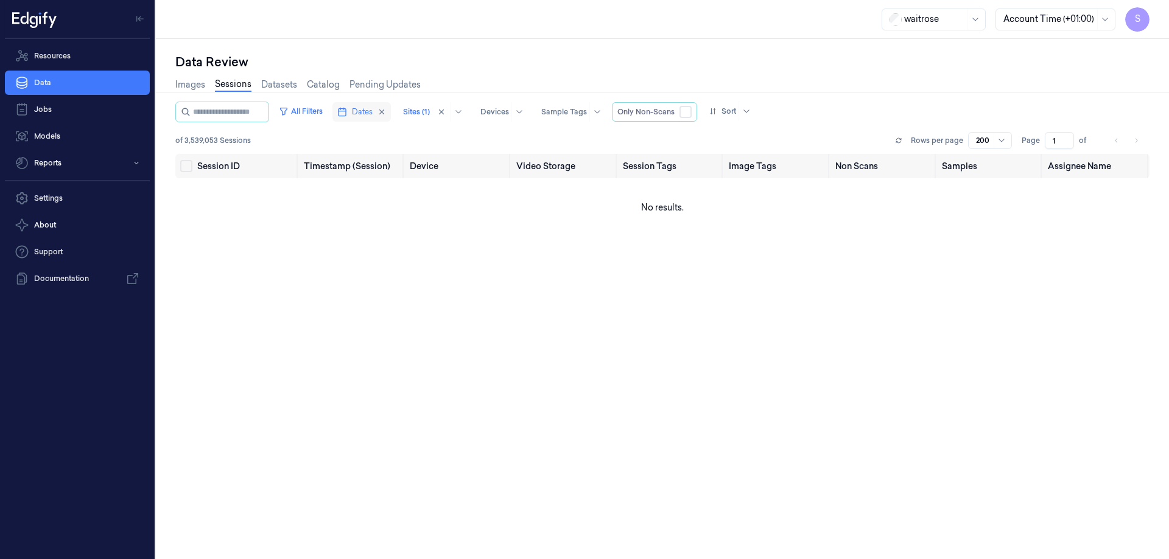
click at [365, 114] on span "Dates" at bounding box center [362, 112] width 21 height 11
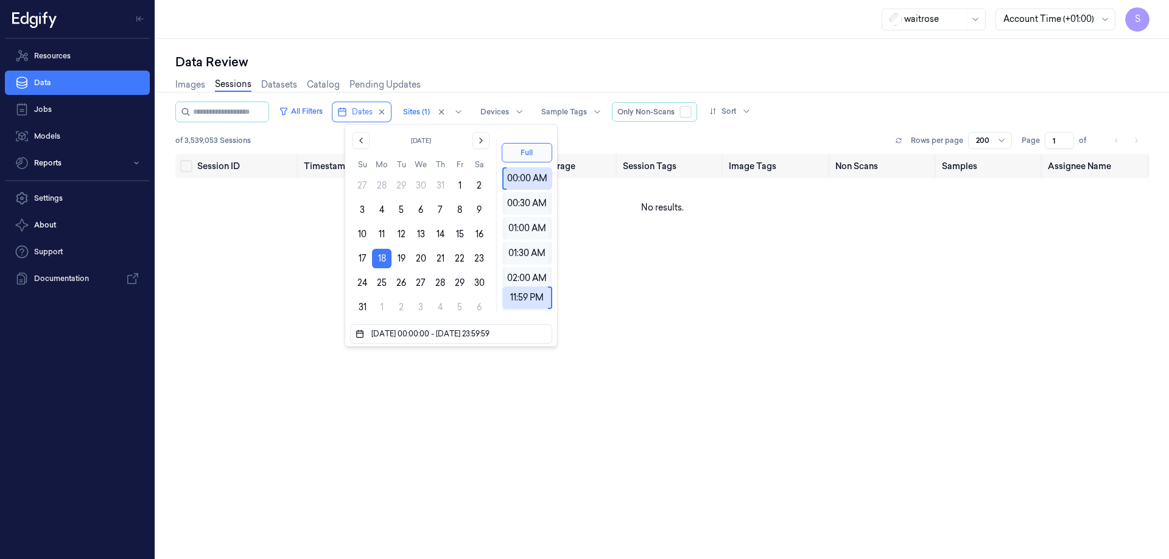
click at [570, 50] on div "Data Review Images Sessions Datasets Catalog Pending Updates All Filters Dates …" at bounding box center [662, 299] width 1013 height 520
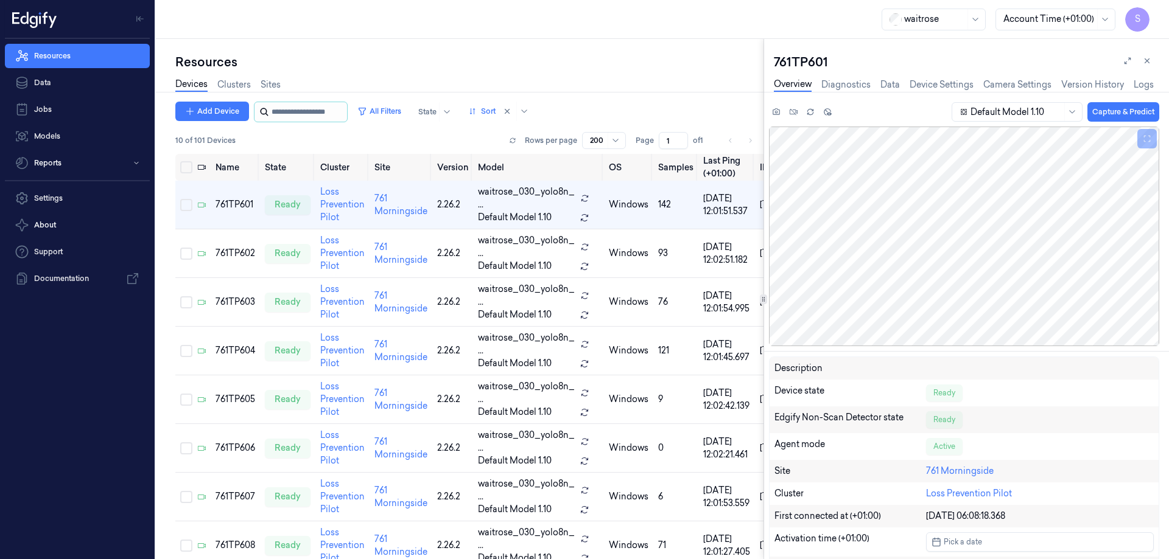
click at [286, 111] on input "string" at bounding box center [307, 111] width 73 height 19
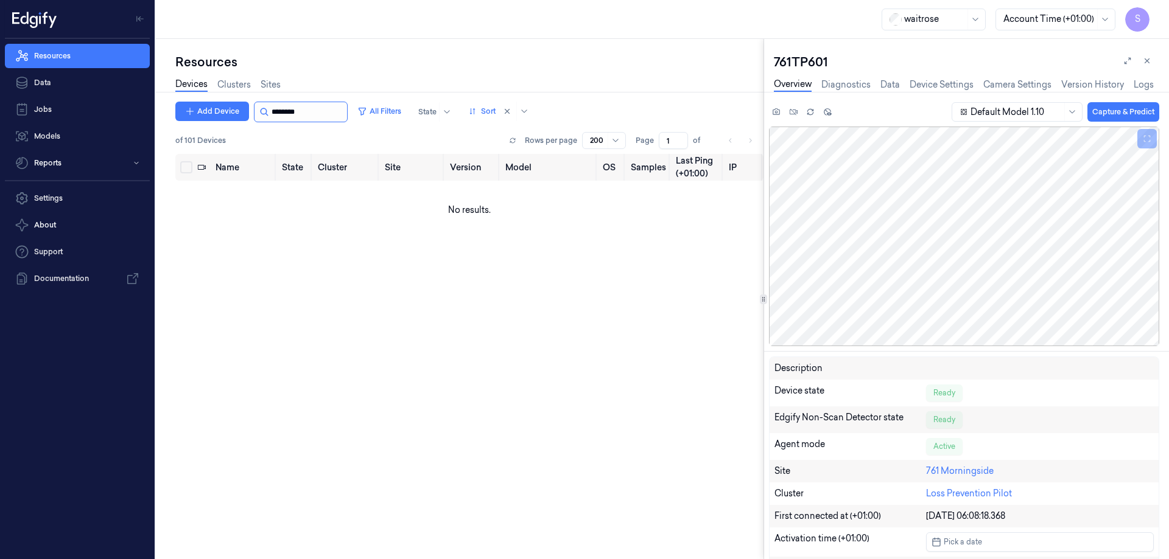
type input "********"
click at [291, 109] on input "string" at bounding box center [307, 111] width 73 height 19
click at [310, 110] on input "string" at bounding box center [307, 111] width 73 height 19
click at [302, 106] on input "string" at bounding box center [307, 111] width 73 height 19
click at [302, 105] on input "string" at bounding box center [307, 111] width 73 height 19
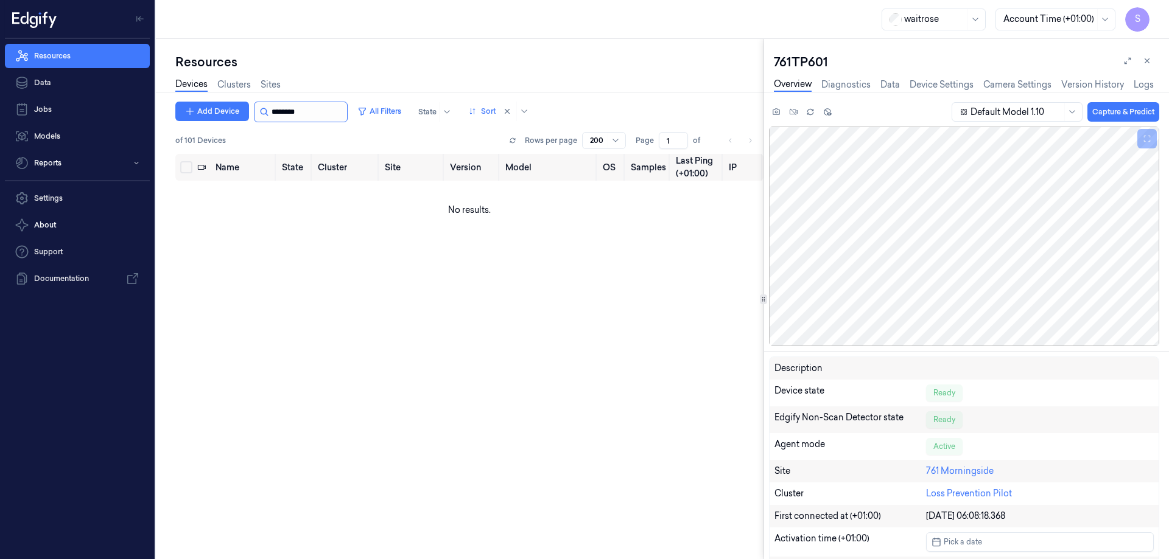
click at [302, 105] on input "string" at bounding box center [307, 111] width 73 height 19
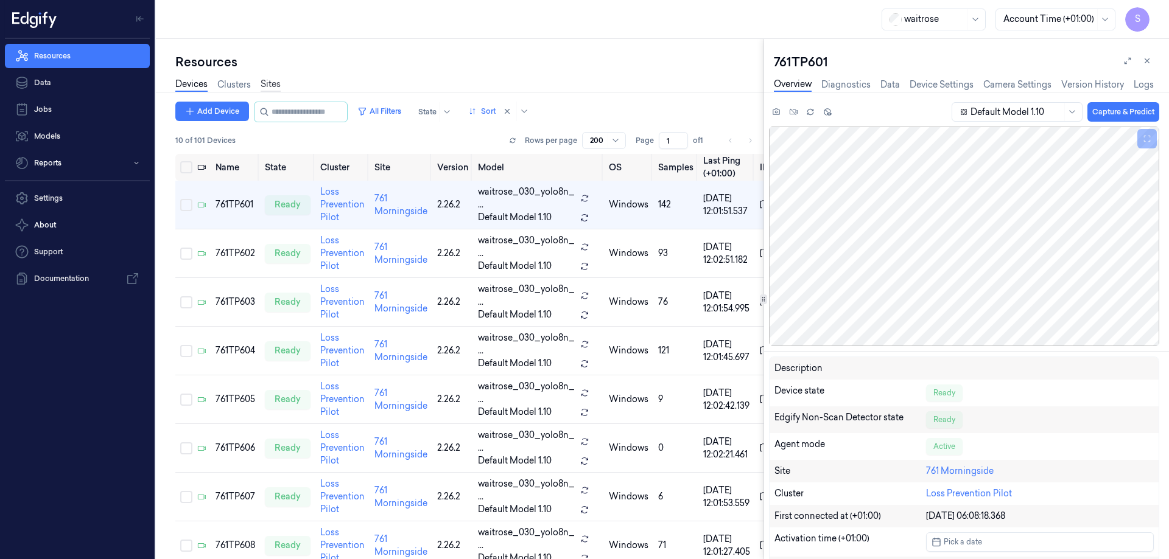
click at [274, 83] on link "Sites" at bounding box center [270, 85] width 20 height 14
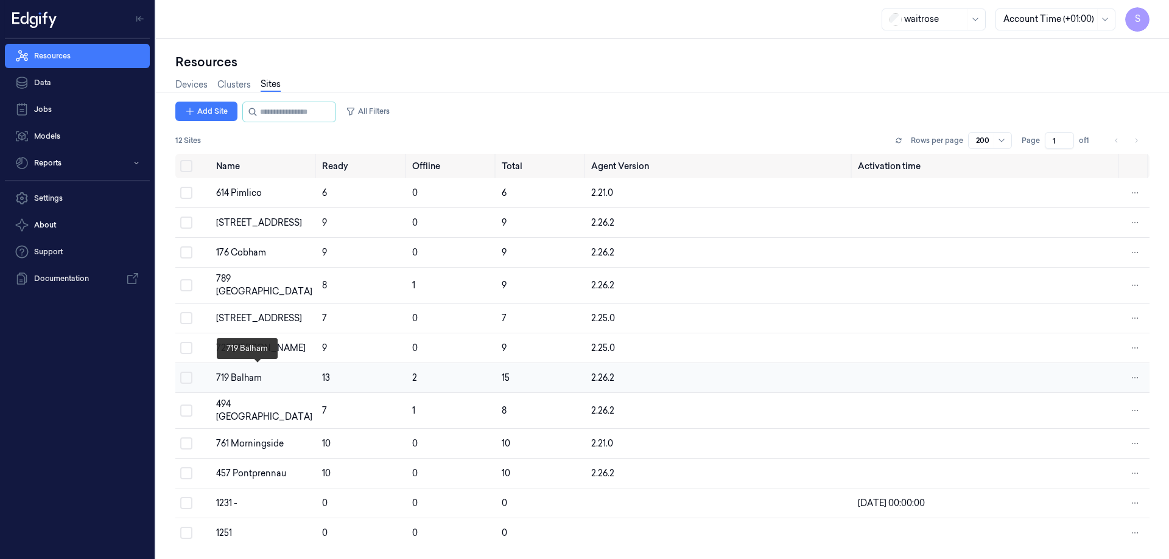
click at [238, 372] on div "719 Balham" at bounding box center [264, 378] width 96 height 13
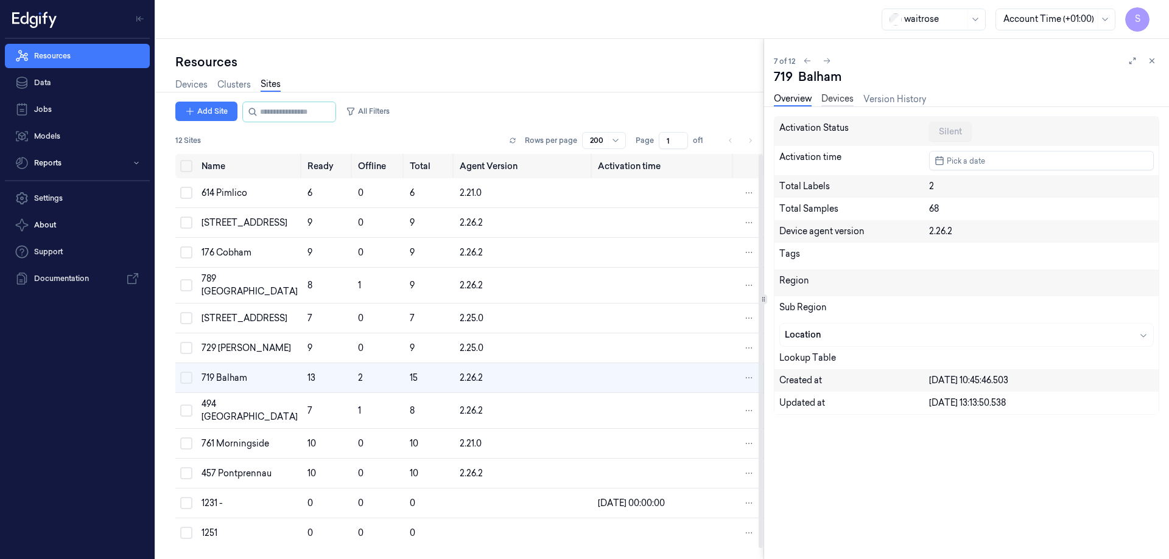
click at [825, 99] on link "Devices" at bounding box center [837, 100] width 32 height 14
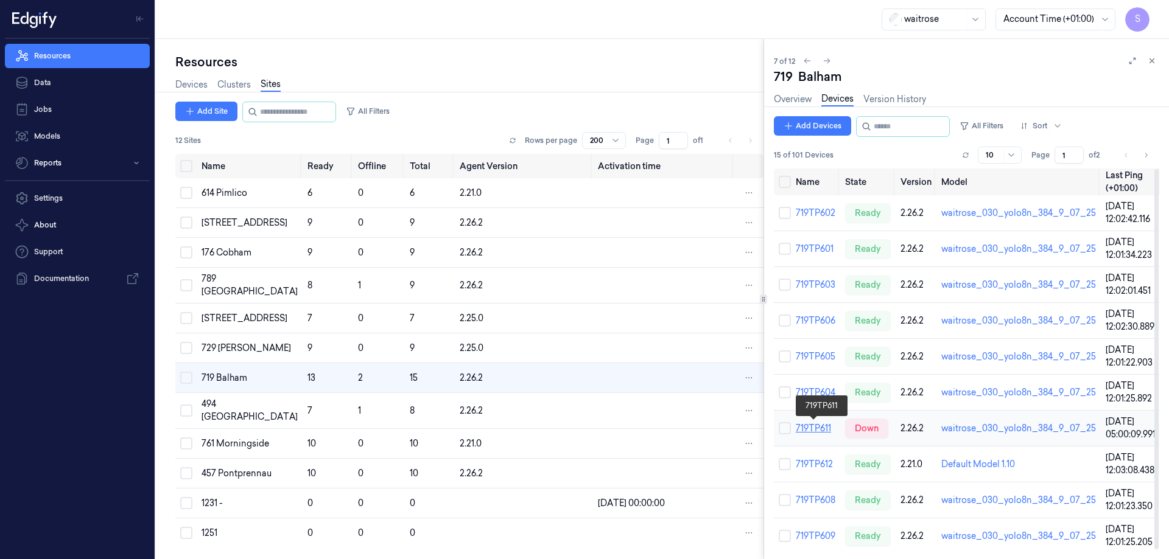
click at [816, 425] on link "719TP611" at bounding box center [812, 428] width 35 height 11
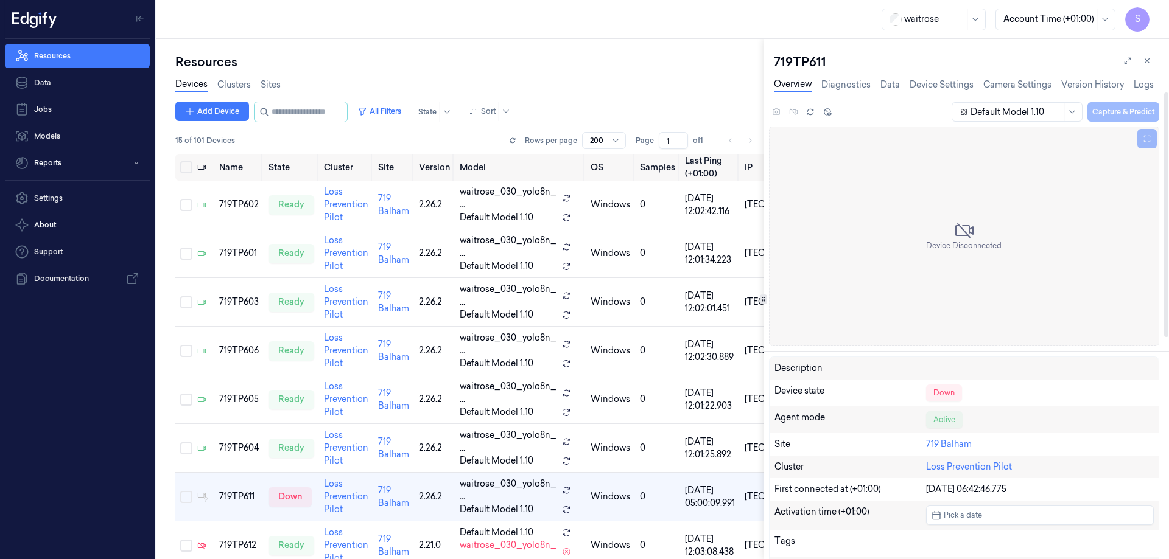
scroll to position [141, 0]
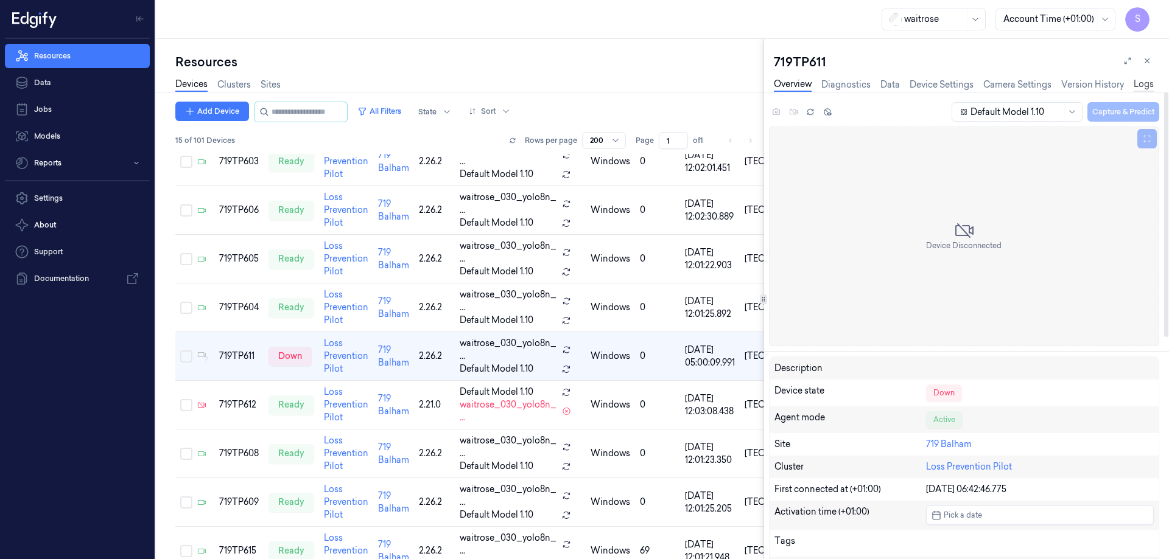
click at [1144, 86] on link "Logs" at bounding box center [1143, 85] width 20 height 14
